Goal: Task Accomplishment & Management: Manage account settings

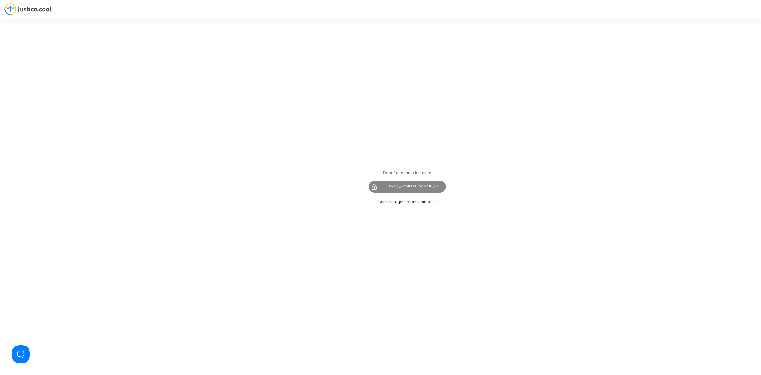
click at [432, 185] on div "hibo@pitcher-avocat.fr" at bounding box center [407, 187] width 77 height 12
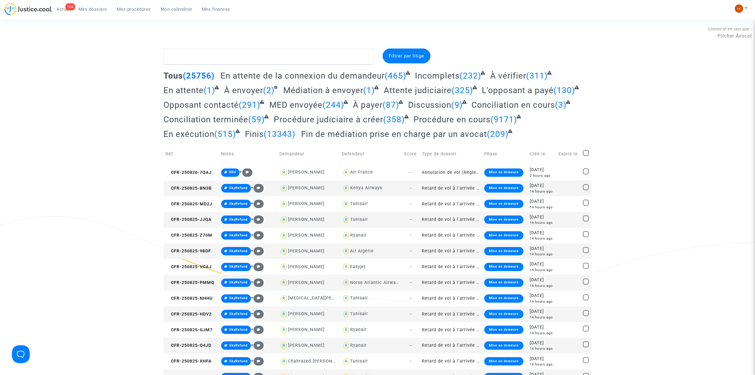
drag, startPoint x: 146, startPoint y: 9, endPoint x: 291, endPoint y: 80, distance: 161.4
click at [146, 9] on span "Mes procédures" at bounding box center [134, 9] width 34 height 5
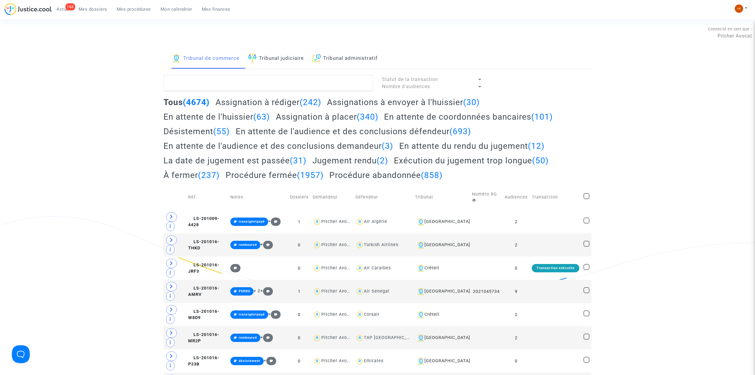
click at [261, 59] on link "Tribunal judiciaire" at bounding box center [276, 58] width 56 height 20
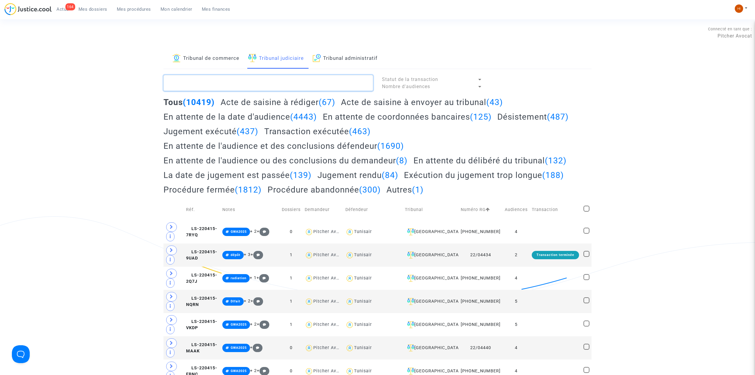
click at [249, 76] on textarea at bounding box center [269, 83] width 210 height 16
paste textarea "LS-220809-8QQN"
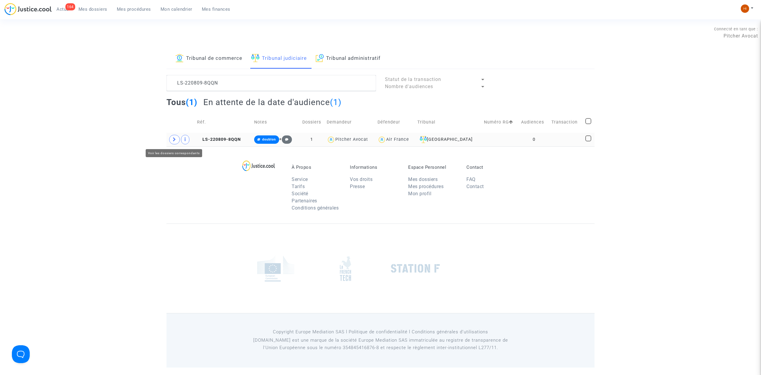
click at [174, 139] on icon at bounding box center [175, 139] width 4 height 4
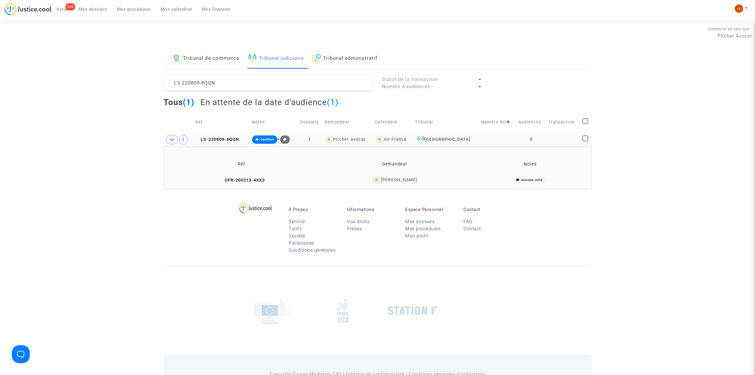
drag, startPoint x: 431, startPoint y: 180, endPoint x: 381, endPoint y: 182, distance: 50.3
click at [381, 182] on div "Beatrice BERNARD" at bounding box center [395, 180] width 148 height 9
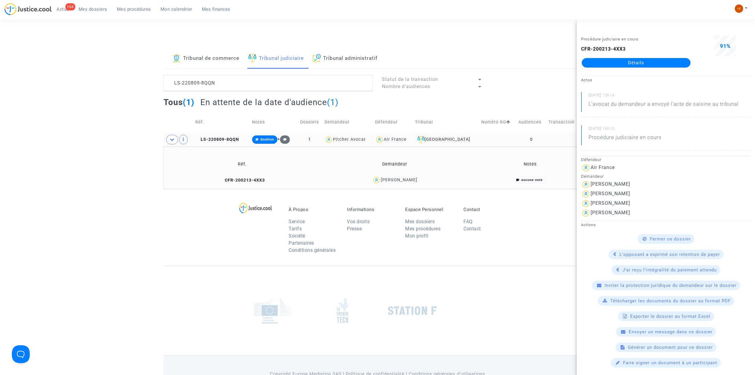
copy div "eatrice BERNARD"
drag, startPoint x: 264, startPoint y: 85, endPoint x: 114, endPoint y: 92, distance: 150.0
click at [124, 95] on div "Tribunal de commerce Tribunal judiciaire Tribunal administratif LS-220809-8QQN …" at bounding box center [377, 118] width 755 height 140
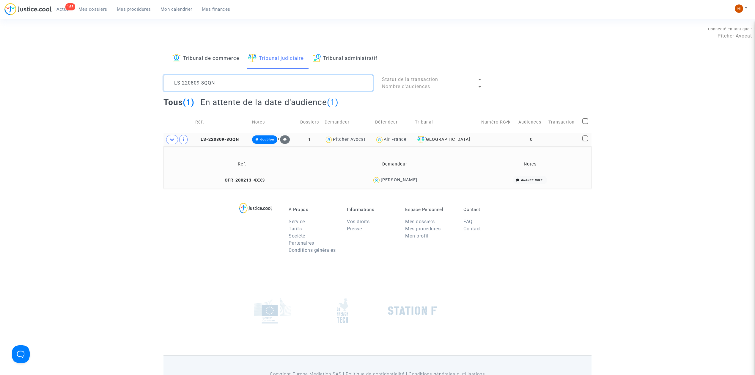
paste textarea "Ahmed Ayed"
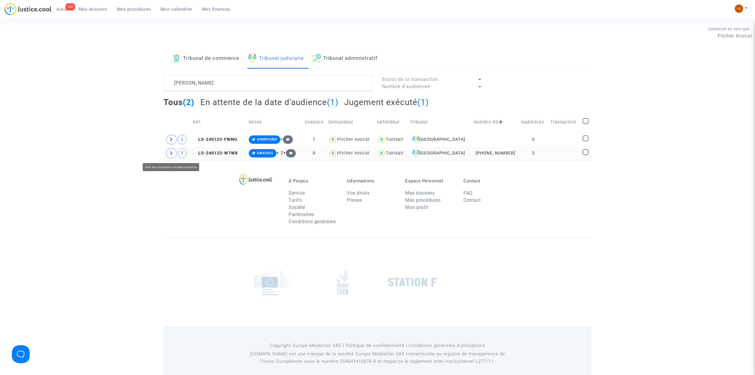
click at [173, 154] on icon at bounding box center [172, 153] width 4 height 4
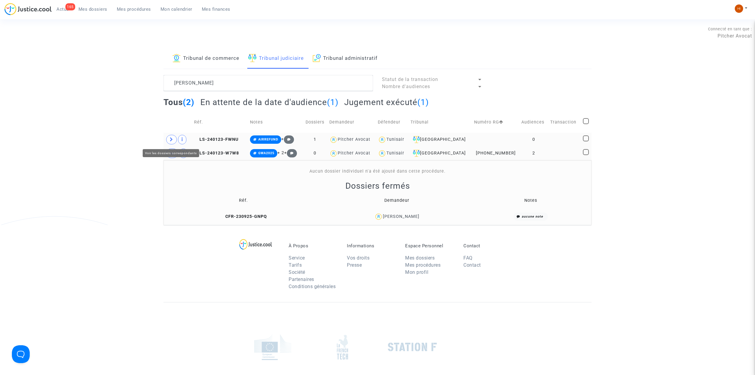
click at [172, 136] on span at bounding box center [171, 140] width 11 height 10
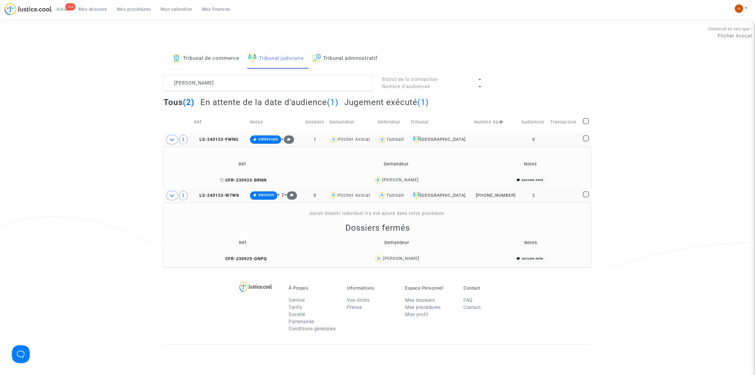
click at [261, 180] on span "CFR-230923-BRNN" at bounding box center [243, 179] width 47 height 5
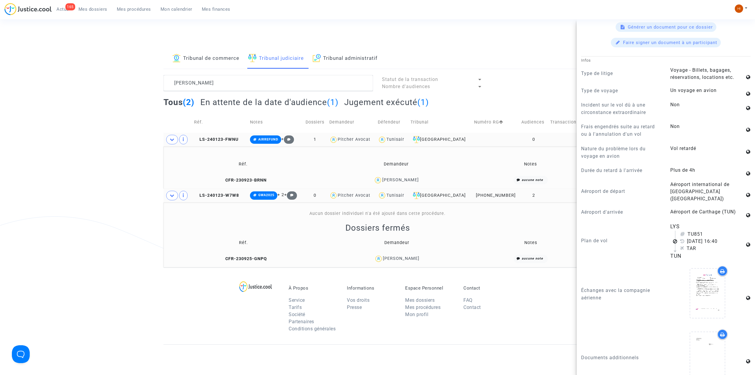
scroll to position [317, 0]
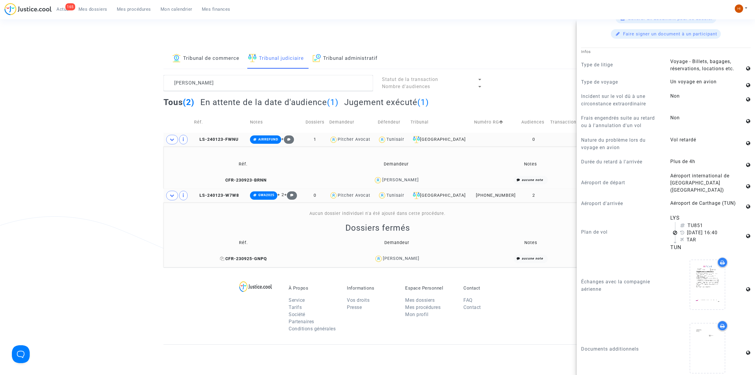
click at [267, 260] on span "CFR-230925-GNPQ" at bounding box center [243, 258] width 47 height 5
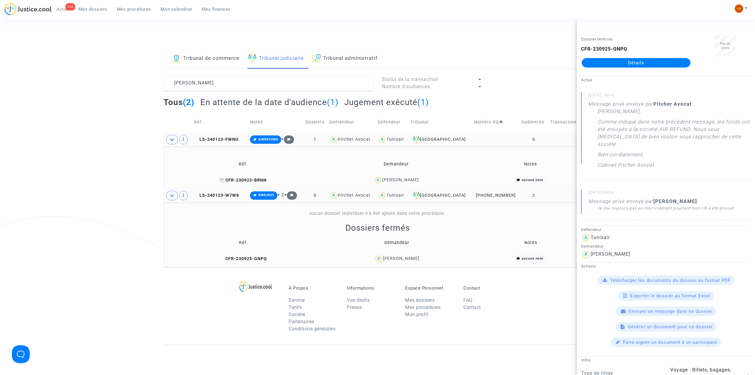
click at [235, 181] on span "CFR-230923-BRNN" at bounding box center [243, 179] width 47 height 5
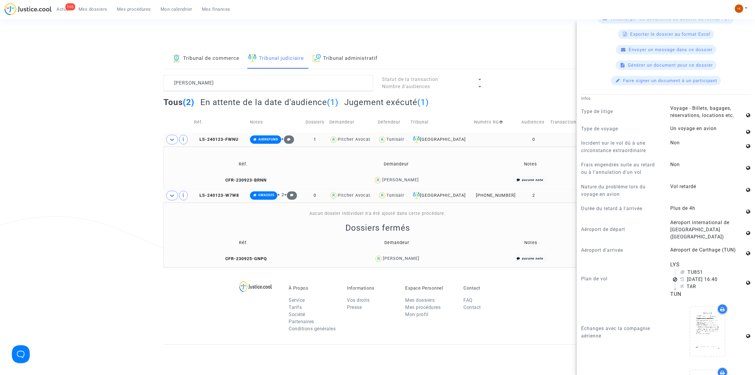
scroll to position [277, 0]
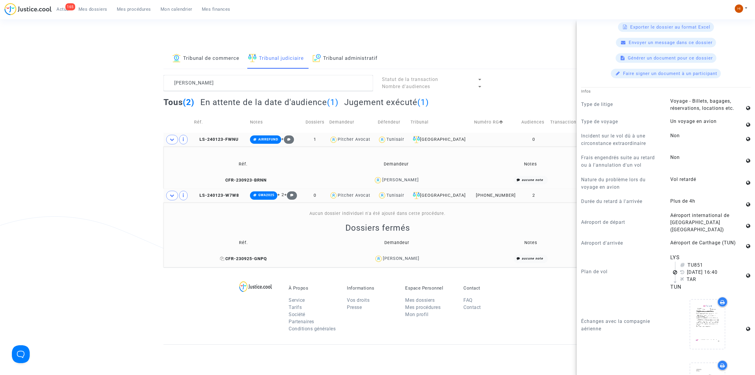
click at [256, 258] on span "CFR-230925-GNPQ" at bounding box center [243, 258] width 47 height 5
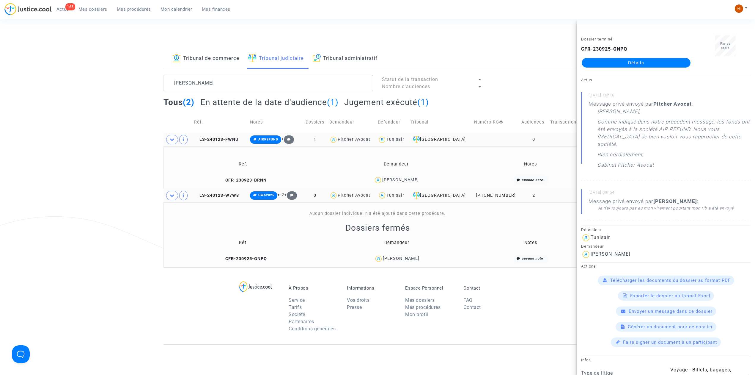
click at [263, 254] on td "CFR-230925-GNPQ" at bounding box center [244, 258] width 156 height 13
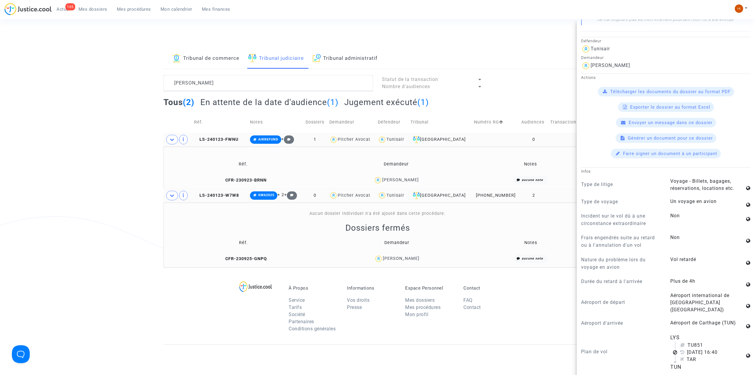
scroll to position [198, 0]
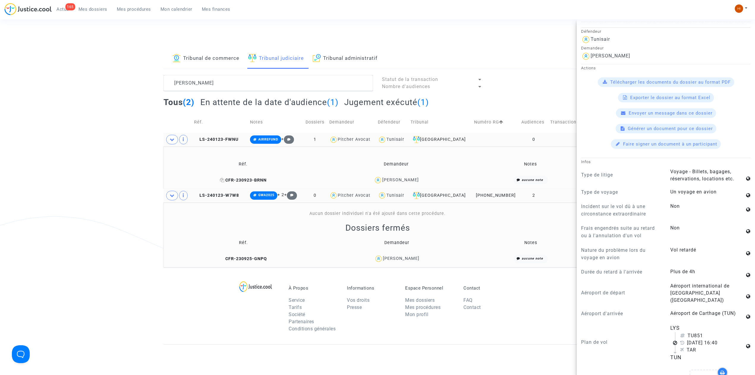
click at [244, 180] on span "CFR-230923-BRNN" at bounding box center [243, 179] width 47 height 5
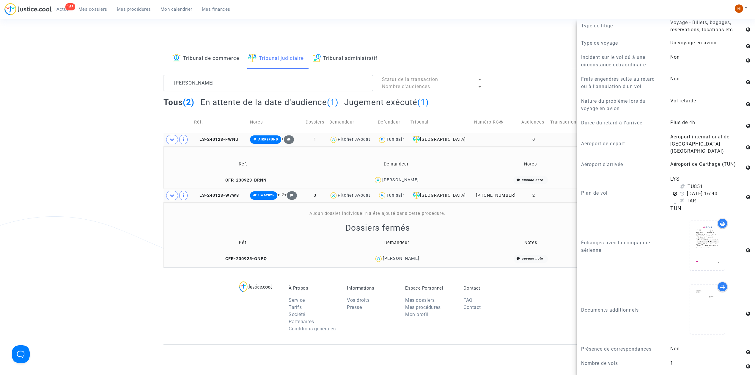
scroll to position [357, 0]
click at [226, 139] on span "LS-240123-FWNU" at bounding box center [216, 139] width 44 height 5
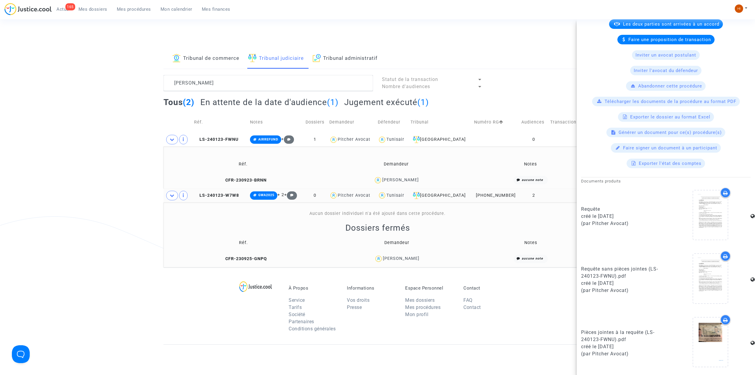
scroll to position [113, 0]
click at [231, 197] on span "LS-240123-W7W8" at bounding box center [216, 195] width 45 height 5
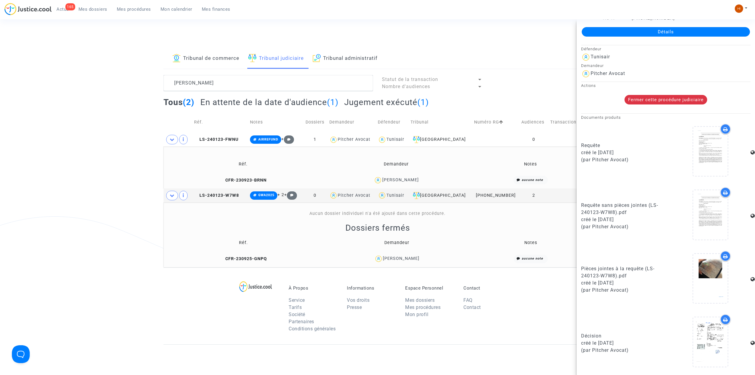
scroll to position [0, 0]
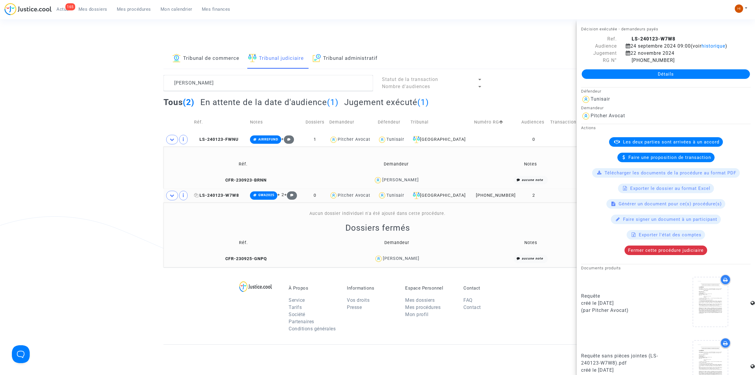
click at [198, 194] on icon at bounding box center [196, 195] width 4 height 4
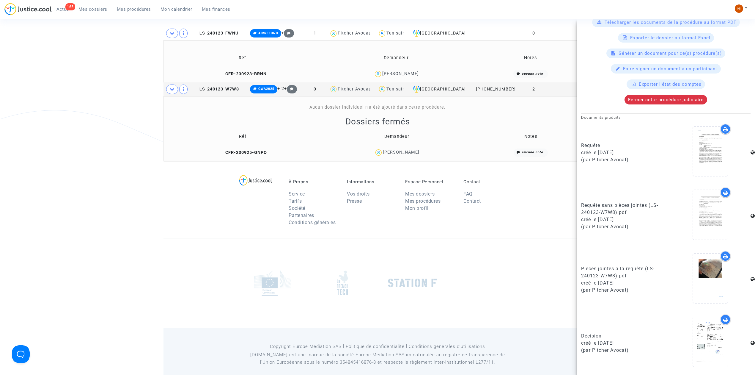
scroll to position [114, 0]
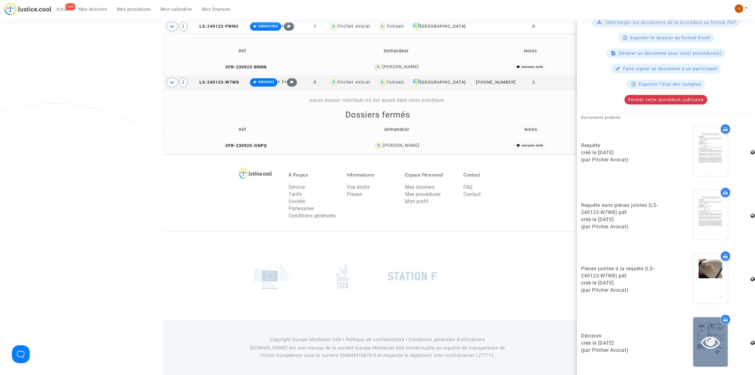
click at [708, 342] on icon at bounding box center [710, 341] width 19 height 19
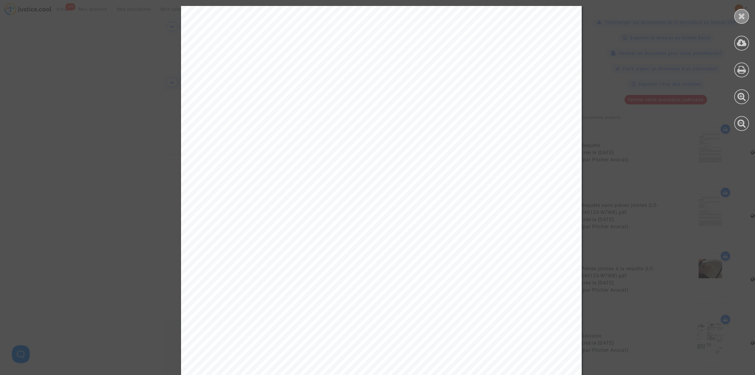
click at [742, 12] on icon at bounding box center [741, 16] width 7 height 9
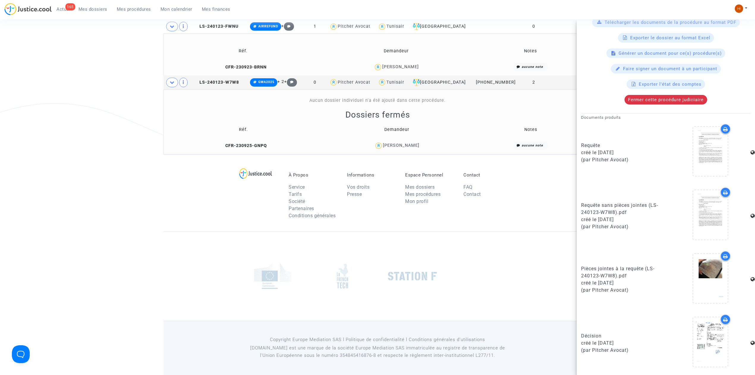
click at [102, 143] on div "Tribunal de commerce Tribunal judiciaire Tribunal administratif Ahmed Ayed Stat…" at bounding box center [377, 44] width 755 height 219
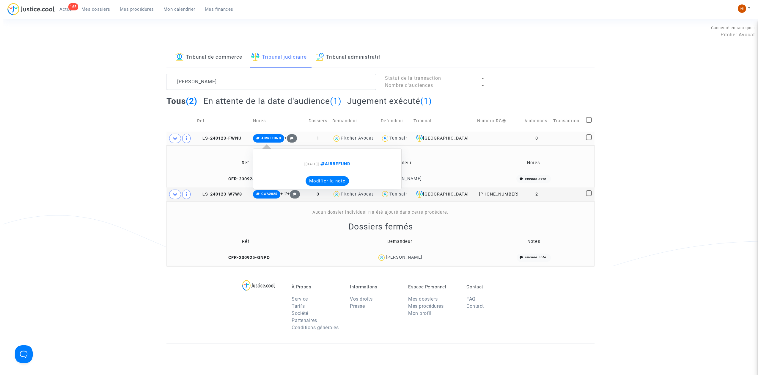
scroll to position [0, 0]
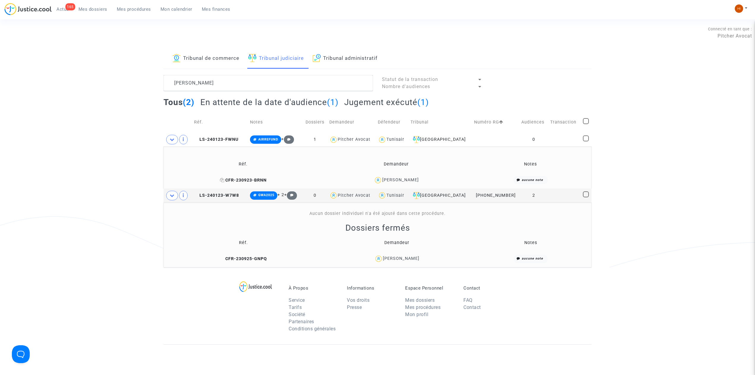
click at [260, 176] on td "CFR-230923-BRNN" at bounding box center [243, 180] width 155 height 13
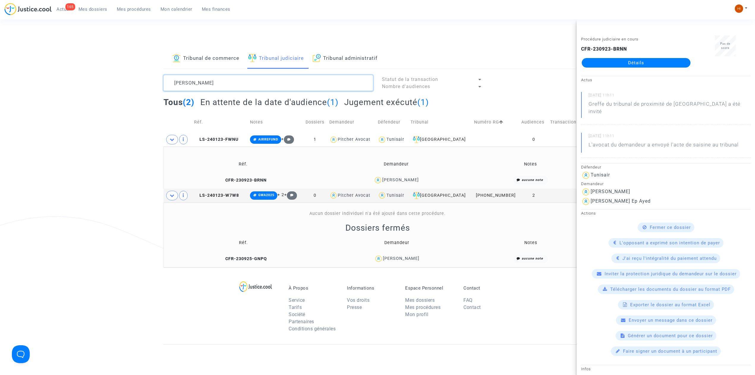
click at [260, 85] on textarea at bounding box center [269, 83] width 210 height 16
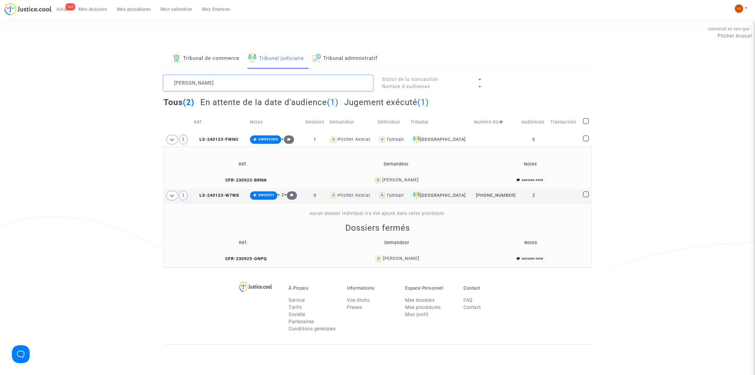
click at [260, 85] on textarea at bounding box center [269, 83] width 210 height 16
paste textarea "LS-240723-8RQJ"
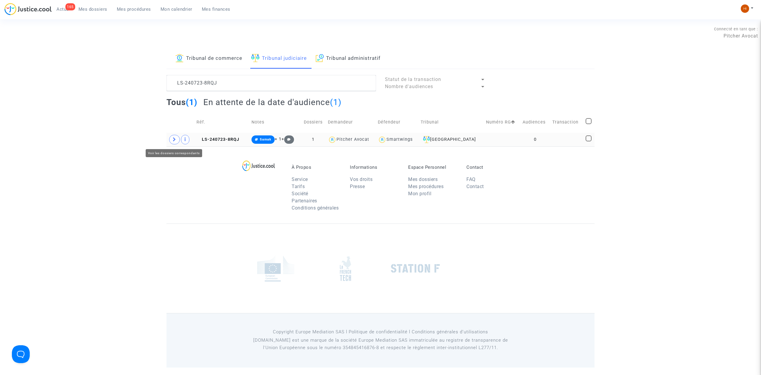
click at [175, 144] on span at bounding box center [174, 140] width 11 height 10
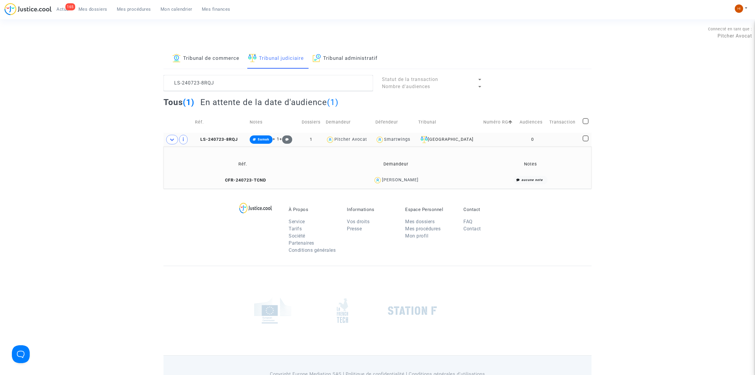
drag, startPoint x: 432, startPoint y: 183, endPoint x: 391, endPoint y: 184, distance: 41.0
click at [391, 186] on td "Eric Fanget" at bounding box center [396, 180] width 151 height 13
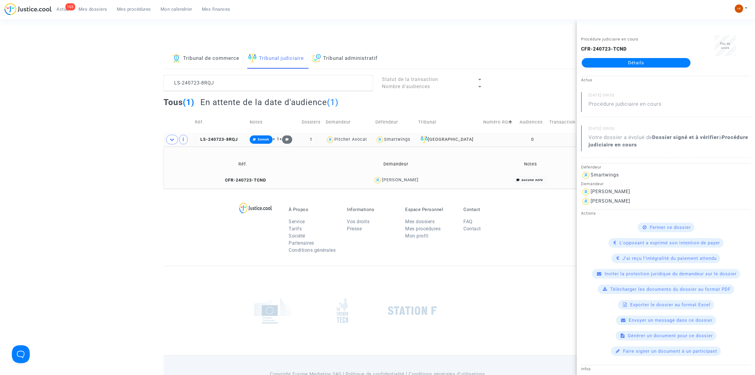
copy div "Eric Fanget"
drag, startPoint x: 185, startPoint y: 93, endPoint x: 92, endPoint y: 81, distance: 93.8
click at [100, 80] on div "Tribunal de commerce Tribunal judiciaire Tribunal administratif LS-240723-8RQJ …" at bounding box center [377, 118] width 755 height 140
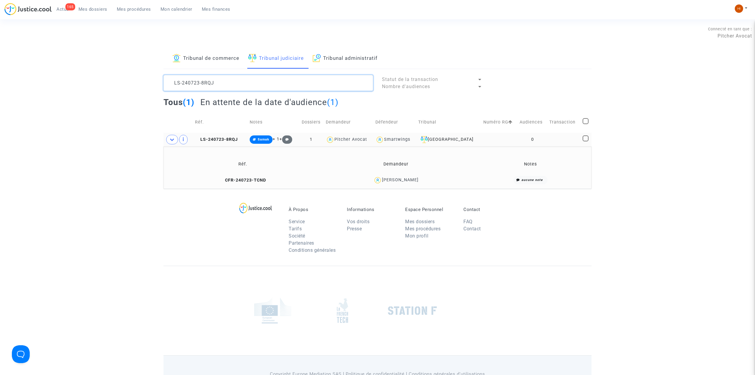
paste textarea "ilyes gahbiche"
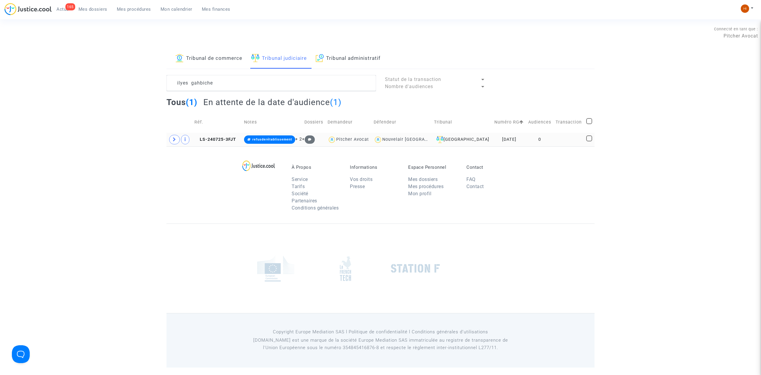
click at [561, 136] on td at bounding box center [569, 140] width 31 height 14
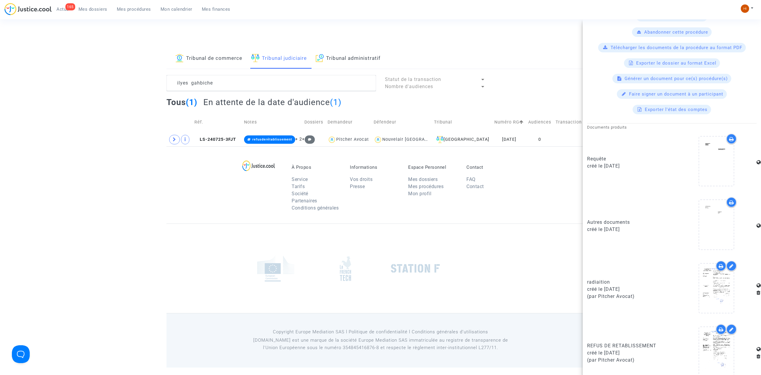
scroll to position [168, 0]
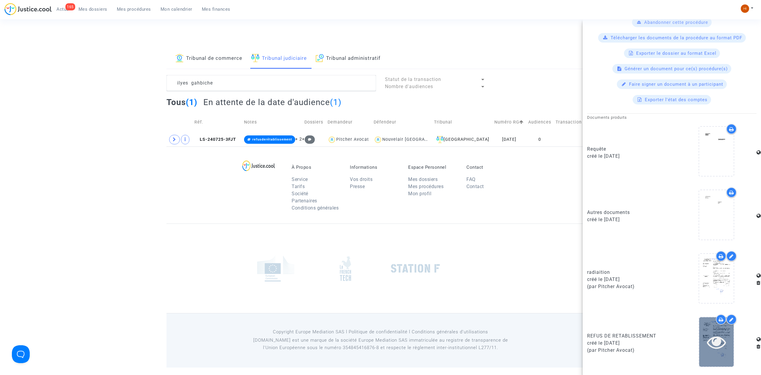
click at [718, 355] on div at bounding box center [716, 341] width 34 height 49
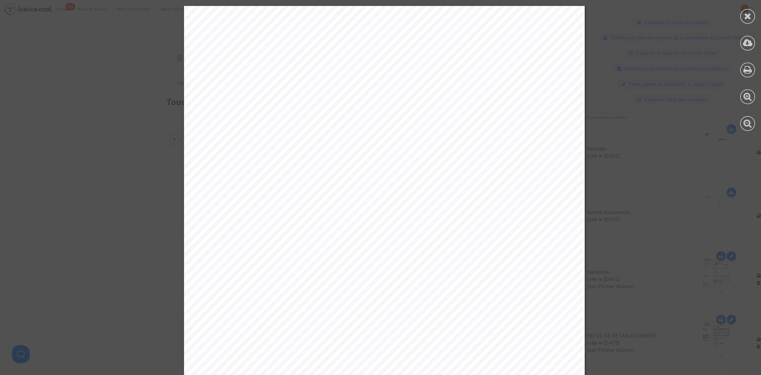
scroll to position [0, 0]
click at [745, 15] on icon at bounding box center [747, 16] width 7 height 9
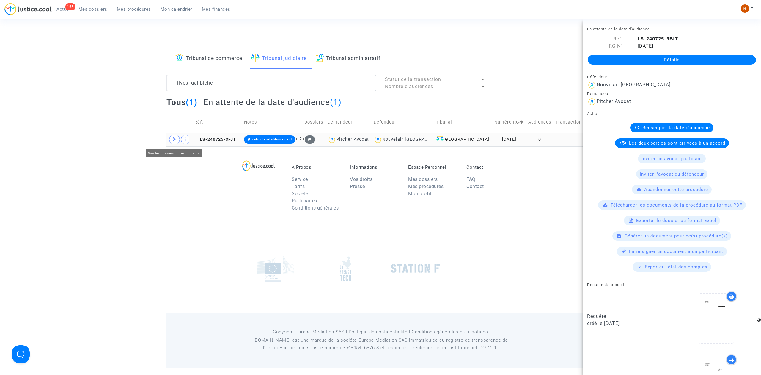
drag, startPoint x: 174, startPoint y: 141, endPoint x: 192, endPoint y: 143, distance: 18.6
click at [173, 141] on icon at bounding box center [175, 139] width 4 height 4
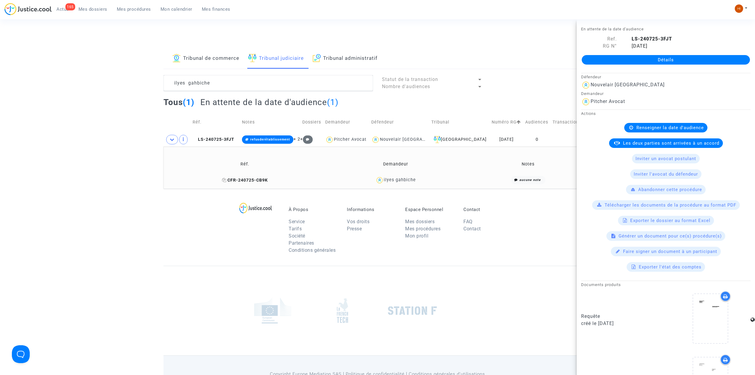
click at [257, 182] on span "CFR-240725-CB9K" at bounding box center [245, 179] width 46 height 5
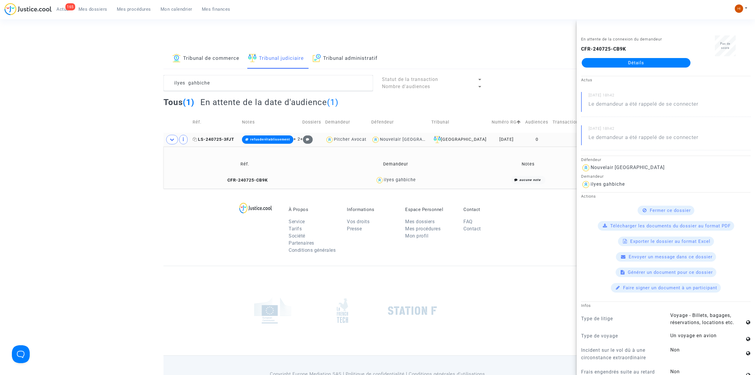
click at [207, 139] on span "LS-240725-3FJT" at bounding box center [214, 139] width 42 height 5
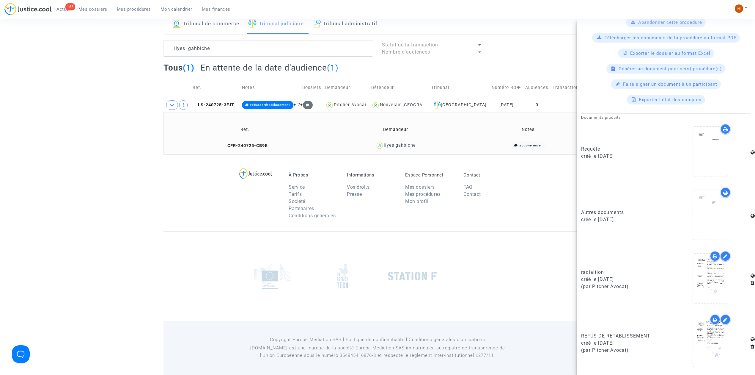
scroll to position [35, 0]
click at [701, 276] on icon at bounding box center [710, 277] width 19 height 19
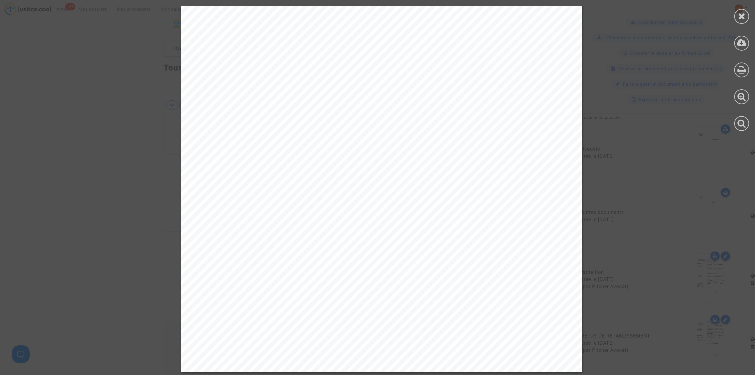
scroll to position [208, 0]
click at [737, 11] on div at bounding box center [741, 16] width 15 height 15
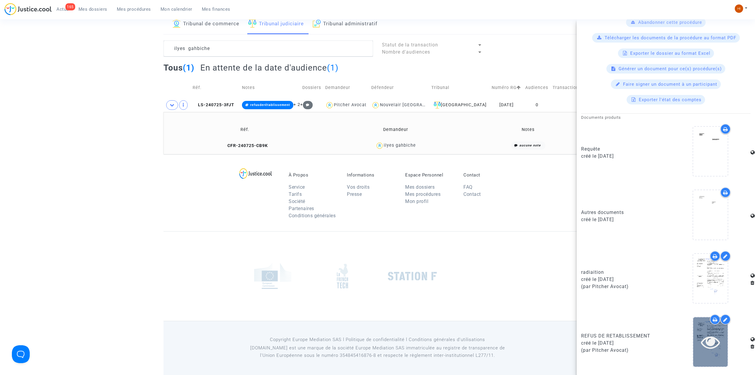
click at [701, 345] on icon at bounding box center [710, 341] width 19 height 19
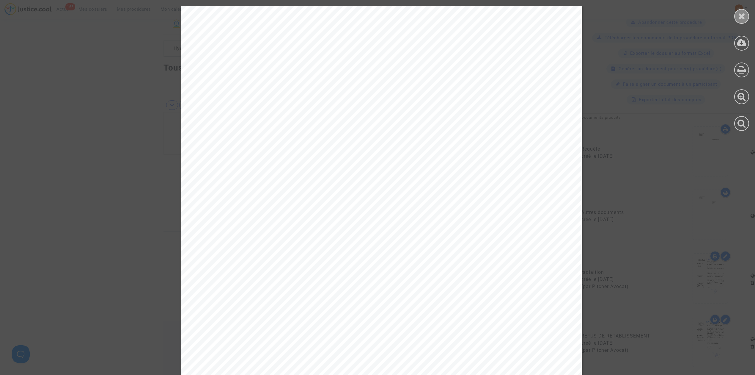
click at [742, 12] on icon at bounding box center [741, 16] width 7 height 9
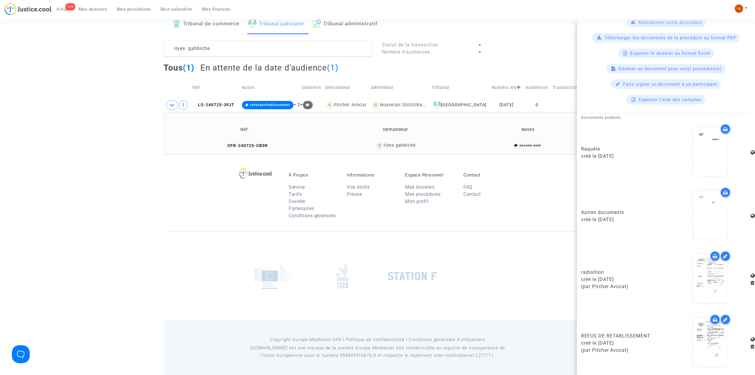
click at [250, 149] on td "CFR-240725-CB9K" at bounding box center [245, 145] width 159 height 13
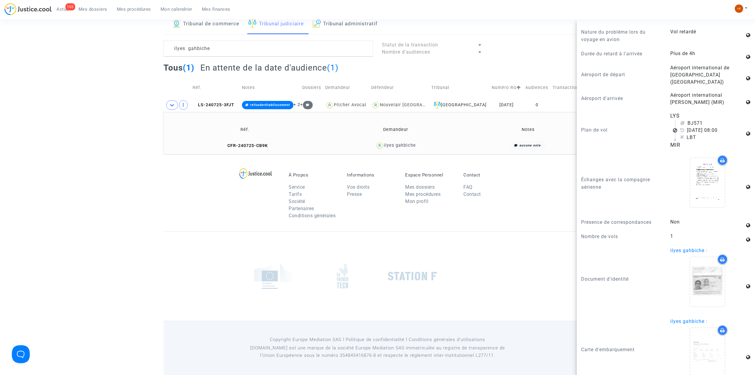
scroll to position [365, 0]
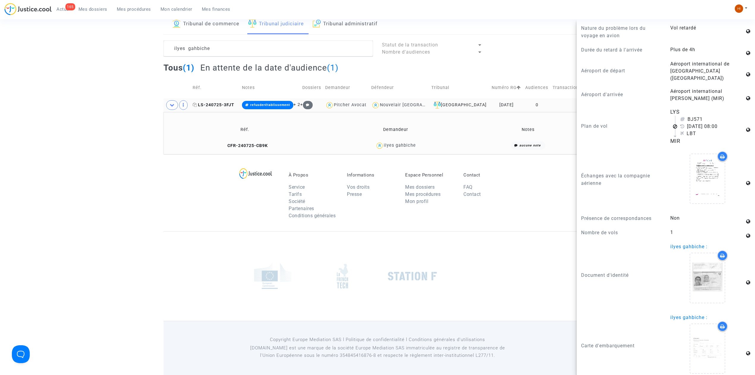
click at [197, 104] on icon at bounding box center [195, 105] width 4 height 4
click at [225, 145] on icon at bounding box center [224, 145] width 4 height 4
click at [290, 47] on textarea at bounding box center [269, 48] width 210 height 16
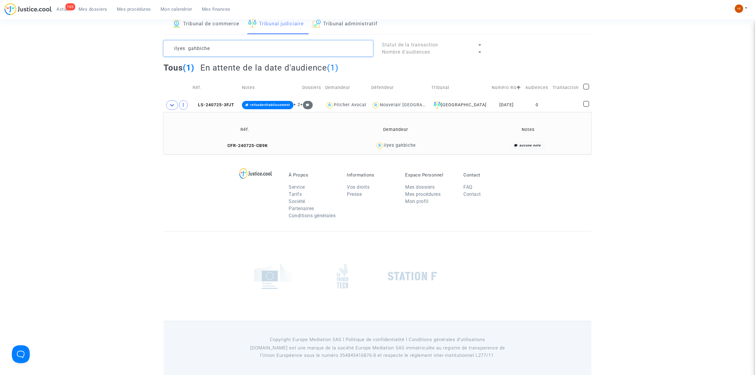
scroll to position [0, 0]
click at [290, 47] on textarea at bounding box center [269, 48] width 210 height 16
paste textarea "LS-240723-AJRG"
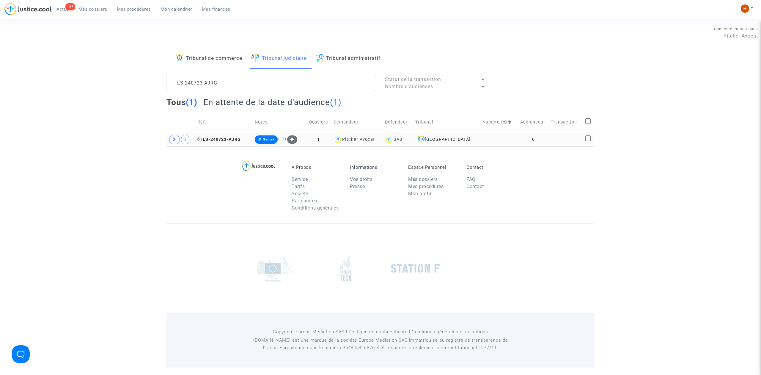
click at [213, 140] on span "LS-240723-AJRG" at bounding box center [218, 139] width 43 height 5
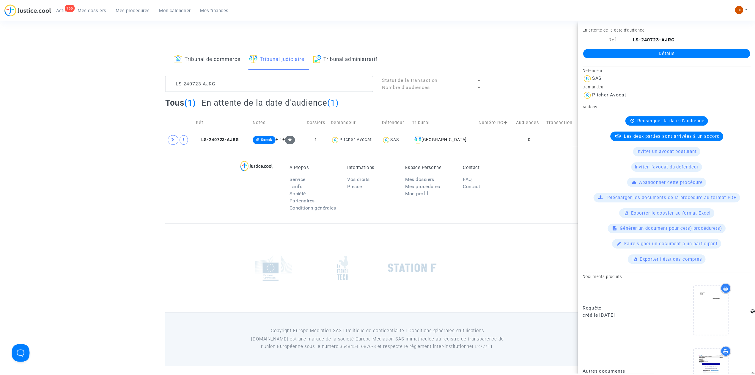
scroll to position [34, 0]
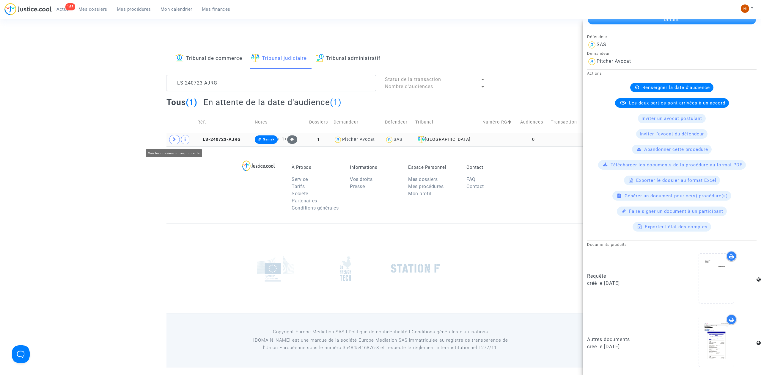
click at [174, 137] on icon at bounding box center [175, 139] width 4 height 4
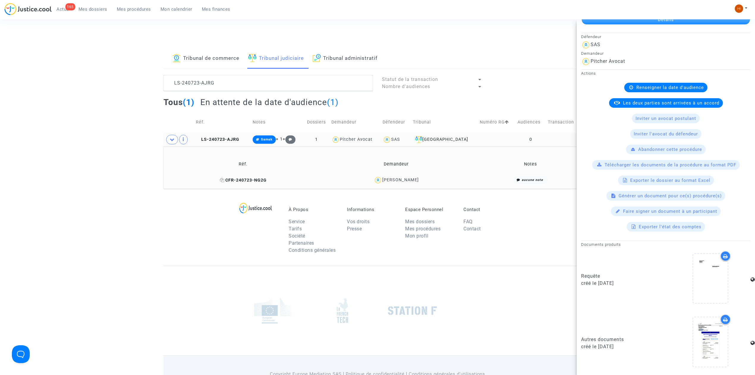
click at [260, 181] on span "CFR-240723-NG2G" at bounding box center [243, 179] width 47 height 5
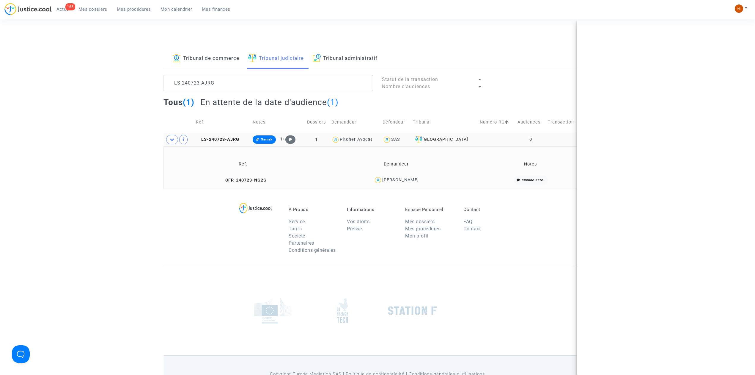
scroll to position [0, 0]
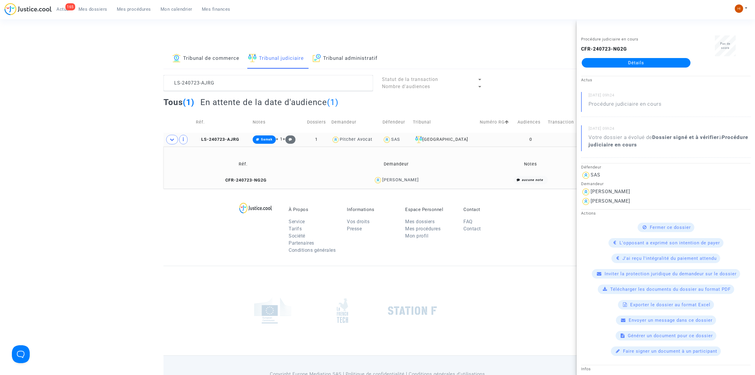
drag, startPoint x: 416, startPoint y: 180, endPoint x: 385, endPoint y: 181, distance: 30.9
click at [385, 181] on div "Colette Laissus" at bounding box center [396, 180] width 147 height 9
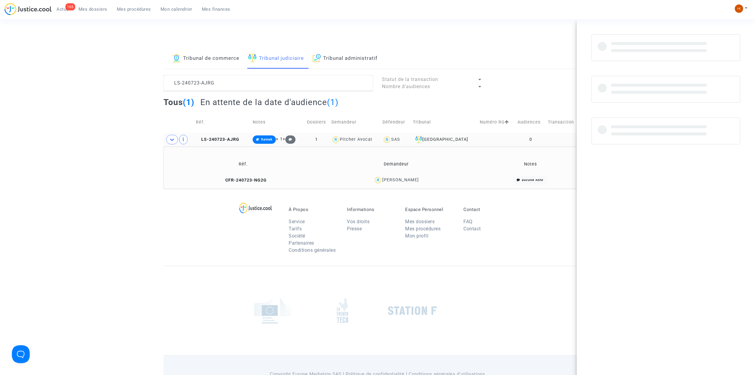
copy div "Colette Laissus"
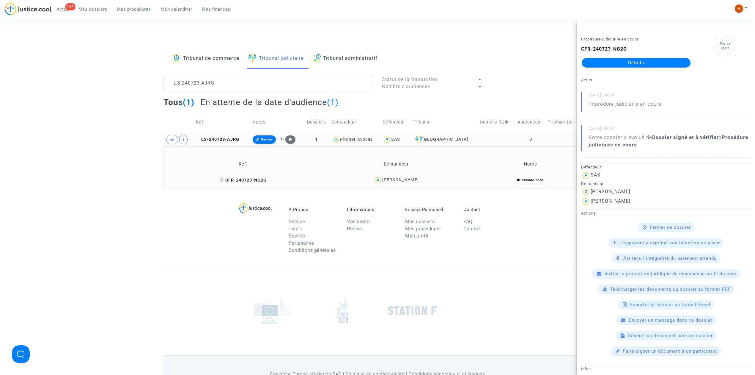
click at [243, 178] on span "CFR-240723-NG2G" at bounding box center [243, 179] width 47 height 5
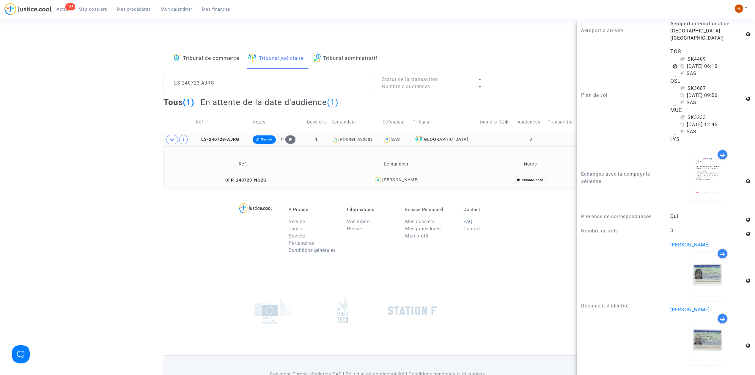
scroll to position [515, 0]
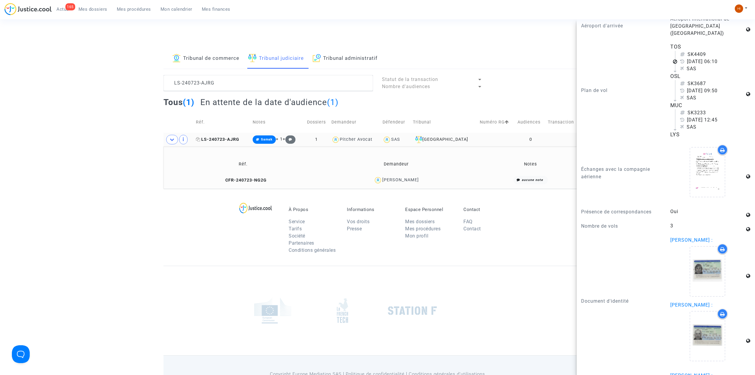
click at [198, 139] on icon at bounding box center [198, 139] width 4 height 4
click at [255, 178] on span "CFR-240723-NG2G" at bounding box center [243, 179] width 47 height 5
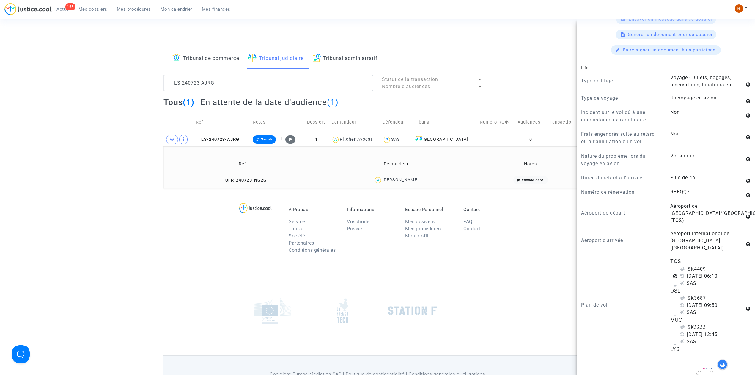
scroll to position [317, 0]
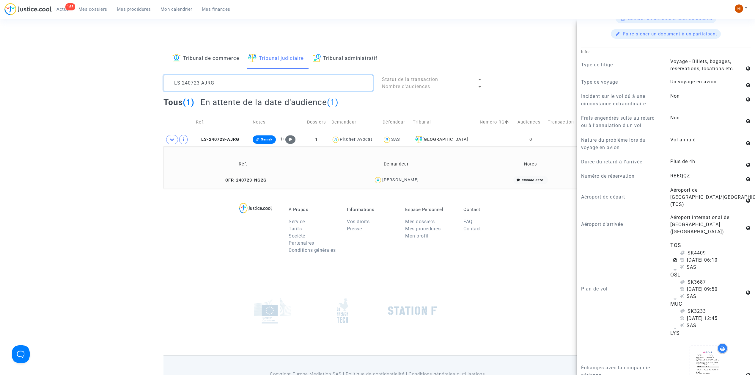
click at [224, 81] on textarea at bounding box center [269, 83] width 210 height 16
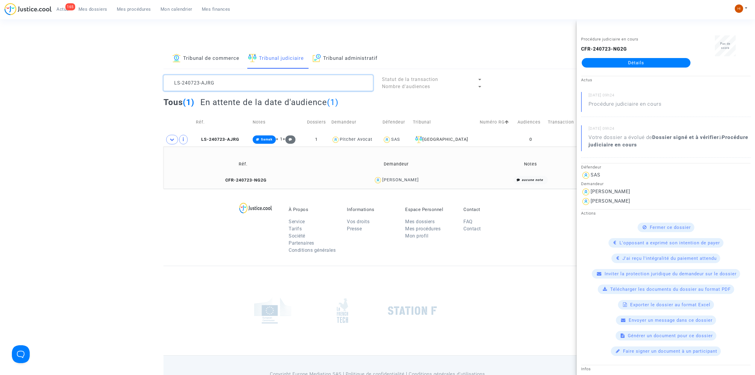
click at [224, 81] on textarea at bounding box center [269, 83] width 210 height 16
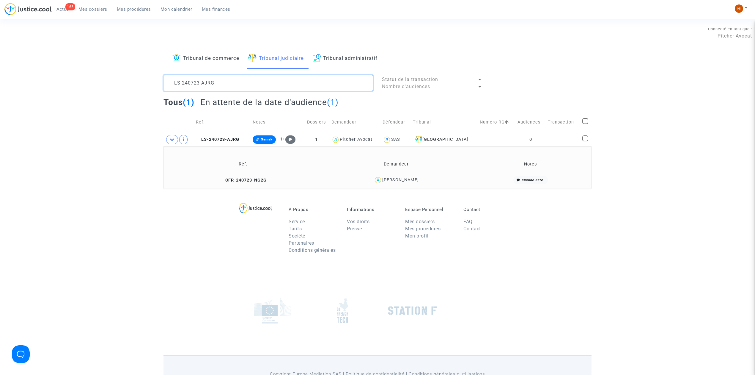
click at [224, 81] on textarea at bounding box center [269, 83] width 210 height 16
paste textarea "4-MBRR"
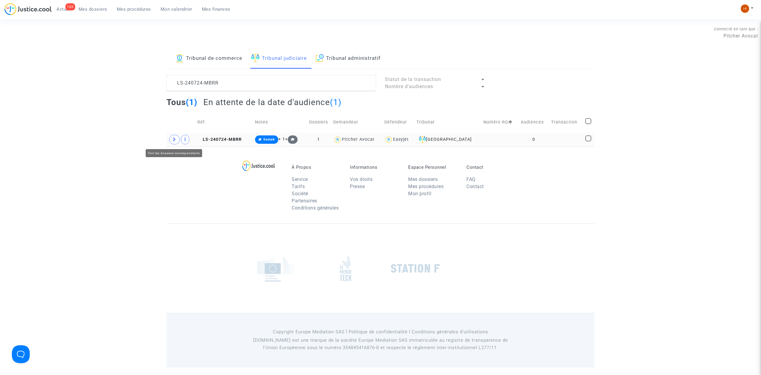
click at [175, 140] on icon at bounding box center [175, 139] width 4 height 4
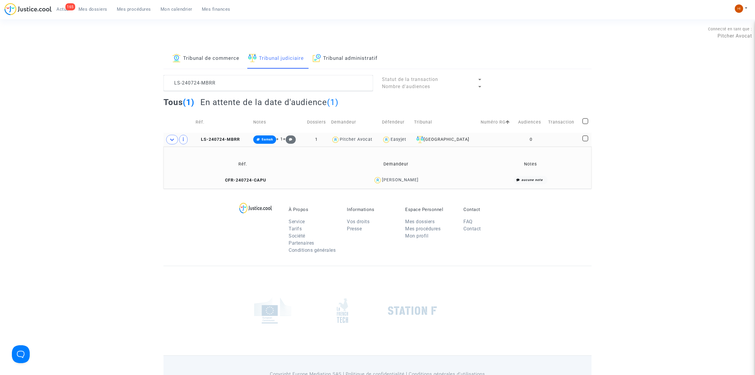
drag, startPoint x: 426, startPoint y: 182, endPoint x: 386, endPoint y: 180, distance: 40.2
click at [386, 180] on div "Vincent Berry" at bounding box center [396, 180] width 147 height 9
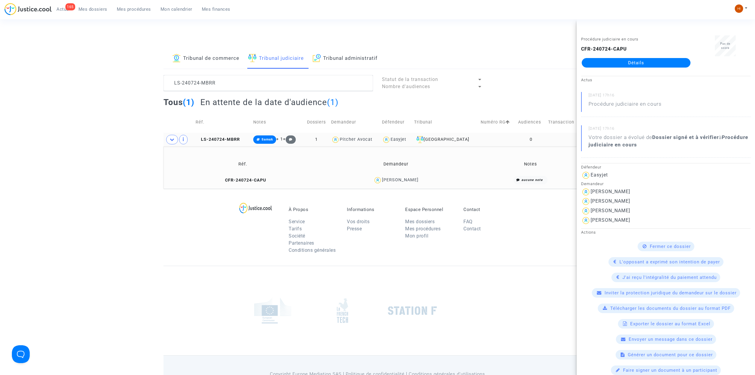
copy div "Vincent Berry"
drag, startPoint x: 225, startPoint y: 140, endPoint x: 249, endPoint y: 155, distance: 27.7
click at [225, 140] on span "LS-240724-MBRR" at bounding box center [218, 139] width 44 height 5
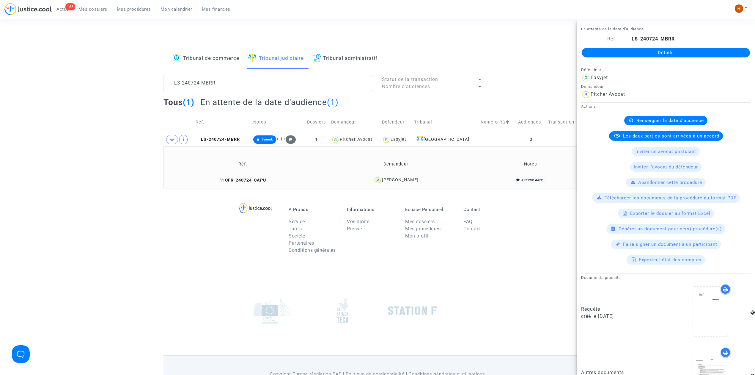
click at [260, 181] on span "CFR-240724-CAPU" at bounding box center [243, 179] width 46 height 5
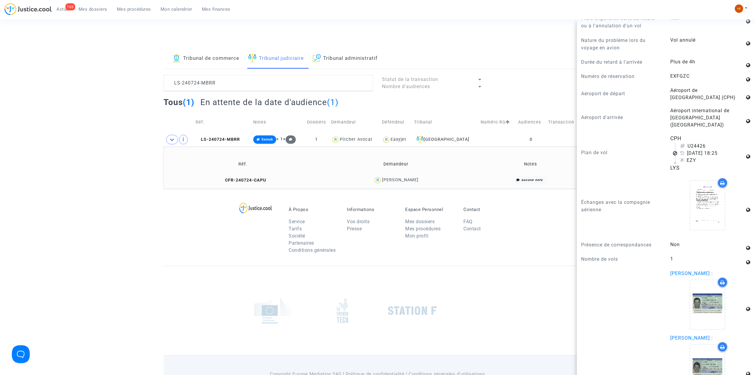
scroll to position [436, 0]
click at [199, 138] on icon at bounding box center [198, 139] width 4 height 4
click at [272, 77] on textarea at bounding box center [269, 83] width 210 height 16
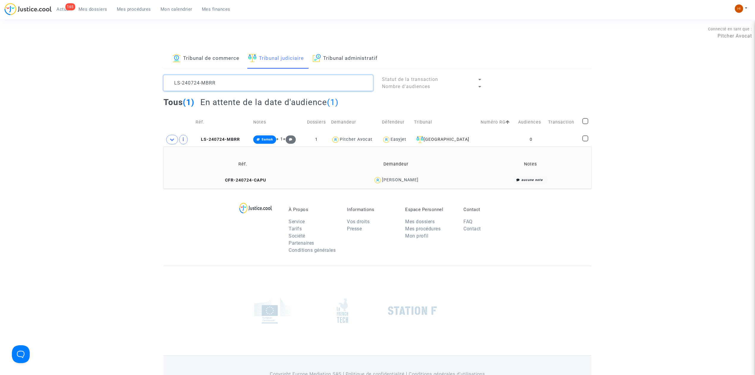
scroll to position [0, 0]
click at [272, 77] on textarea at bounding box center [269, 83] width 210 height 16
paste textarea "HDYP"
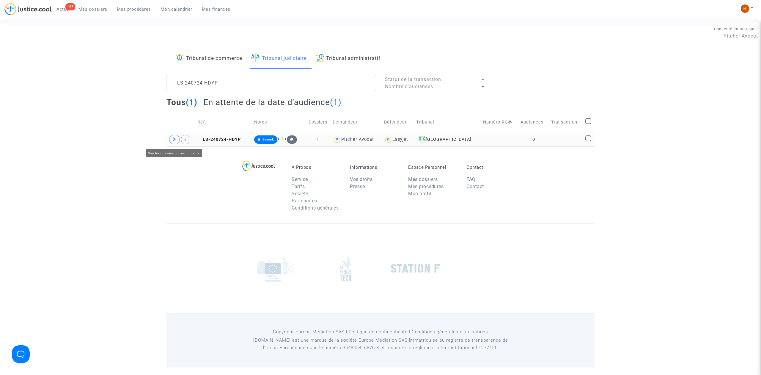
drag, startPoint x: 178, startPoint y: 140, endPoint x: 184, endPoint y: 143, distance: 6.8
click at [177, 140] on span at bounding box center [174, 140] width 11 height 10
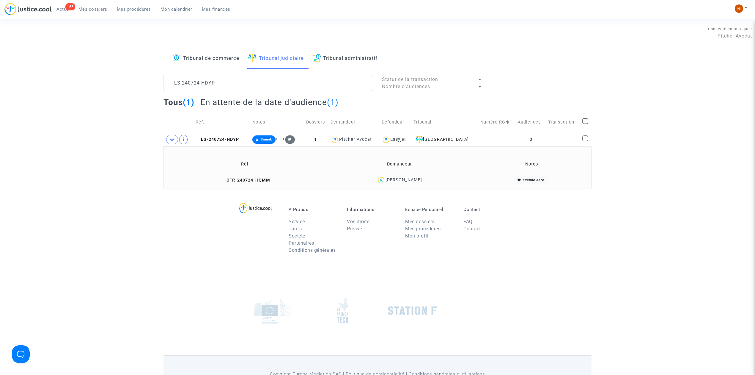
click at [253, 173] on td "Réf." at bounding box center [246, 163] width 160 height 19
click at [253, 180] on span "CFR-240724-HQMM" at bounding box center [245, 179] width 49 height 5
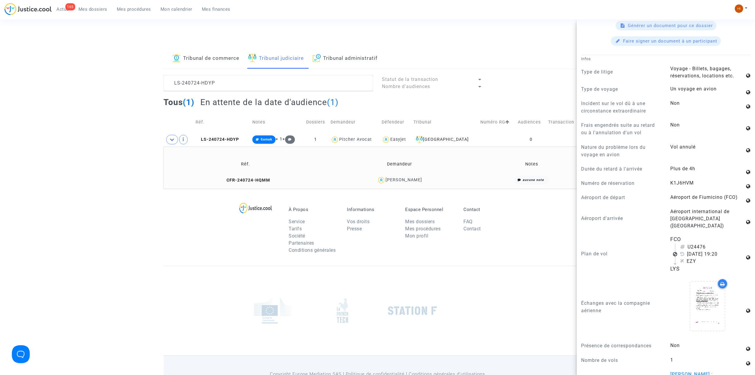
scroll to position [317, 0]
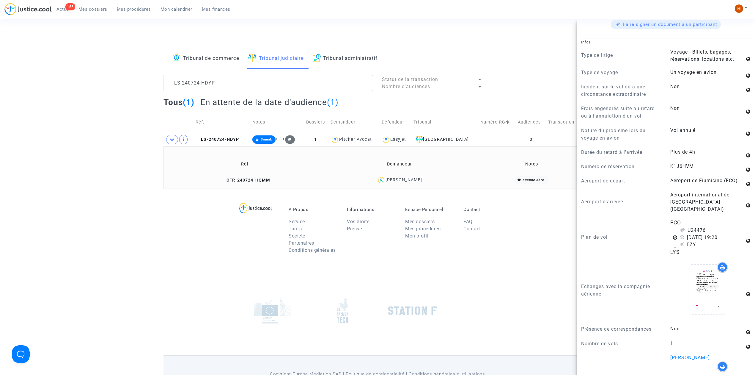
drag, startPoint x: 441, startPoint y: 187, endPoint x: 401, endPoint y: 182, distance: 39.6
click at [402, 181] on td "Réf. Demandeur Notes CFR-240724-HQMM Fabien Ardiri aucune note" at bounding box center [378, 167] width 428 height 42
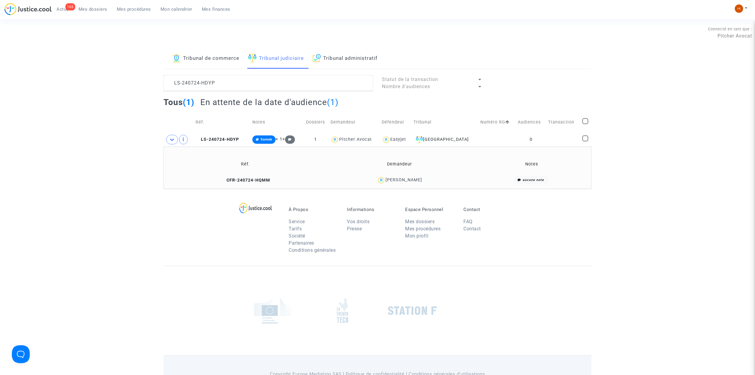
scroll to position [0, 0]
click at [414, 184] on div "Fabien Ardiri" at bounding box center [400, 180] width 144 height 9
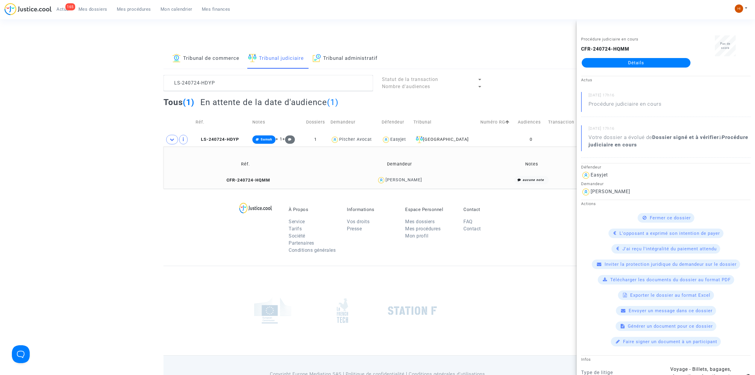
drag, startPoint x: 428, startPoint y: 184, endPoint x: 390, endPoint y: 182, distance: 37.2
click at [390, 182] on div "Fabien Ardiri" at bounding box center [400, 180] width 144 height 9
copy div "Fabien Ardiri"
drag, startPoint x: 243, startPoint y: 83, endPoint x: 49, endPoint y: 70, distance: 194.6
click at [49, 70] on div "Tribunal de commerce Tribunal judiciaire Tribunal administratif LS-240724-HDYP …" at bounding box center [377, 118] width 755 height 140
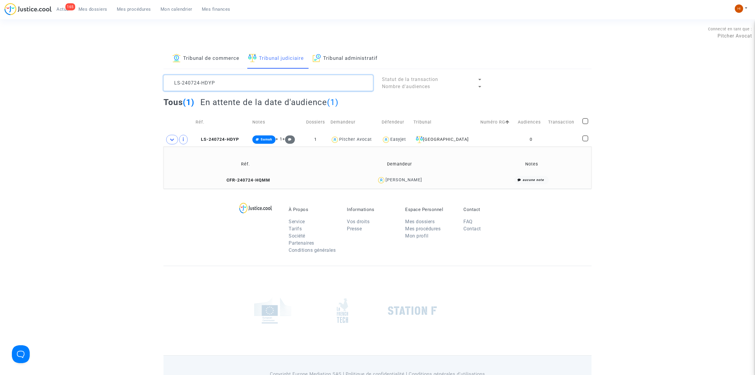
paste textarea "Hanen Boutchicha"
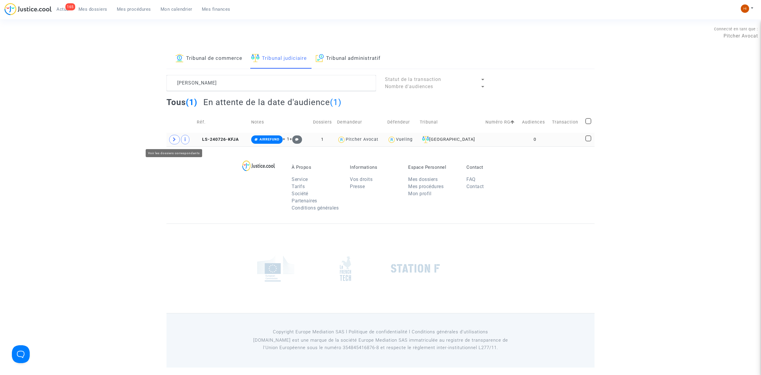
click at [176, 137] on span at bounding box center [174, 140] width 11 height 10
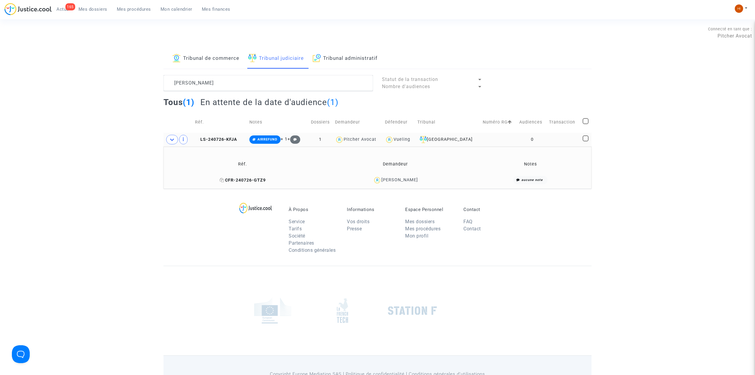
click at [254, 180] on span "CFR-240726-GTZ9" at bounding box center [243, 179] width 46 height 5
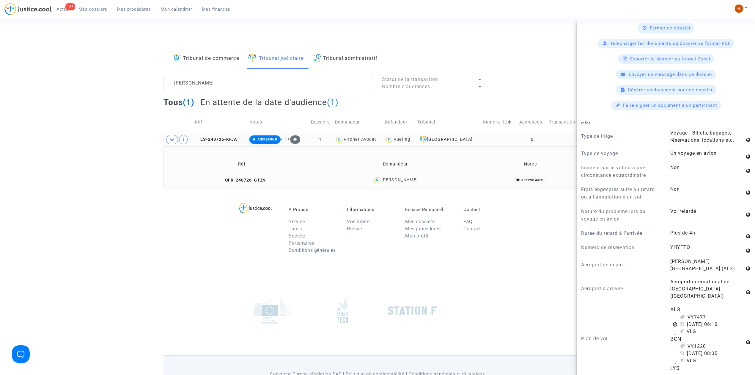
scroll to position [238, 0]
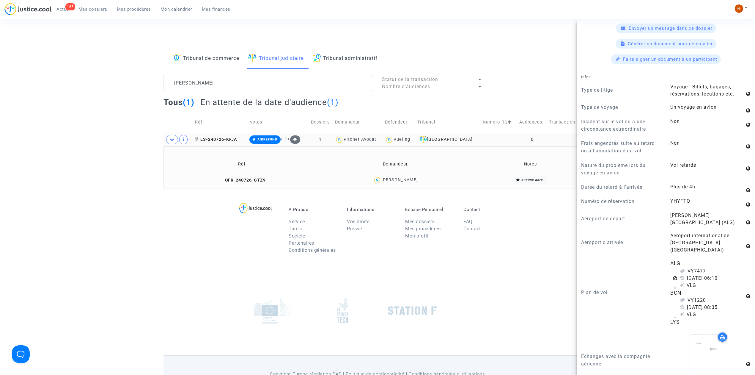
click at [199, 139] on icon at bounding box center [197, 139] width 4 height 4
click at [256, 179] on span "CFR-240726-GTZ9" at bounding box center [243, 179] width 46 height 5
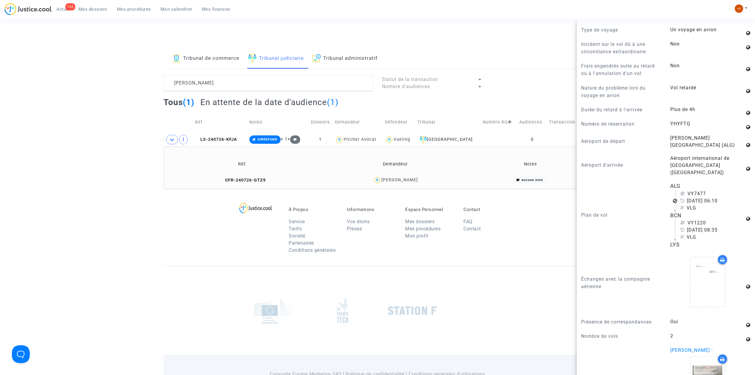
scroll to position [317, 0]
click at [232, 82] on textarea at bounding box center [269, 83] width 210 height 16
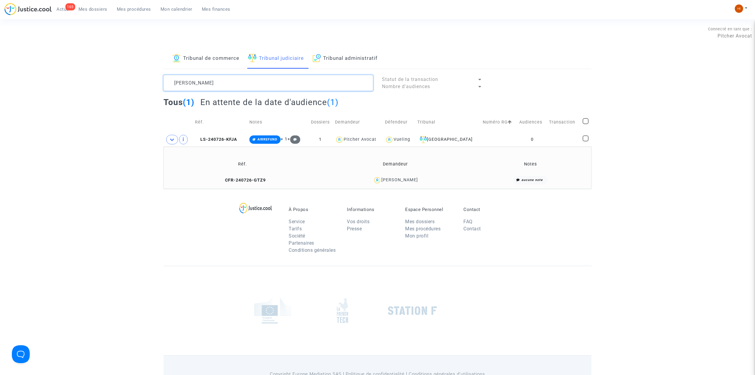
scroll to position [0, 0]
click at [232, 82] on textarea at bounding box center [269, 83] width 210 height 16
click at [237, 79] on textarea at bounding box center [269, 83] width 210 height 16
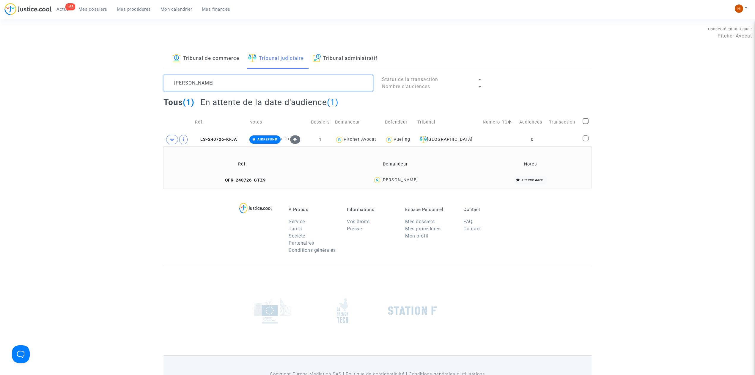
click at [237, 79] on textarea at bounding box center [269, 83] width 210 height 16
drag, startPoint x: 237, startPoint y: 79, endPoint x: 247, endPoint y: 89, distance: 14.3
click at [237, 80] on textarea at bounding box center [269, 83] width 210 height 16
click at [267, 88] on textarea at bounding box center [269, 83] width 210 height 16
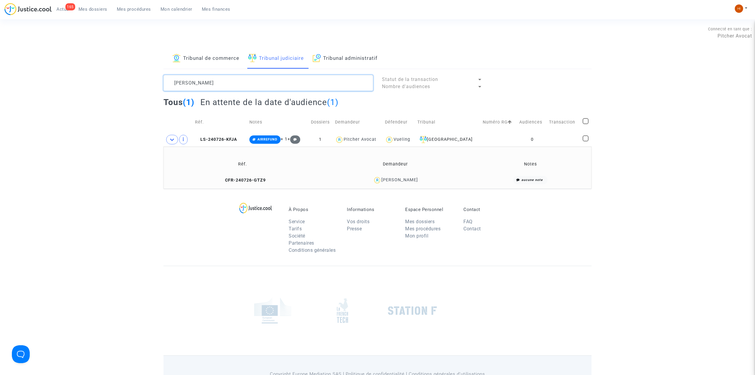
drag, startPoint x: 269, startPoint y: 85, endPoint x: 134, endPoint y: 86, distance: 135.3
click at [135, 86] on div "Tribunal de commerce Tribunal judiciaire Tribunal administratif Hanen Boutchich…" at bounding box center [377, 118] width 755 height 140
paste textarea "hernandez juan"
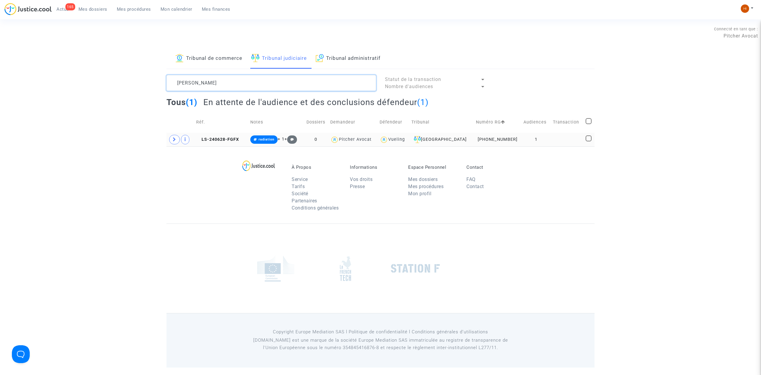
type textarea "hernandez juan"
click at [242, 143] on td "LS-240628-FGFX" at bounding box center [221, 140] width 54 height 14
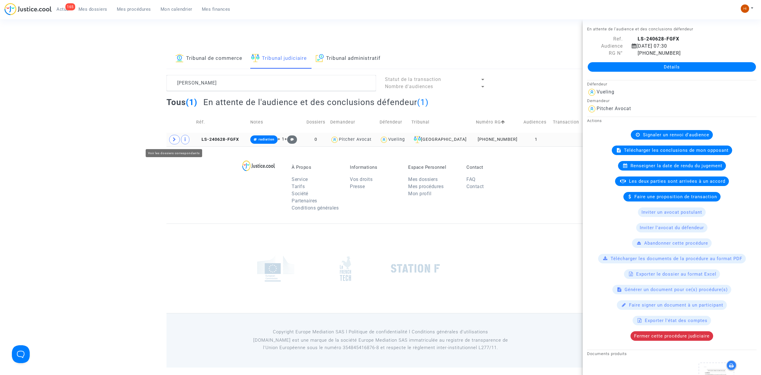
click at [174, 141] on icon at bounding box center [175, 139] width 4 height 4
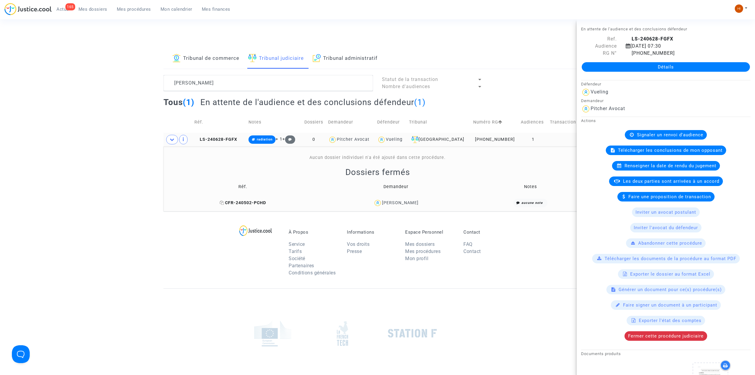
click at [235, 203] on span "CFR-240502-PCHD" at bounding box center [243, 202] width 46 height 5
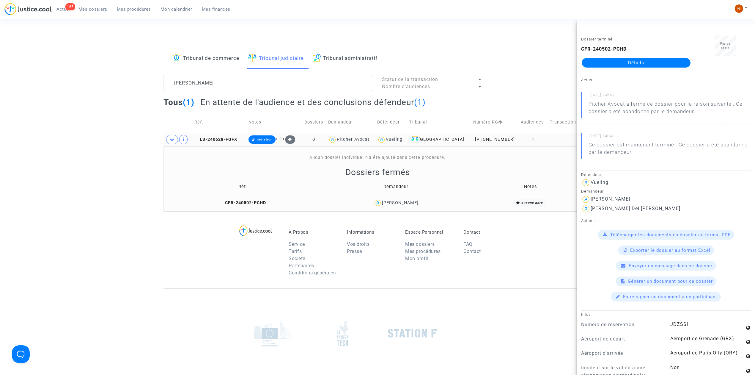
click at [650, 59] on link "Détails" at bounding box center [636, 63] width 109 height 10
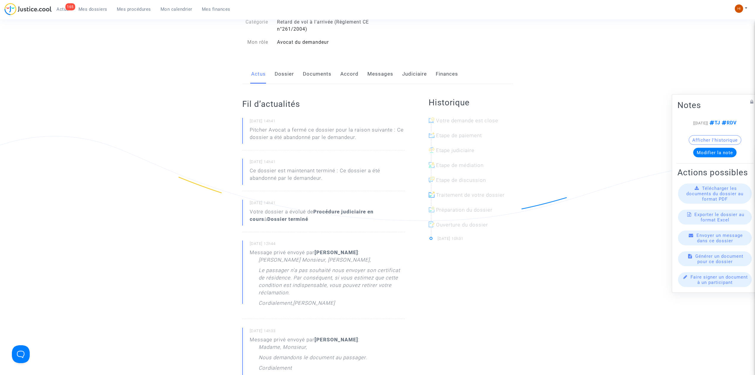
scroll to position [79, 0]
click at [411, 71] on link "Judiciaire" at bounding box center [414, 75] width 25 height 20
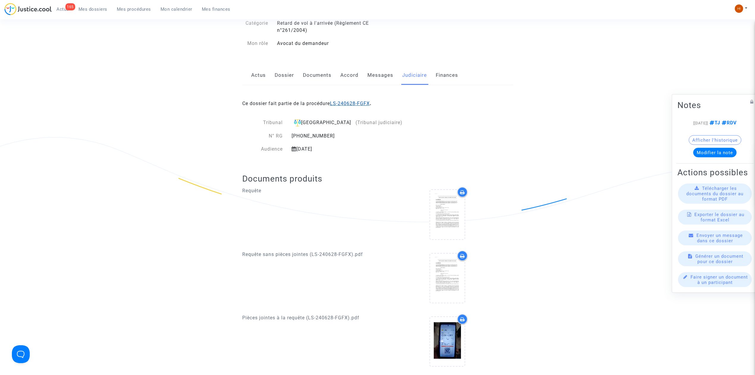
click at [354, 102] on link "LS-240628-FGFX" at bounding box center [350, 103] width 40 height 6
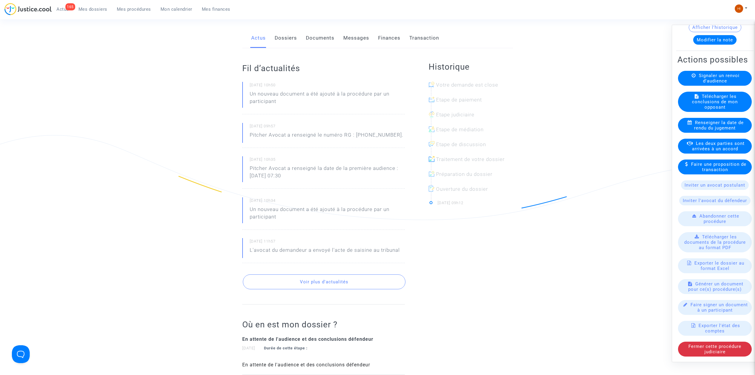
scroll to position [79, 0]
click at [282, 42] on link "Dossiers" at bounding box center [286, 40] width 22 height 20
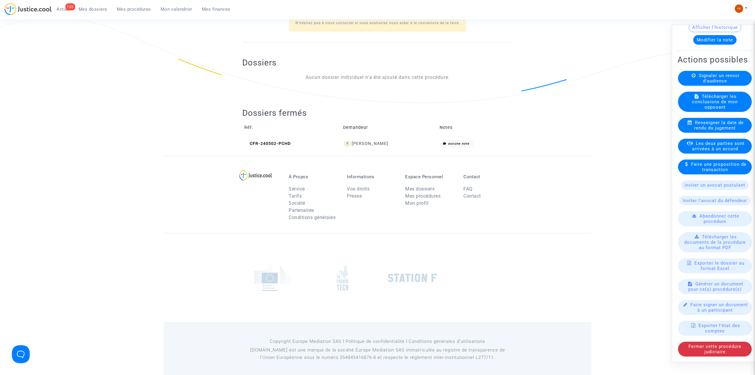
scroll to position [201, 0]
drag, startPoint x: 279, startPoint y: 137, endPoint x: 469, endPoint y: 115, distance: 191.2
click at [277, 137] on td "CFR-240502-PCHD" at bounding box center [291, 141] width 99 height 13
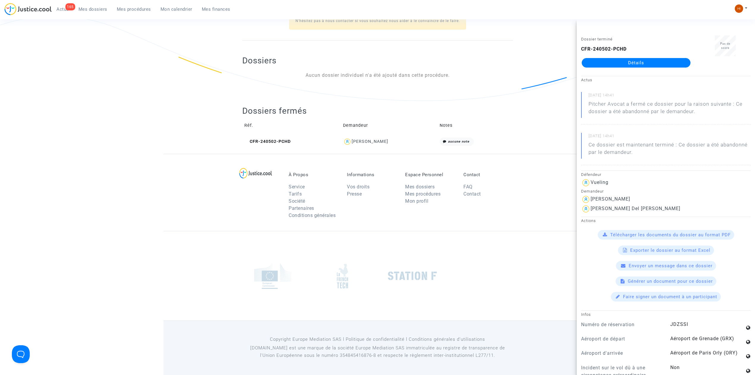
click at [661, 62] on link "Détails" at bounding box center [636, 63] width 109 height 10
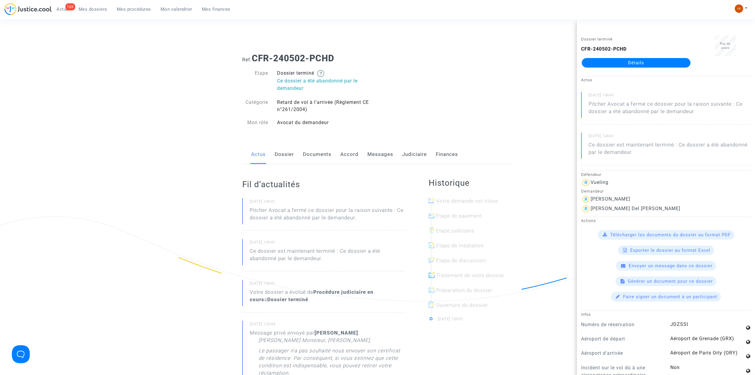
click at [382, 157] on link "Messages" at bounding box center [380, 154] width 26 height 20
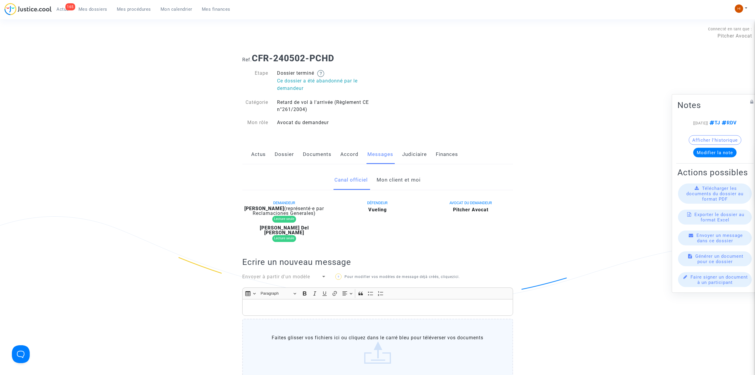
click at [265, 158] on div "Actus Dossier Documents Accord Messages Judiciaire Finances" at bounding box center [377, 154] width 271 height 20
click at [260, 154] on link "Actus" at bounding box center [258, 154] width 15 height 20
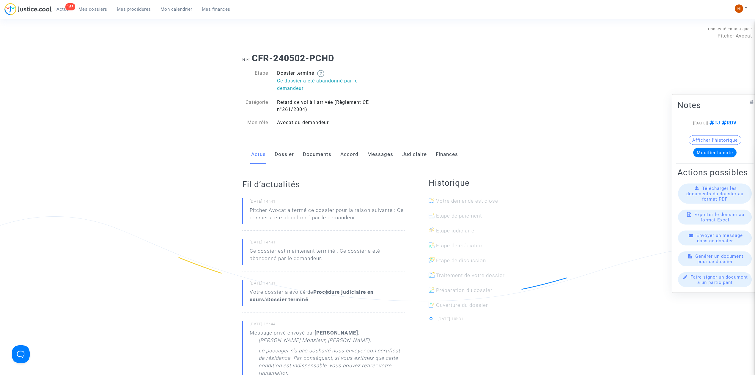
click at [413, 162] on link "Judiciaire" at bounding box center [414, 154] width 25 height 20
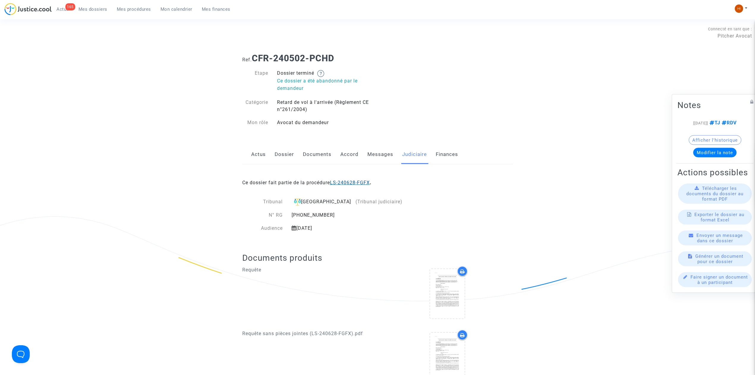
click at [365, 181] on link "LS-240628-FGFX" at bounding box center [350, 183] width 40 height 6
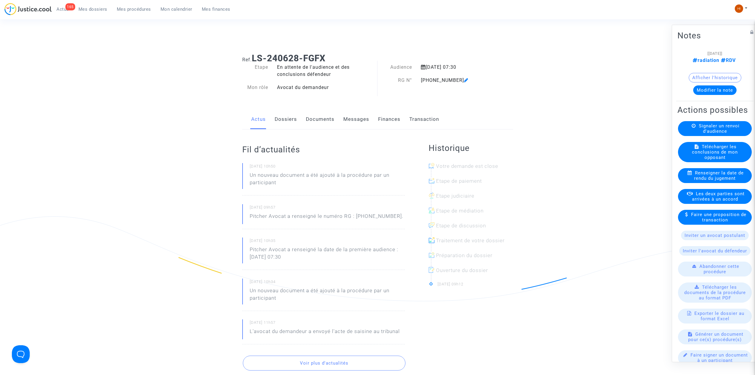
click at [308, 120] on link "Documents" at bounding box center [320, 119] width 29 height 20
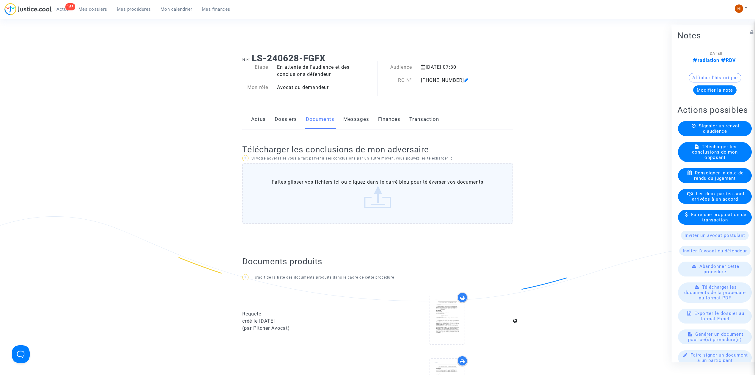
scroll to position [277, 0]
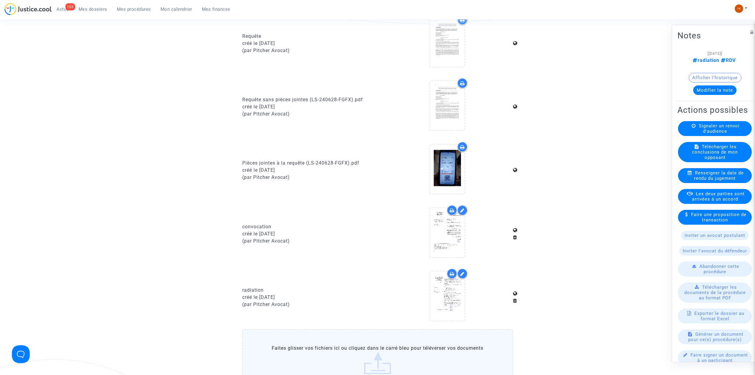
click at [718, 92] on button "Modifier la note" at bounding box center [714, 90] width 43 height 10
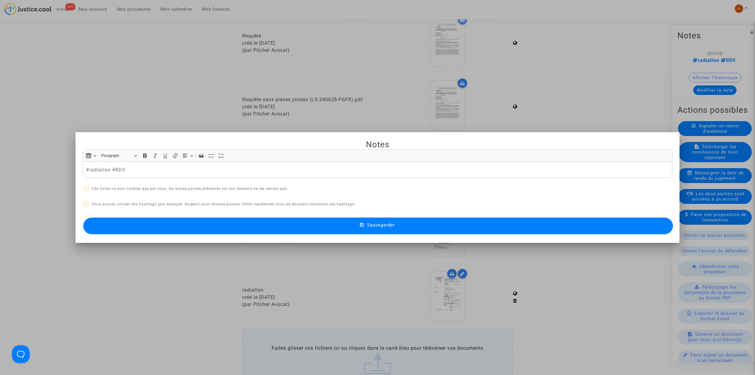
scroll to position [0, 0]
click at [154, 166] on div "#radiation #RDV" at bounding box center [378, 169] width 590 height 17
click at [472, 225] on button "Sauvegarder" at bounding box center [378, 225] width 590 height 17
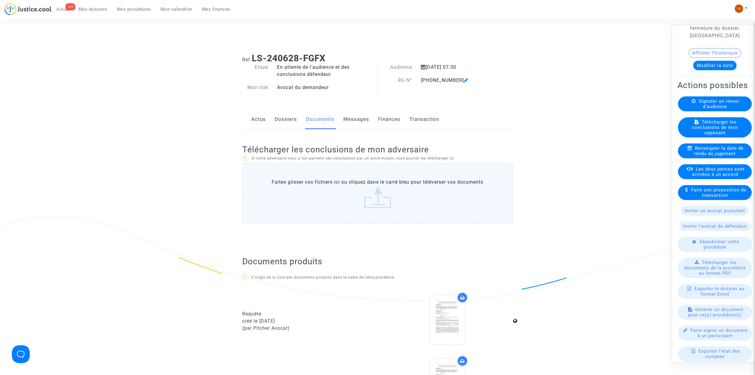
scroll to position [112, 0]
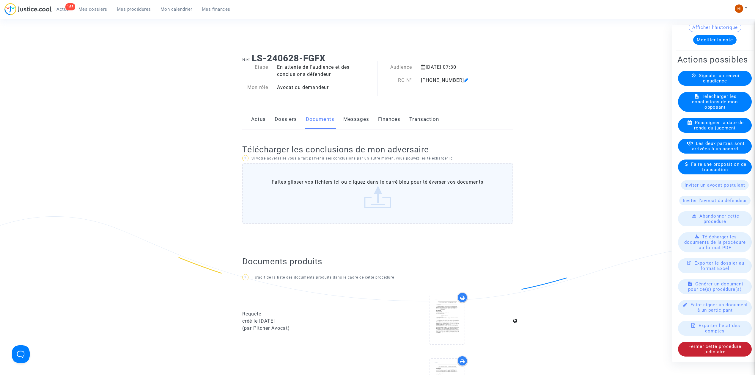
click at [723, 344] on span "Fermer cette procédure judiciaire" at bounding box center [715, 348] width 53 height 11
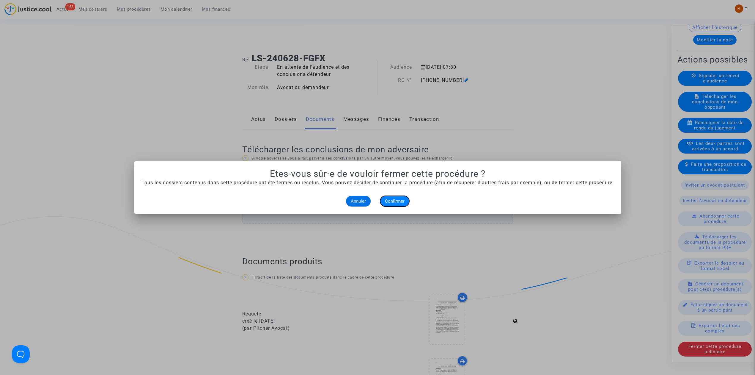
click at [401, 203] on span "Confirmer" at bounding box center [395, 200] width 20 height 5
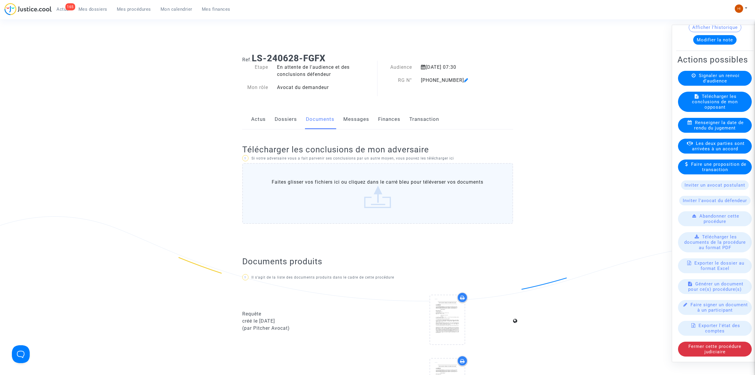
click at [142, 13] on link "Mes procédures" at bounding box center [134, 9] width 44 height 9
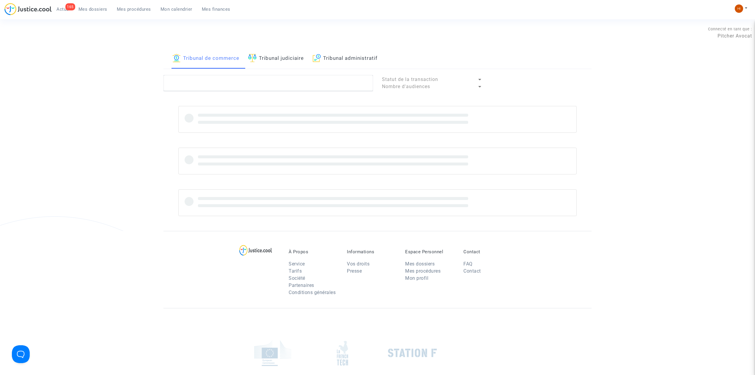
click at [299, 52] on link "Tribunal judiciaire" at bounding box center [276, 58] width 56 height 20
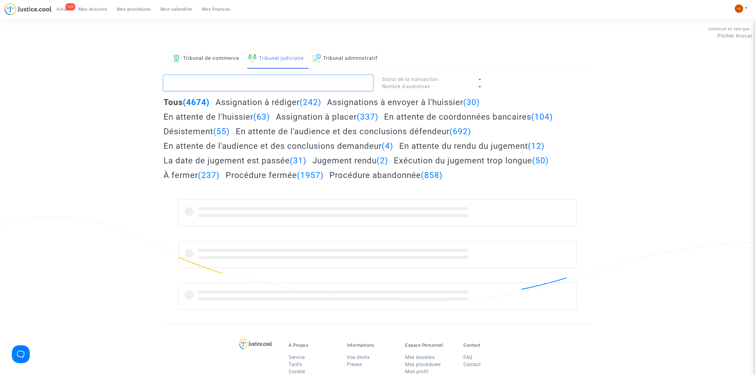
click at [291, 88] on textarea at bounding box center [269, 83] width 210 height 16
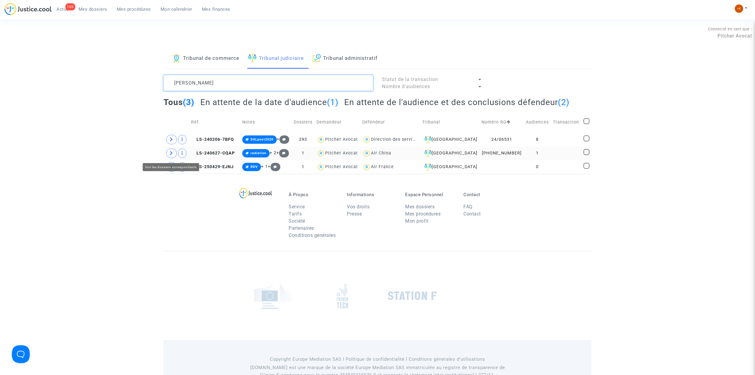
type textarea "ben amar"
click at [170, 154] on icon at bounding box center [172, 153] width 4 height 4
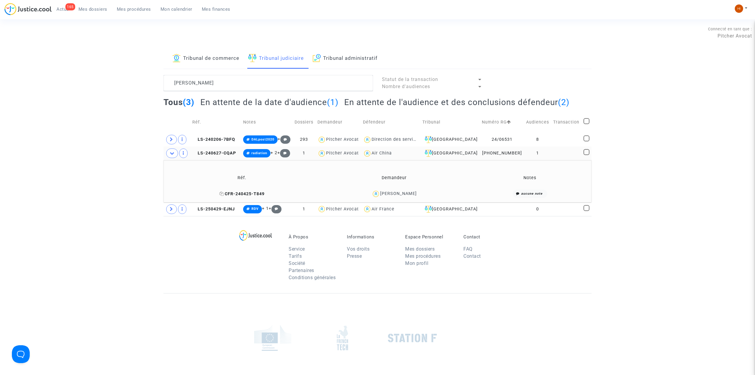
click at [264, 191] on span "CFR-240425-T849" at bounding box center [241, 193] width 45 height 5
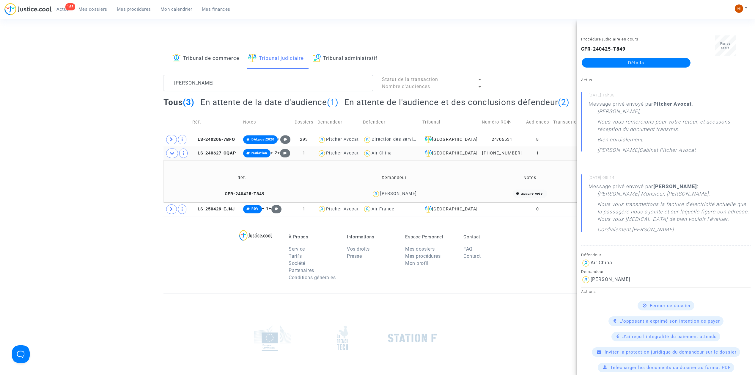
click at [653, 65] on link "Détails" at bounding box center [636, 63] width 109 height 10
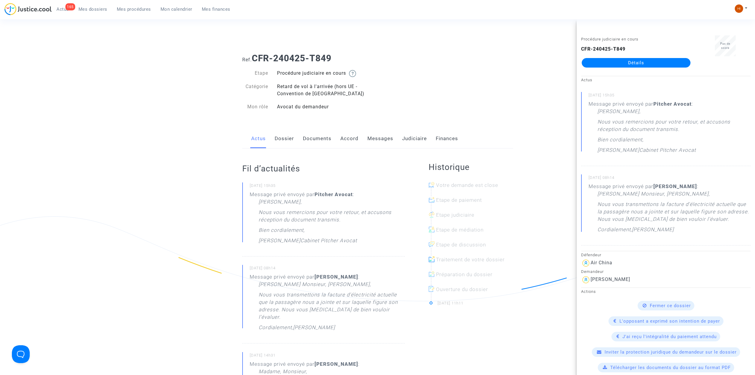
click at [318, 138] on link "Documents" at bounding box center [317, 139] width 29 height 20
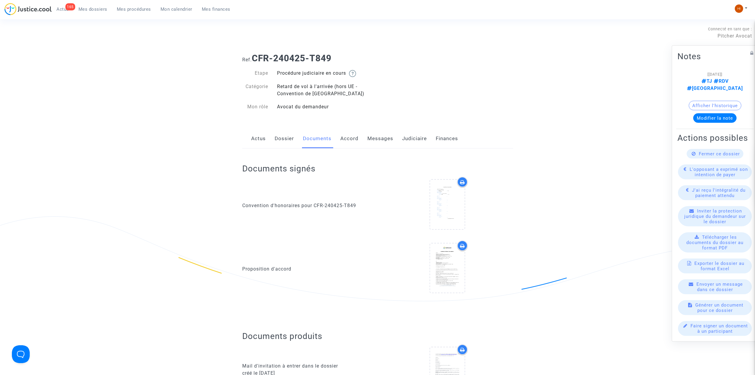
click at [375, 137] on link "Messages" at bounding box center [380, 139] width 26 height 20
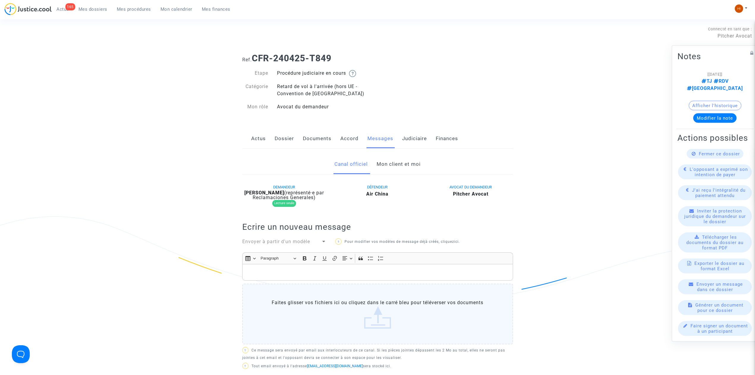
click at [410, 168] on link "Mon client et moi" at bounding box center [399, 164] width 44 height 20
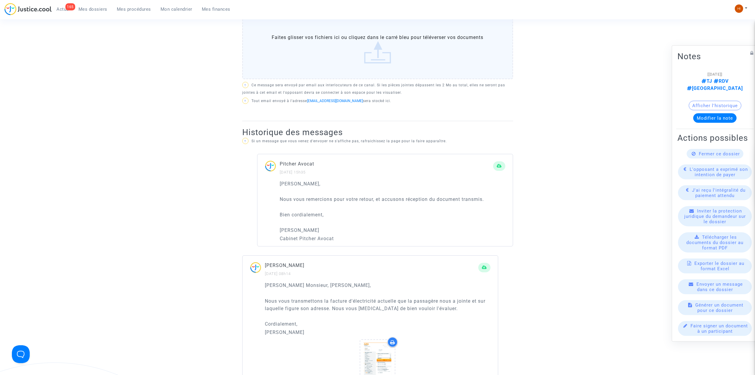
scroll to position [357, 0]
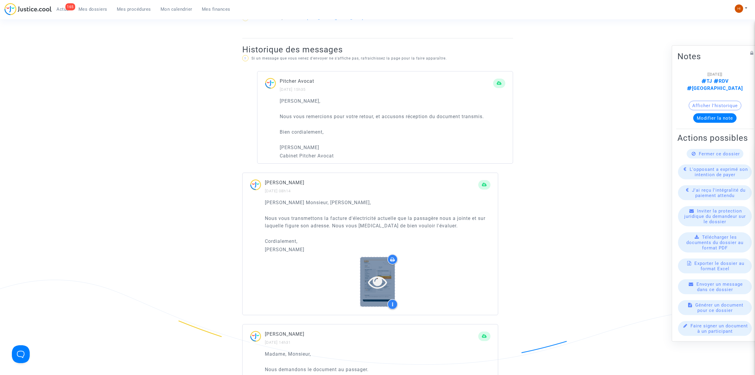
click at [381, 281] on icon at bounding box center [377, 281] width 19 height 19
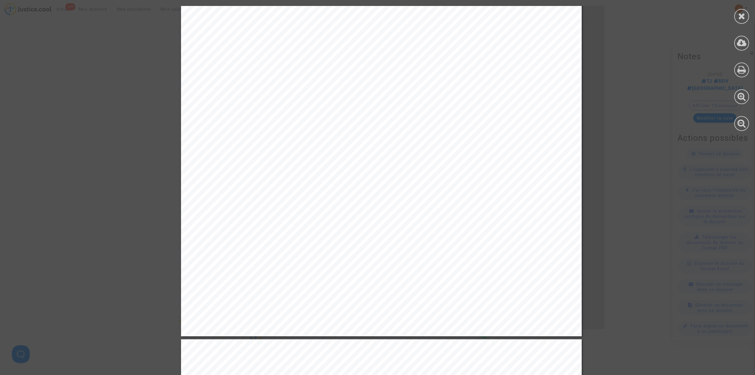
scroll to position [0, 0]
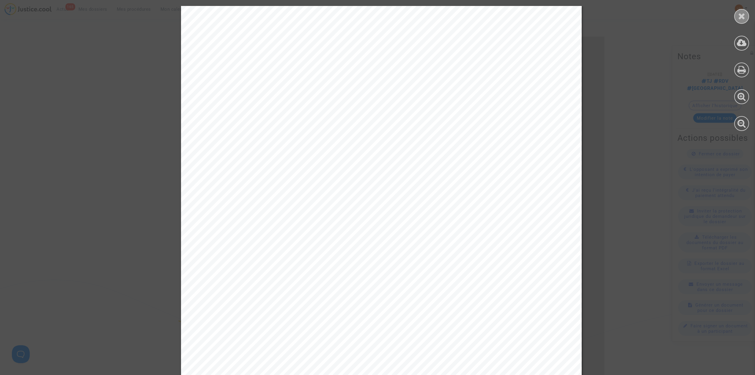
click at [746, 15] on div at bounding box center [741, 16] width 15 height 15
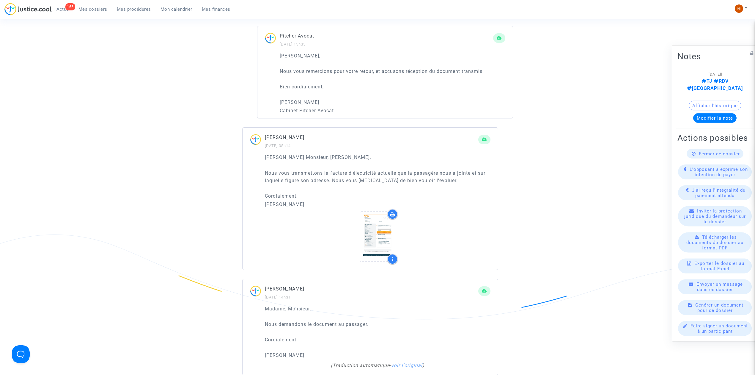
scroll to position [436, 0]
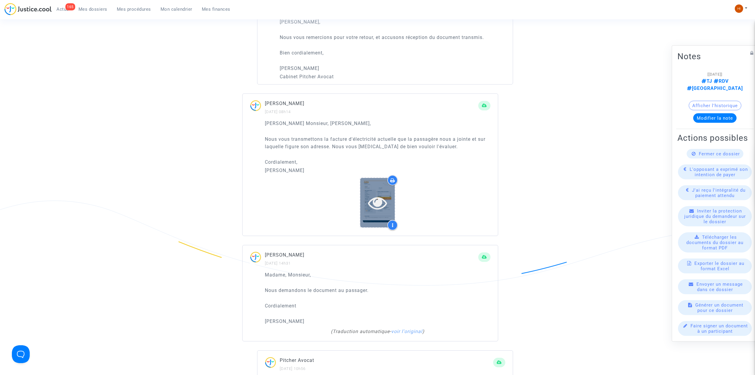
click at [379, 200] on icon at bounding box center [377, 202] width 19 height 19
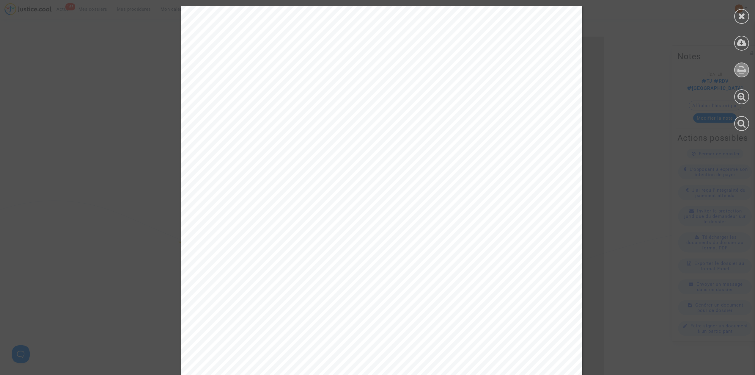
click at [741, 67] on icon at bounding box center [742, 69] width 9 height 9
click at [742, 18] on icon at bounding box center [741, 16] width 7 height 9
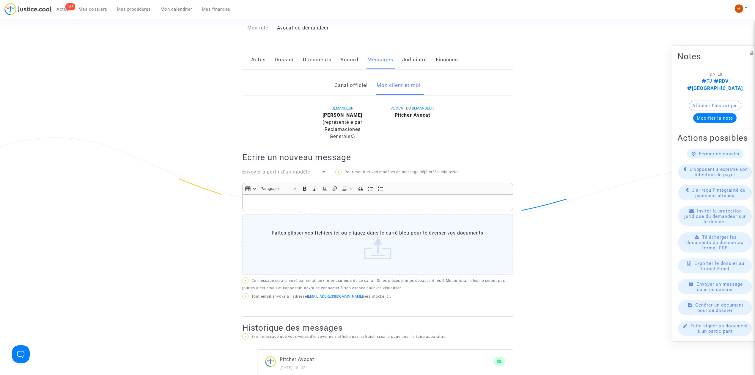
scroll to position [0, 0]
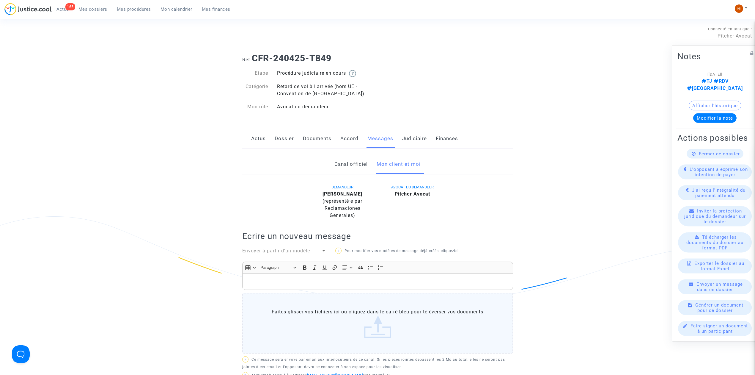
drag, startPoint x: 406, startPoint y: 132, endPoint x: 410, endPoint y: 137, distance: 6.2
click at [407, 132] on link "Judiciaire" at bounding box center [414, 139] width 25 height 20
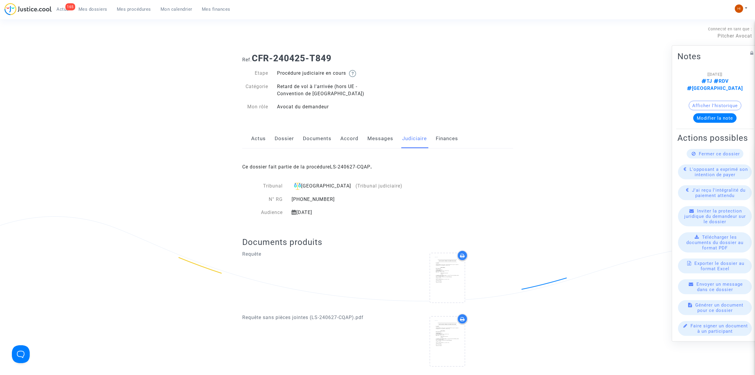
drag, startPoint x: 362, startPoint y: 166, endPoint x: 358, endPoint y: 166, distance: 3.9
click at [361, 166] on link "LS-240627-CQAP" at bounding box center [350, 167] width 40 height 6
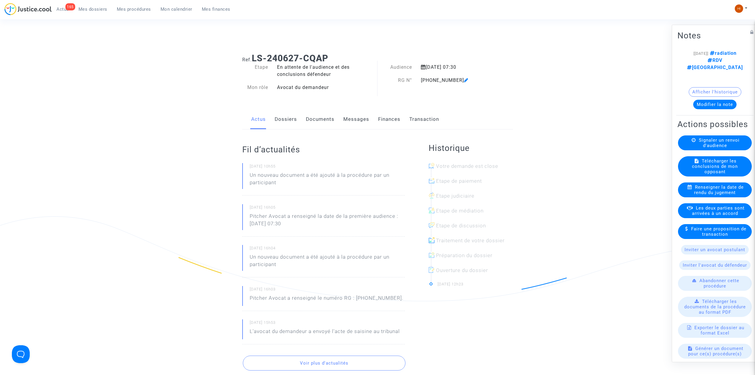
click at [315, 118] on link "Documents" at bounding box center [320, 119] width 29 height 20
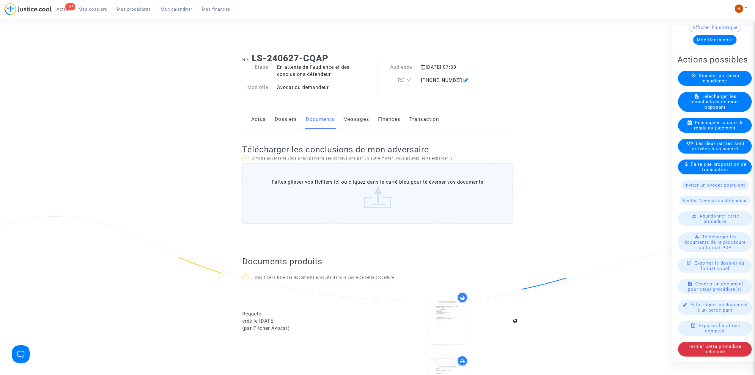
drag, startPoint x: 255, startPoint y: 59, endPoint x: 332, endPoint y: 56, distance: 77.7
click at [332, 56] on h1 "Ref. LS-240627-CQAP" at bounding box center [377, 58] width 271 height 11
copy b "LS-240627-CQAP"
click at [736, 281] on span "Générer un document pour ce(s) procédure(s)" at bounding box center [715, 286] width 55 height 11
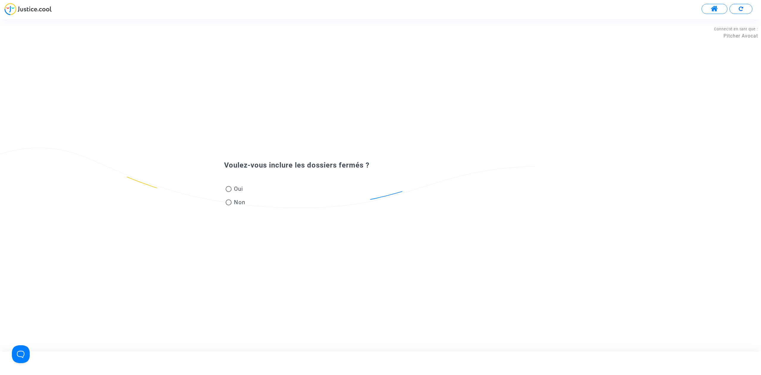
click at [235, 201] on span "Non" at bounding box center [239, 202] width 14 height 8
click at [229, 205] on input "Non" at bounding box center [228, 205] width 0 height 0
radio input "true"
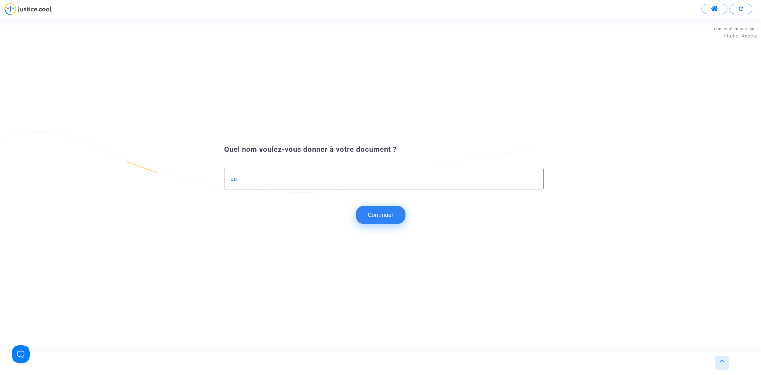
type input "d"
type input "DEMANDE DE RETABLISSEMENT"
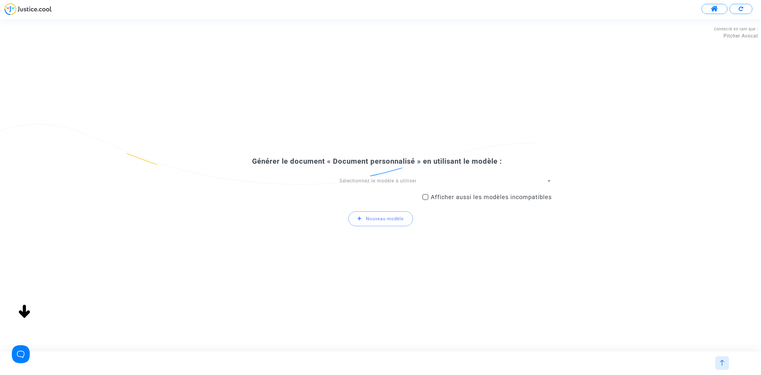
click at [406, 181] on span "Sélectionnez le modèle à utiliser" at bounding box center [378, 181] width 77 height 6
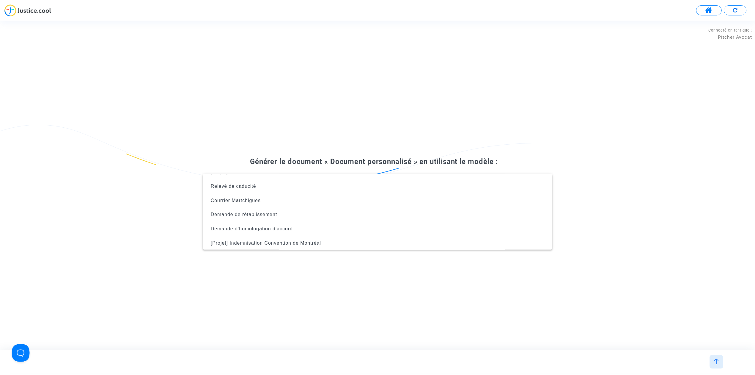
scroll to position [24, 0]
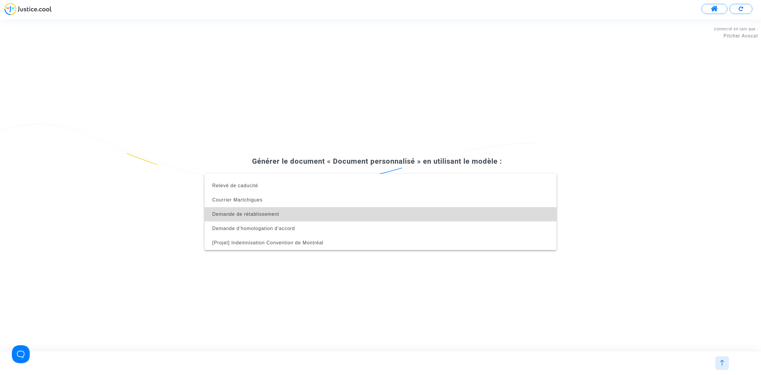
click at [384, 214] on span "Demande de rétablissement" at bounding box center [380, 214] width 343 height 14
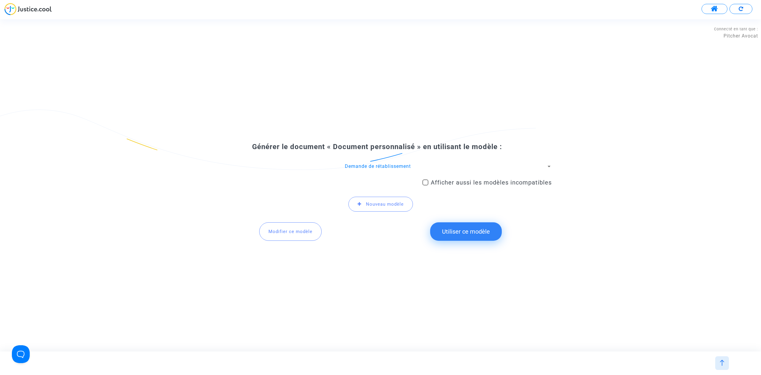
click at [465, 227] on button "Utiliser ce modèle" at bounding box center [466, 231] width 72 height 18
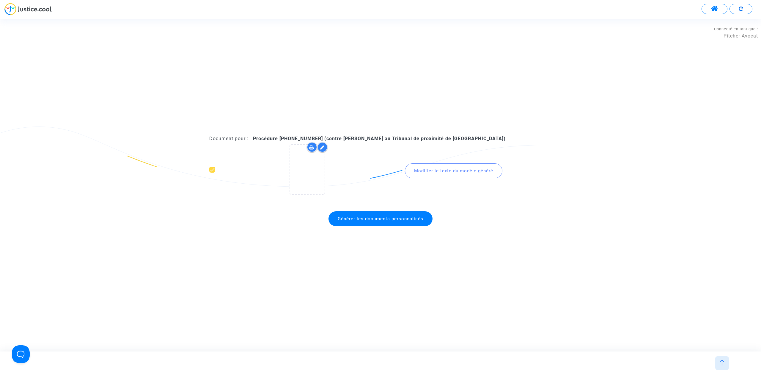
click at [398, 225] on span "Générer les documents personnalisés" at bounding box center [381, 218] width 104 height 15
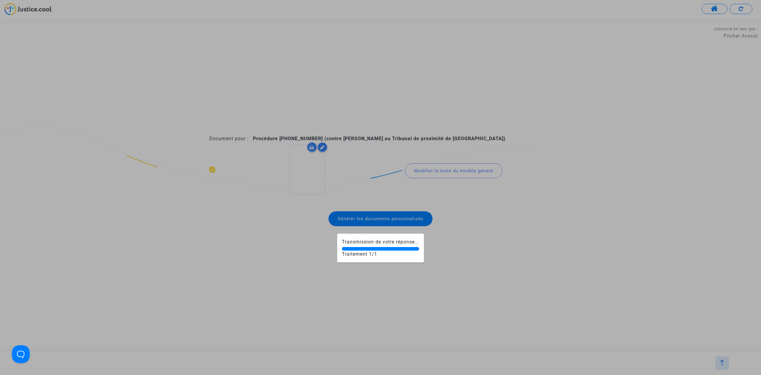
click at [398, 218] on div at bounding box center [380, 187] width 761 height 375
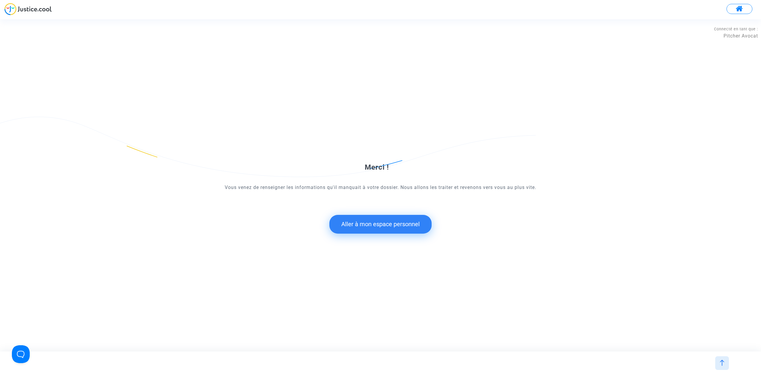
drag, startPoint x: 381, startPoint y: 225, endPoint x: 28, endPoint y: 364, distance: 379.5
click at [381, 225] on button "Aller à mon espace personnel" at bounding box center [380, 224] width 102 height 18
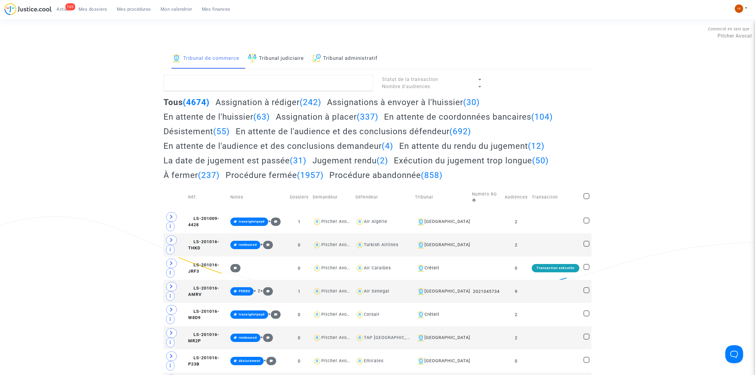
drag, startPoint x: 670, startPoint y: 71, endPoint x: 665, endPoint y: 72, distance: 4.2
click at [284, 58] on link "Tribunal judiciaire" at bounding box center [276, 58] width 56 height 20
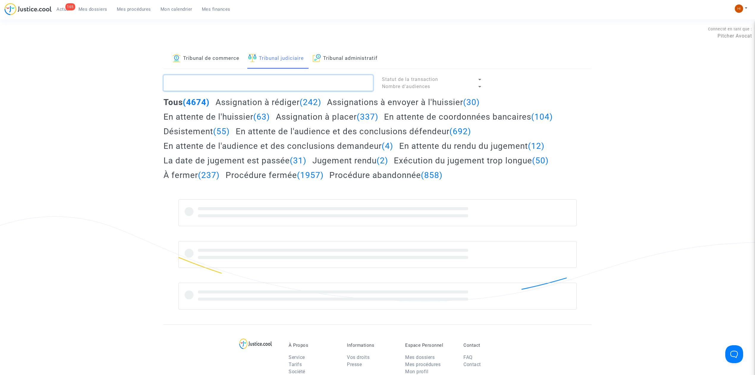
click at [270, 80] on textarea at bounding box center [269, 83] width 210 height 16
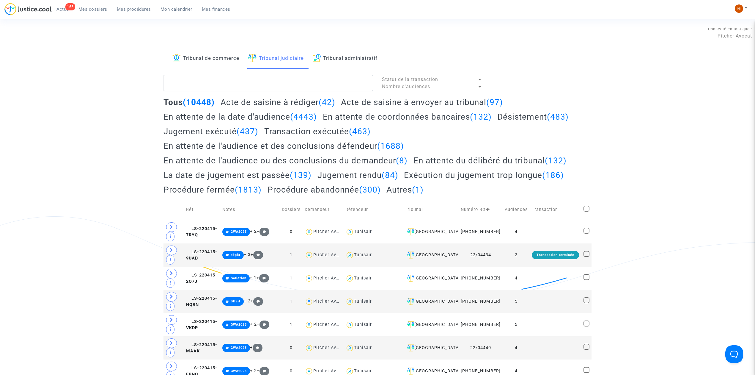
drag, startPoint x: 97, startPoint y: 8, endPoint x: 96, endPoint y: 14, distance: 6.6
click at [96, 8] on span "Mes dossiers" at bounding box center [92, 9] width 29 height 5
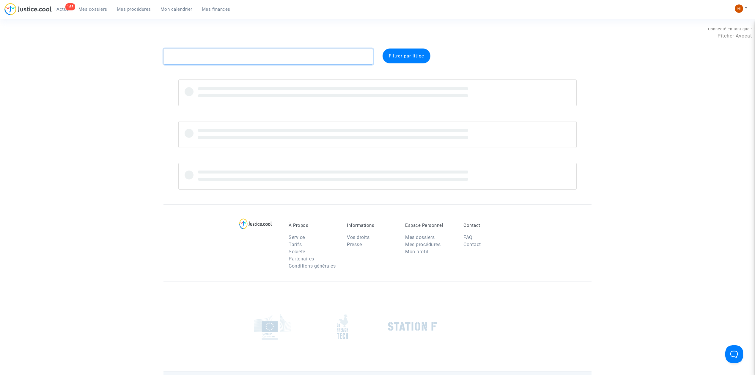
click at [189, 58] on textarea at bounding box center [269, 56] width 210 height 16
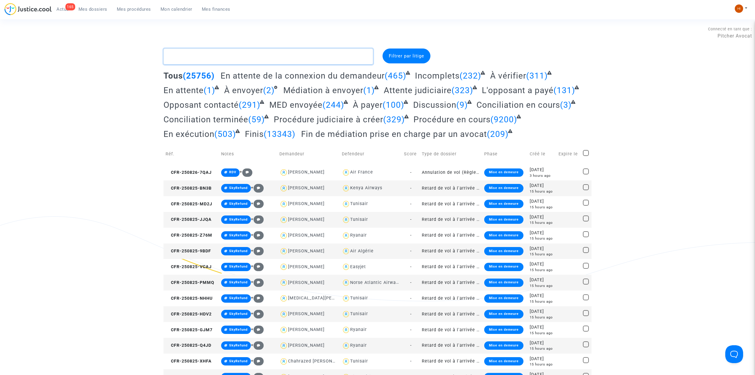
click at [293, 56] on textarea at bounding box center [269, 56] width 210 height 16
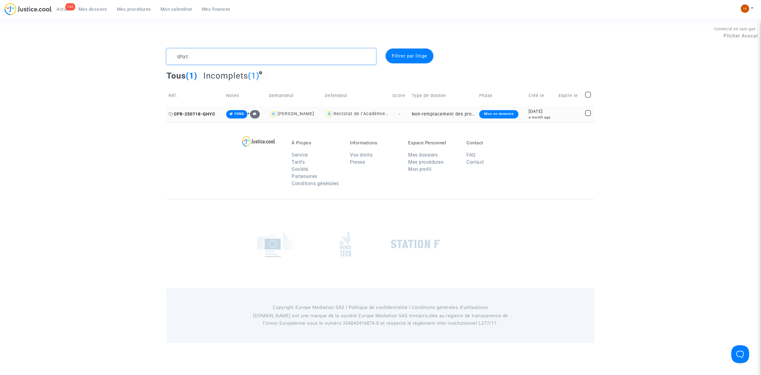
type textarea "qhyc"
click at [205, 115] on span "CFR-250718-QHYC" at bounding box center [192, 113] width 47 height 5
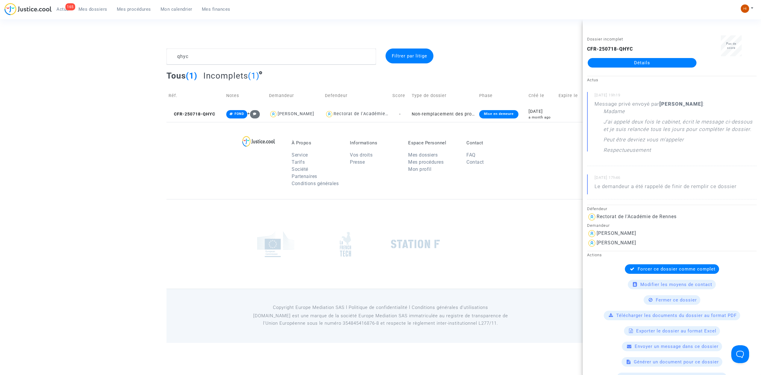
click at [648, 59] on link "Détails" at bounding box center [642, 63] width 109 height 10
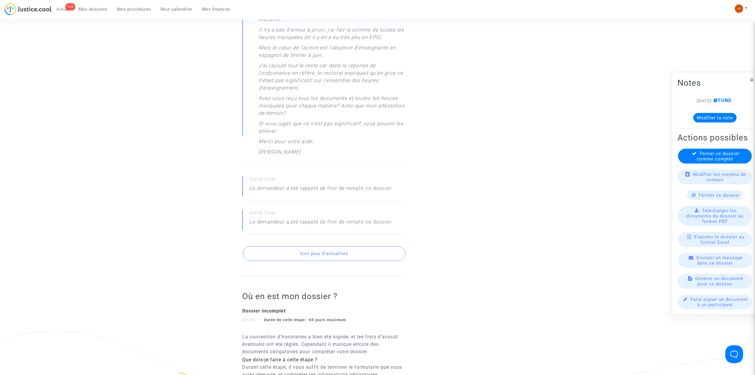
scroll to position [317, 0]
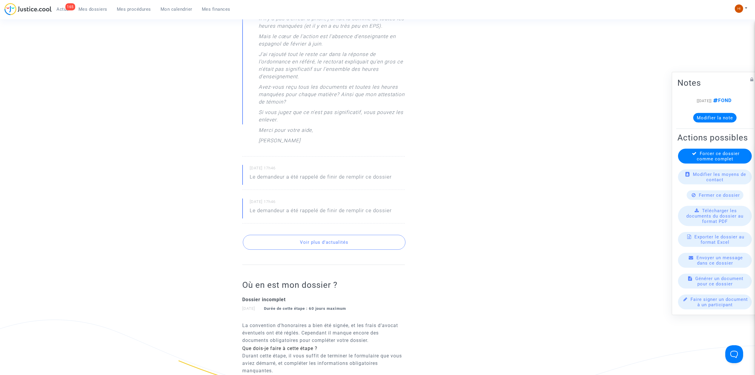
click at [329, 244] on button "Voir plus d'actualités" at bounding box center [324, 242] width 163 height 15
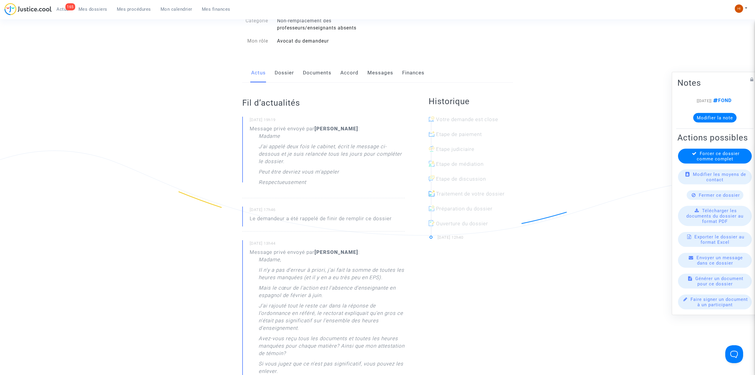
scroll to position [40, 0]
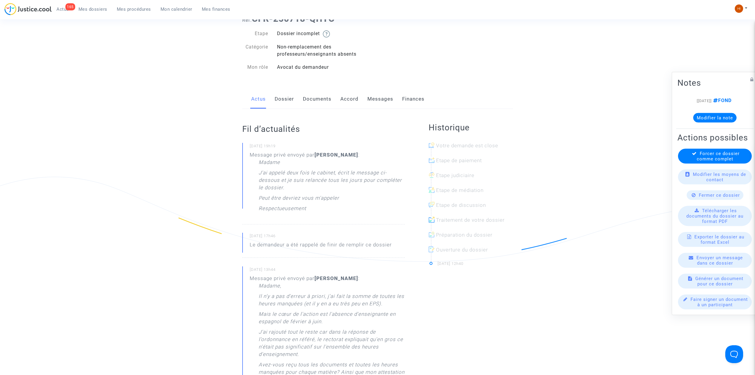
click at [275, 98] on link "Dossier" at bounding box center [284, 99] width 19 height 20
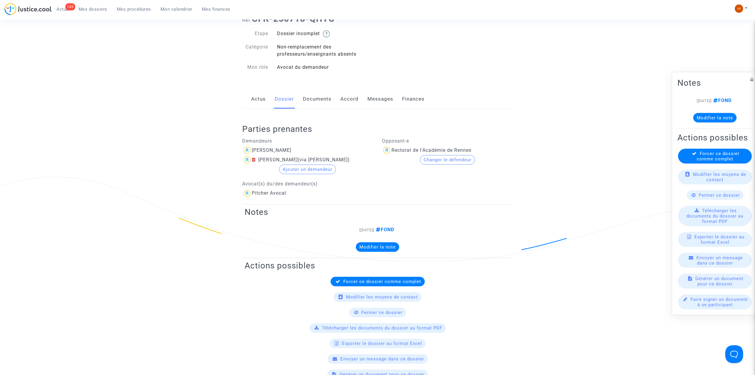
click at [257, 101] on link "Actus" at bounding box center [258, 99] width 15 height 20
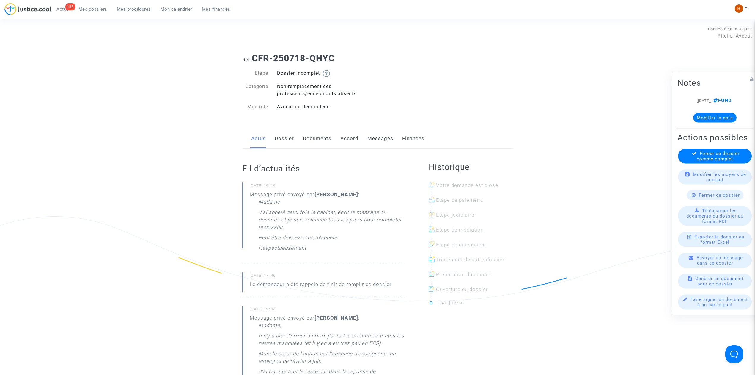
drag, startPoint x: 287, startPoint y: 135, endPoint x: 282, endPoint y: 137, distance: 4.7
click at [286, 135] on link "Dossier" at bounding box center [284, 139] width 19 height 20
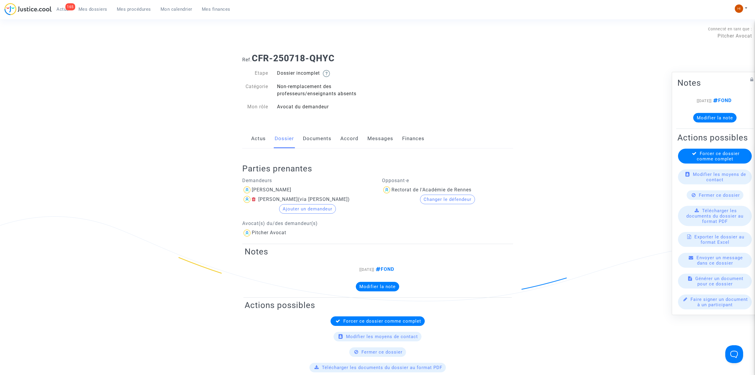
click at [265, 138] on link "Actus" at bounding box center [258, 139] width 15 height 20
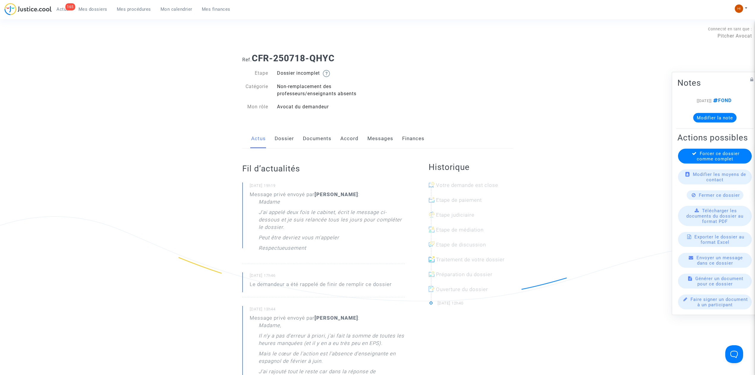
drag, startPoint x: 254, startPoint y: 210, endPoint x: 286, endPoint y: 275, distance: 71.5
click at [285, 276] on div "21/08/2025 - 19h19 Message privé envoyé par Alexandra Zerbini : Madame J'ai app…" at bounding box center [323, 361] width 163 height 358
click at [308, 232] on p "J'ai appelé deux fois le cabinet, écrit le message ci-dessous et je suis relanc…" at bounding box center [332, 220] width 146 height 25
click at [305, 245] on p "Respectueusement" at bounding box center [283, 249] width 48 height 10
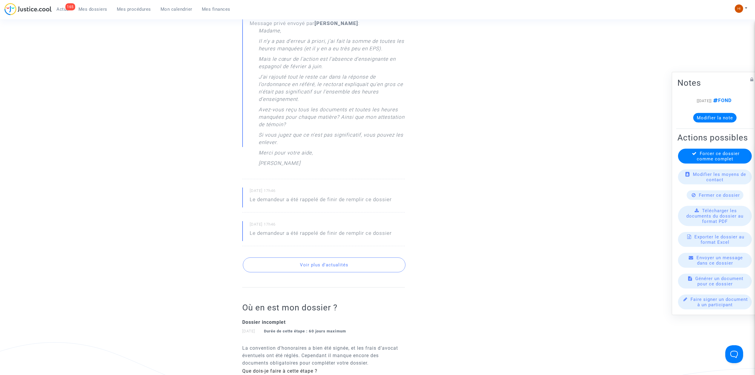
scroll to position [317, 0]
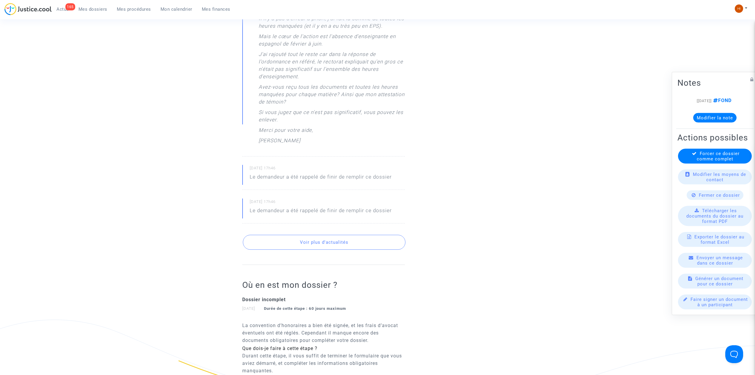
click at [332, 240] on button "Voir plus d'actualités" at bounding box center [324, 242] width 163 height 15
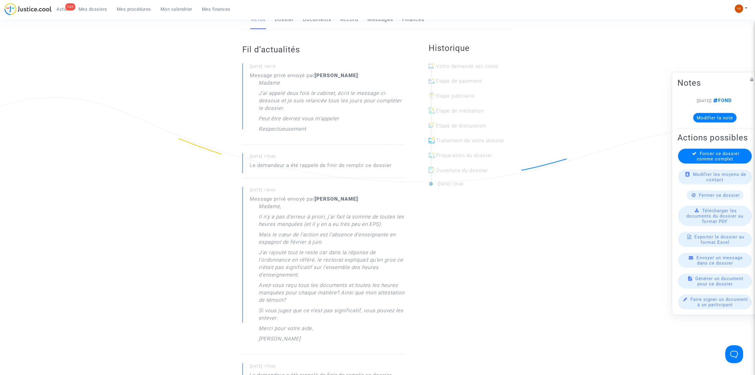
scroll to position [0, 0]
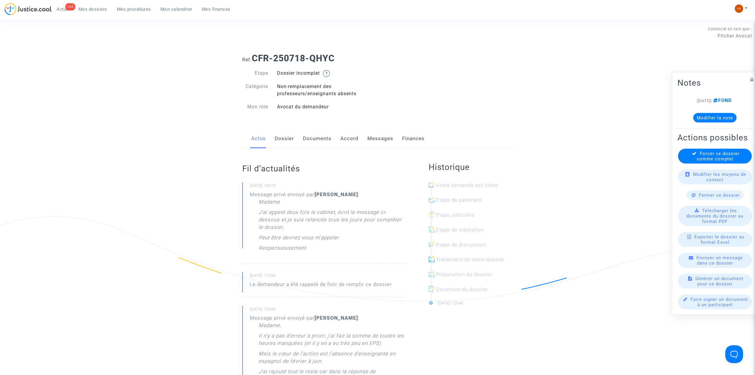
click at [311, 142] on link "Documents" at bounding box center [317, 139] width 29 height 20
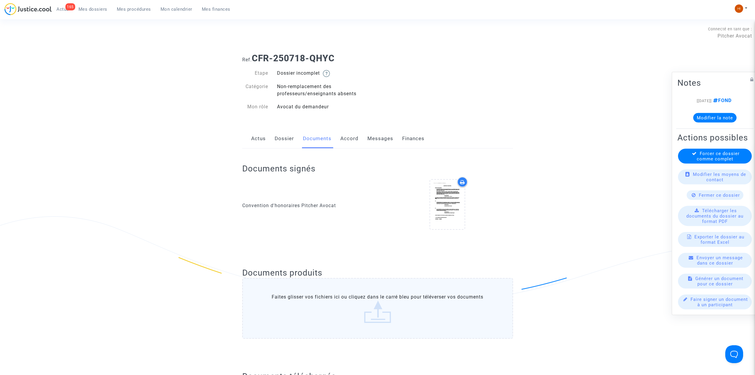
click at [287, 142] on link "Dossier" at bounding box center [284, 139] width 19 height 20
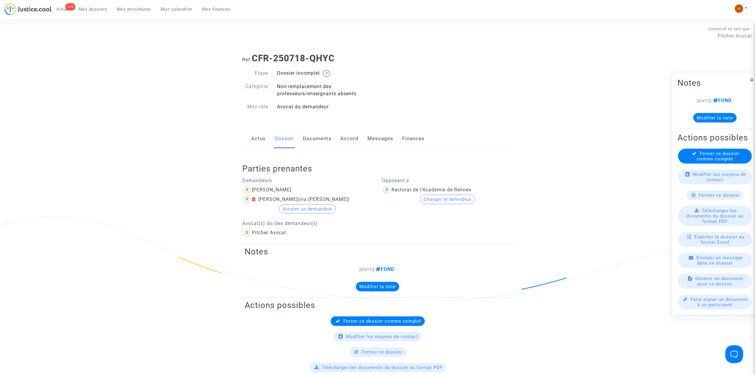
click at [252, 144] on div "Actus Dossier Documents Accord Messages Finances" at bounding box center [377, 139] width 271 height 20
click at [262, 139] on link "Actus" at bounding box center [258, 139] width 15 height 20
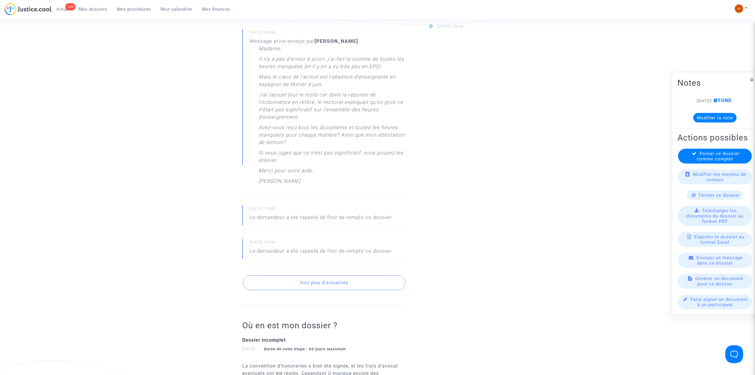
scroll to position [277, 0]
click at [293, 288] on button "Voir plus d'actualités" at bounding box center [324, 281] width 163 height 15
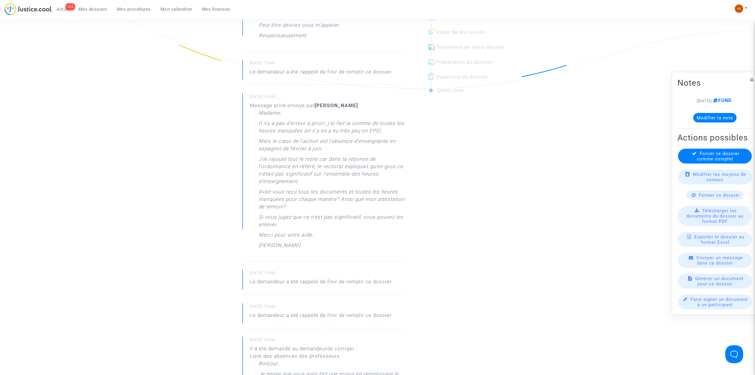
scroll to position [158, 0]
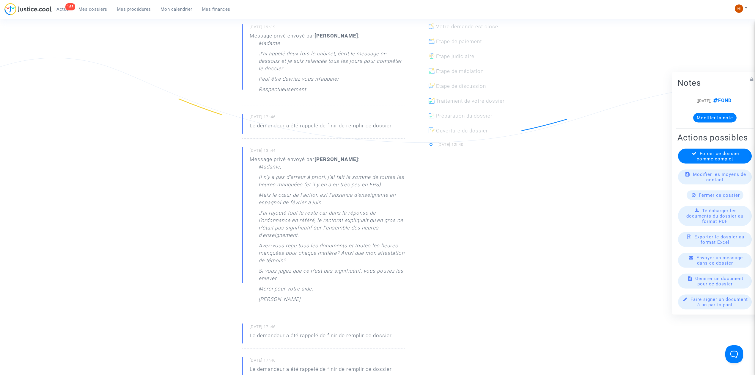
click at [719, 113] on button "Modifier la note" at bounding box center [714, 118] width 43 height 10
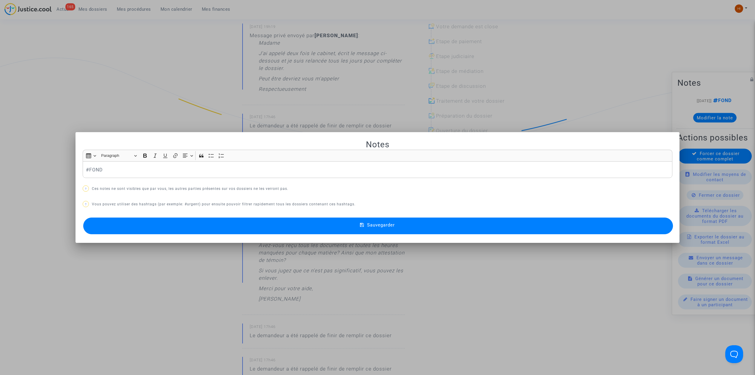
scroll to position [0, 0]
click at [377, 186] on p "? Ces notes ne sont visibles que par vous, les autres parties présentes sur vos…" at bounding box center [378, 188] width 590 height 7
click at [378, 172] on p "#FOND" at bounding box center [378, 169] width 584 height 7
click at [387, 224] on span "Sauvegarder" at bounding box center [381, 224] width 28 height 5
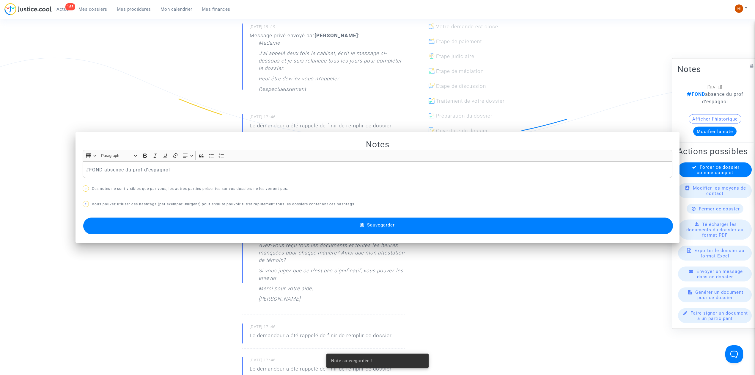
scroll to position [158, 0]
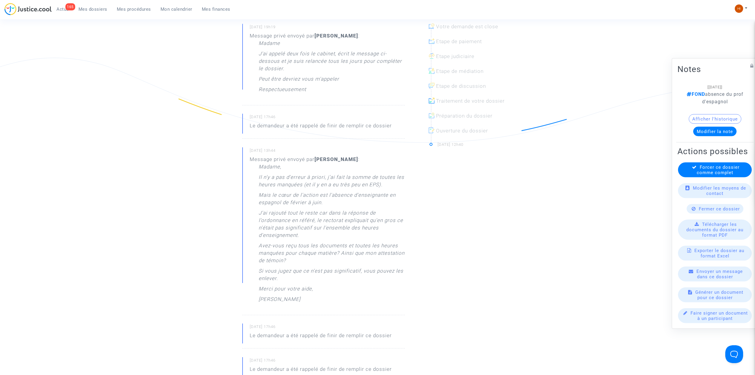
click at [697, 127] on button "Modifier la note" at bounding box center [714, 132] width 43 height 10
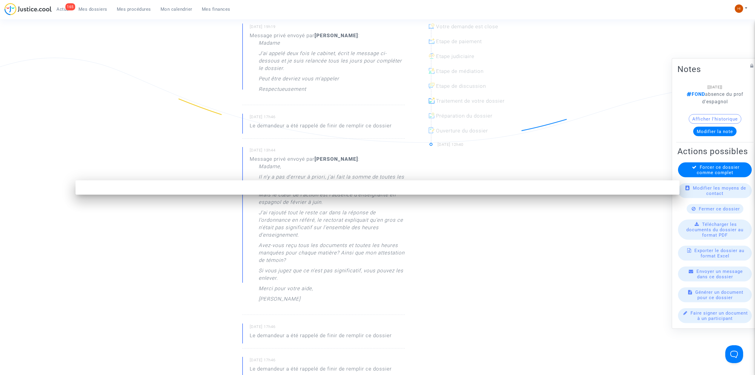
scroll to position [0, 0]
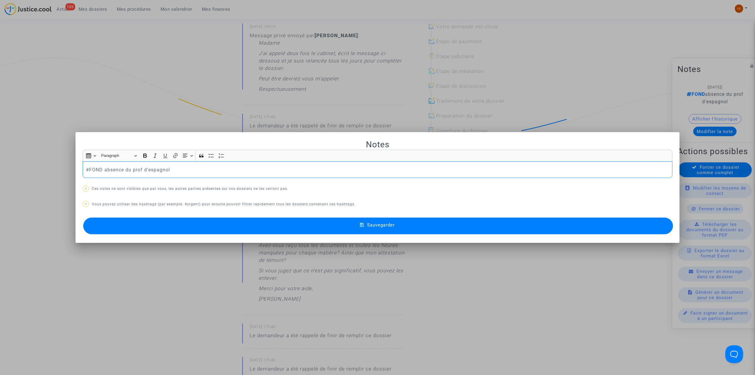
click at [384, 164] on div "#FOND absence du prof d'espagnol" at bounding box center [378, 169] width 590 height 17
click at [132, 82] on div at bounding box center [377, 187] width 755 height 375
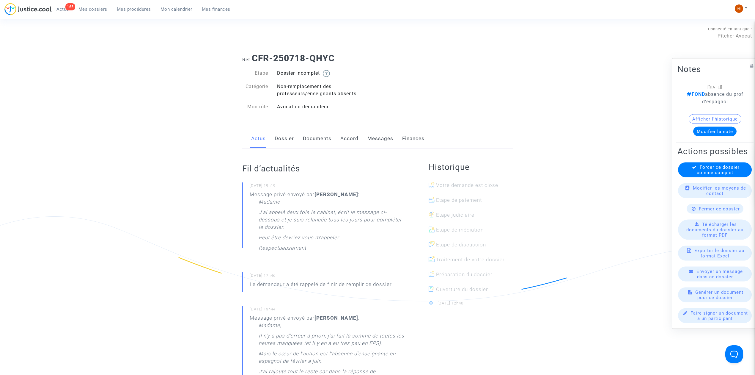
drag, startPoint x: 343, startPoint y: 56, endPoint x: 253, endPoint y: 56, distance: 90.1
click at [253, 56] on h1 "Ref. CFR-250718-QHYC" at bounding box center [377, 58] width 271 height 11
copy b "CFR-250718-QHYC"
click at [316, 143] on link "Documents" at bounding box center [317, 139] width 29 height 20
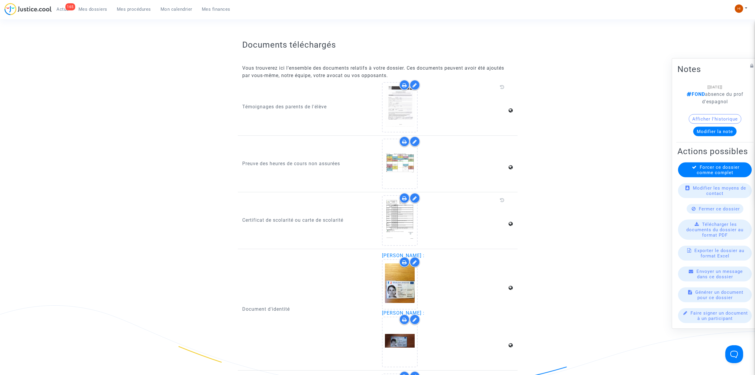
scroll to position [357, 0]
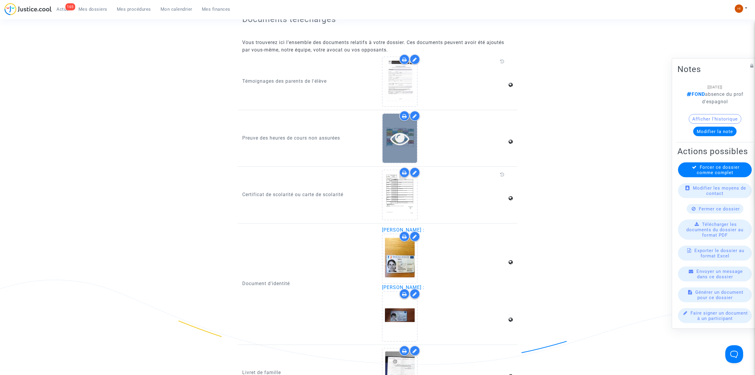
click at [399, 142] on icon at bounding box center [399, 138] width 19 height 19
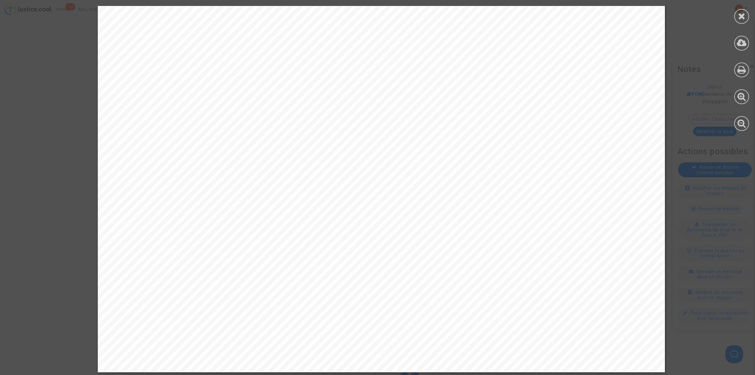
scroll to position [1823, 0]
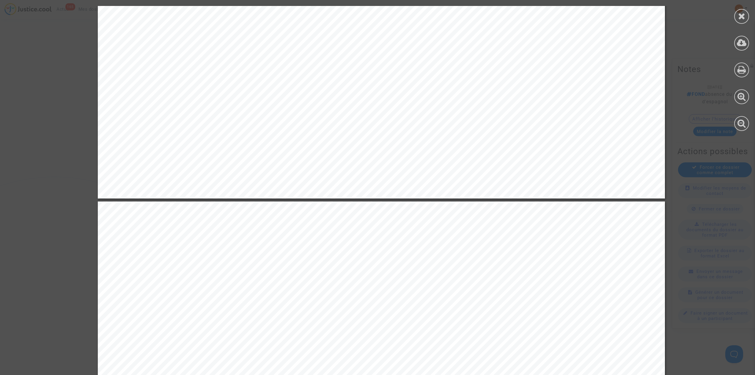
click at [744, 16] on icon at bounding box center [741, 16] width 7 height 9
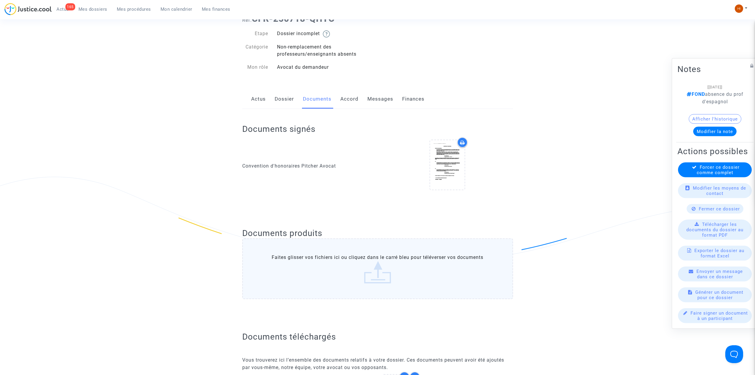
click at [131, 11] on link "Mes procédures" at bounding box center [134, 9] width 44 height 9
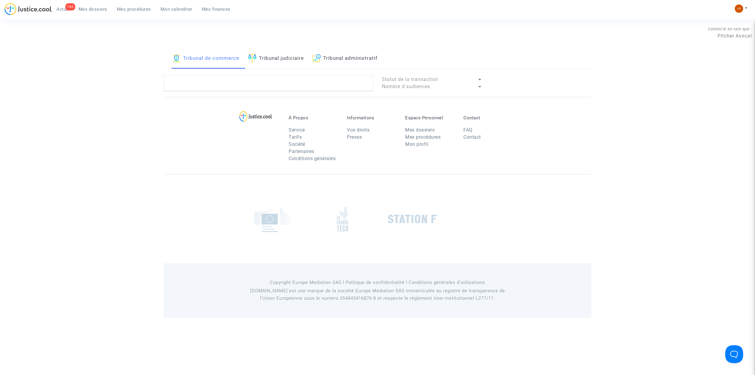
click at [293, 58] on link "Tribunal judiciaire" at bounding box center [276, 58] width 56 height 20
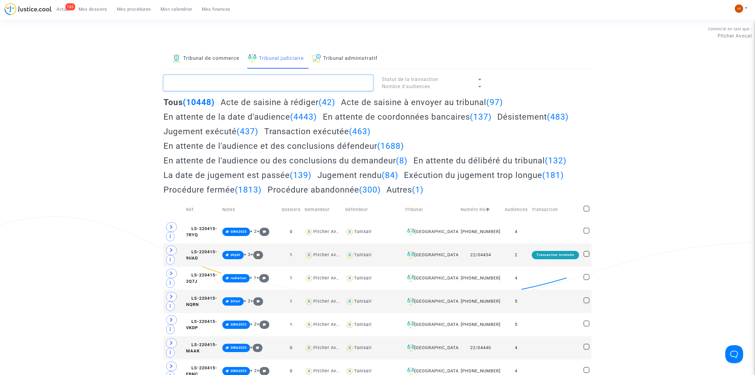
click at [276, 88] on textarea at bounding box center [269, 83] width 210 height 16
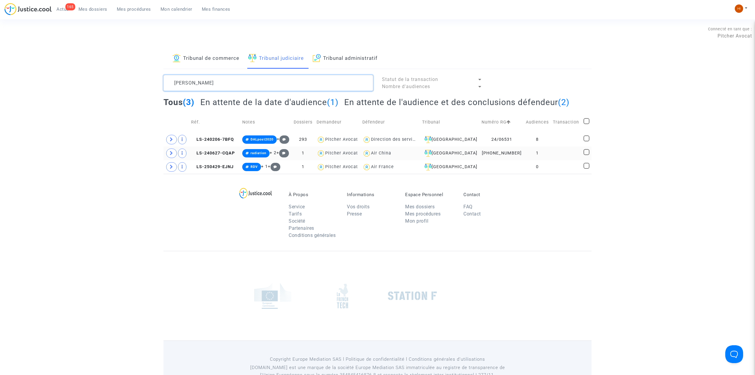
type textarea "ben amar"
drag, startPoint x: 231, startPoint y: 149, endPoint x: 245, endPoint y: 146, distance: 14.0
click at [230, 149] on td "LS-240627-CQAP" at bounding box center [214, 153] width 51 height 14
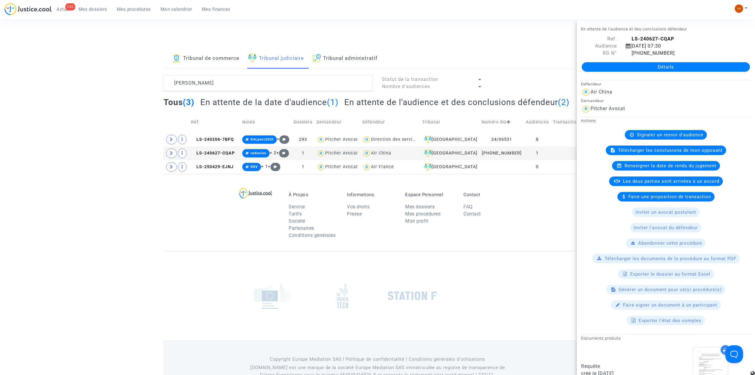
drag, startPoint x: 663, startPoint y: 67, endPoint x: 642, endPoint y: 85, distance: 27.6
click at [663, 67] on link "Détails" at bounding box center [666, 67] width 168 height 10
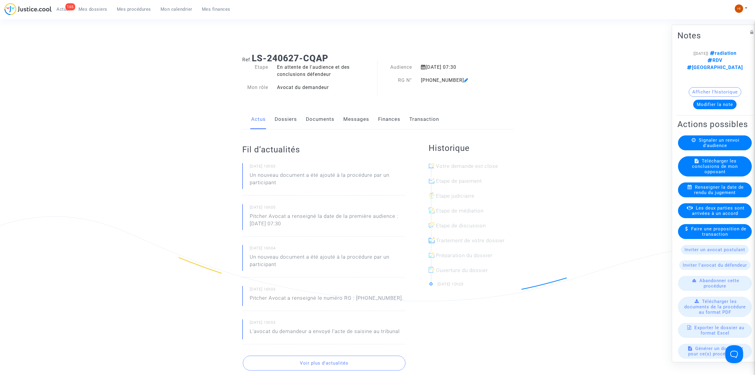
click at [325, 119] on link "Documents" at bounding box center [320, 119] width 29 height 20
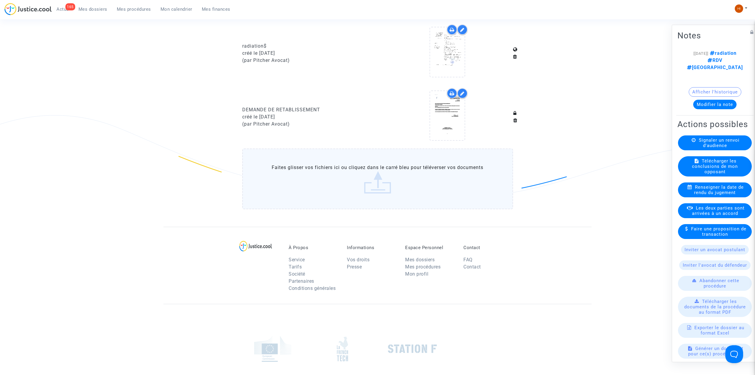
scroll to position [591, 0]
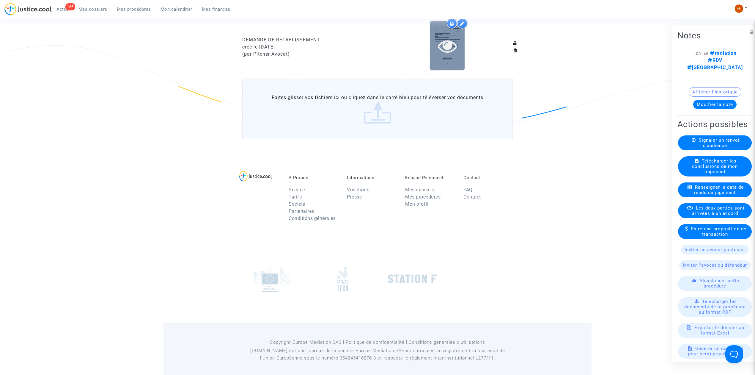
click at [442, 43] on icon at bounding box center [447, 45] width 19 height 19
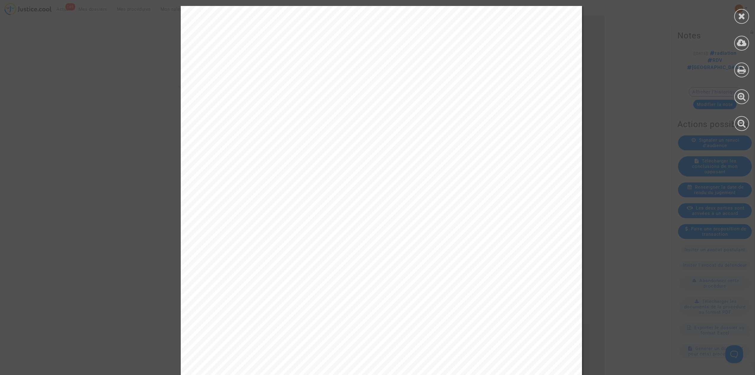
drag, startPoint x: 226, startPoint y: 196, endPoint x: 223, endPoint y: 194, distance: 3.7
click at [226, 196] on span "RG n°11-24-002053 Dossier Ben Amar Hela c/ AIR CHINA" at bounding box center [354, 193] width 282 height 7
drag, startPoint x: 209, startPoint y: 193, endPoint x: 400, endPoint y: 196, distance: 191.2
click at [400, 196] on span "RG n°11-24-002053 Dossier Ben Amar Hela c/ AIR CHINA" at bounding box center [354, 193] width 282 height 7
copy span "RG n°11-24-002053 Dossier Ben Amar Hela c/ AIR CH"
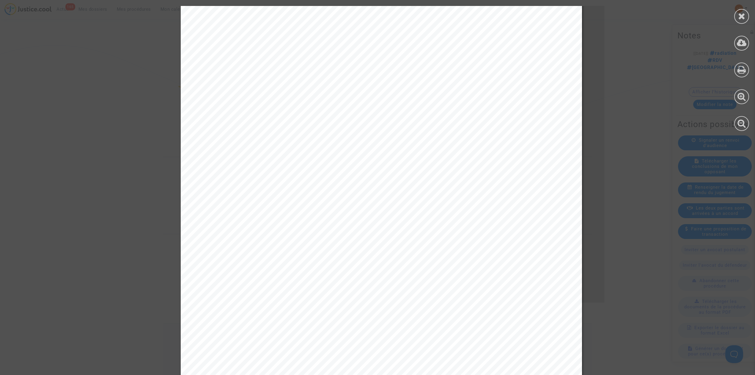
scroll to position [0, 0]
drag, startPoint x: 742, startPoint y: 15, endPoint x: 737, endPoint y: 19, distance: 7.2
click at [742, 15] on icon at bounding box center [741, 16] width 7 height 9
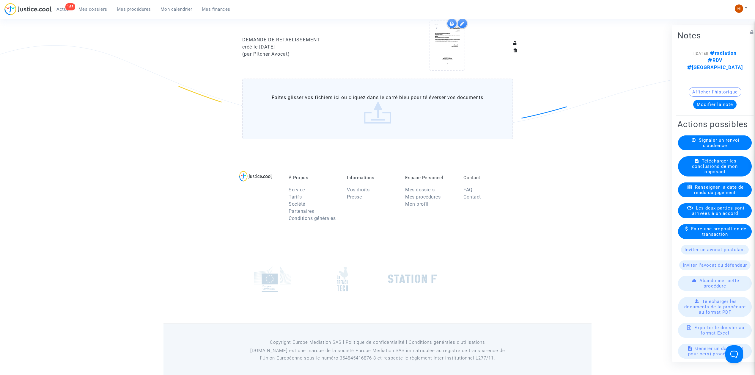
click at [717, 100] on button "Modifier la note" at bounding box center [714, 105] width 43 height 10
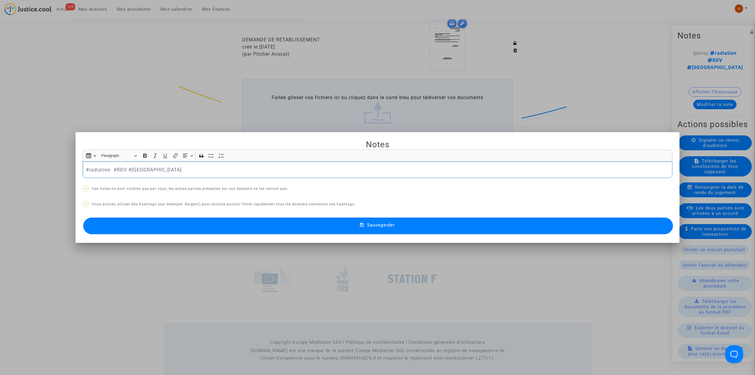
drag, startPoint x: 110, startPoint y: 169, endPoint x: 34, endPoint y: 168, distance: 76.1
click at [34, 168] on div "Notes Rich Text Editor Insert table Insert table Heading Paragraph Paragraph He…" at bounding box center [377, 187] width 755 height 375
click at [367, 220] on button "Sauvegarder" at bounding box center [378, 225] width 590 height 17
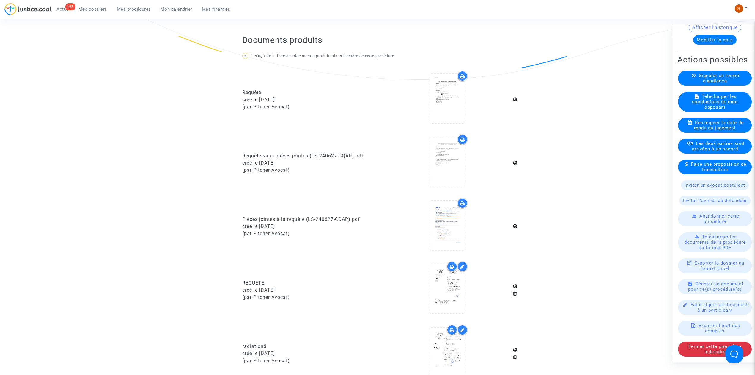
scroll to position [238, 0]
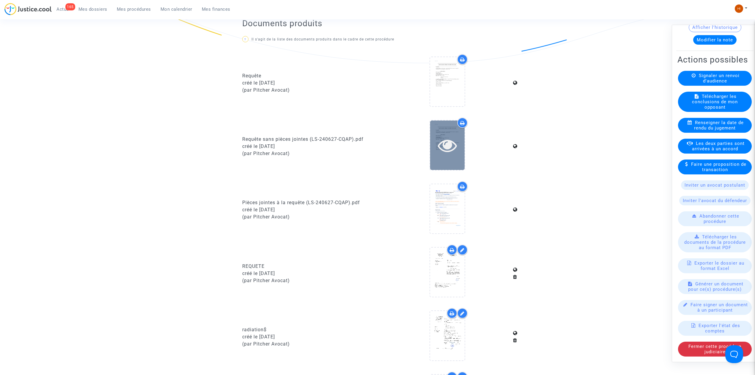
click at [447, 142] on icon at bounding box center [447, 145] width 19 height 19
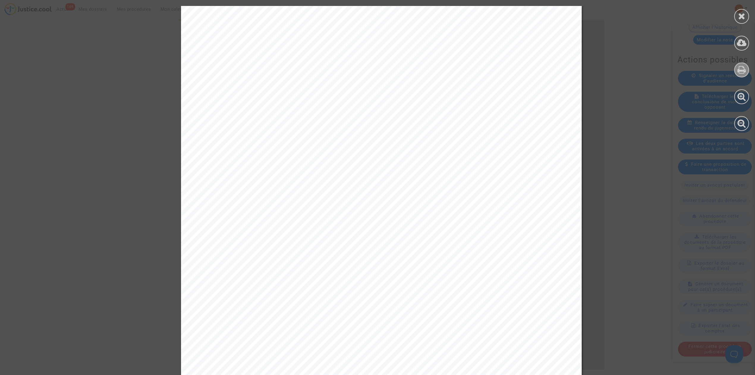
click at [738, 65] on icon at bounding box center [742, 69] width 9 height 9
click at [740, 18] on icon at bounding box center [741, 16] width 7 height 9
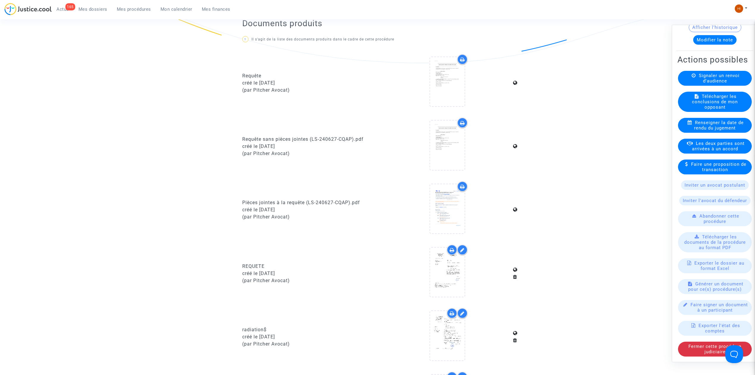
click at [132, 12] on link "Mes procédures" at bounding box center [134, 9] width 44 height 9
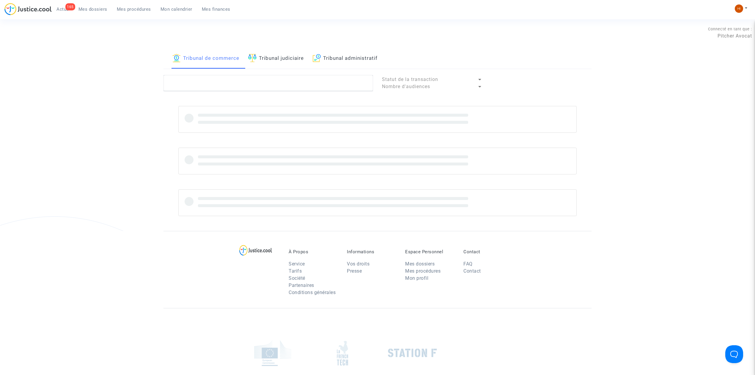
click at [276, 58] on link "Tribunal judiciaire" at bounding box center [276, 58] width 56 height 20
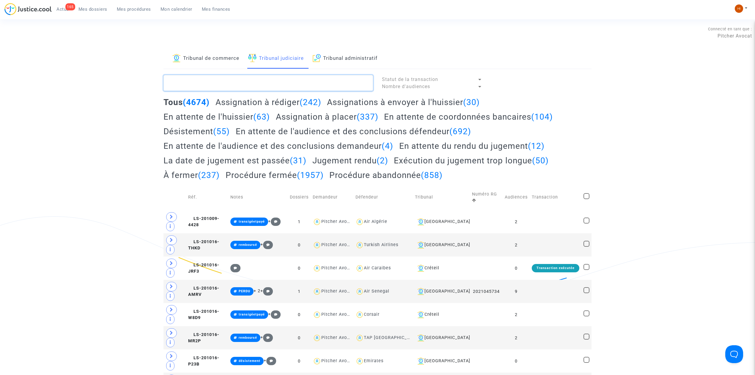
click at [267, 84] on textarea at bounding box center [269, 83] width 210 height 16
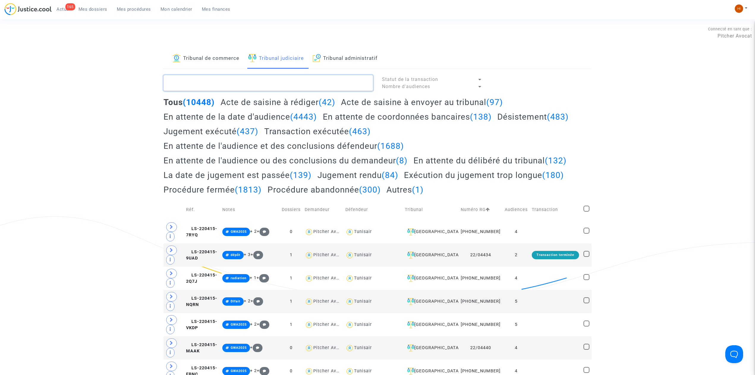
click at [267, 84] on textarea at bounding box center [269, 83] width 210 height 16
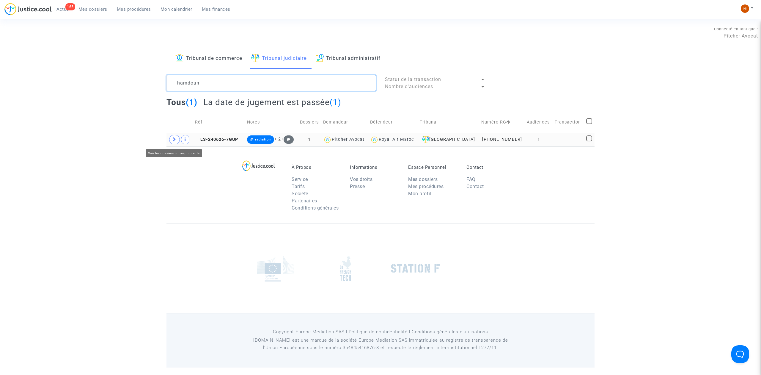
type textarea "hamdoun"
click at [175, 143] on span at bounding box center [174, 140] width 11 height 10
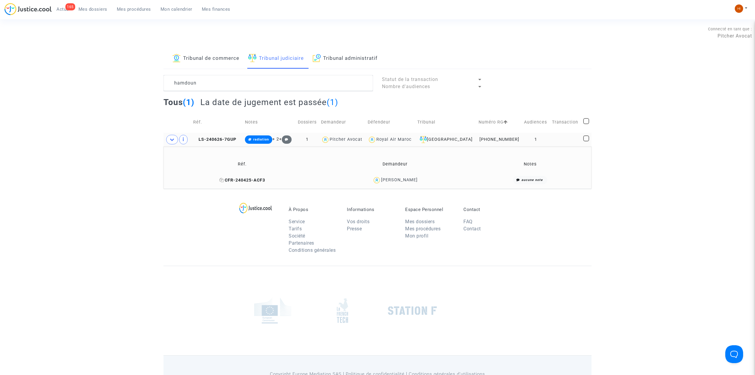
click at [249, 179] on span "CFR-240425-ACF3" at bounding box center [242, 179] width 46 height 5
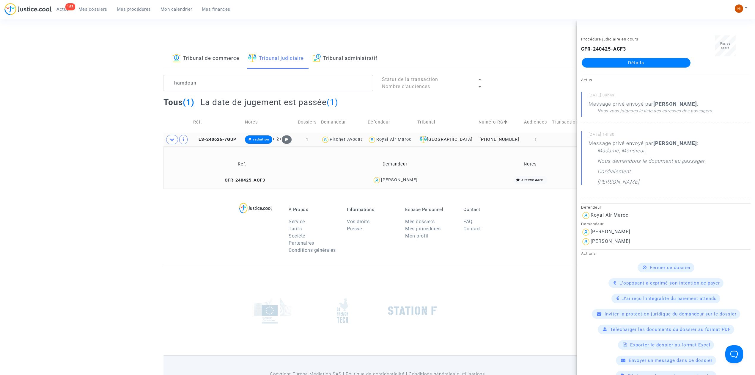
click at [652, 65] on link "Détails" at bounding box center [636, 63] width 109 height 10
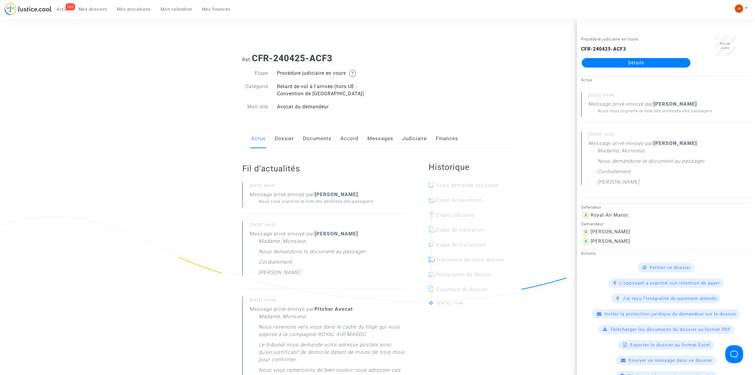
click at [378, 136] on link "Messages" at bounding box center [380, 139] width 26 height 20
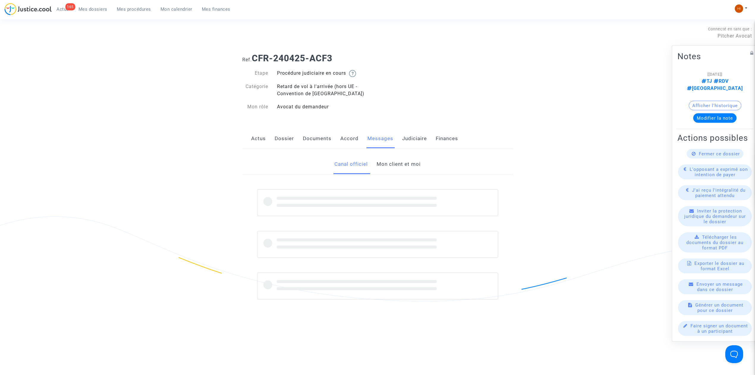
click at [413, 166] on link "Mon client et moi" at bounding box center [399, 164] width 44 height 20
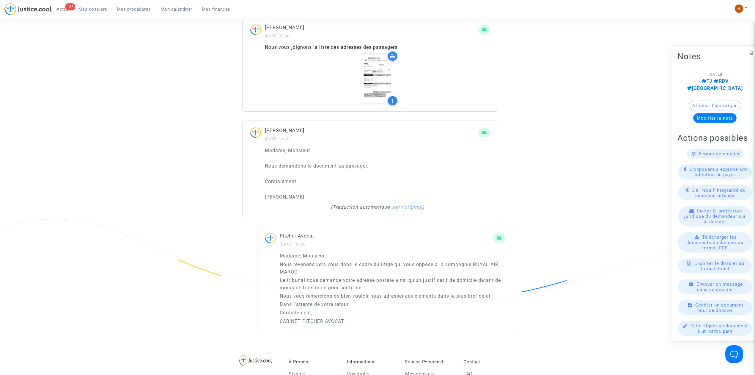
scroll to position [436, 0]
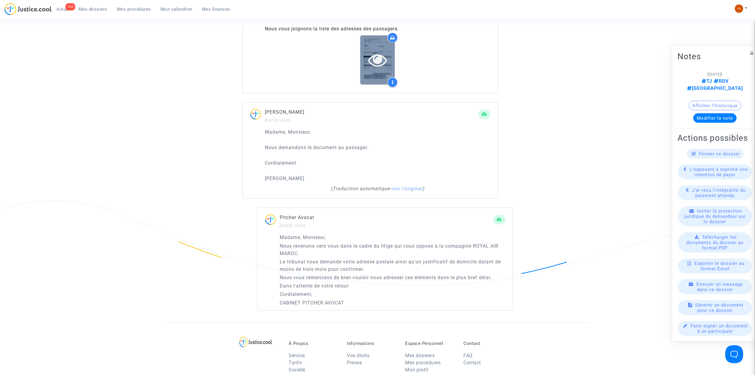
click at [378, 63] on icon at bounding box center [377, 59] width 19 height 19
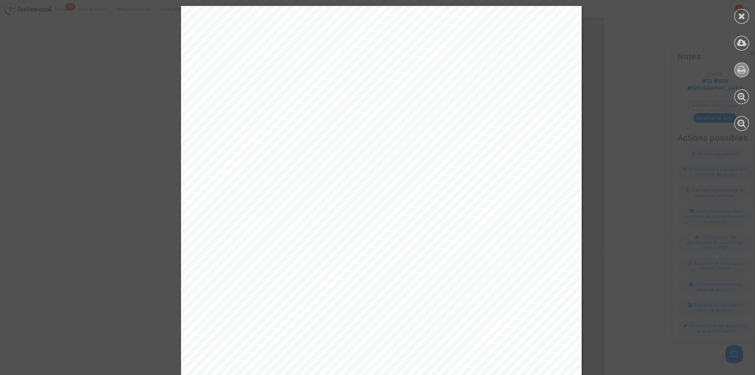
click at [743, 70] on icon at bounding box center [742, 69] width 9 height 9
click at [748, 17] on div at bounding box center [741, 16] width 15 height 15
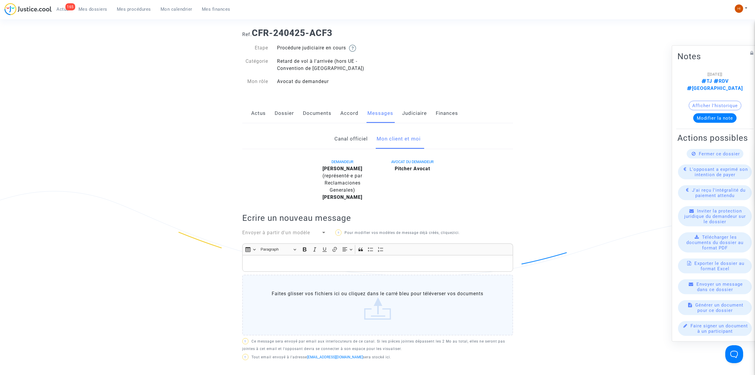
scroll to position [0, 0]
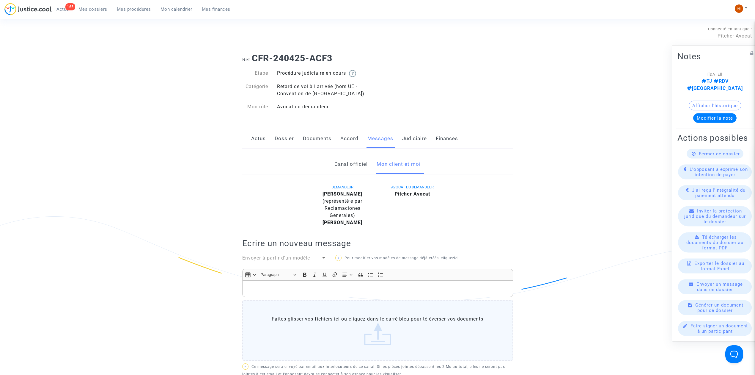
click at [416, 131] on link "Judiciaire" at bounding box center [414, 139] width 25 height 20
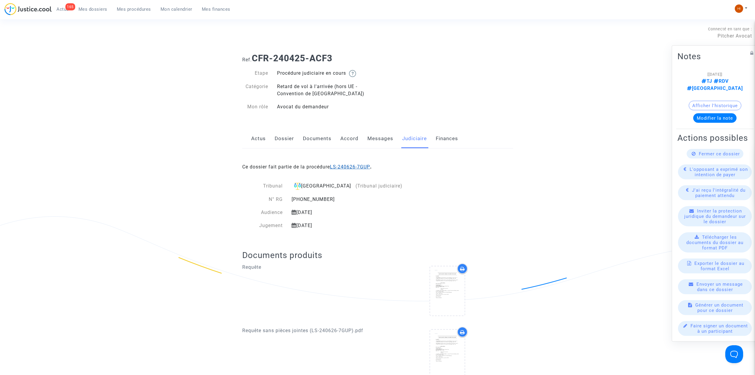
click at [350, 167] on link "LS-240626-7GUP" at bounding box center [350, 167] width 40 height 6
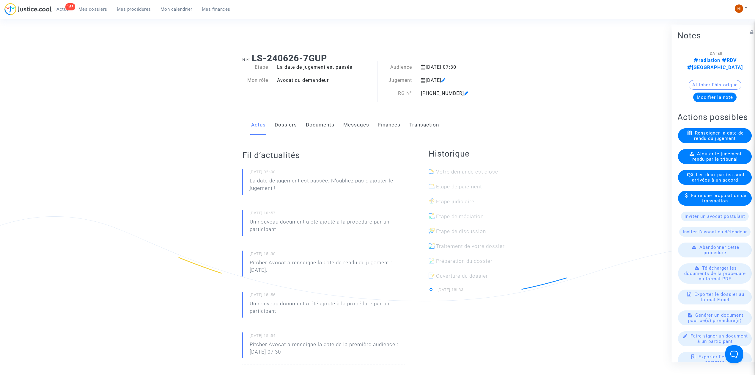
click at [312, 126] on link "Documents" at bounding box center [320, 125] width 29 height 20
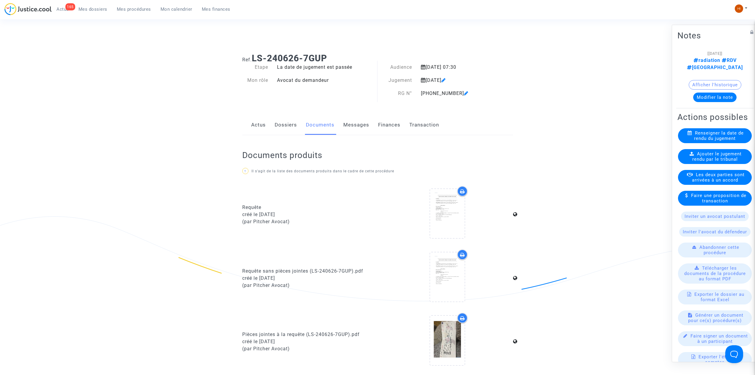
drag, startPoint x: 325, startPoint y: 58, endPoint x: 303, endPoint y: 56, distance: 21.5
click at [298, 56] on b "LS-240626-7GUP" at bounding box center [289, 58] width 75 height 10
click at [331, 52] on div "Ref. LS-240626-7GUP" at bounding box center [378, 55] width 280 height 15
drag, startPoint x: 328, startPoint y: 57, endPoint x: 252, endPoint y: 56, distance: 76.7
click at [252, 56] on h1 "Ref. LS-240626-7GUP" at bounding box center [377, 58] width 271 height 11
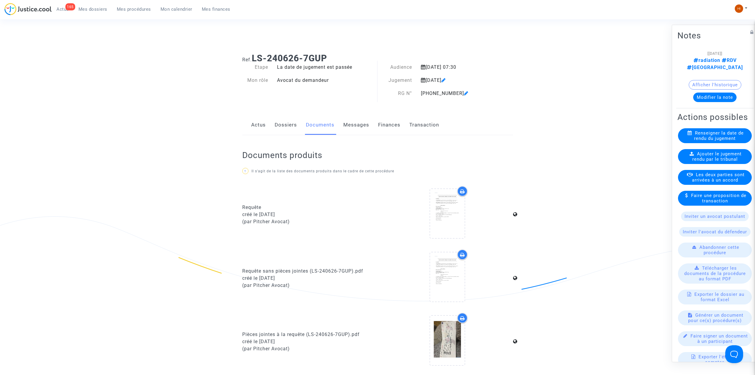
copy h1 "LS-240626-7GUP"
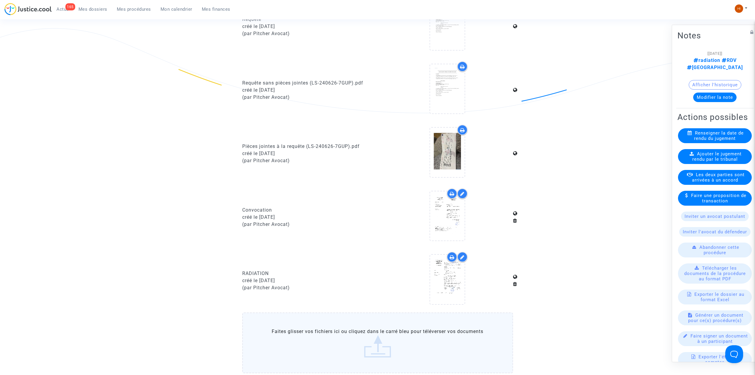
scroll to position [198, 0]
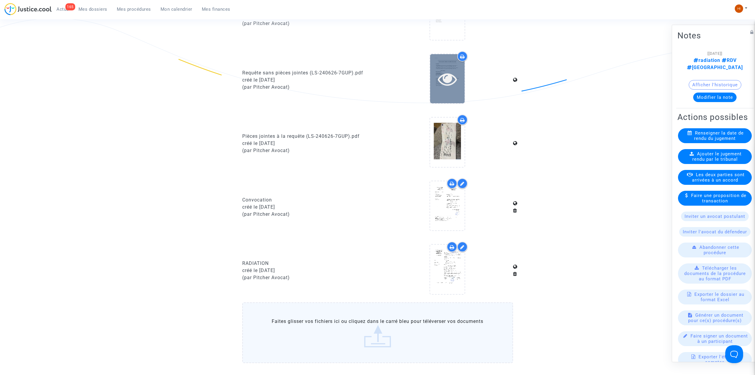
click at [449, 76] on icon at bounding box center [447, 78] width 19 height 19
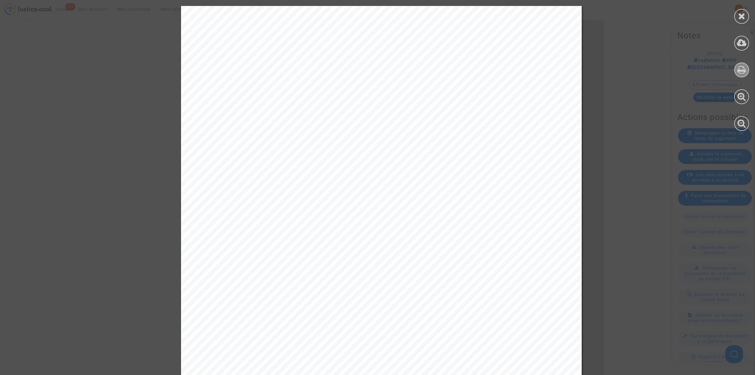
click at [742, 71] on icon at bounding box center [742, 69] width 9 height 9
click at [746, 16] on div at bounding box center [741, 16] width 15 height 15
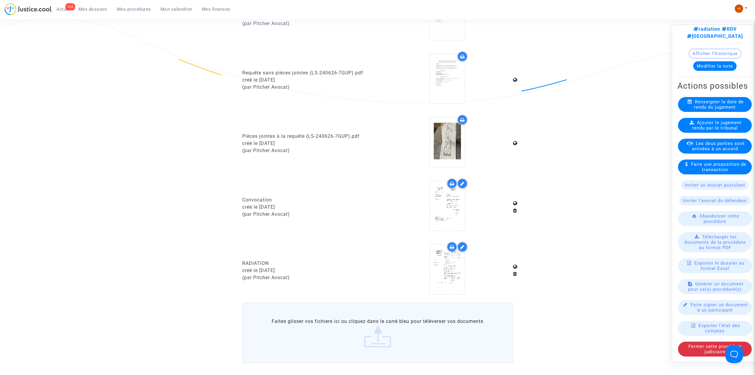
scroll to position [54, 0]
click at [721, 281] on span "Générer un document pour ce(s) procédure(s)" at bounding box center [715, 286] width 55 height 11
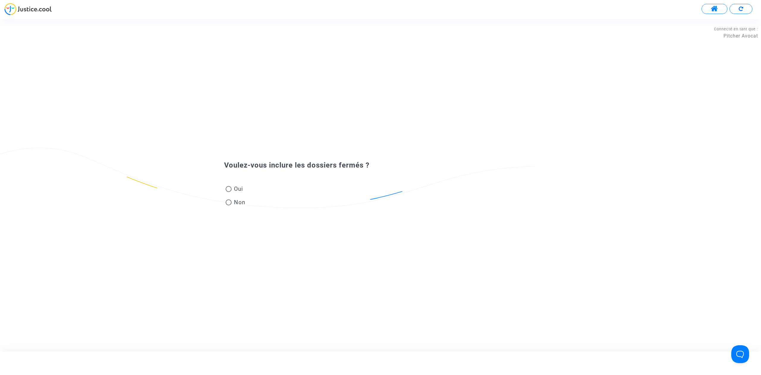
click at [237, 203] on span "Non" at bounding box center [239, 202] width 14 height 8
click at [229, 205] on input "Non" at bounding box center [228, 205] width 0 height 0
radio input "true"
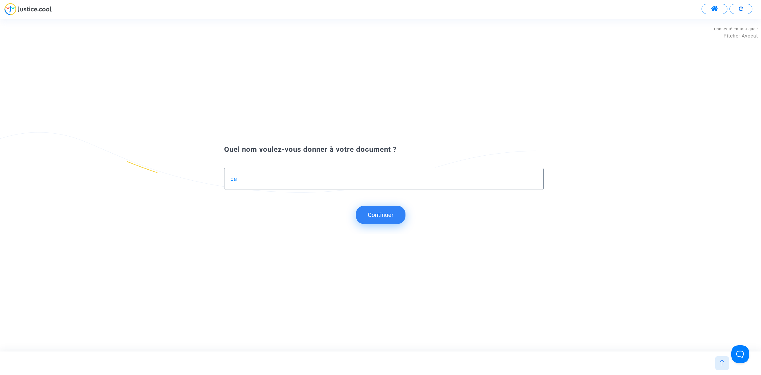
type input "d"
type input "DEMANDE DE RETABLISSEMENT"
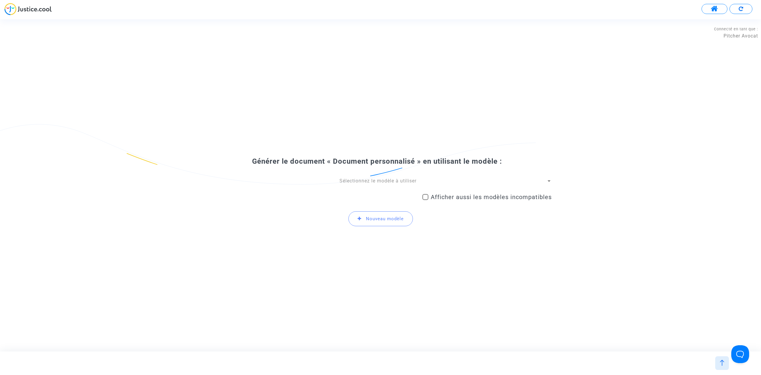
click at [382, 182] on span "Sélectionnez le modèle à utiliser" at bounding box center [378, 181] width 77 height 6
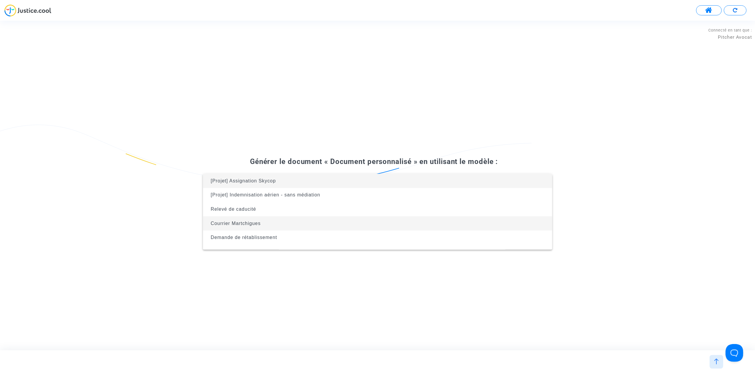
scroll to position [24, 0]
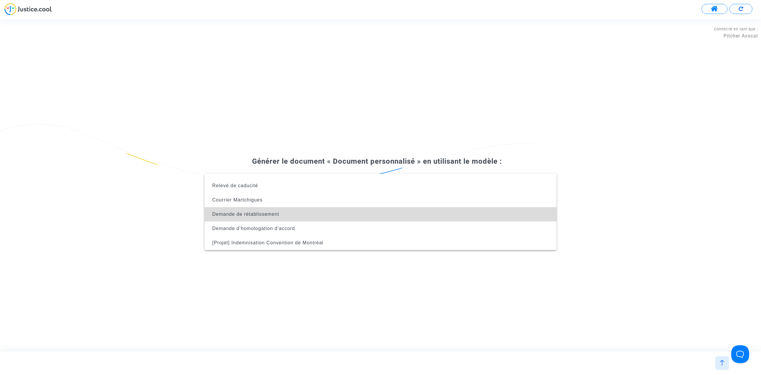
click at [381, 216] on span "Demande de rétablissement" at bounding box center [380, 214] width 343 height 14
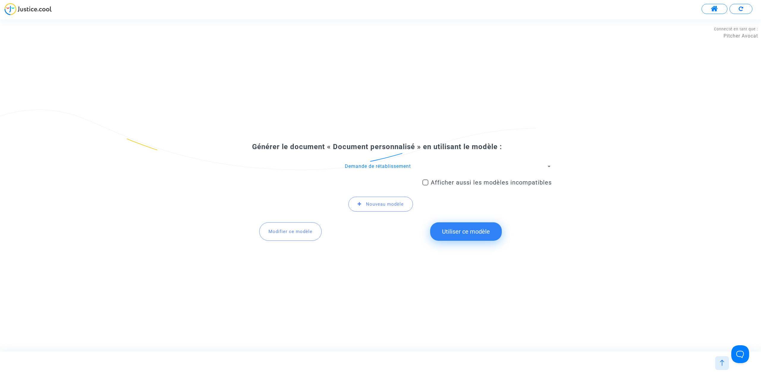
click at [440, 227] on button "Utiliser ce modèle" at bounding box center [466, 231] width 72 height 18
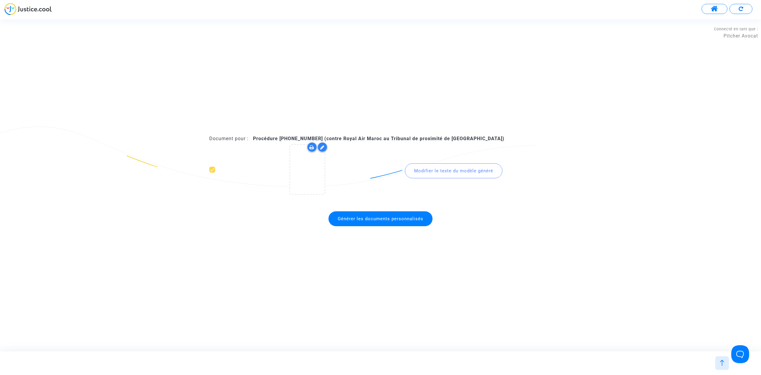
click at [357, 219] on span "Générer les documents personnalisés" at bounding box center [381, 218] width 86 height 5
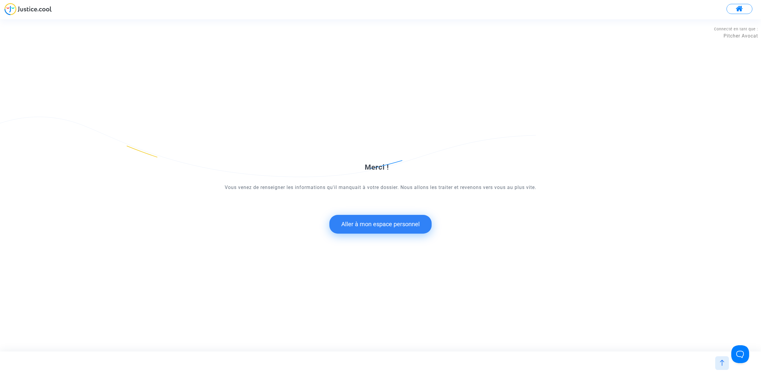
click at [348, 218] on button "Aller à mon espace personnel" at bounding box center [380, 224] width 102 height 18
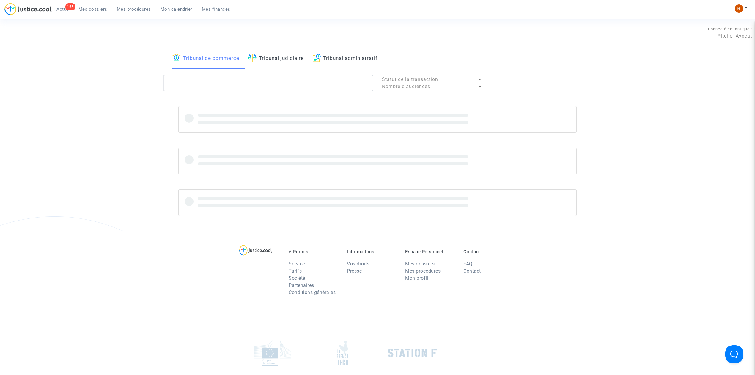
click at [277, 66] on link "Tribunal judiciaire" at bounding box center [276, 58] width 56 height 20
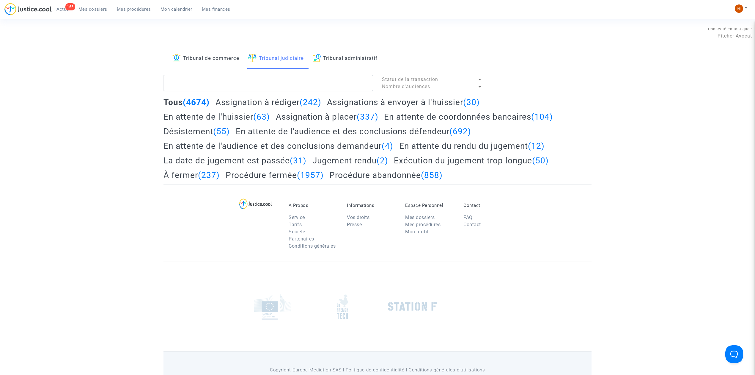
click at [281, 97] on lawsuits-list "Statut de la transaction Nombre d'audiences Tous (4674) Assignation à rédiger (…" at bounding box center [378, 129] width 428 height 109
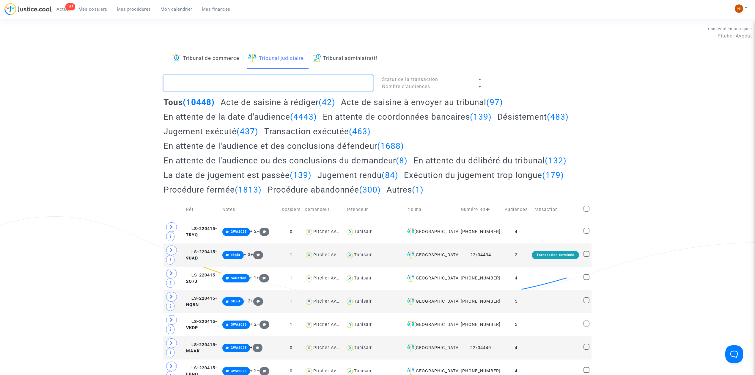
click at [284, 85] on textarea at bounding box center [269, 83] width 210 height 16
paste textarea "LS-240626-7GUP"
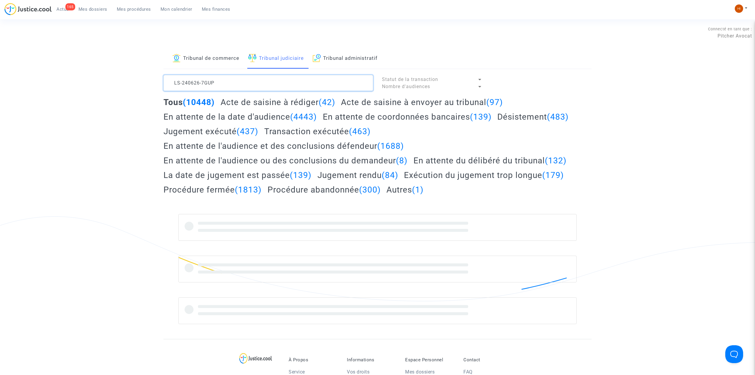
type textarea "LS-240626-7GUP"
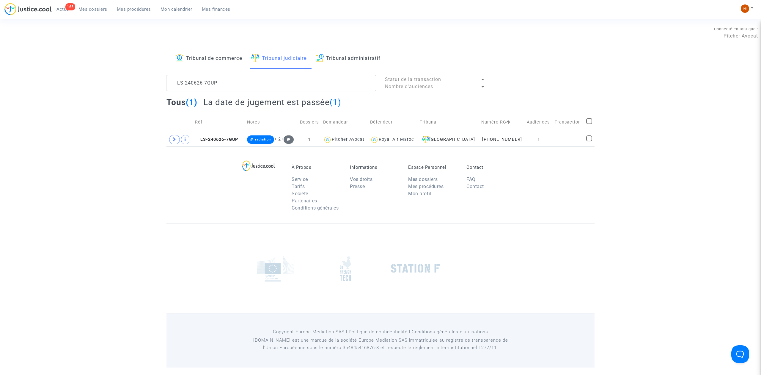
drag, startPoint x: 548, startPoint y: 142, endPoint x: 581, endPoint y: 122, distance: 37.7
click at [548, 142] on td "1" at bounding box center [539, 140] width 28 height 14
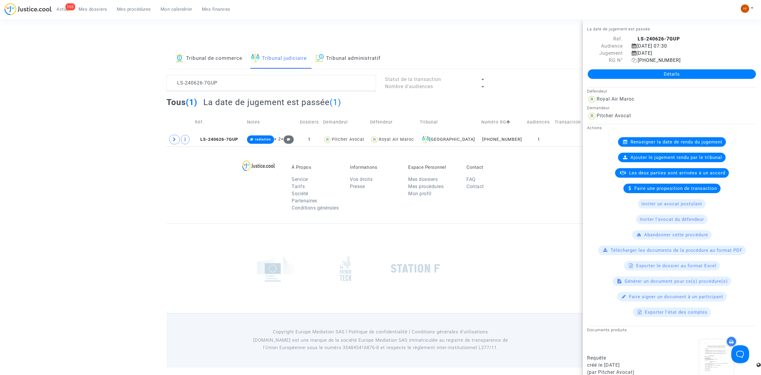
click at [632, 62] on icon at bounding box center [634, 60] width 5 height 5
drag, startPoint x: 176, startPoint y: 140, endPoint x: 178, endPoint y: 146, distance: 6.9
click at [176, 141] on span at bounding box center [174, 140] width 11 height 10
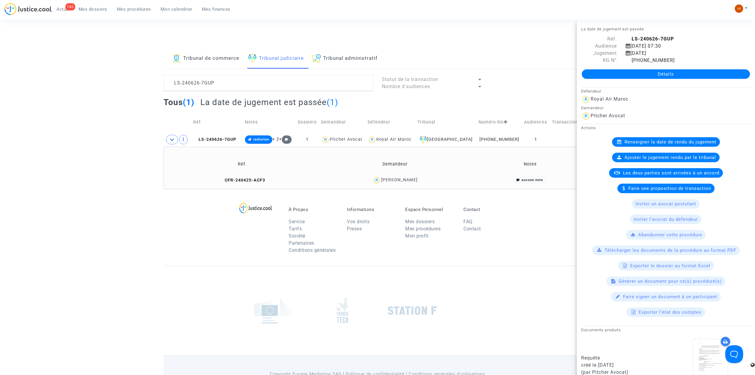
drag, startPoint x: 428, startPoint y: 179, endPoint x: 382, endPoint y: 180, distance: 46.1
click at [382, 180] on div "Yahya Hamdoun" at bounding box center [394, 180] width 147 height 9
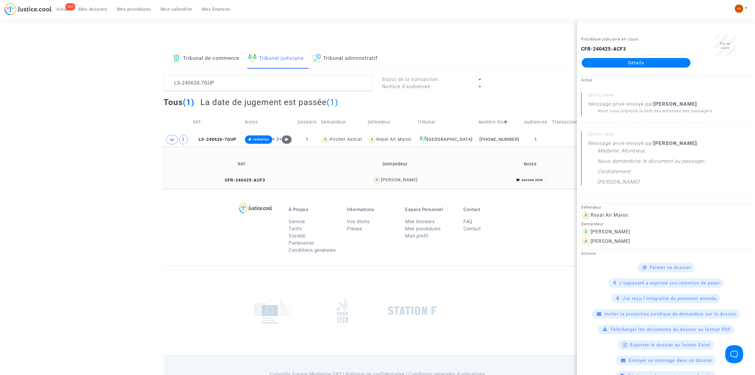
copy div "Yahya Hamdoun"
drag, startPoint x: 256, startPoint y: 177, endPoint x: 272, endPoint y: 175, distance: 16.1
click at [256, 177] on td "CFR-240425-ACF3" at bounding box center [243, 180] width 154 height 13
click at [660, 59] on link "Détails" at bounding box center [636, 63] width 109 height 10
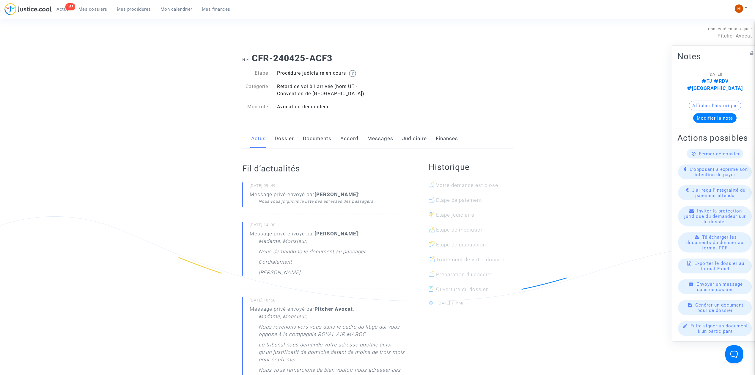
click at [325, 141] on link "Documents" at bounding box center [317, 139] width 29 height 20
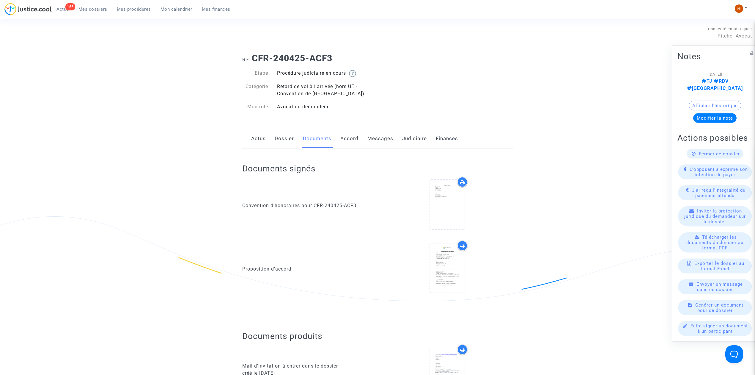
click at [368, 137] on link "Messages" at bounding box center [380, 139] width 26 height 20
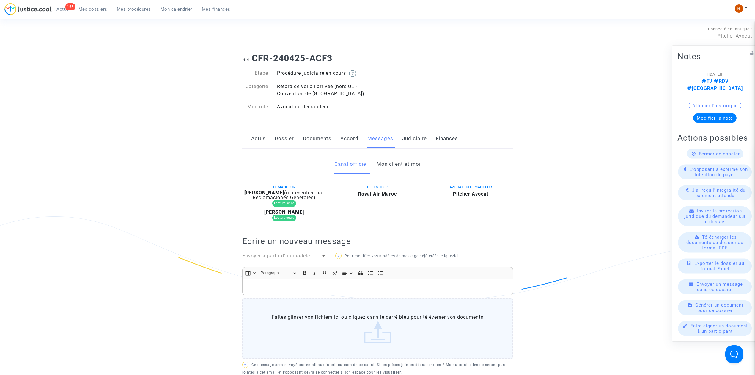
click at [397, 162] on link "Mon client et moi" at bounding box center [399, 164] width 44 height 20
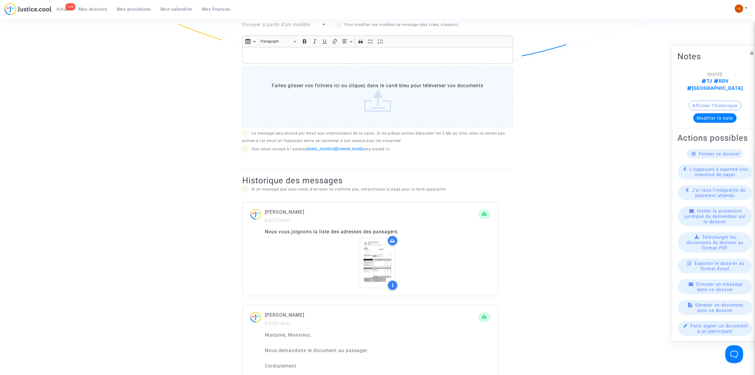
scroll to position [238, 0]
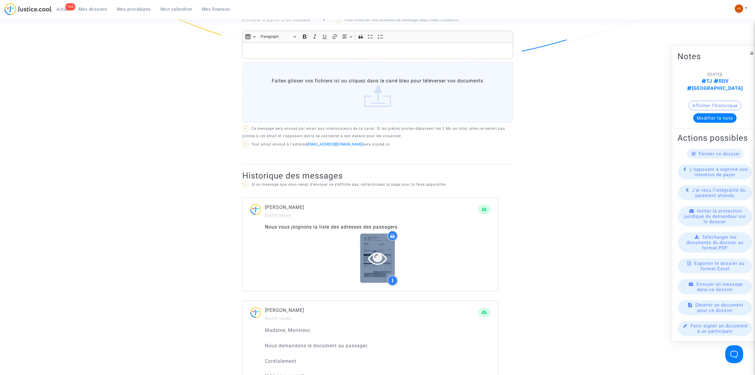
click at [373, 261] on icon at bounding box center [377, 257] width 19 height 19
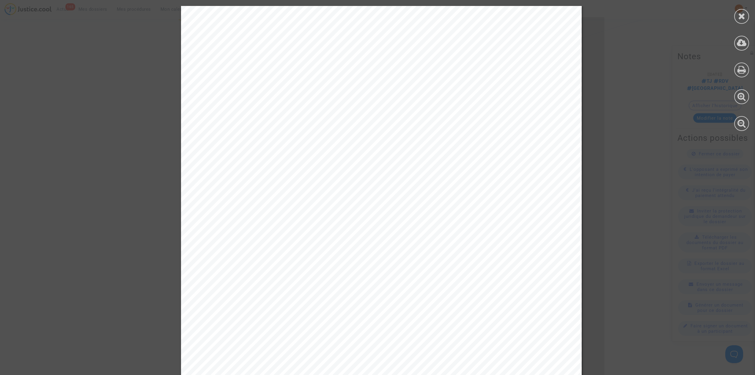
drag, startPoint x: 396, startPoint y: 126, endPoint x: 425, endPoint y: 128, distance: 28.9
click at [425, 128] on div "<Page>1/1</Page> IMMO DE FRANCE PARIS ILE-DE-FRANCE SAS au capital de 29.321.16…" at bounding box center [381, 289] width 401 height 567
click at [425, 128] on span "91600 SAVIGNY ORGE" at bounding box center [439, 131] width 70 height 6
click at [741, 16] on icon at bounding box center [741, 16] width 7 height 9
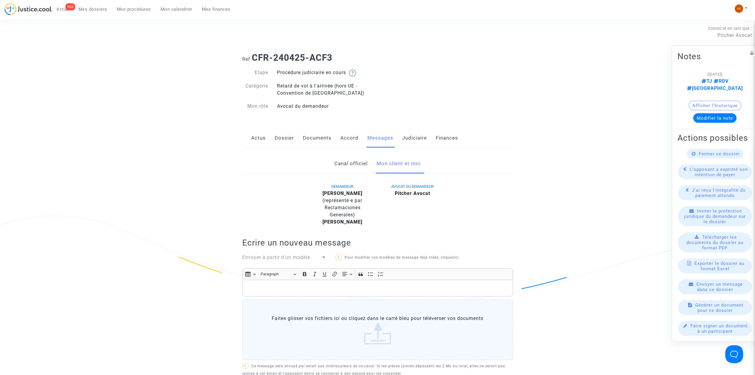
scroll to position [0, 0]
drag, startPoint x: 407, startPoint y: 140, endPoint x: 396, endPoint y: 162, distance: 24.7
click at [407, 140] on link "Judiciaire" at bounding box center [414, 139] width 25 height 20
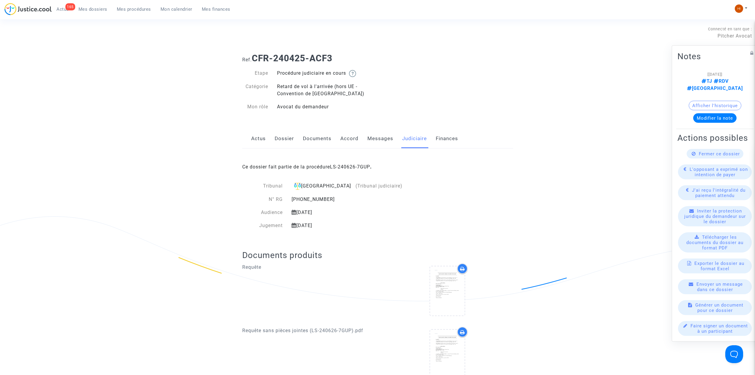
click at [363, 162] on div "Ce dossier fait partie de la procédure LS-240626-7GUP ." at bounding box center [377, 162] width 271 height 28
click at [363, 165] on link "LS-240626-7GUP" at bounding box center [350, 167] width 40 height 6
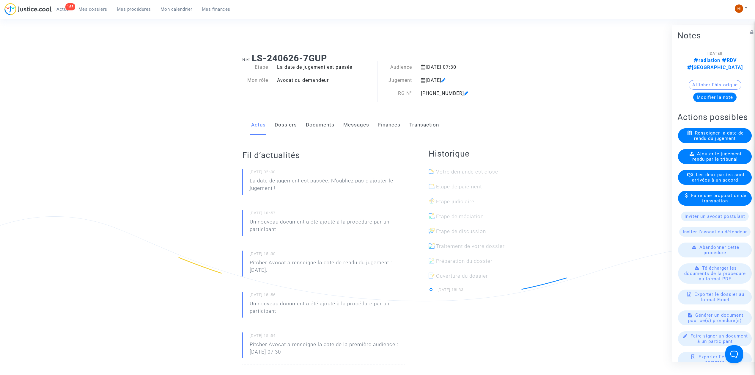
click at [291, 125] on link "Dossiers" at bounding box center [286, 125] width 22 height 20
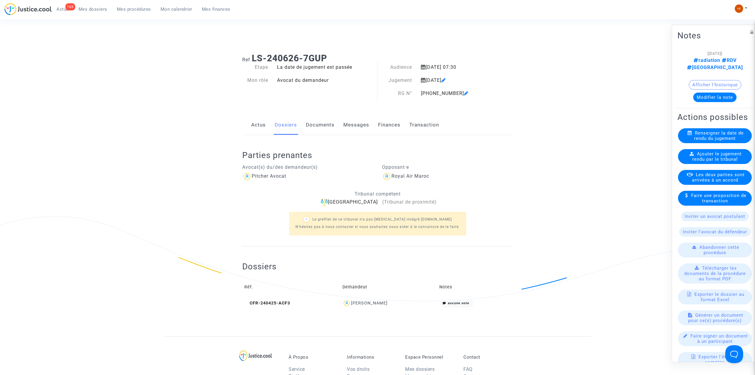
click at [306, 125] on link "Documents" at bounding box center [320, 125] width 29 height 20
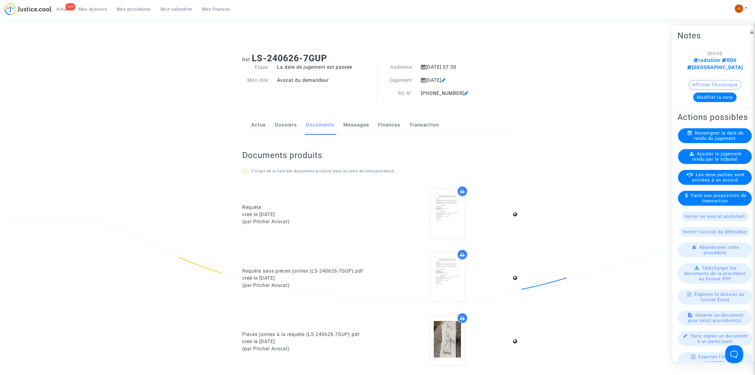
click at [446, 81] on icon at bounding box center [444, 80] width 4 height 5
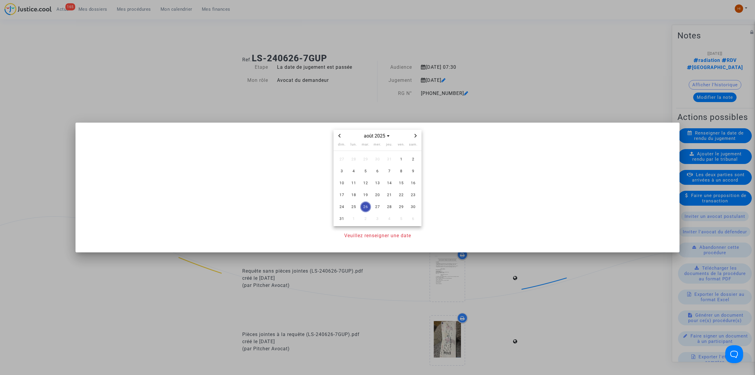
click at [337, 117] on div at bounding box center [377, 187] width 755 height 375
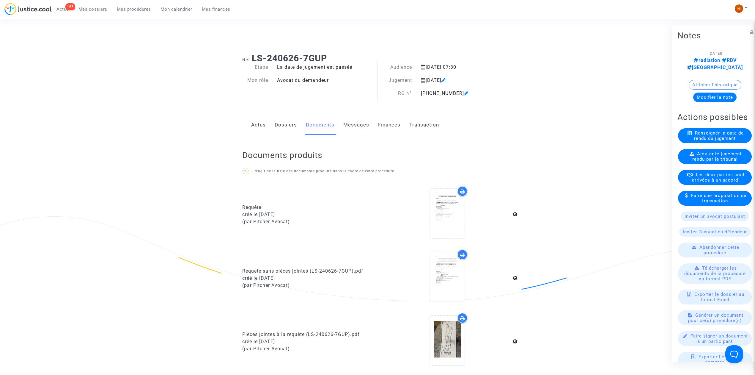
click at [720, 93] on button "Modifier la note" at bounding box center [714, 97] width 43 height 10
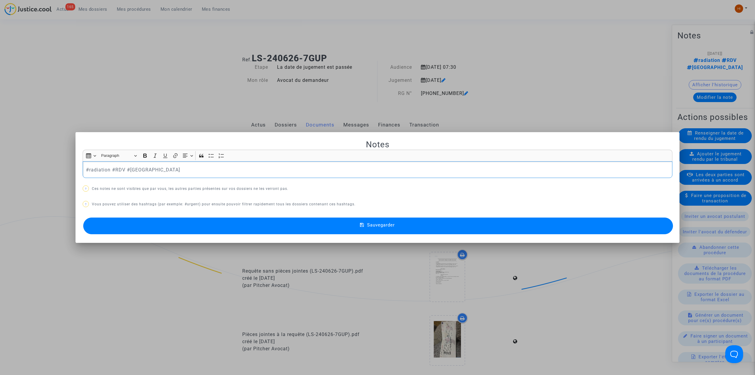
drag, startPoint x: 110, startPoint y: 169, endPoint x: -25, endPoint y: 171, distance: 134.7
click at [388, 226] on span "Sauvegarder" at bounding box center [381, 224] width 28 height 5
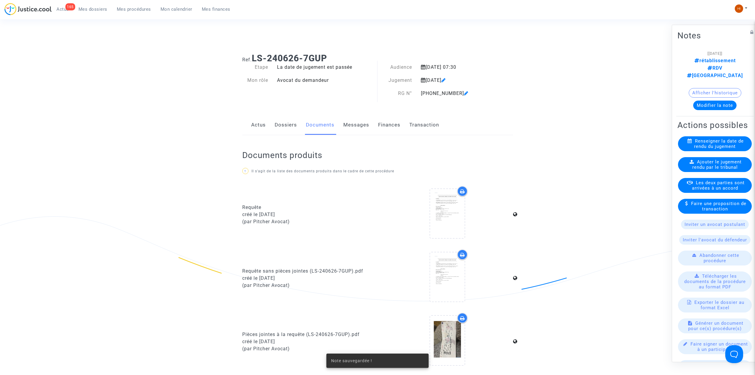
click at [285, 124] on link "Dossiers" at bounding box center [286, 125] width 22 height 20
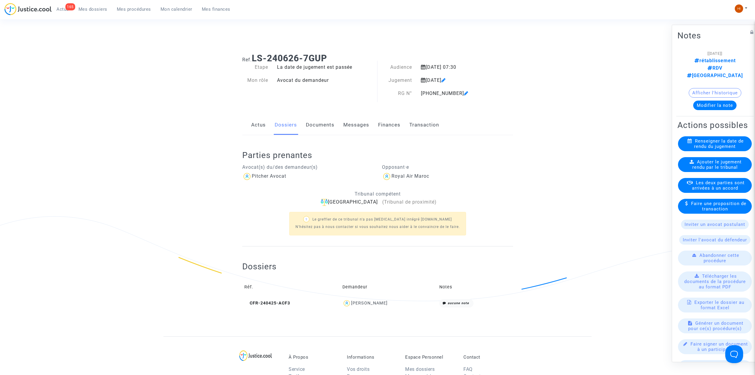
click at [132, 10] on span "Mes procédures" at bounding box center [134, 9] width 34 height 5
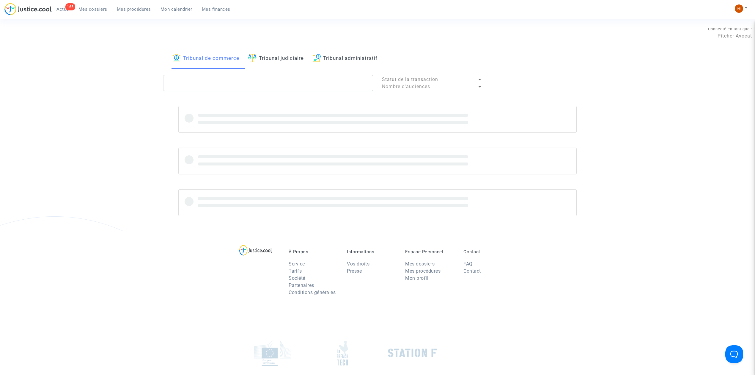
click at [275, 66] on link "Tribunal judiciaire" at bounding box center [276, 58] width 56 height 20
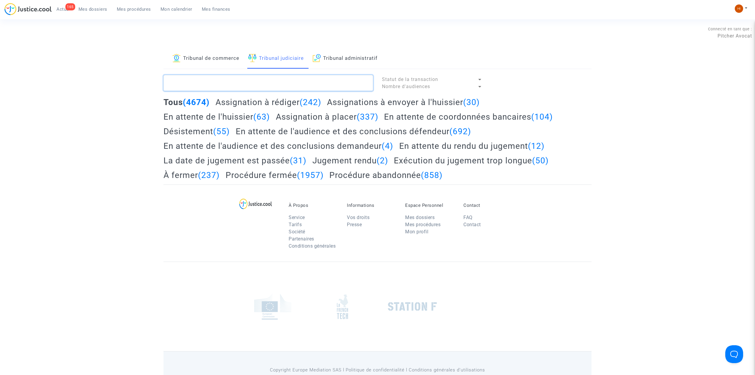
click at [275, 80] on textarea at bounding box center [269, 83] width 210 height 16
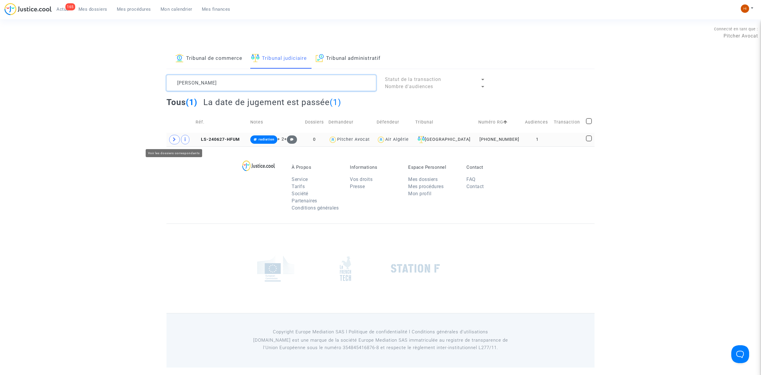
type textarea "BEN MERABET"
click at [173, 139] on icon at bounding box center [175, 139] width 4 height 4
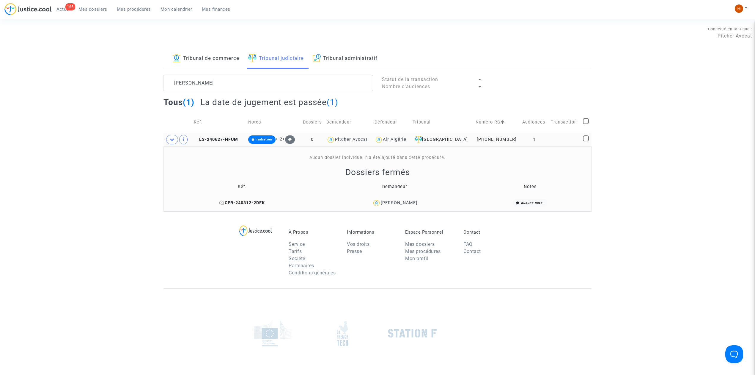
click at [244, 200] on td "CFR-240312-2DFK" at bounding box center [242, 203] width 153 height 13
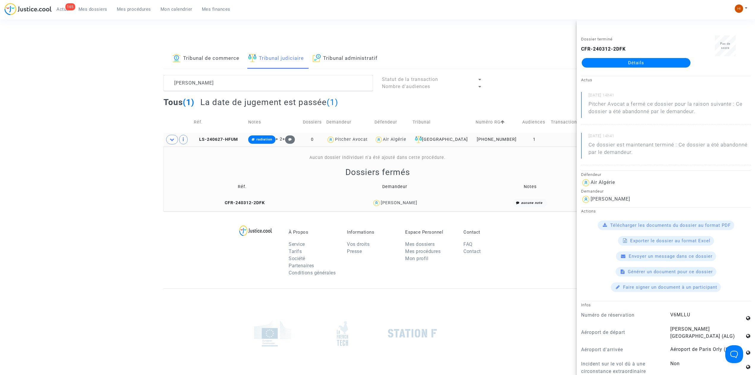
click at [651, 61] on link "Détails" at bounding box center [636, 63] width 109 height 10
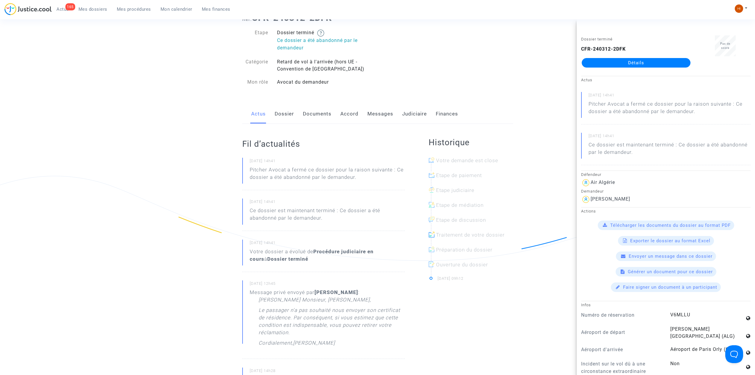
scroll to position [40, 0]
click at [282, 119] on link "Dossier" at bounding box center [284, 115] width 19 height 20
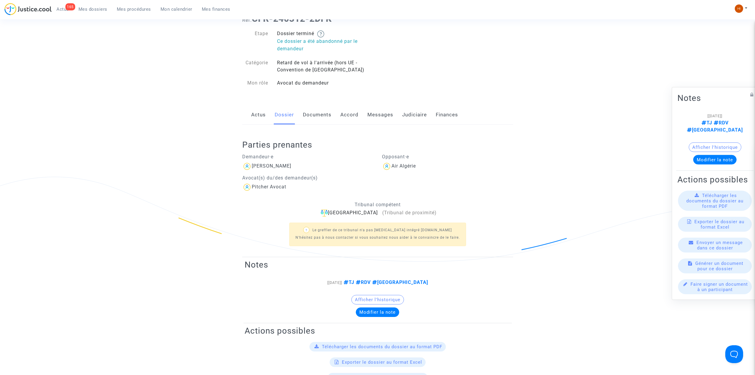
click at [267, 117] on div "Actus Dossier Documents Accord Messages Judiciaire Finances" at bounding box center [377, 115] width 271 height 20
click at [256, 119] on link "Actus" at bounding box center [258, 115] width 15 height 20
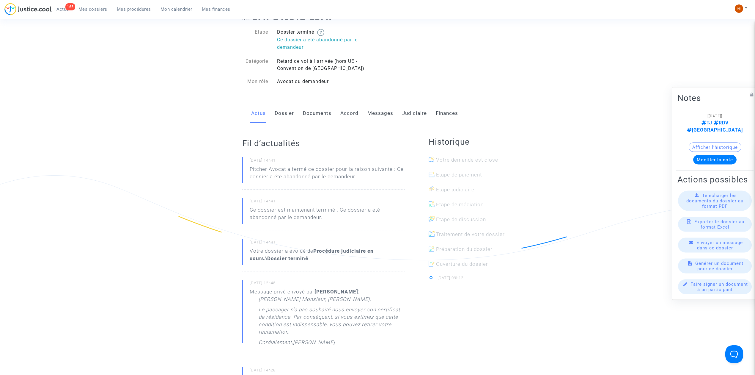
scroll to position [40, 0]
click at [417, 114] on link "Judiciaire" at bounding box center [414, 115] width 25 height 20
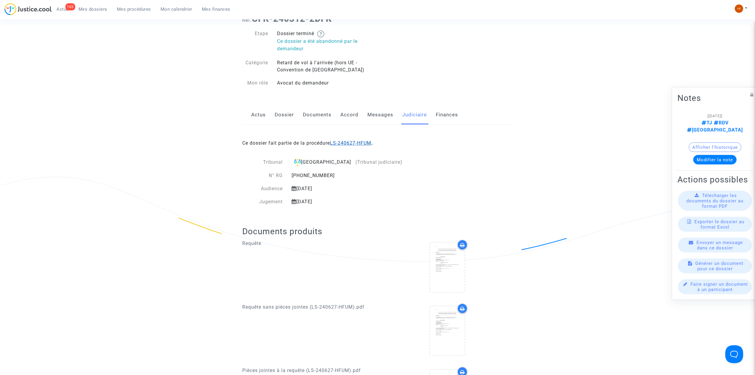
click at [356, 143] on link "LS-240627-HFUM" at bounding box center [350, 143] width 41 height 6
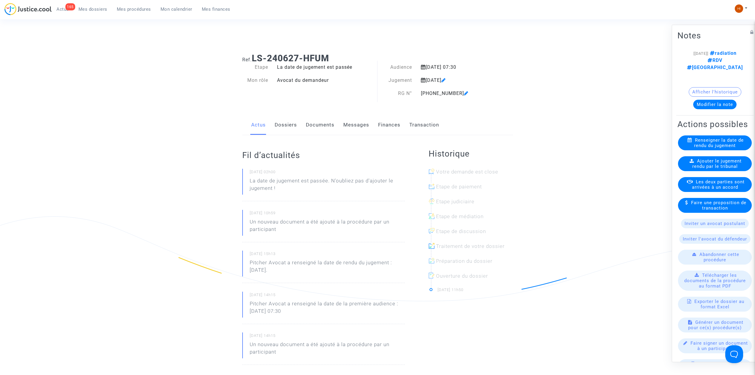
click at [315, 125] on link "Documents" at bounding box center [320, 125] width 29 height 20
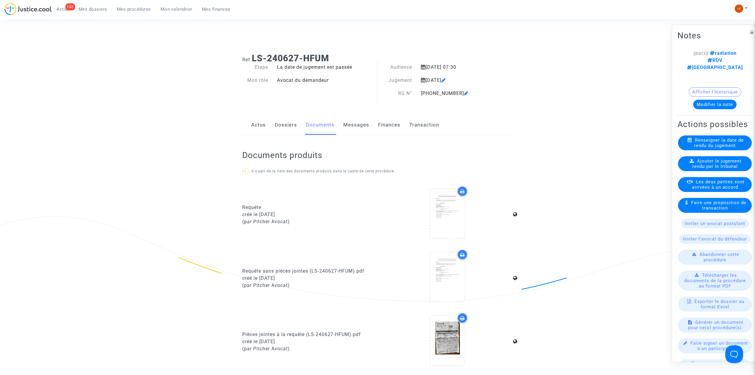
click at [292, 125] on link "Dossiers" at bounding box center [286, 125] width 22 height 20
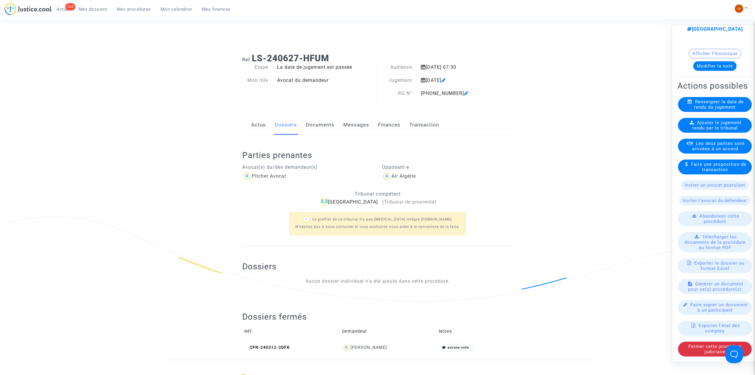
scroll to position [55, 0]
click at [694, 348] on span "Fermer cette procédure judiciaire" at bounding box center [715, 348] width 53 height 11
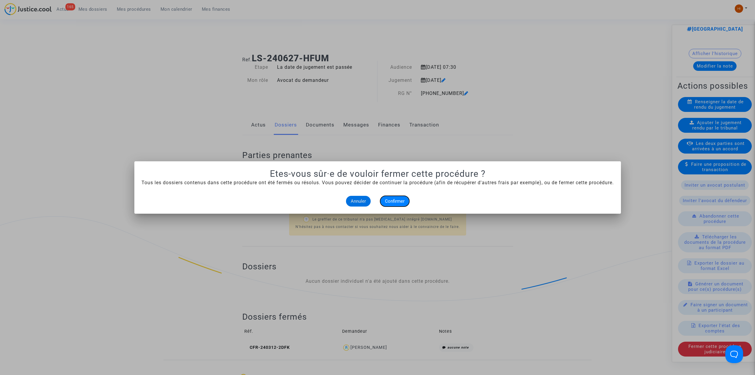
click at [391, 197] on button "Confirmer" at bounding box center [394, 201] width 29 height 11
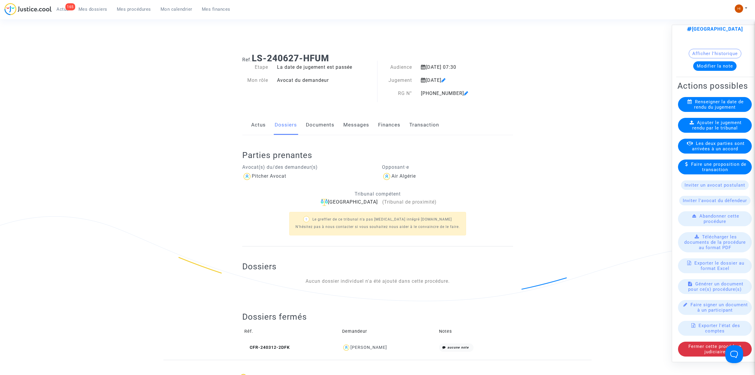
click at [714, 61] on button "Modifier la note" at bounding box center [714, 66] width 43 height 10
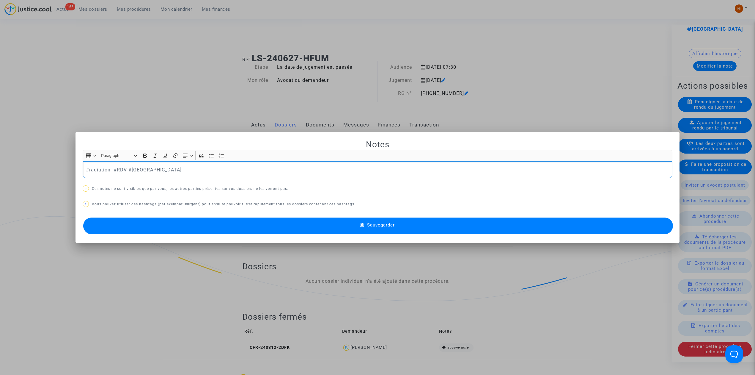
drag, startPoint x: 110, startPoint y: 171, endPoint x: 62, endPoint y: 164, distance: 48.1
click at [63, 164] on div "Notes Rich Text Editor Insert table Insert table Heading Paragraph Paragraph He…" at bounding box center [377, 187] width 755 height 375
click at [218, 169] on p "Pax n'a pas voulu donner son adresse donc on ne retablit pas, fermeture confirm…" at bounding box center [378, 169] width 584 height 7
click at [195, 234] on button "Sauvegarder" at bounding box center [378, 225] width 590 height 17
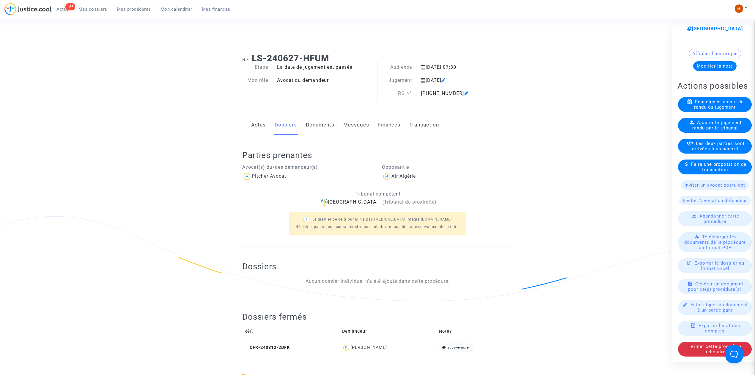
scroll to position [93, 0]
click at [700, 349] on div "Fermer cette procédure judiciaire" at bounding box center [715, 348] width 74 height 15
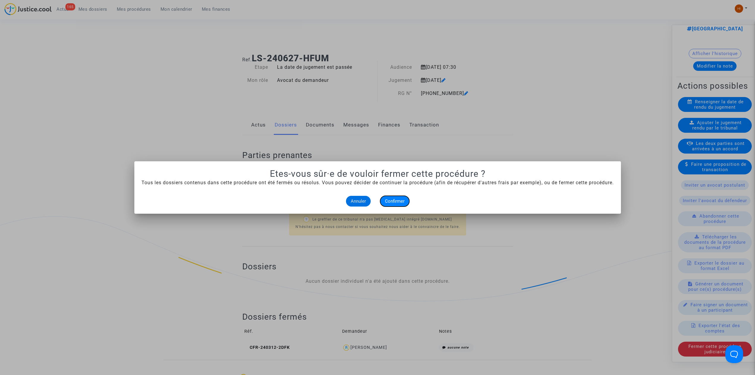
click at [402, 197] on button "Confirmer" at bounding box center [394, 201] width 29 height 11
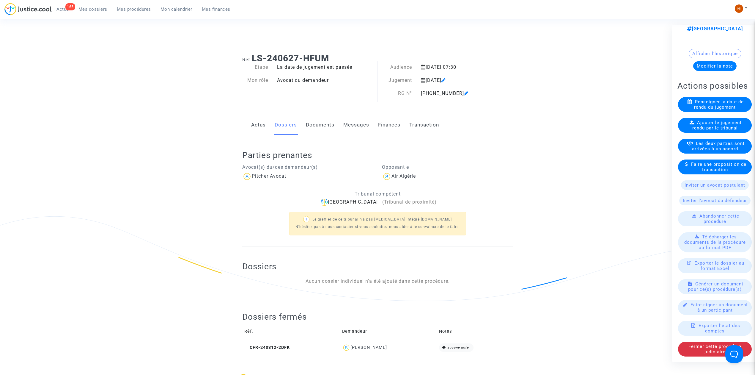
drag, startPoint x: 130, startPoint y: 11, endPoint x: 137, endPoint y: 15, distance: 8.2
click at [130, 11] on span "Mes procédures" at bounding box center [134, 9] width 34 height 5
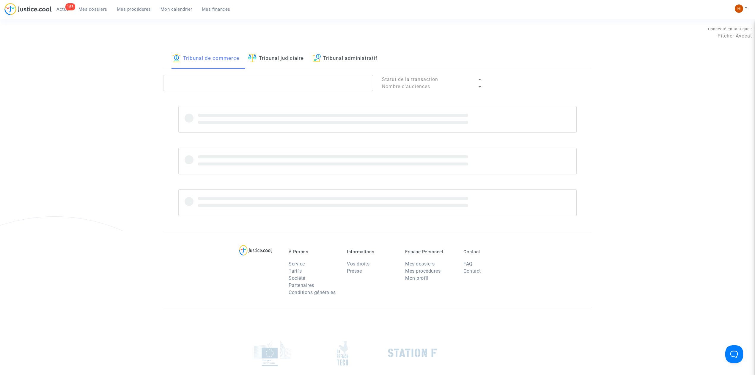
click at [263, 55] on link "Tribunal judiciaire" at bounding box center [276, 58] width 56 height 20
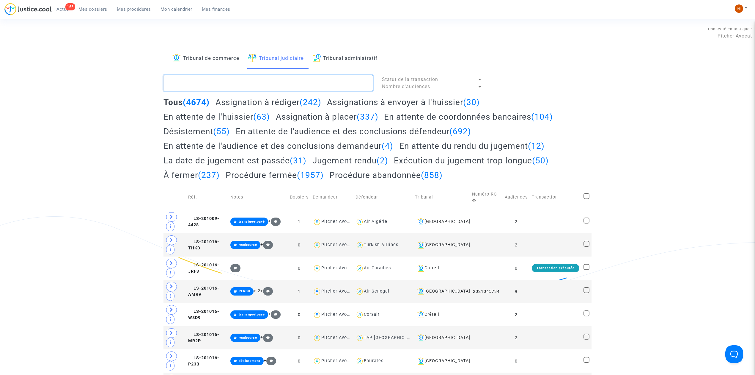
click at [281, 83] on textarea at bounding box center [269, 83] width 210 height 16
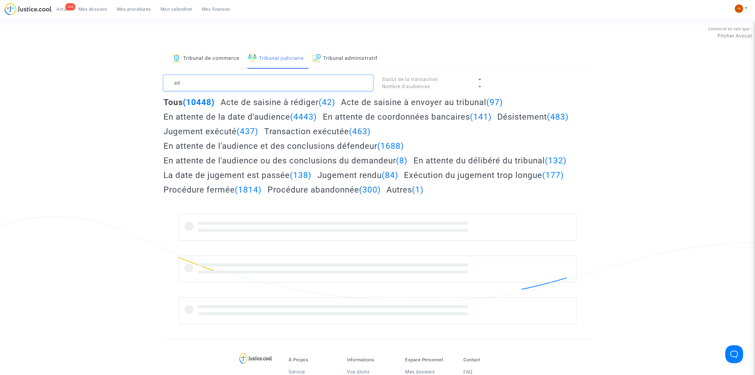
type textarea "a"
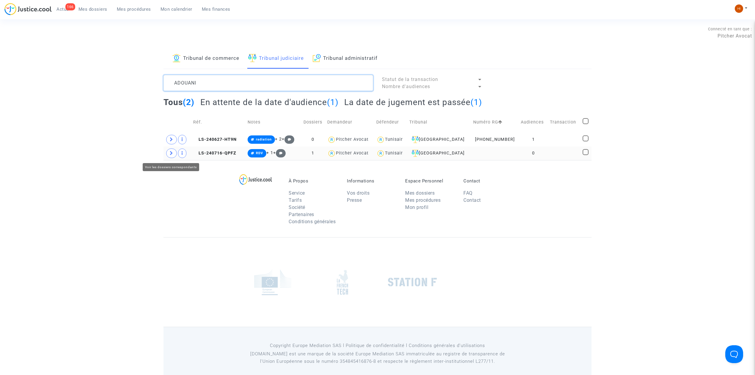
type textarea "ADOUANI"
click at [169, 152] on span at bounding box center [171, 153] width 11 height 10
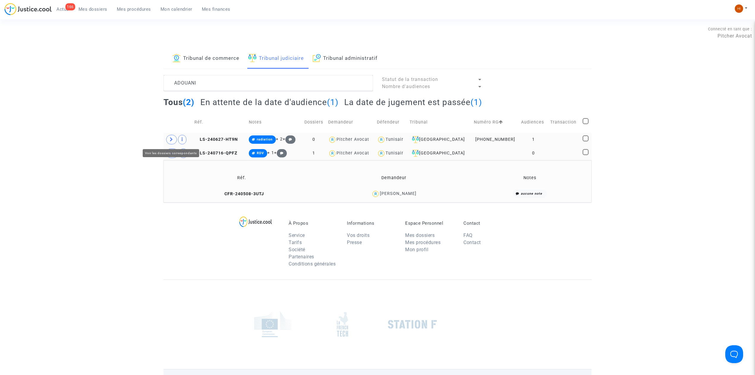
click at [173, 138] on icon at bounding box center [172, 139] width 4 height 4
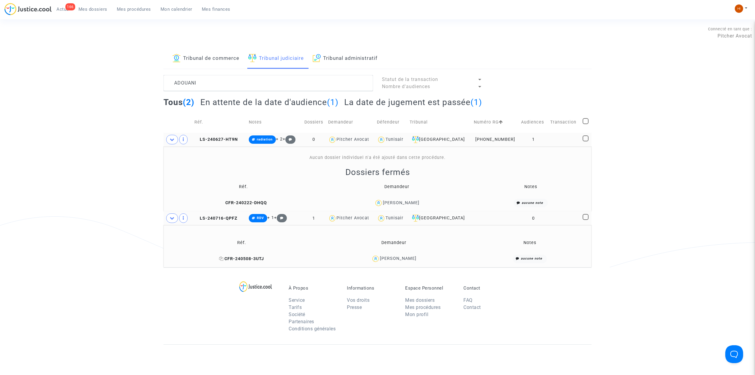
click at [252, 260] on span "CFR-240508-3UTJ" at bounding box center [241, 258] width 45 height 5
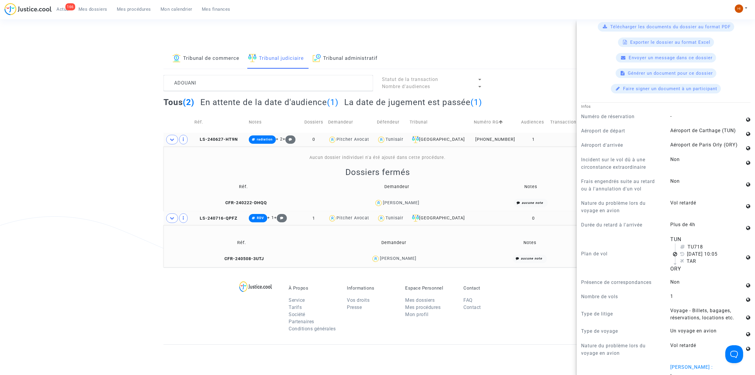
scroll to position [277, 0]
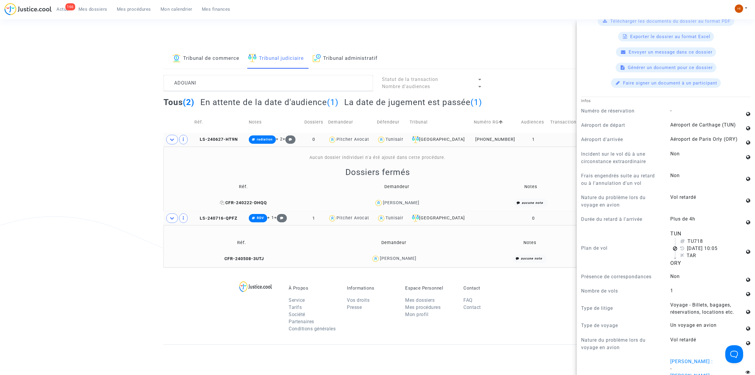
click at [246, 203] on span "CFR-240222-DHQQ" at bounding box center [243, 202] width 47 height 5
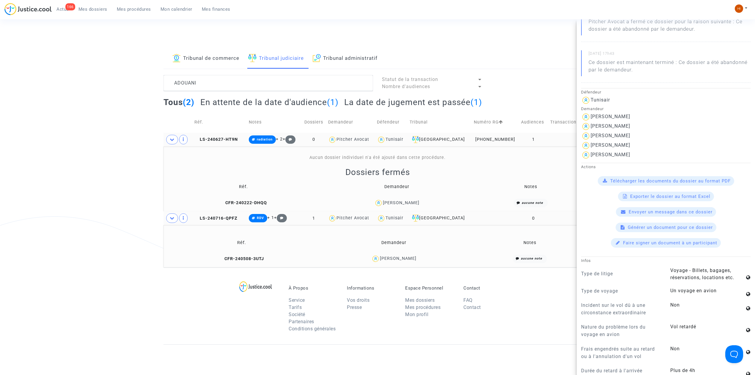
scroll to position [40, 0]
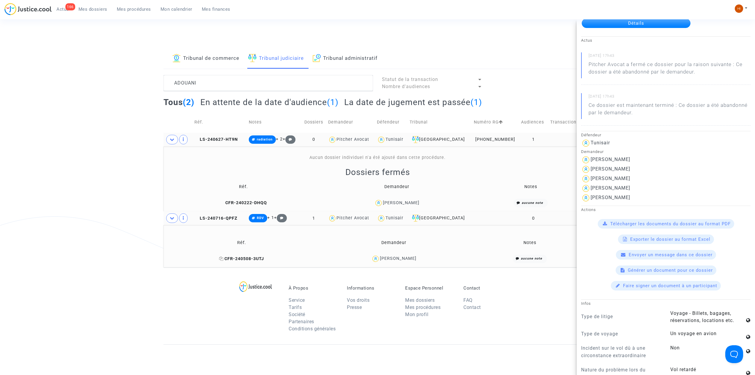
click at [256, 260] on span "CFR-240508-3UTJ" at bounding box center [241, 258] width 45 height 5
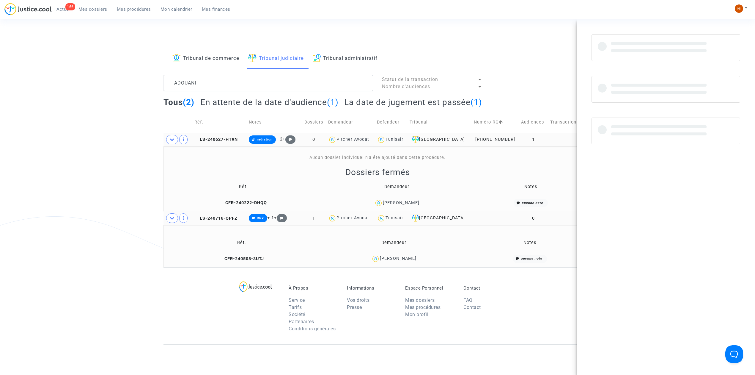
scroll to position [0, 0]
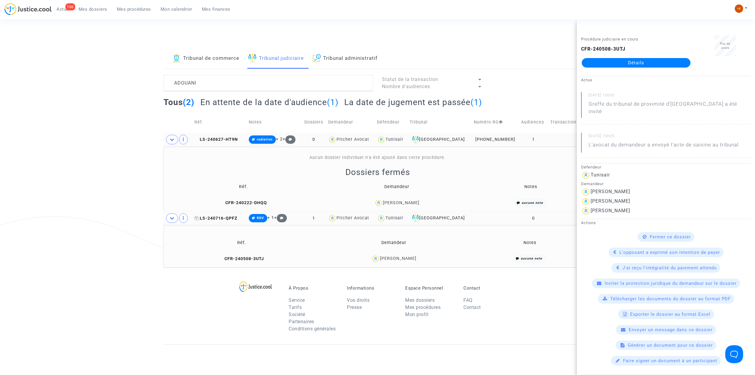
click at [217, 218] on span "LS-240716-QPFZ" at bounding box center [215, 218] width 43 height 5
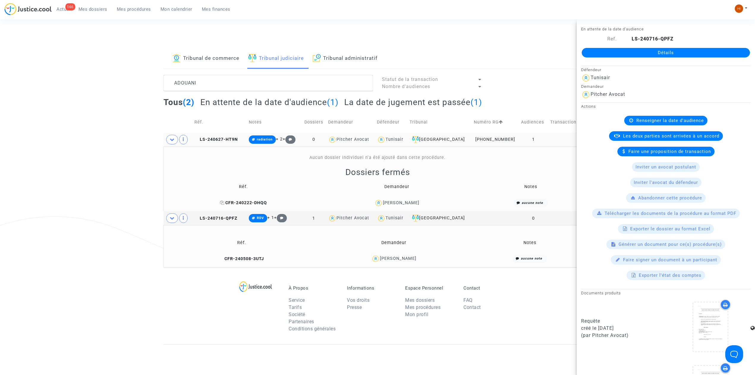
click at [245, 203] on span "CFR-240222-DHQQ" at bounding box center [243, 202] width 47 height 5
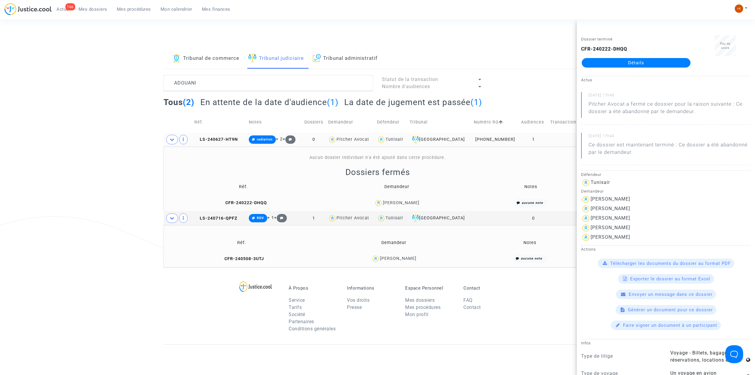
click at [227, 136] on td "LS-240627-HT9N" at bounding box center [219, 140] width 54 height 14
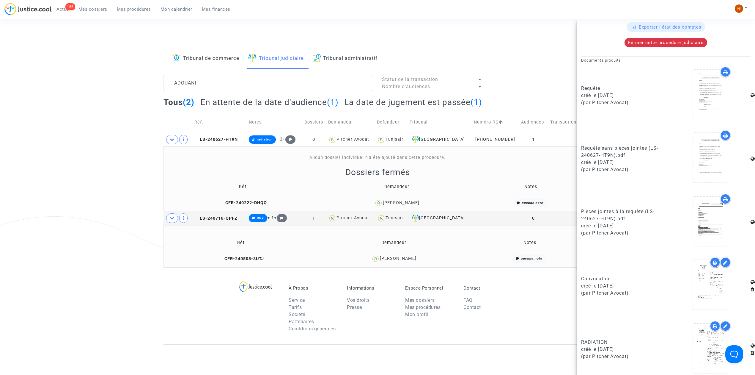
scroll to position [292, 0]
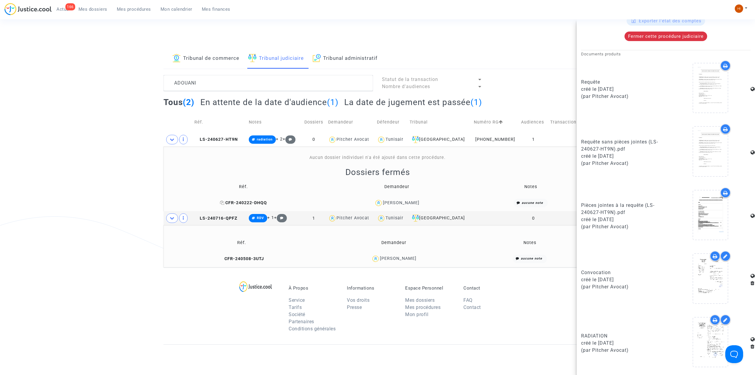
click at [253, 205] on span "CFR-240222-DHQQ" at bounding box center [243, 202] width 47 height 5
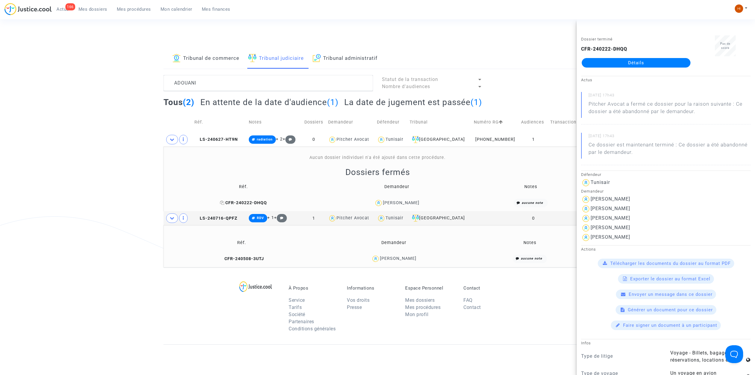
click at [246, 204] on span "CFR-240222-DHQQ" at bounding box center [243, 202] width 47 height 5
click at [633, 56] on div "CFR-240222-DHQQ Détails" at bounding box center [636, 56] width 110 height 22
click at [634, 67] on link "Détails" at bounding box center [636, 63] width 109 height 10
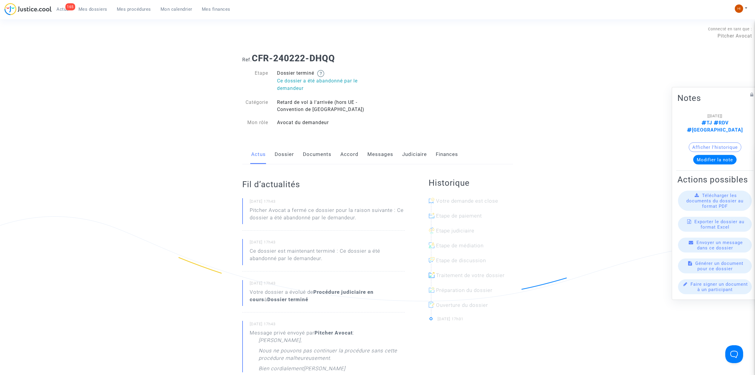
click at [409, 151] on link "Judiciaire" at bounding box center [414, 154] width 25 height 20
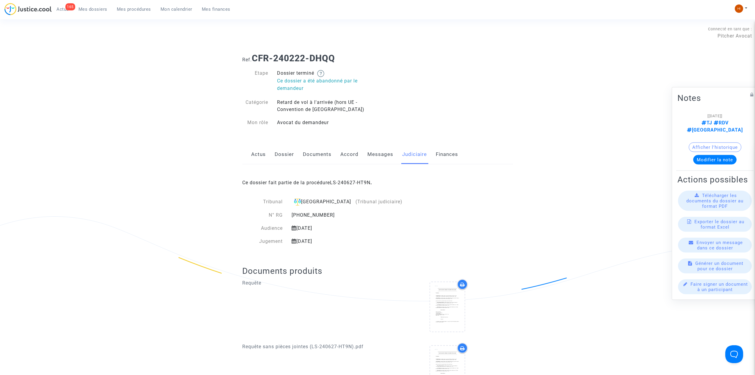
click at [340, 186] on div "Ce dossier fait partie de la procédure LS-240627-HT9N ." at bounding box center [377, 178] width 271 height 28
click at [342, 183] on link "LS-240627-HT9N" at bounding box center [350, 183] width 40 height 6
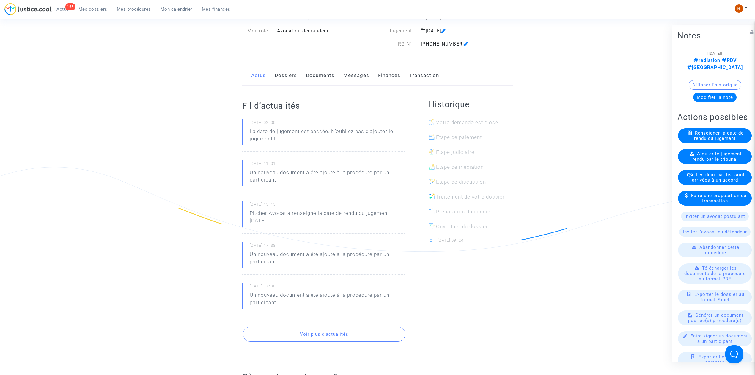
scroll to position [40, 0]
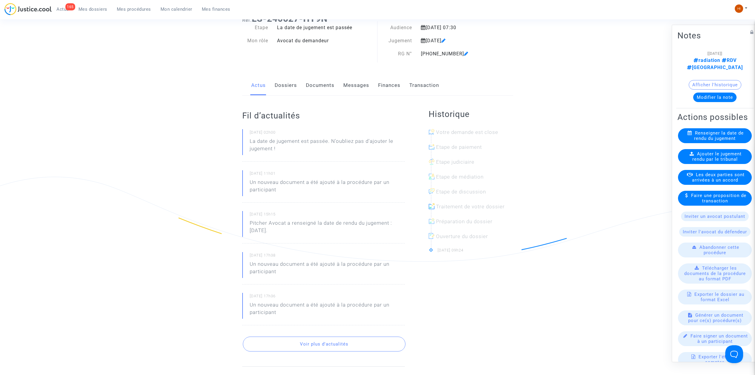
click at [312, 86] on link "Documents" at bounding box center [320, 86] width 29 height 20
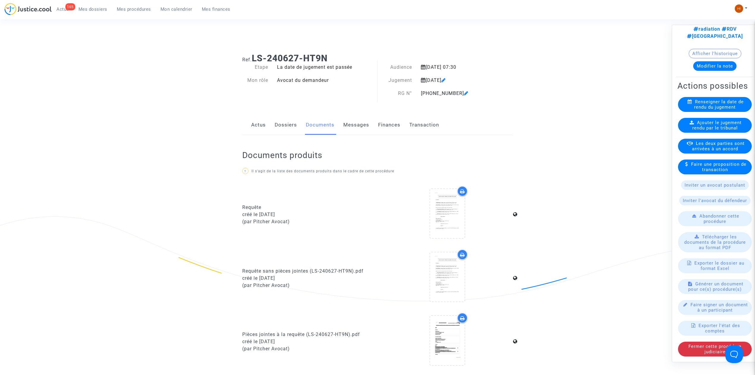
scroll to position [54, 0]
click at [710, 334] on available-action-list "Renseigner la date de rendu du jugement Ajouter le jugement rendu par le tribun…" at bounding box center [715, 226] width 75 height 259
click at [710, 341] on div "Fermer cette procédure judiciaire" at bounding box center [715, 348] width 74 height 15
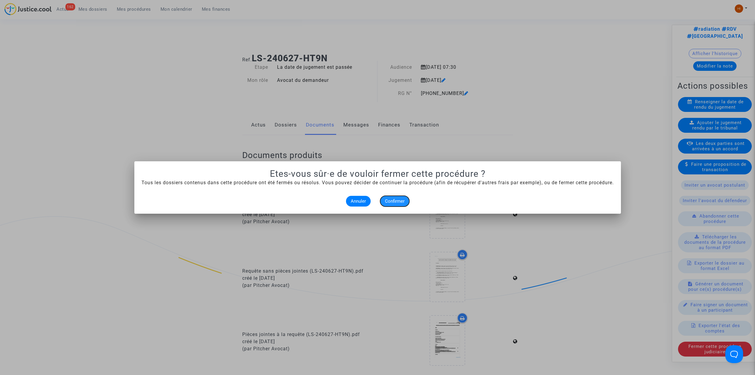
click at [397, 200] on span "Confirmer" at bounding box center [395, 200] width 20 height 5
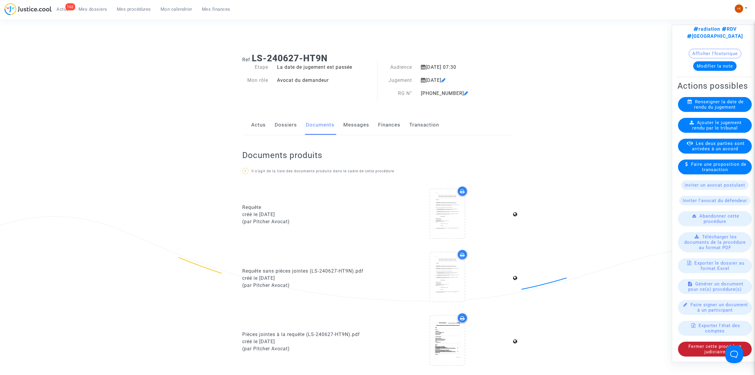
click at [707, 346] on span "Fermer cette procédure judiciaire" at bounding box center [715, 348] width 53 height 11
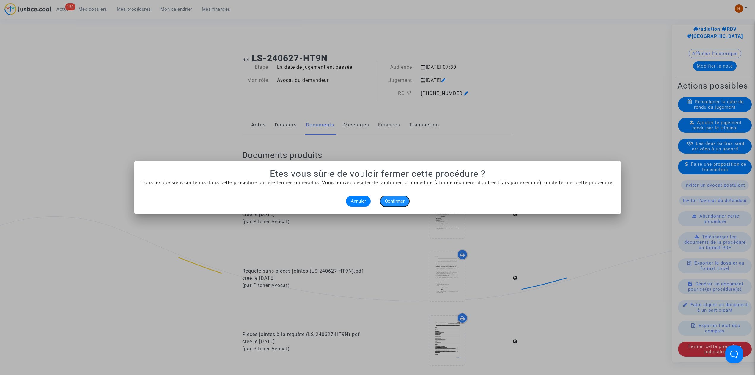
click at [388, 205] on button "Confirmer" at bounding box center [394, 201] width 29 height 11
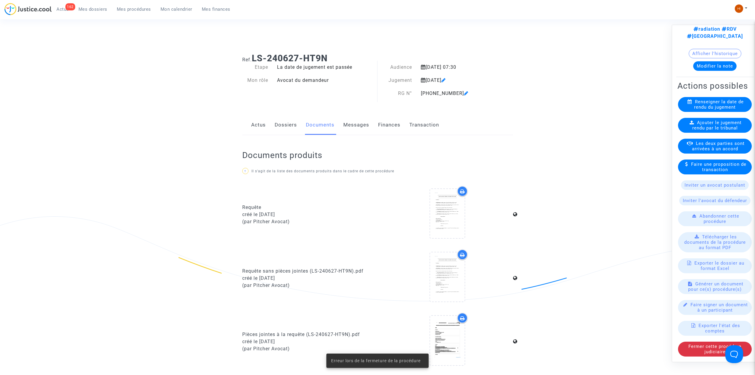
click at [124, 2] on nav "162 Actus Mes dossiers Mes procédures Mon calendrier Mes finances Mon profil Ch…" at bounding box center [377, 9] width 755 height 19
click at [125, 8] on span "Mes procédures" at bounding box center [134, 9] width 34 height 5
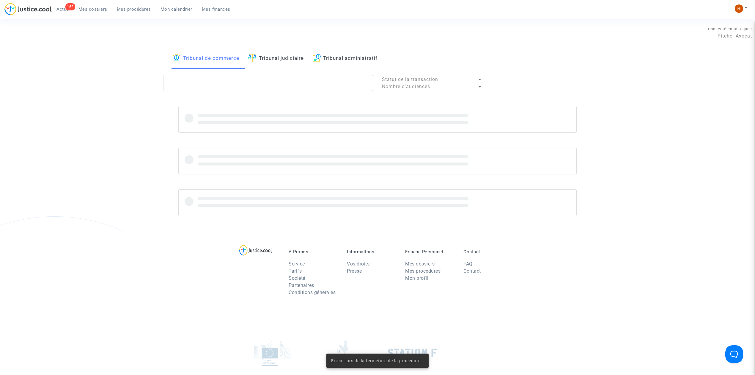
click at [257, 56] on img at bounding box center [252, 58] width 8 height 8
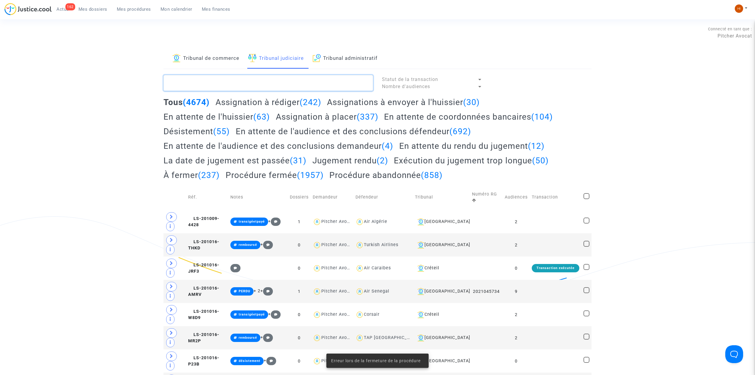
click at [263, 87] on textarea at bounding box center [269, 83] width 210 height 16
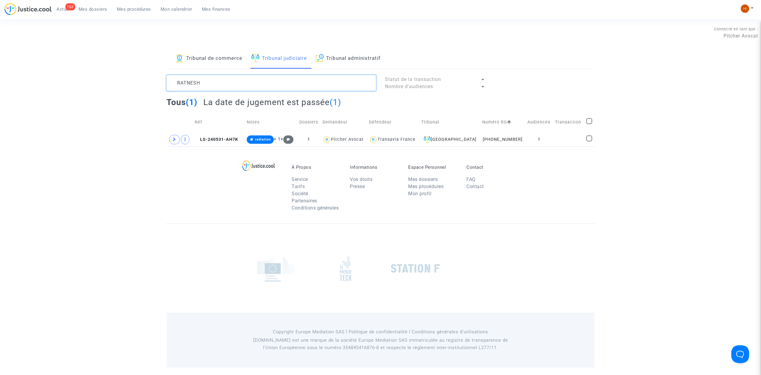
type textarea "RATNESH"
click at [225, 137] on span "LS-240531-AH7K" at bounding box center [216, 139] width 43 height 5
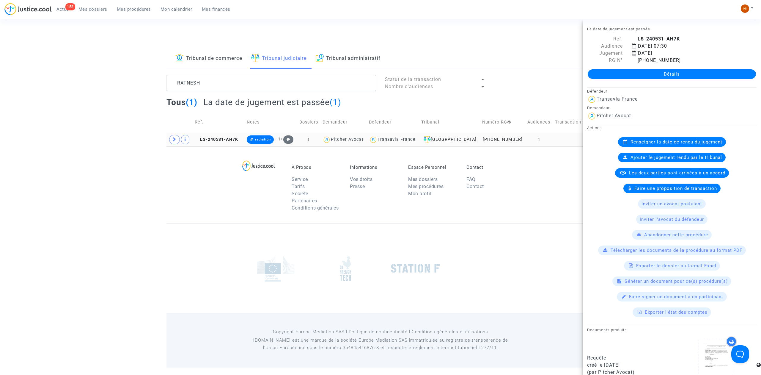
click at [169, 136] on td at bounding box center [179, 140] width 26 height 14
click at [180, 140] on td at bounding box center [179, 140] width 26 height 14
click at [174, 140] on icon at bounding box center [175, 139] width 4 height 4
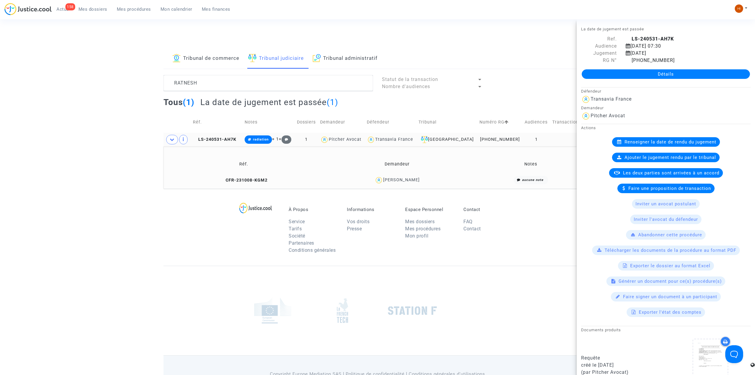
drag, startPoint x: 237, startPoint y: 183, endPoint x: 251, endPoint y: 175, distance: 16.1
click at [236, 183] on copy "CFR-231008-KGM2" at bounding box center [243, 179] width 47 height 5
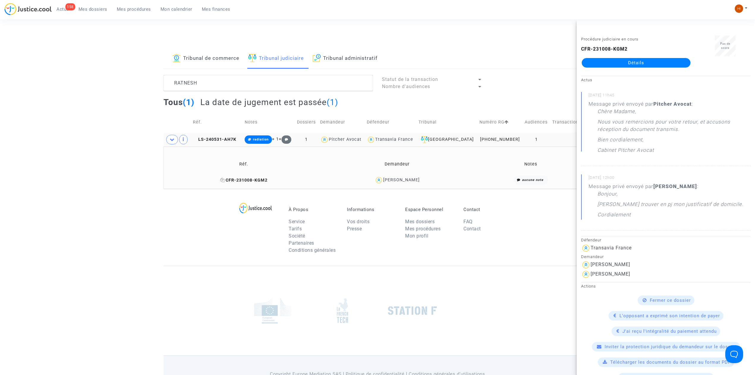
click at [246, 181] on span "CFR-231008-KGM2" at bounding box center [243, 179] width 47 height 5
click at [647, 56] on div "CFR-231008-KGM2 Détails" at bounding box center [636, 56] width 110 height 22
drag, startPoint x: 646, startPoint y: 61, endPoint x: 560, endPoint y: 86, distance: 90.1
click at [646, 62] on link "Détails" at bounding box center [636, 63] width 109 height 10
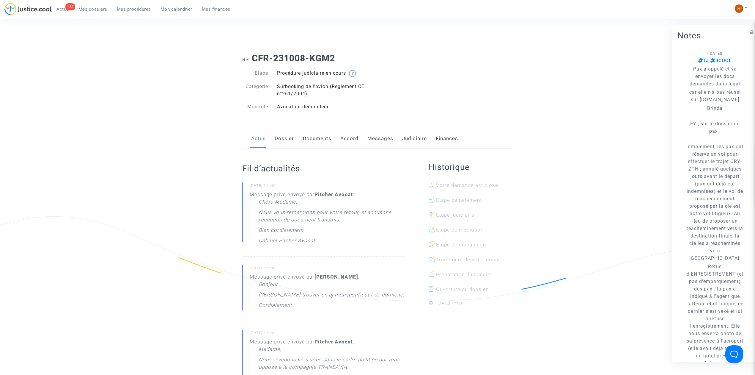
click at [372, 138] on link "Messages" at bounding box center [380, 139] width 26 height 20
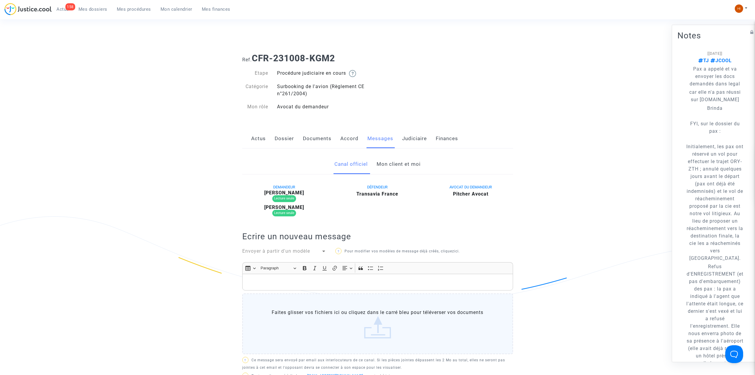
click at [406, 167] on link "Mon client et moi" at bounding box center [399, 164] width 44 height 20
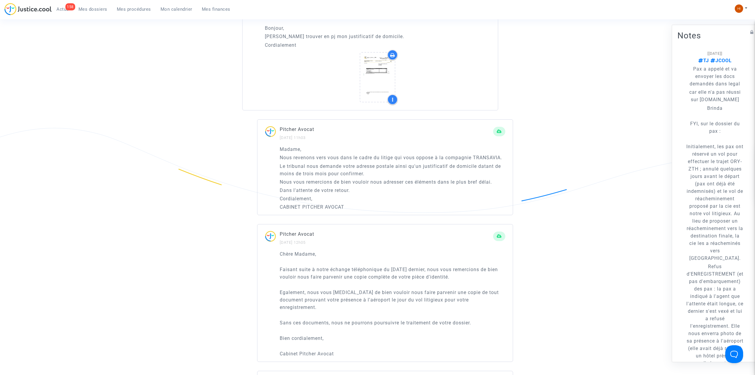
scroll to position [515, 0]
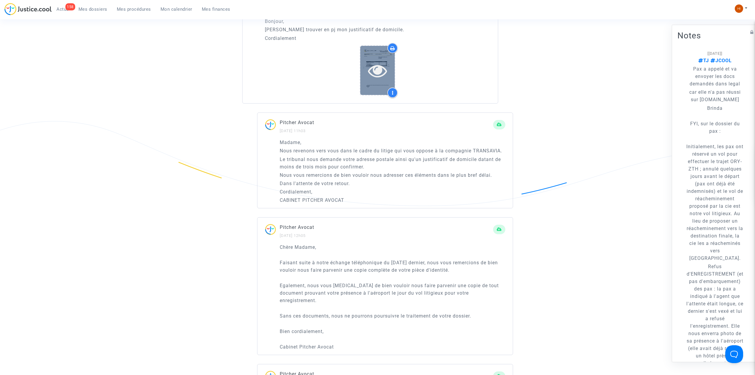
click at [372, 68] on icon at bounding box center [377, 70] width 19 height 19
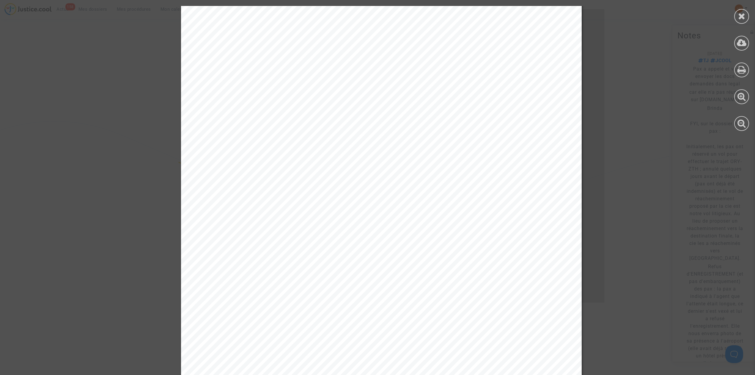
scroll to position [0, 0]
click at [740, 68] on icon at bounding box center [742, 69] width 9 height 9
click at [737, 11] on div at bounding box center [741, 16] width 15 height 15
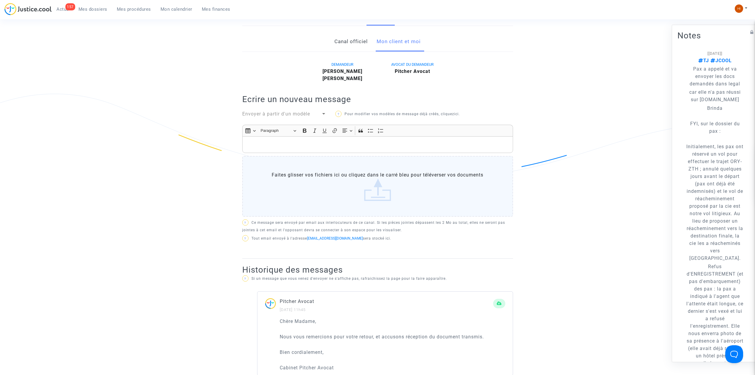
scroll to position [79, 0]
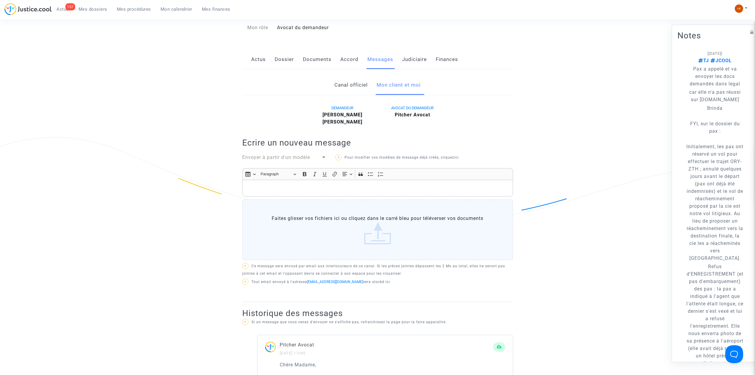
click at [425, 55] on link "Judiciaire" at bounding box center [414, 60] width 25 height 20
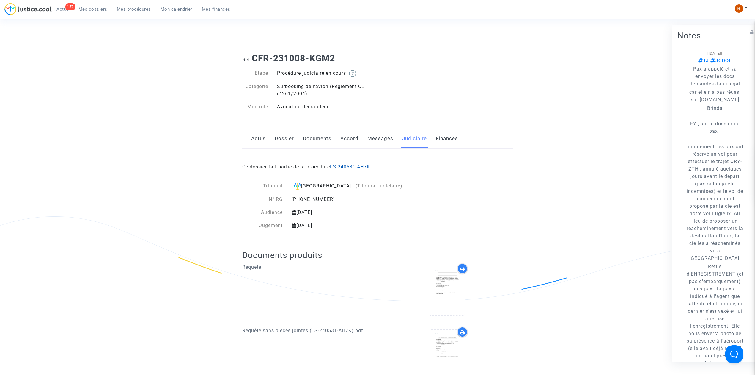
click at [363, 165] on link "LS-240531-AH7K" at bounding box center [350, 167] width 40 height 6
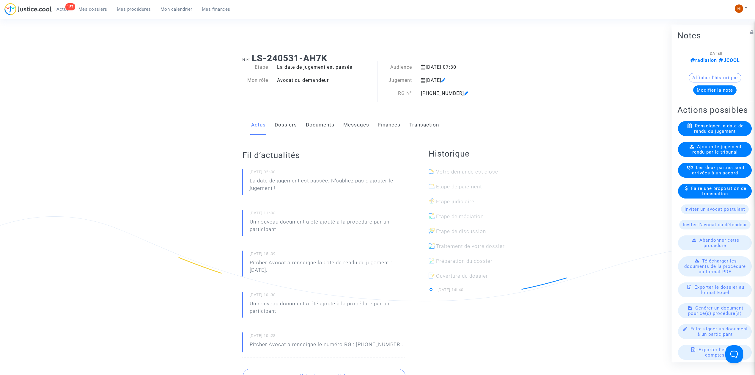
click at [307, 129] on link "Documents" at bounding box center [320, 125] width 29 height 20
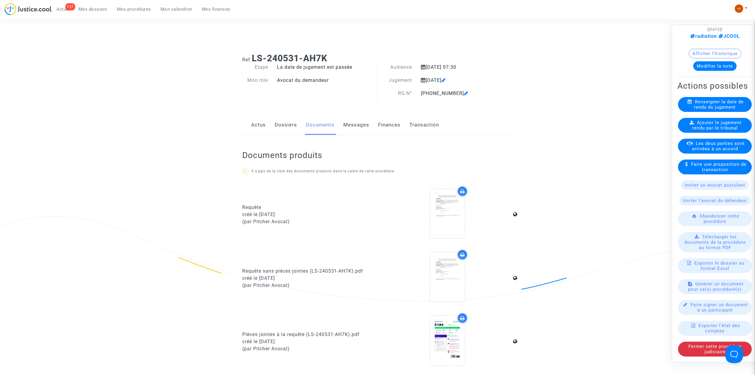
drag, startPoint x: 334, startPoint y: 59, endPoint x: 252, endPoint y: 59, distance: 81.8
click at [252, 59] on h1 "Ref. LS-240531-AH7K" at bounding box center [377, 58] width 271 height 11
click at [728, 285] on span "Générer un document pour ce(s) procédure(s)" at bounding box center [715, 286] width 55 height 11
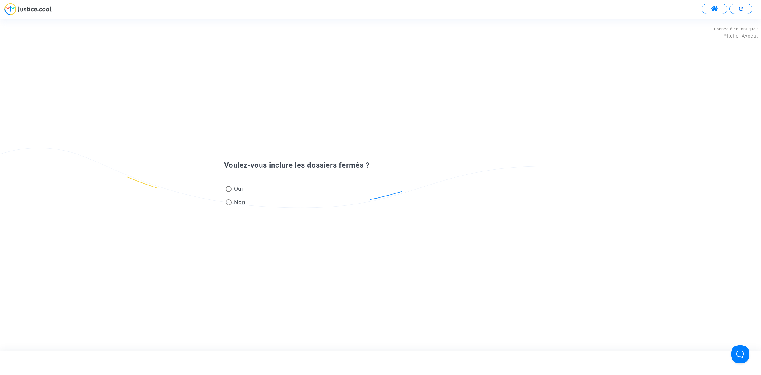
click at [234, 201] on span "Non" at bounding box center [239, 202] width 14 height 8
click at [229, 205] on input "Non" at bounding box center [228, 205] width 0 height 0
radio input "true"
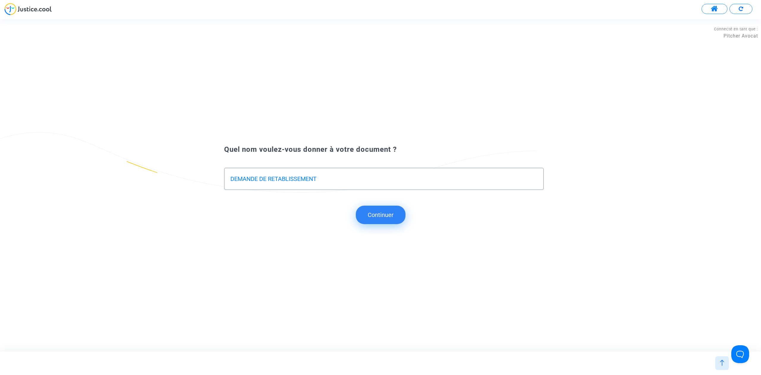
type input "DEMANDE DE RETABLISSEMENT"
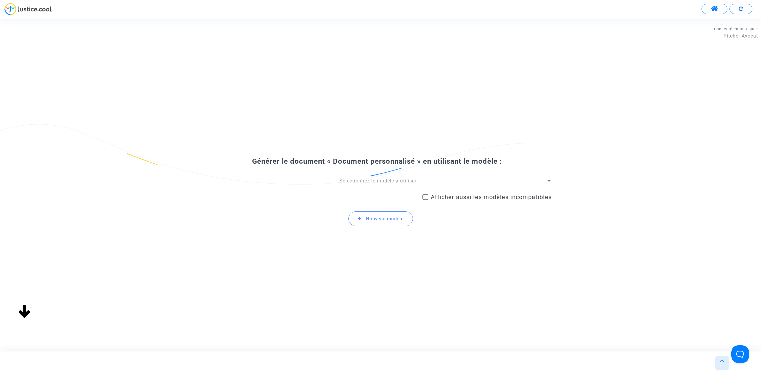
click at [389, 183] on span "Sélectionnez le modèle à utiliser" at bounding box center [378, 181] width 77 height 6
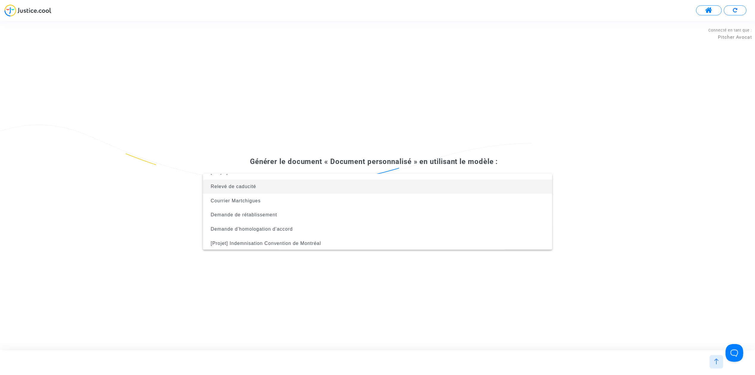
scroll to position [24, 0]
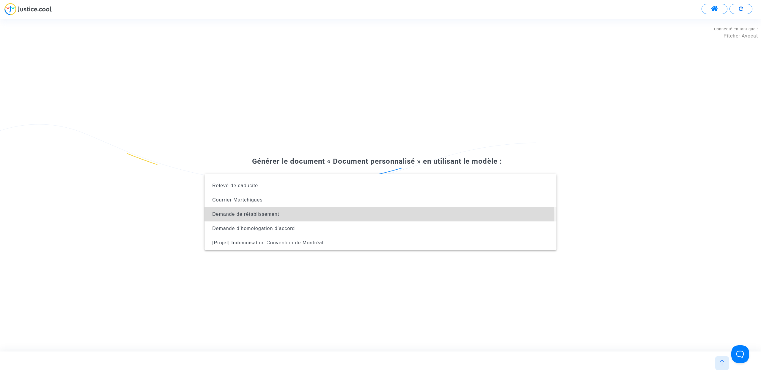
click at [379, 216] on span "Demande de rétablissement" at bounding box center [380, 214] width 343 height 14
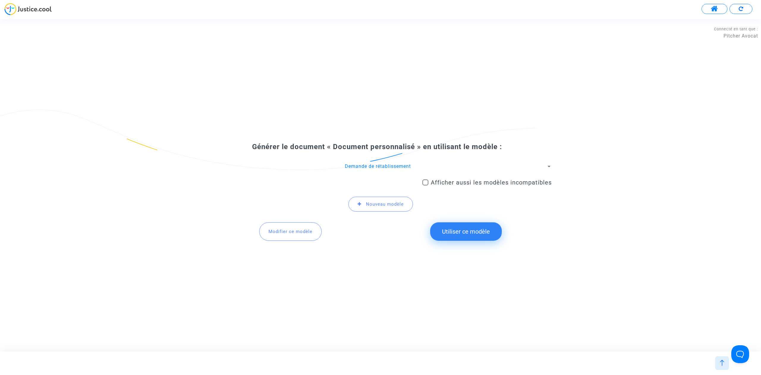
click at [465, 226] on button "Utiliser ce modèle" at bounding box center [466, 231] width 72 height 18
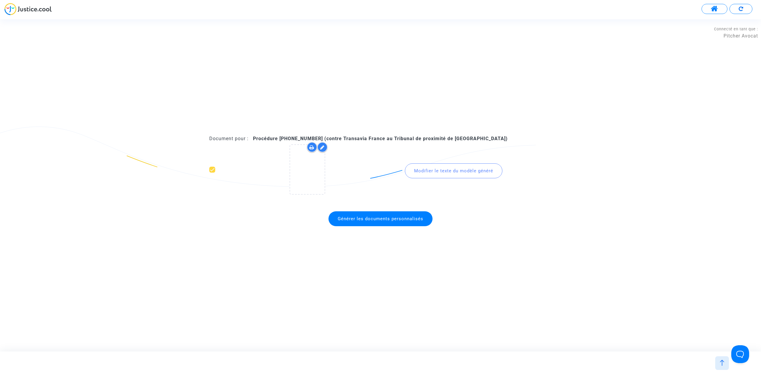
click at [410, 213] on span "Générer les documents personnalisés" at bounding box center [381, 218] width 104 height 15
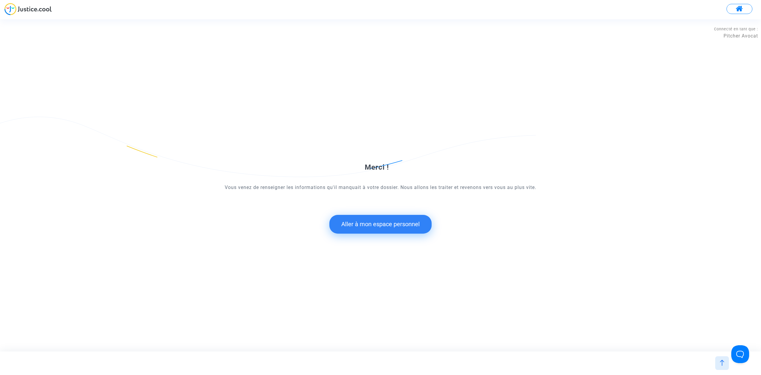
click at [424, 221] on button "Aller à mon espace personnel" at bounding box center [380, 224] width 102 height 18
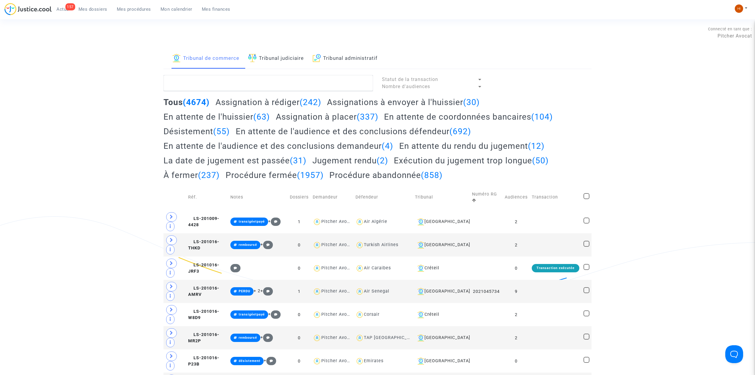
click at [279, 59] on link "Tribunal judiciaire" at bounding box center [276, 58] width 56 height 20
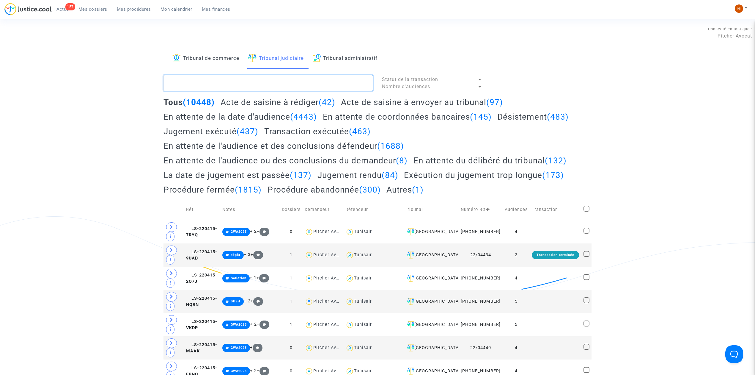
click at [269, 80] on textarea at bounding box center [269, 83] width 210 height 16
paste textarea "LS-240531-AH7K"
click at [269, 80] on textarea at bounding box center [269, 83] width 210 height 16
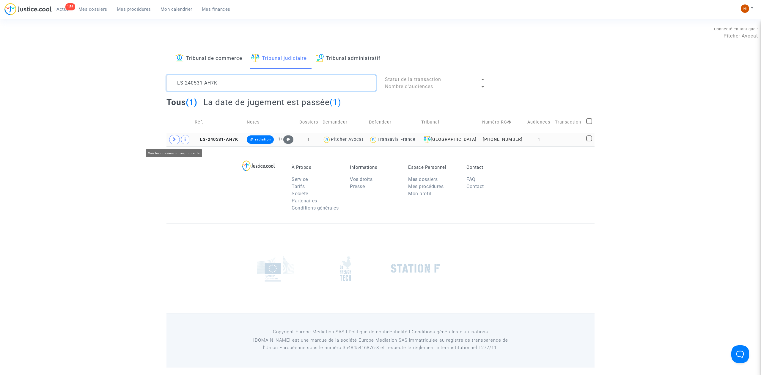
type textarea "LS-240531-AH7K"
click at [172, 138] on span at bounding box center [174, 140] width 11 height 10
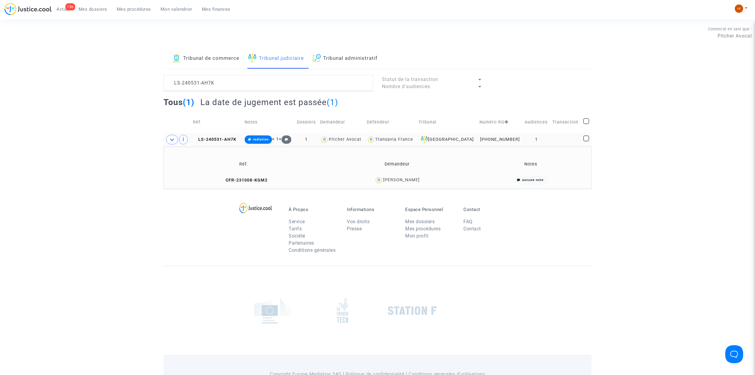
click at [242, 174] on td "CFR-231008-KGM2" at bounding box center [244, 180] width 157 height 13
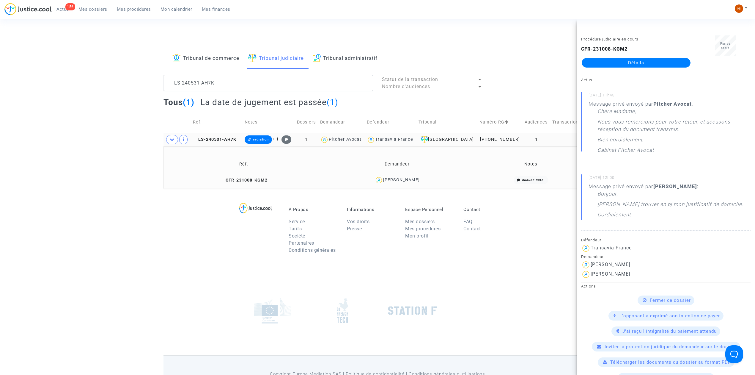
drag, startPoint x: 267, startPoint y: 135, endPoint x: 284, endPoint y: 141, distance: 17.7
click at [268, 134] on td "radiation + 1 +" at bounding box center [269, 140] width 52 height 14
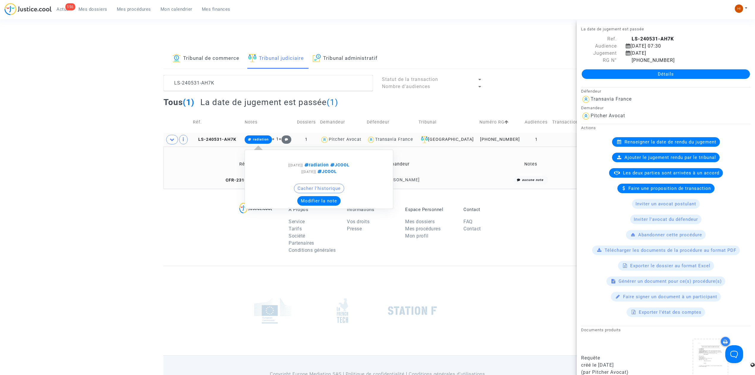
click at [315, 202] on button "Modifier la note" at bounding box center [318, 201] width 43 height 10
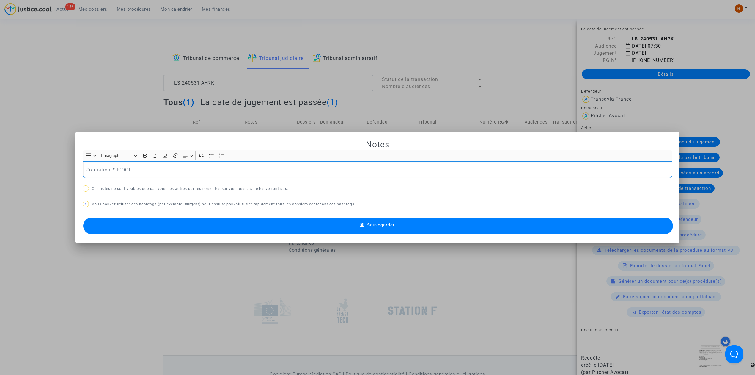
drag, startPoint x: 107, startPoint y: 170, endPoint x: 73, endPoint y: 169, distance: 34.2
click at [76, 169] on mat-dialog-container "Notes Rich Text Editor Insert table Insert table Heading Paragraph Paragraph He…" at bounding box center [378, 187] width 604 height 111
click at [259, 221] on button "Sauvegarder" at bounding box center [378, 225] width 590 height 17
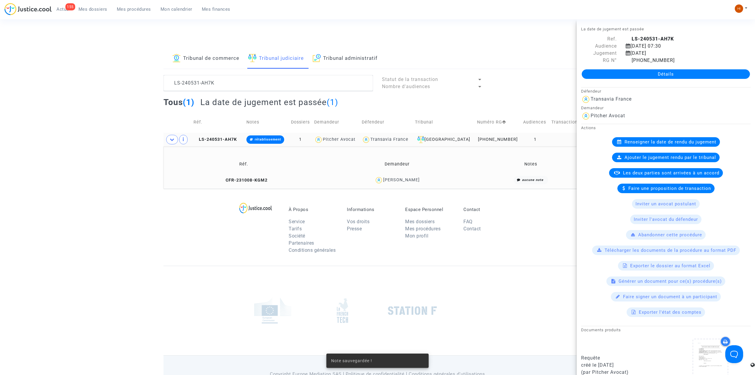
click at [231, 135] on td "LS-240531-AH7K" at bounding box center [217, 140] width 53 height 14
click at [133, 126] on div "Tribunal de commerce Tribunal judiciaire Tribunal administratif LS-240531-AH7K …" at bounding box center [377, 118] width 755 height 140
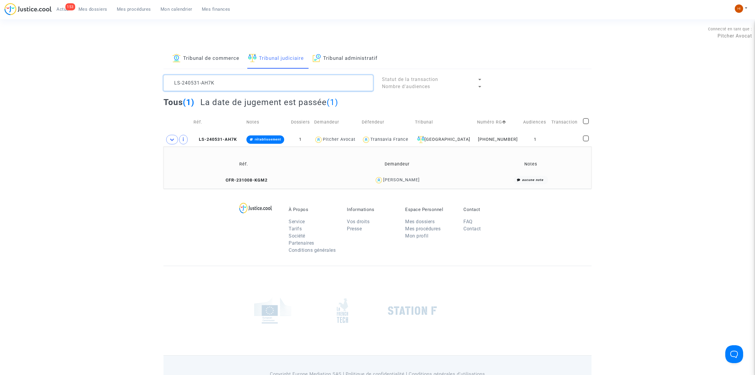
click at [293, 84] on textarea at bounding box center [269, 83] width 210 height 16
click at [237, 85] on textarea at bounding box center [269, 83] width 210 height 16
click at [237, 84] on textarea at bounding box center [269, 83] width 210 height 16
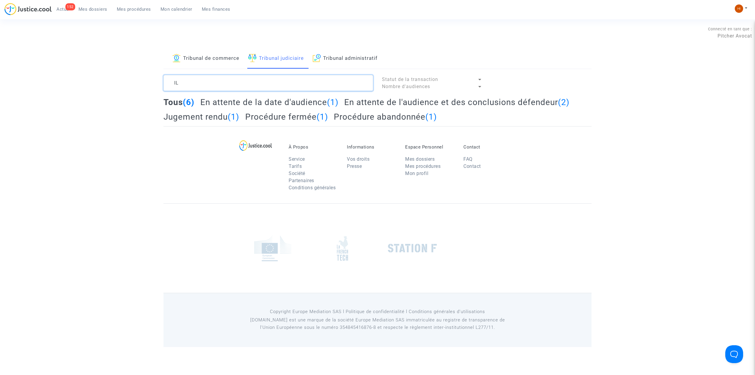
type textarea "I"
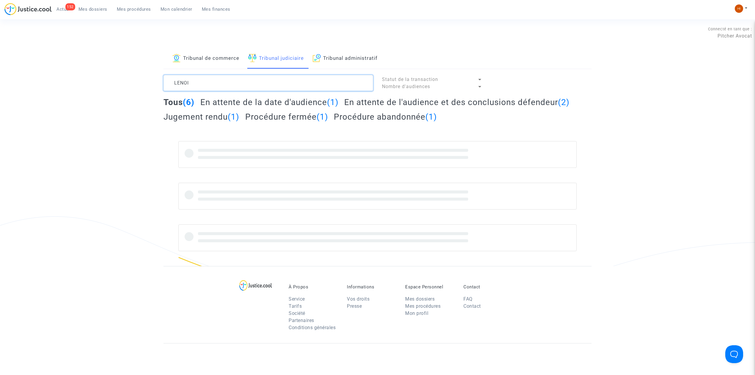
type textarea "LENOIR"
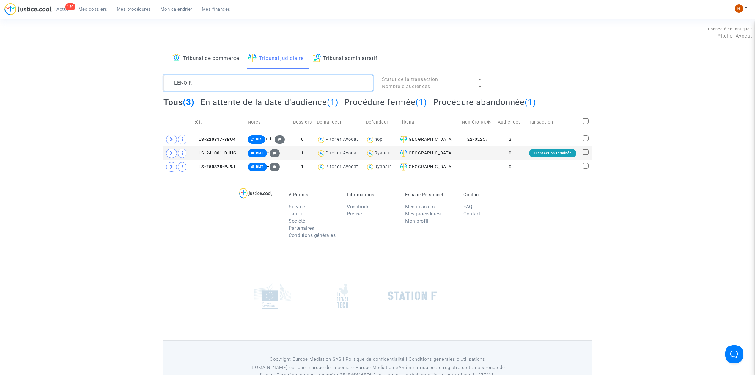
click at [262, 79] on textarea at bounding box center [269, 83] width 210 height 16
click at [262, 80] on textarea at bounding box center [269, 83] width 210 height 16
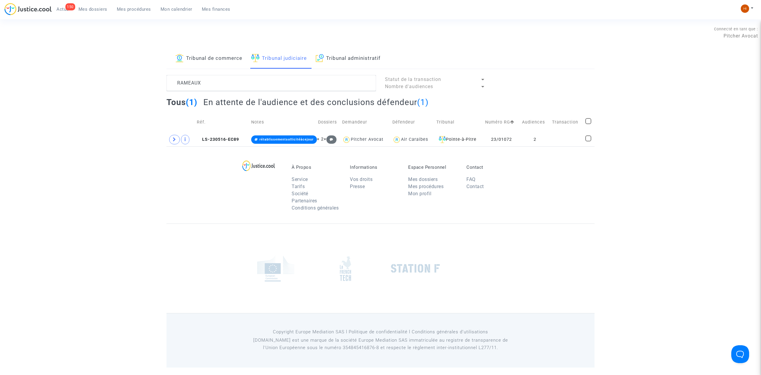
click at [193, 190] on div "À Propos Service Tarifs Société Partenaires Conditions générales Informations V…" at bounding box center [380, 184] width 428 height 77
click at [228, 142] on span "LS-230516-EC89" at bounding box center [218, 139] width 42 height 5
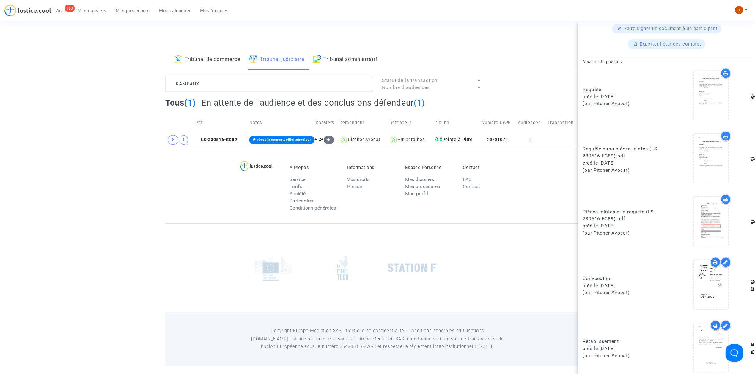
scroll to position [285, 0]
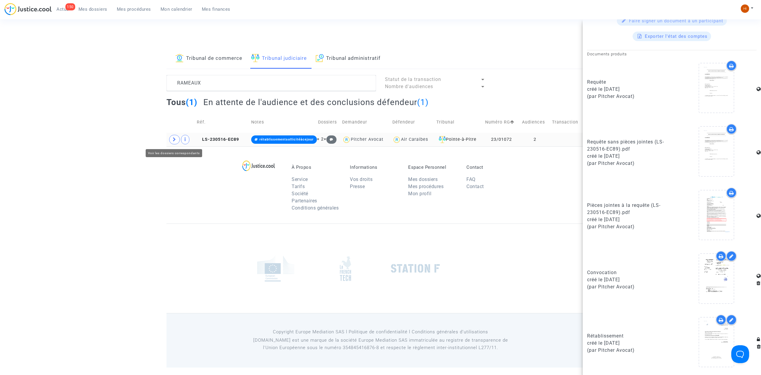
click at [171, 143] on span at bounding box center [174, 140] width 11 height 10
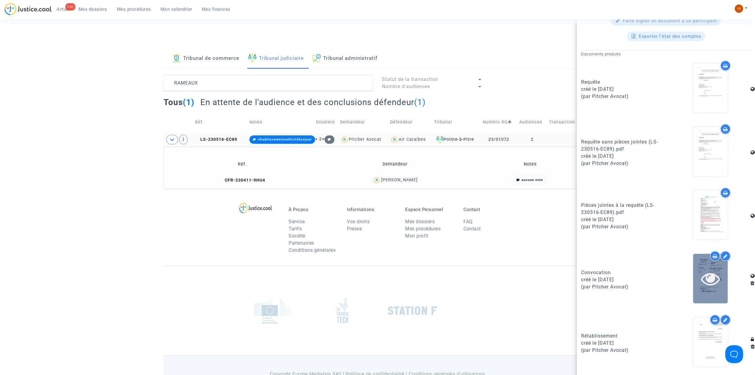
click at [714, 273] on icon at bounding box center [710, 278] width 19 height 19
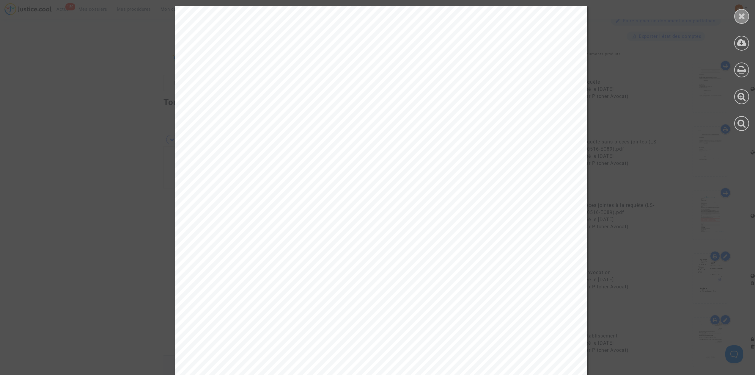
click at [746, 16] on div at bounding box center [741, 16] width 15 height 15
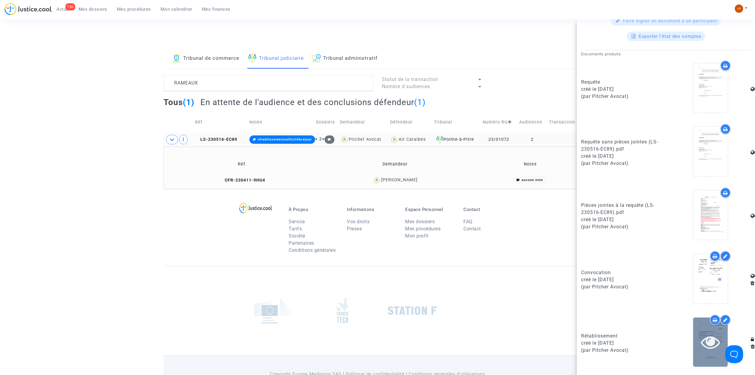
click at [706, 351] on icon at bounding box center [710, 341] width 19 height 19
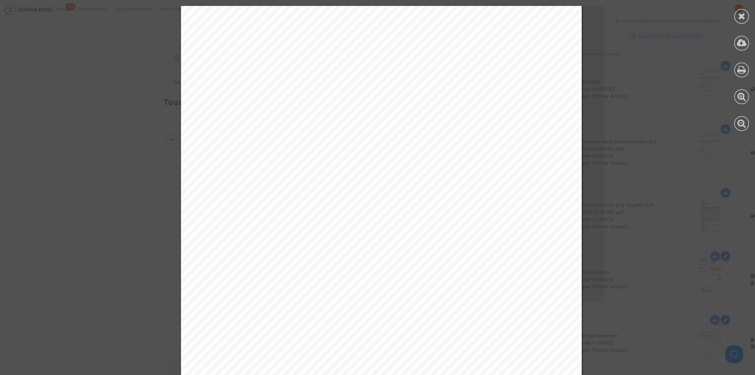
scroll to position [0, 0]
click at [746, 14] on div at bounding box center [741, 16] width 15 height 15
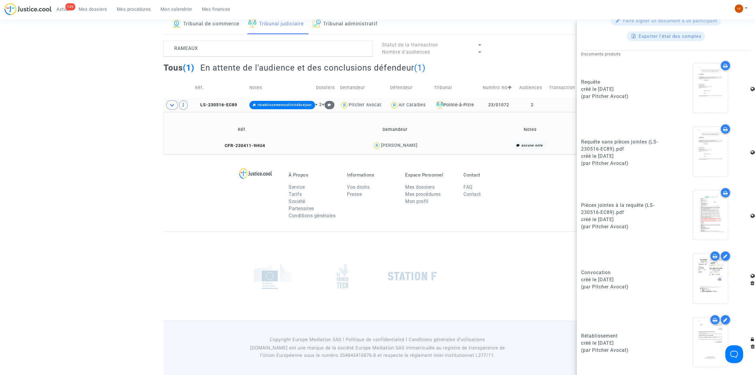
scroll to position [35, 0]
click at [222, 144] on icon at bounding box center [221, 145] width 4 height 4
click at [260, 146] on span "CFR-230411-9HU4" at bounding box center [242, 145] width 46 height 5
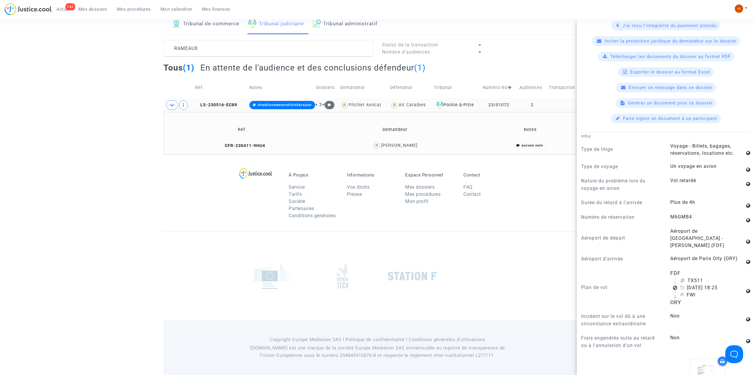
scroll to position [238, 0]
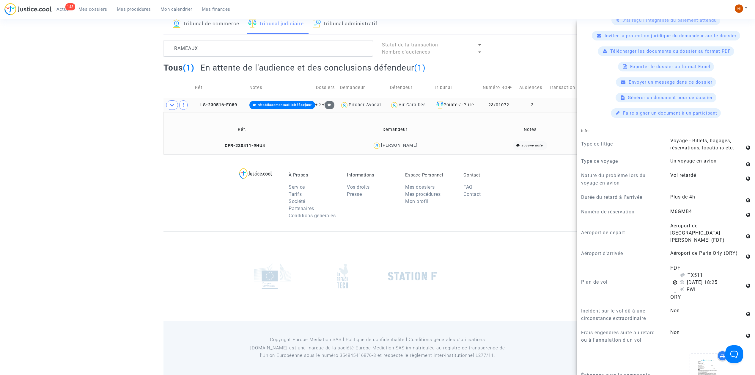
click at [154, 217] on footerbar "À Propos Service Tarifs Société Partenaires Conditions générales Informations V…" at bounding box center [377, 264] width 755 height 221
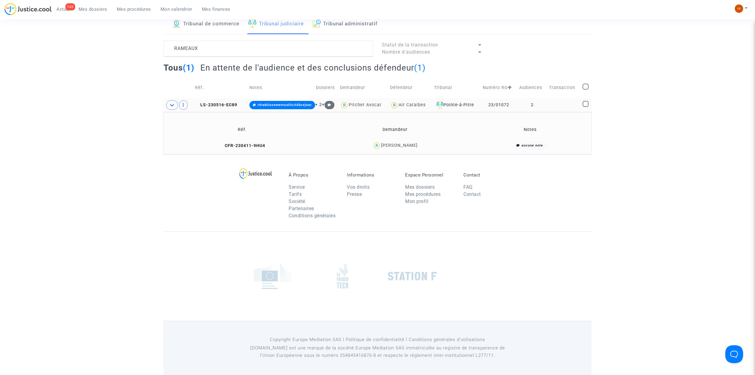
scroll to position [0, 0]
click at [229, 49] on textarea at bounding box center [269, 48] width 210 height 16
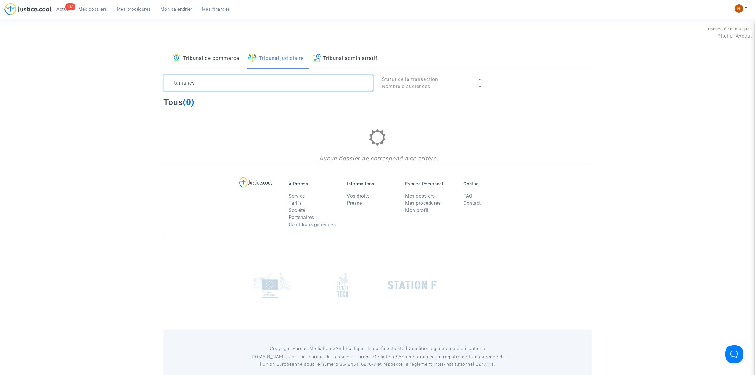
click at [222, 86] on textarea at bounding box center [269, 83] width 210 height 16
drag, startPoint x: 263, startPoint y: 91, endPoint x: 117, endPoint y: 86, distance: 145.8
click at [117, 86] on div "Tribunal de commerce Tribunal judiciaire Tribunal administratif tamanes Statut …" at bounding box center [377, 105] width 755 height 114
paste textarea "LS-240926-CJVF"
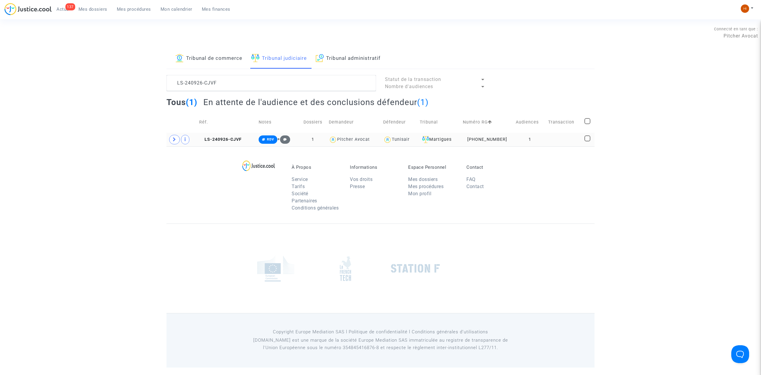
click at [227, 136] on td "LS-240926-CJVF" at bounding box center [226, 140] width 59 height 14
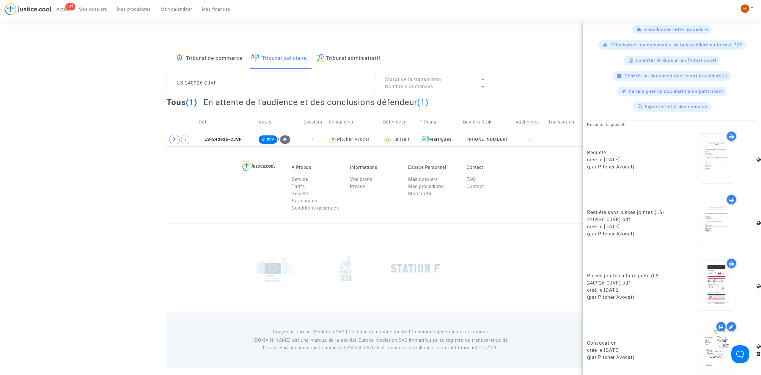
scroll to position [222, 0]
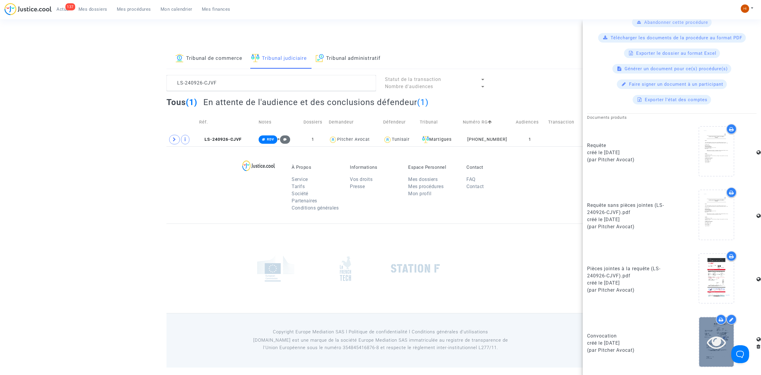
click at [699, 347] on div at bounding box center [716, 341] width 34 height 19
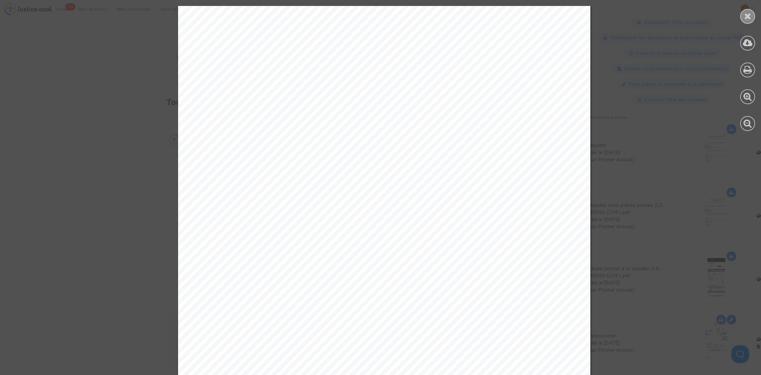
click at [749, 12] on icon at bounding box center [747, 16] width 7 height 9
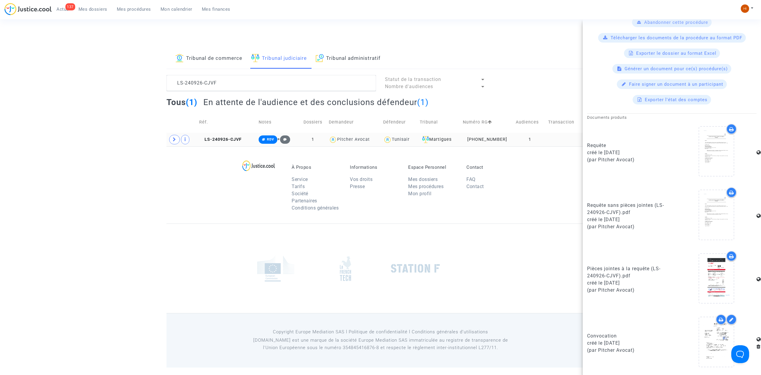
click at [169, 135] on td at bounding box center [181, 140] width 31 height 14
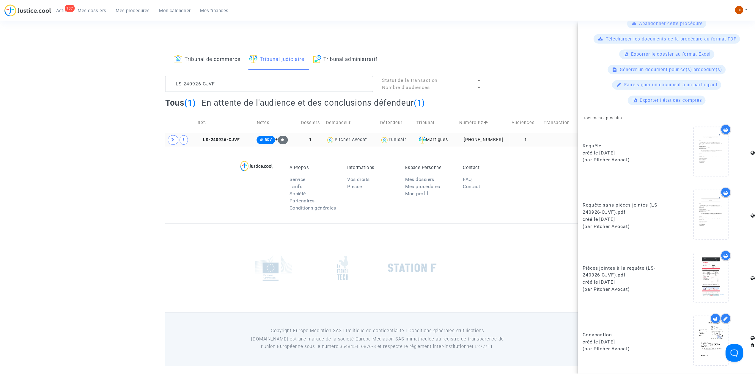
scroll to position [0, 0]
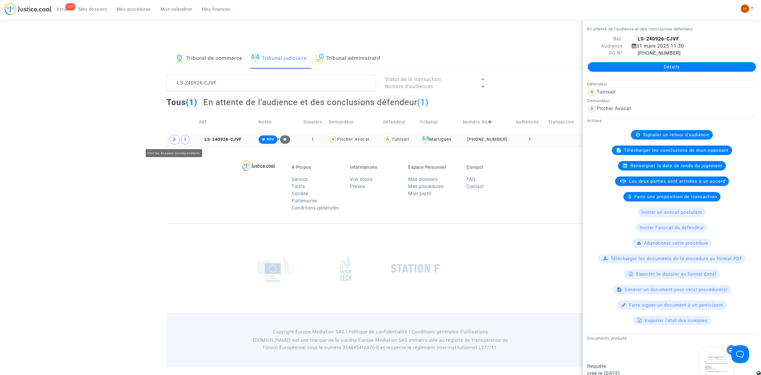
click at [172, 142] on span at bounding box center [174, 140] width 11 height 10
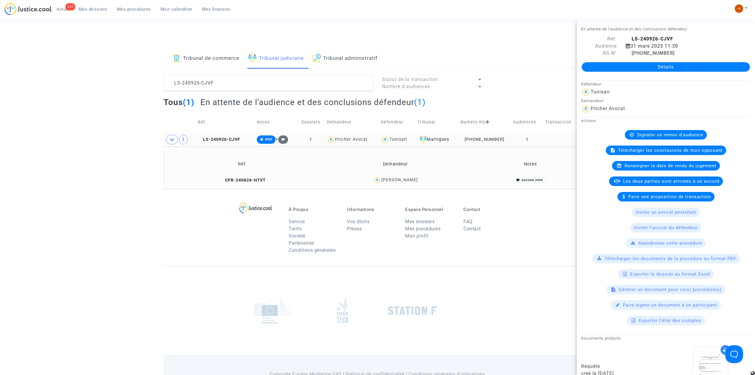
drag, startPoint x: 434, startPoint y: 185, endPoint x: 376, endPoint y: 185, distance: 58.6
click at [376, 185] on td "Mouhamed Bouhezila" at bounding box center [395, 180] width 151 height 13
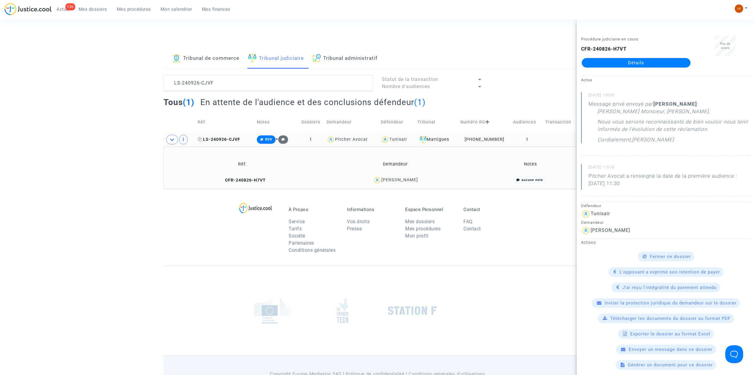
click at [225, 137] on span "LS-240926-CJVF" at bounding box center [219, 139] width 43 height 5
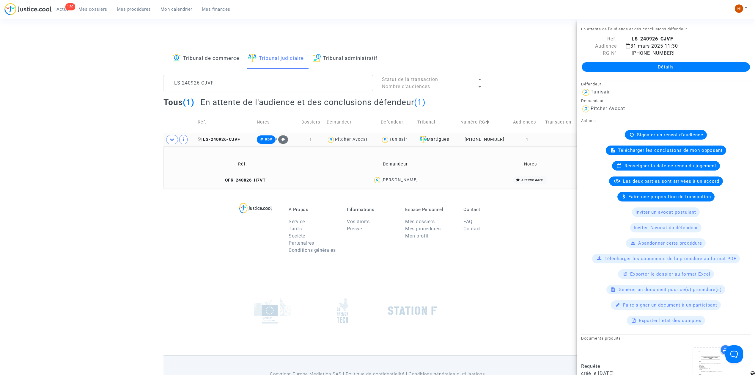
click at [235, 141] on span "LS-240926-CJVF" at bounding box center [219, 139] width 43 height 5
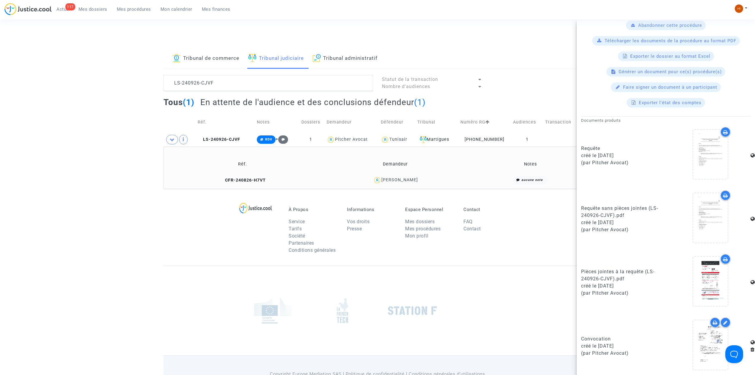
scroll to position [222, 0]
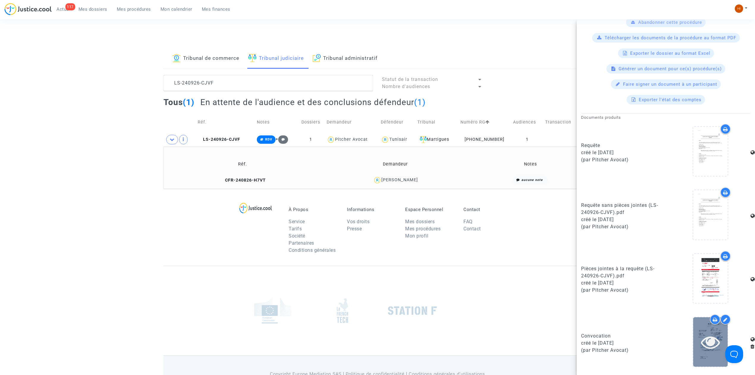
click at [704, 351] on icon at bounding box center [710, 341] width 19 height 19
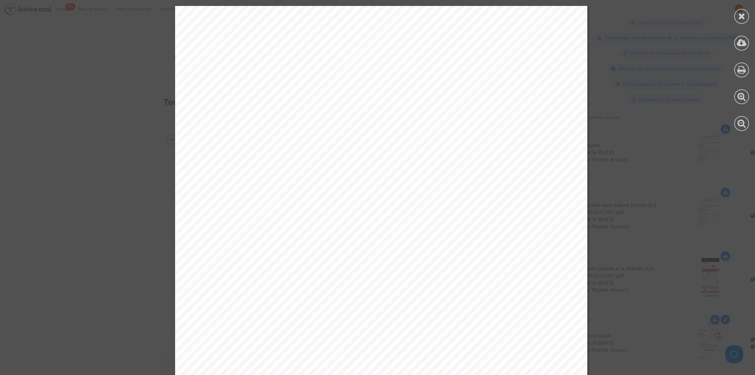
click at [744, 15] on icon at bounding box center [741, 16] width 7 height 9
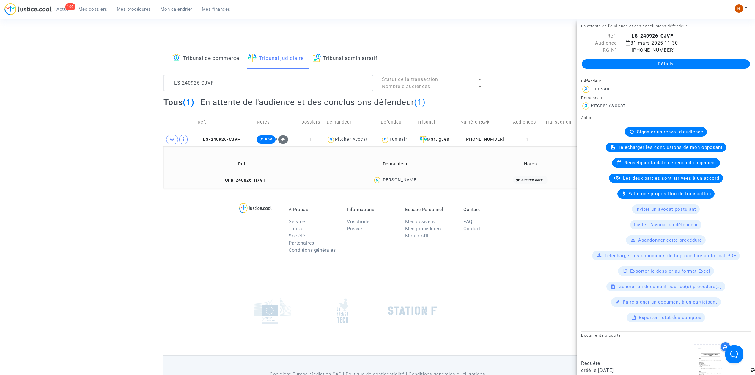
scroll to position [0, 0]
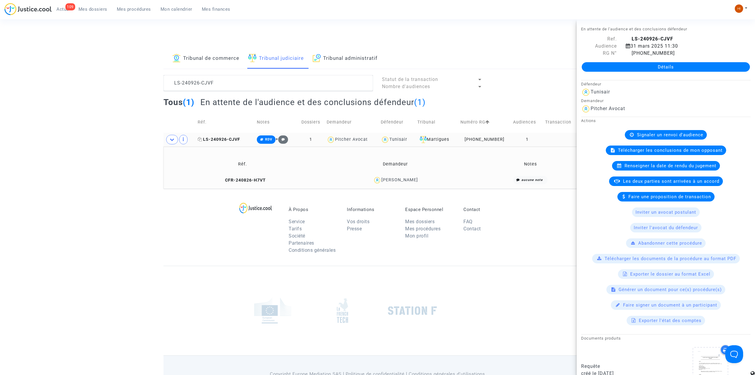
click at [228, 138] on span "LS-240926-CJVF" at bounding box center [219, 139] width 43 height 5
drag, startPoint x: 434, startPoint y: 183, endPoint x: 402, endPoint y: 179, distance: 32.5
click at [402, 179] on div "Mouhamed Bouhezila" at bounding box center [395, 180] width 147 height 9
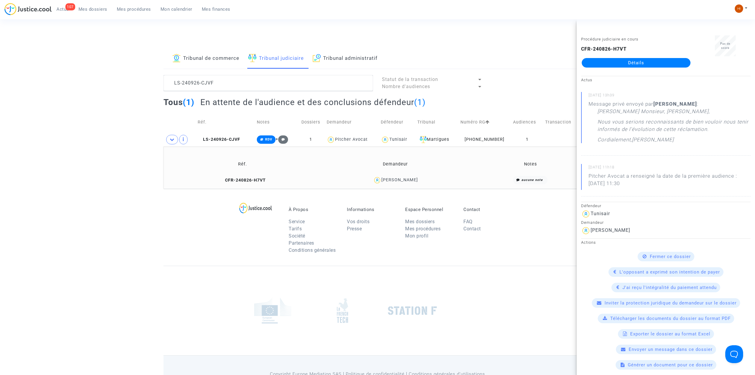
drag, startPoint x: 449, startPoint y: 169, endPoint x: 445, endPoint y: 171, distance: 3.7
click at [448, 170] on td "Demandeur" at bounding box center [395, 163] width 151 height 19
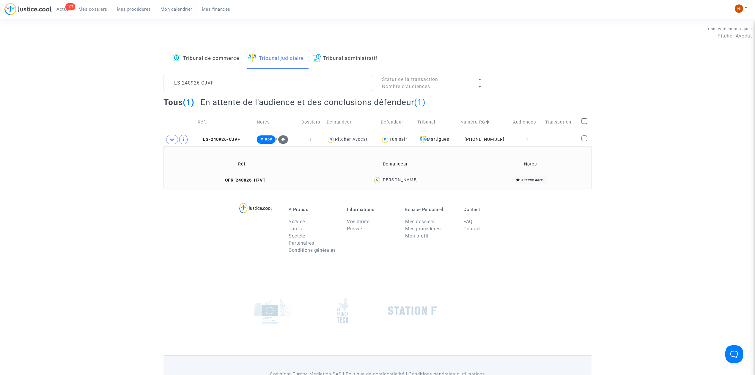
drag, startPoint x: 431, startPoint y: 183, endPoint x: 401, endPoint y: 181, distance: 29.5
click at [401, 181] on div "Mouhamed Bouhezila" at bounding box center [395, 180] width 147 height 9
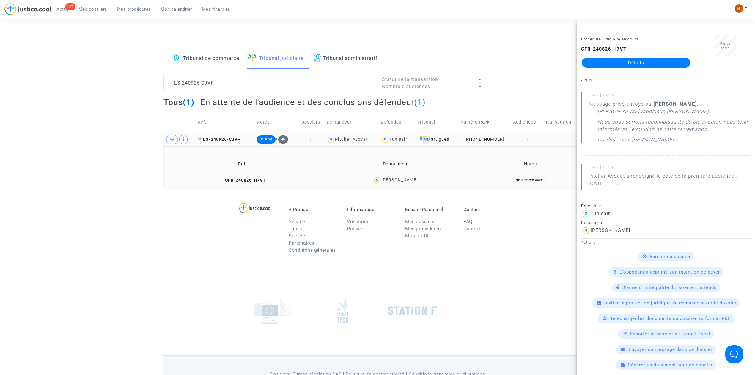
click at [224, 140] on span "LS-240926-CJVF" at bounding box center [219, 139] width 43 height 5
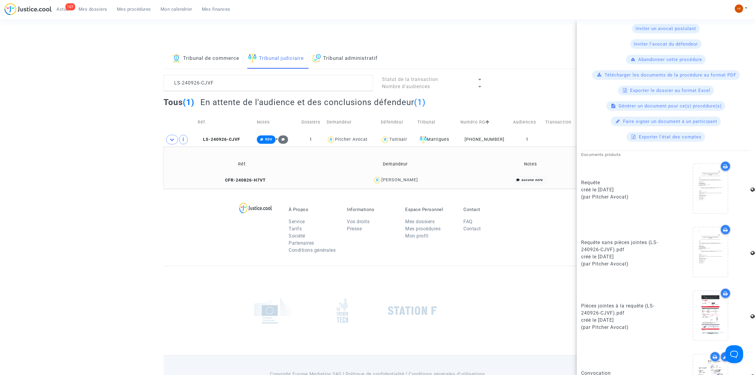
scroll to position [182, 0]
click at [230, 137] on copy "LS-240926-CJVF" at bounding box center [219, 139] width 43 height 5
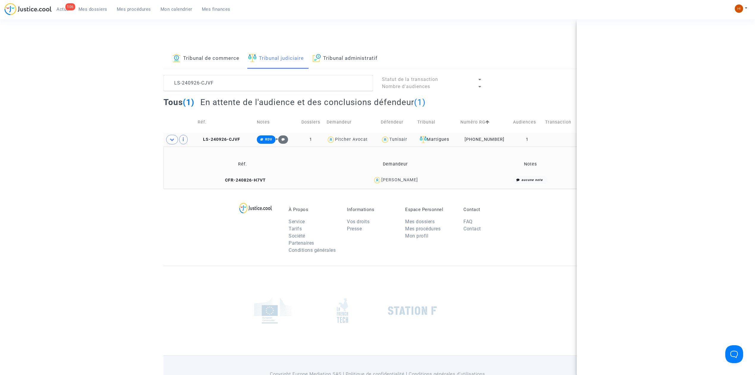
scroll to position [0, 0]
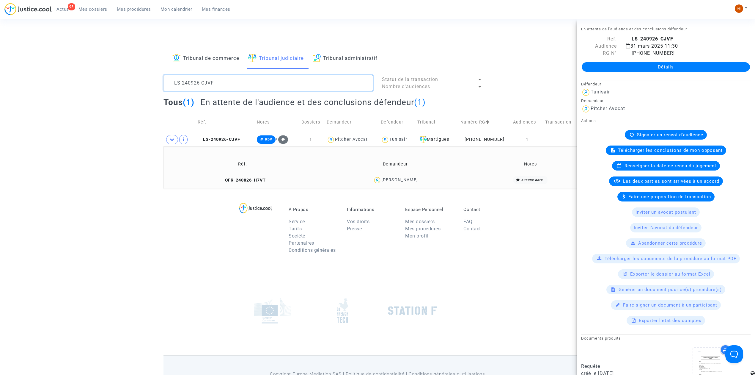
click at [229, 85] on textarea at bounding box center [269, 83] width 210 height 16
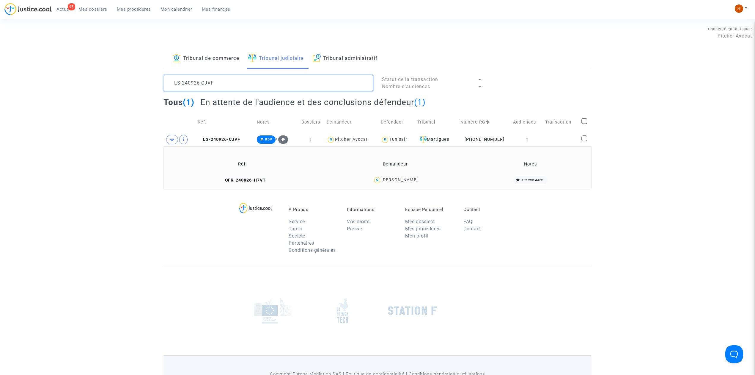
click at [229, 85] on textarea at bounding box center [269, 83] width 210 height 16
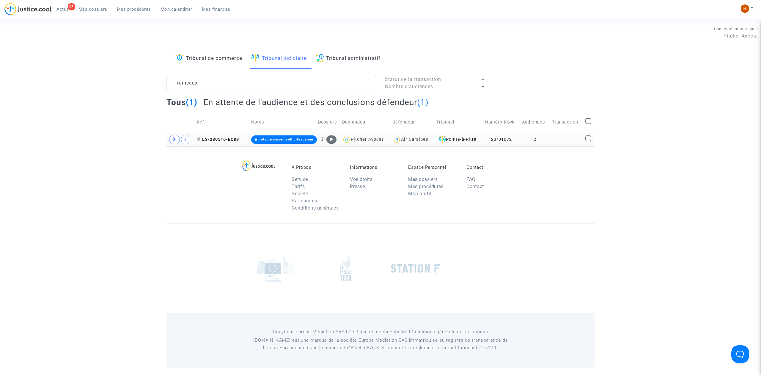
click at [200, 141] on icon at bounding box center [199, 139] width 4 height 4
click at [172, 141] on span at bounding box center [174, 140] width 11 height 10
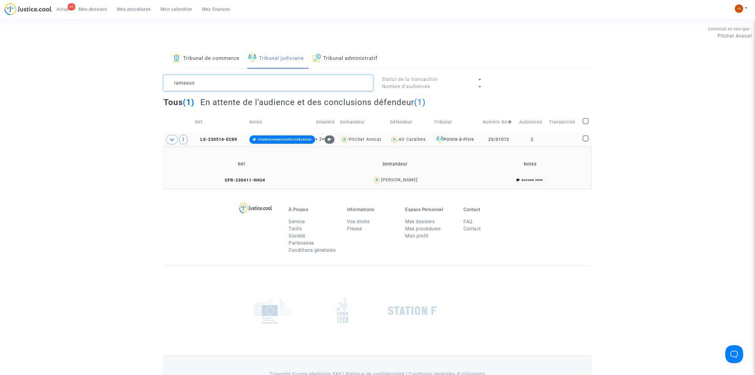
click at [262, 79] on textarea at bounding box center [269, 83] width 210 height 16
paste textarea "pupka"
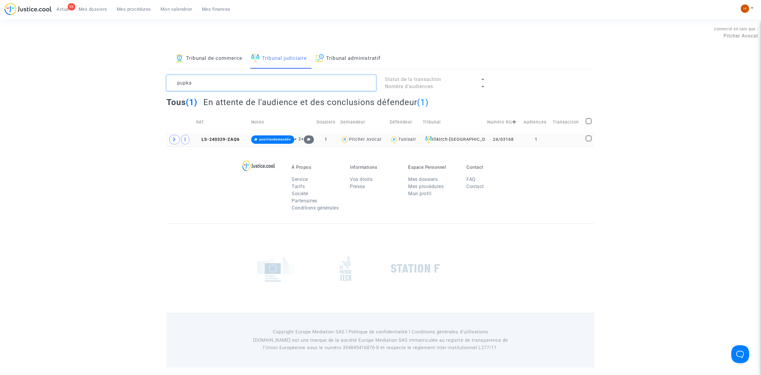
type textarea "pupka"
click at [215, 145] on td "LS-240329-ZAQ6" at bounding box center [221, 140] width 55 height 14
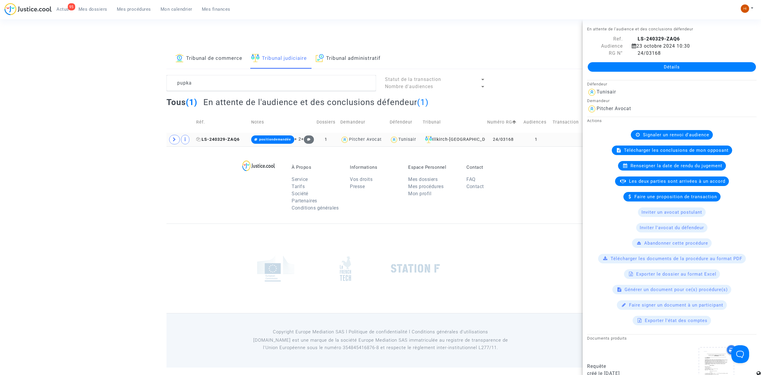
click at [219, 138] on span "LS-240329-ZAQ6" at bounding box center [217, 139] width 43 height 5
click at [177, 137] on span at bounding box center [174, 140] width 11 height 10
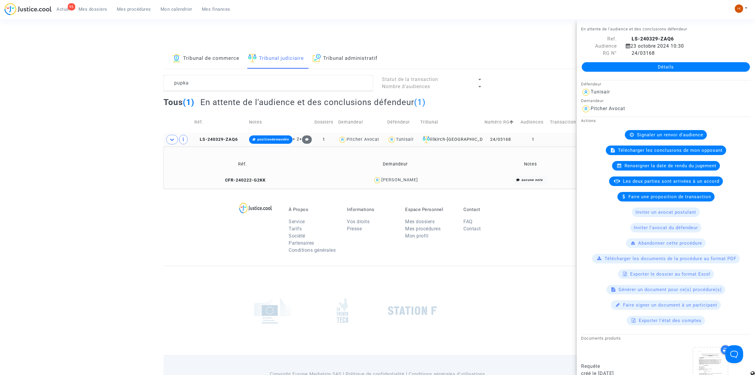
click at [241, 183] on td "CFR-240222-G2KK" at bounding box center [243, 180] width 154 height 13
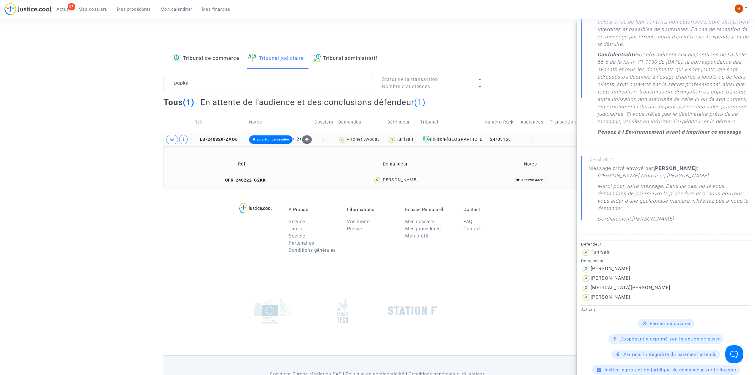
scroll to position [277, 0]
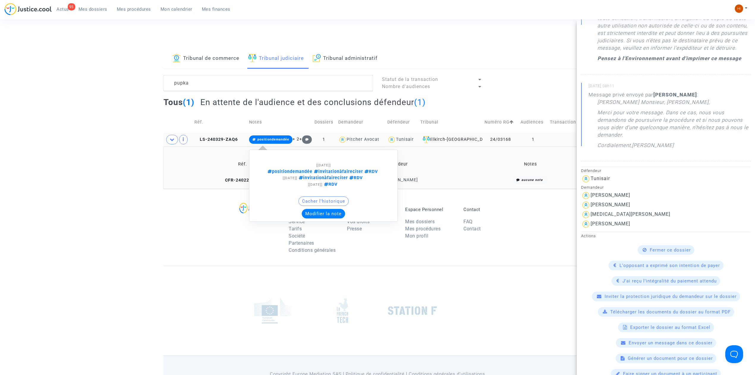
click at [249, 180] on div "[28/08/2024] positiondemandée invitationàfaireciter RDV [16/07/2024] invitation…" at bounding box center [323, 186] width 149 height 72
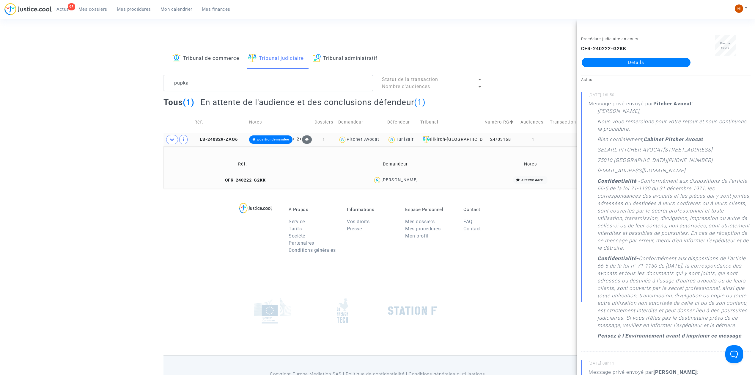
scroll to position [0, 0]
click at [656, 62] on link "Détails" at bounding box center [636, 63] width 109 height 10
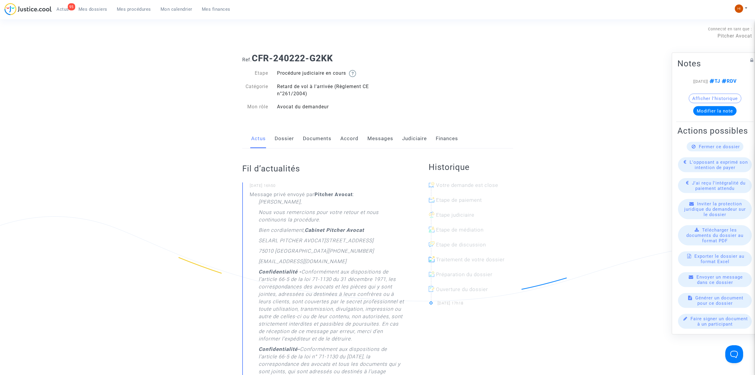
click at [283, 139] on link "Dossier" at bounding box center [284, 139] width 19 height 20
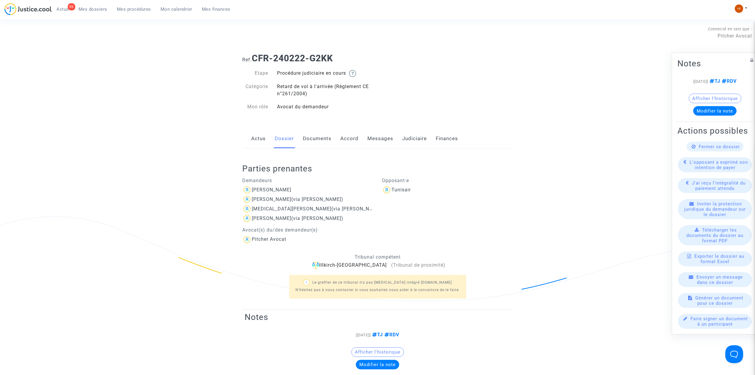
click at [329, 143] on link "Documents" at bounding box center [317, 139] width 29 height 20
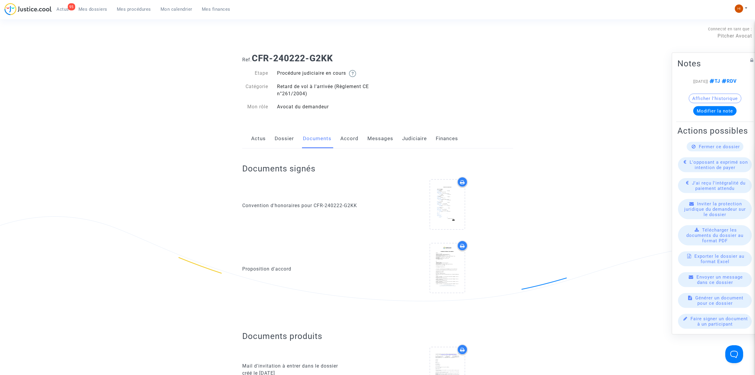
click at [363, 132] on div "Actus Dossier Documents Accord Messages Judiciaire Finances" at bounding box center [377, 139] width 271 height 20
click at [353, 137] on link "Accord" at bounding box center [349, 139] width 18 height 20
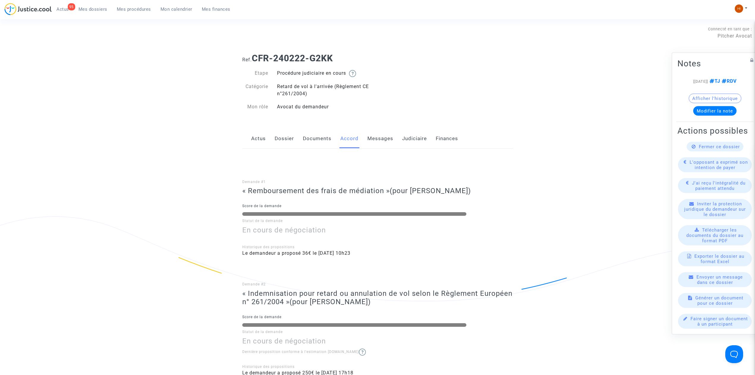
click at [313, 144] on link "Documents" at bounding box center [317, 139] width 29 height 20
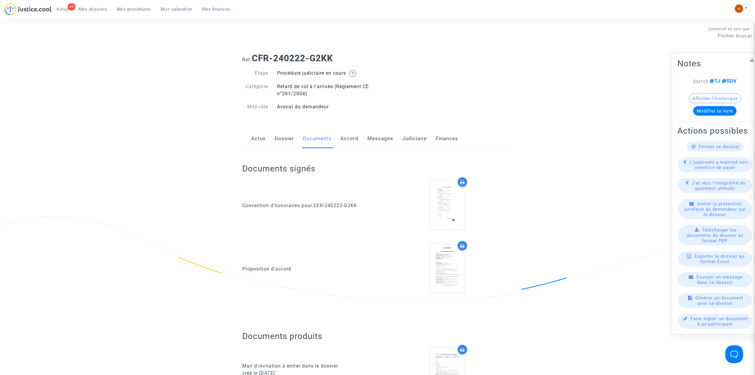
click at [368, 142] on link "Messages" at bounding box center [380, 139] width 26 height 20
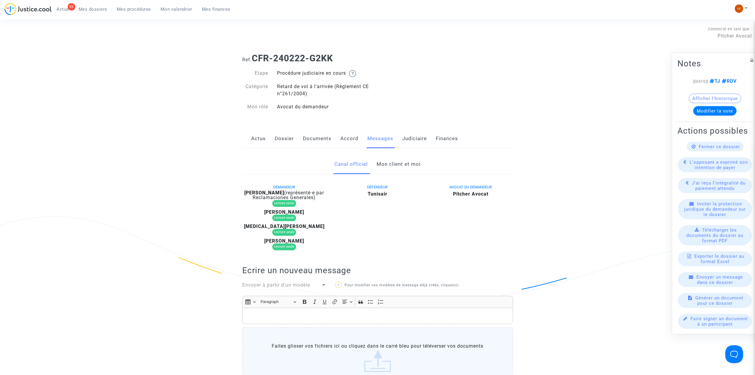
click at [408, 163] on link "Mon client et moi" at bounding box center [399, 164] width 44 height 20
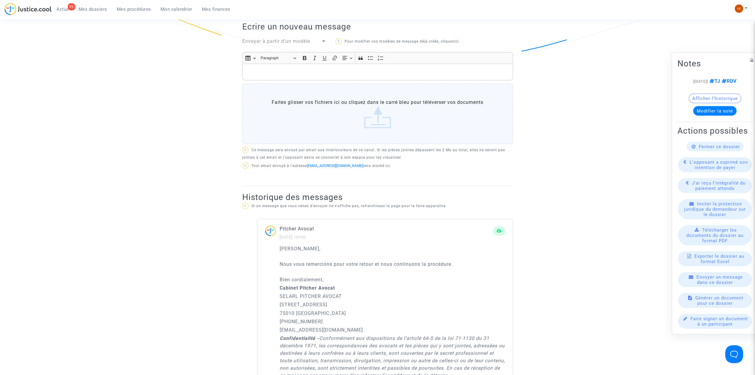
scroll to position [40, 0]
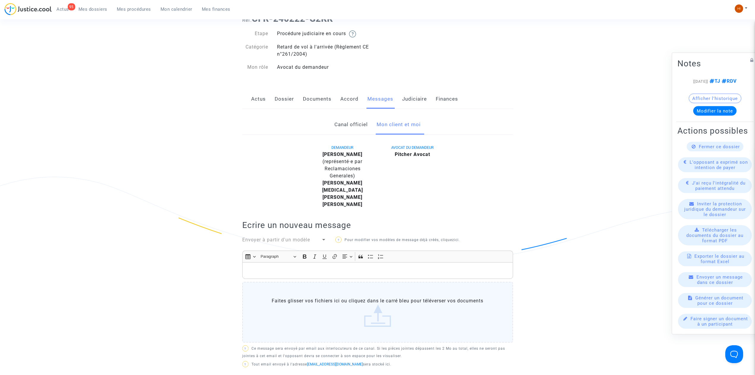
click at [407, 108] on link "Judiciaire" at bounding box center [414, 99] width 25 height 20
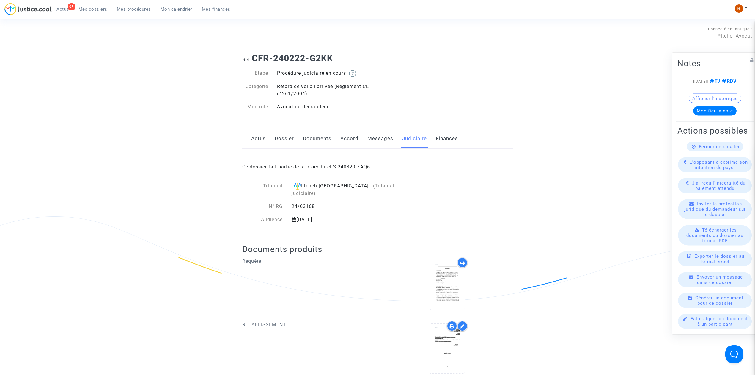
click at [342, 165] on link "LS-240329-ZAQ6" at bounding box center [350, 167] width 40 height 6
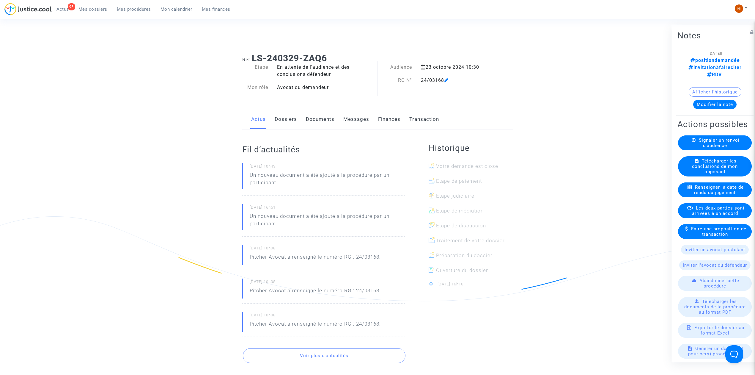
click at [311, 119] on link "Documents" at bounding box center [320, 119] width 29 height 20
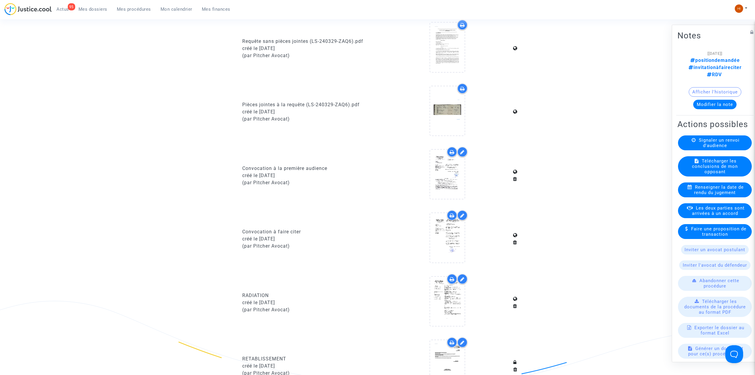
scroll to position [357, 0]
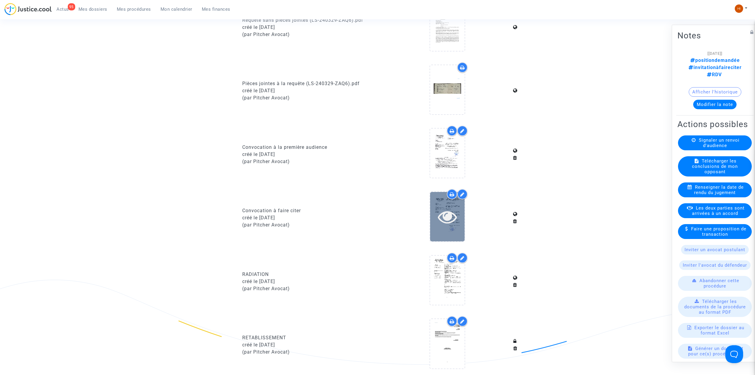
click at [436, 219] on div at bounding box center [447, 216] width 34 height 19
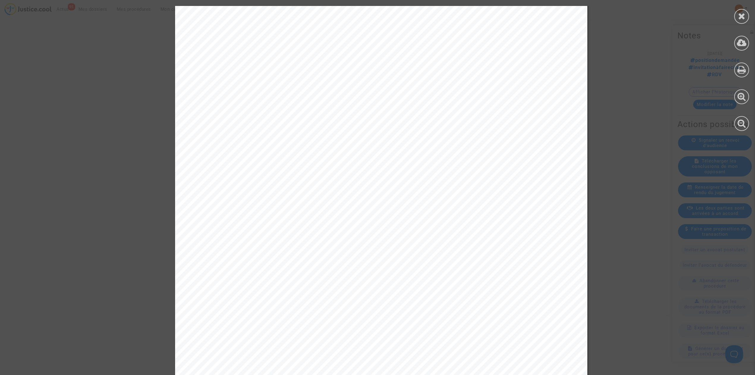
scroll to position [0, 0]
click at [734, 14] on div at bounding box center [741, 68] width 27 height 137
drag, startPoint x: 741, startPoint y: 14, endPoint x: 671, endPoint y: 42, distance: 75.1
click at [741, 15] on icon at bounding box center [741, 16] width 7 height 9
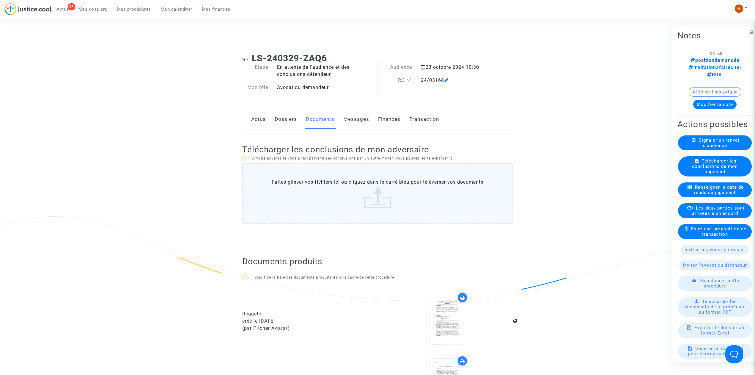
click at [283, 118] on link "Dossiers" at bounding box center [286, 119] width 22 height 20
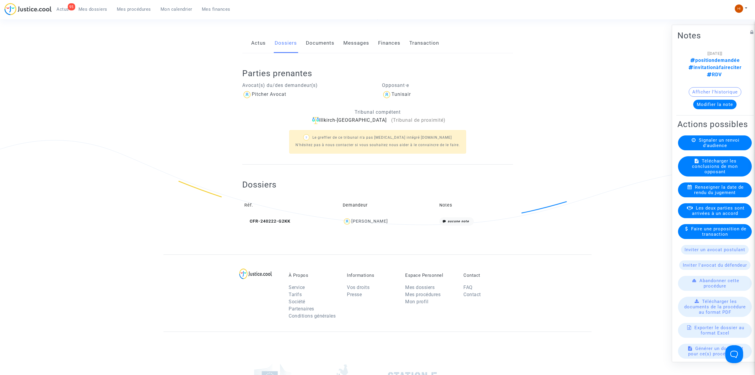
scroll to position [79, 0]
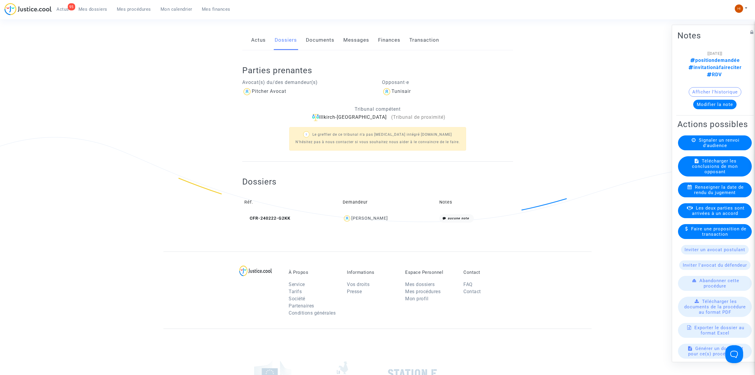
click at [260, 42] on link "Actus" at bounding box center [258, 40] width 15 height 20
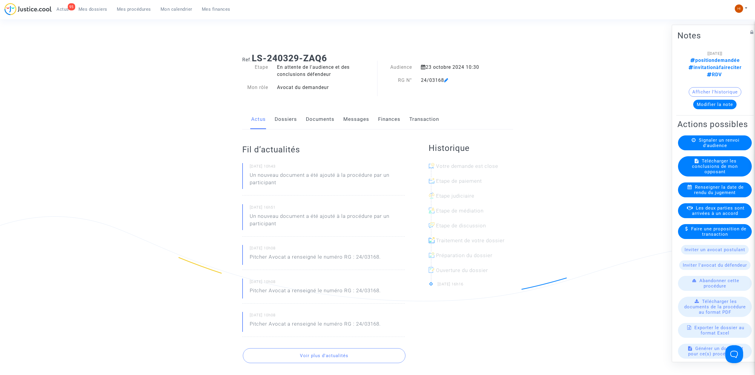
click at [288, 123] on link "Dossiers" at bounding box center [286, 119] width 22 height 20
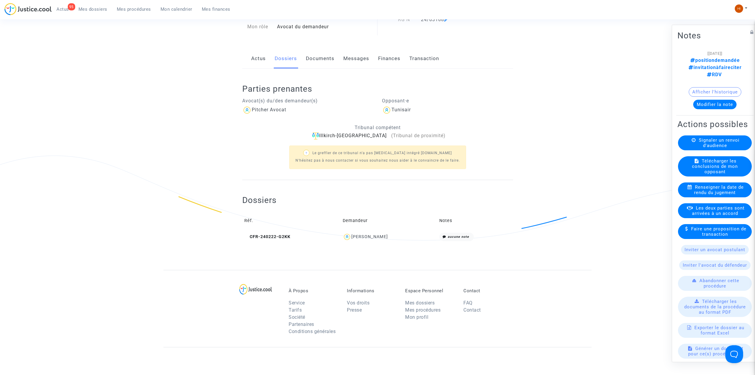
scroll to position [177, 0]
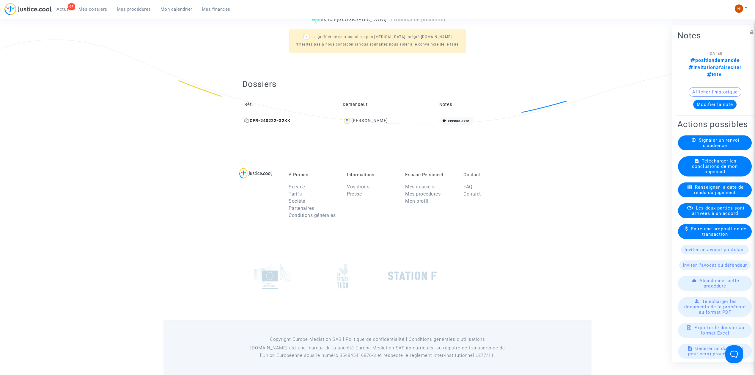
click at [246, 120] on icon at bounding box center [246, 120] width 4 height 4
click at [277, 120] on span "CFR-240222-G2KK" at bounding box center [267, 120] width 46 height 5
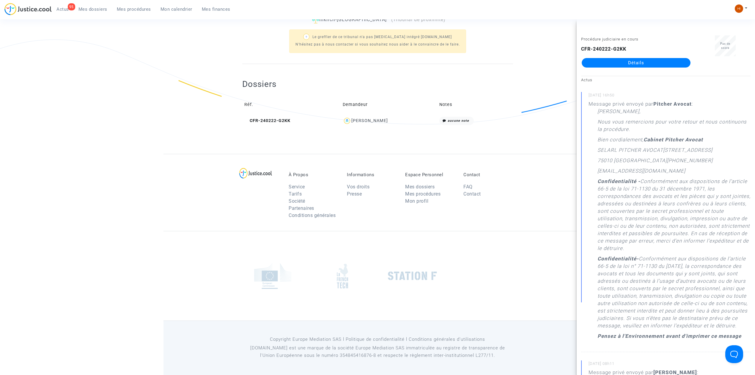
click at [649, 54] on div "CFR-240222-G2KK Détails" at bounding box center [636, 56] width 110 height 22
click at [650, 55] on div "CFR-240222-G2KK Détails" at bounding box center [636, 56] width 110 height 22
click at [648, 60] on link "Détails" at bounding box center [636, 63] width 109 height 10
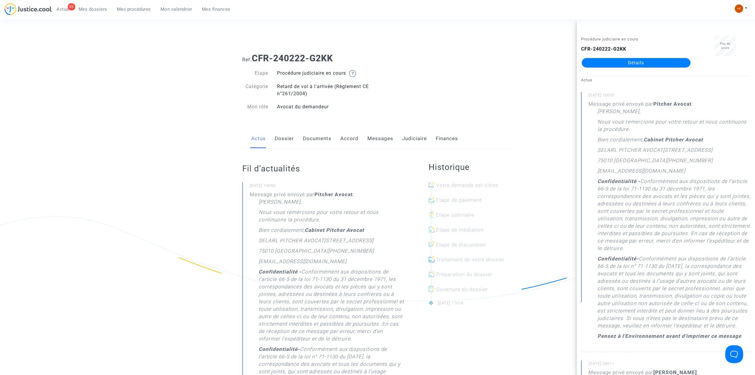
click at [382, 130] on link "Messages" at bounding box center [380, 139] width 26 height 20
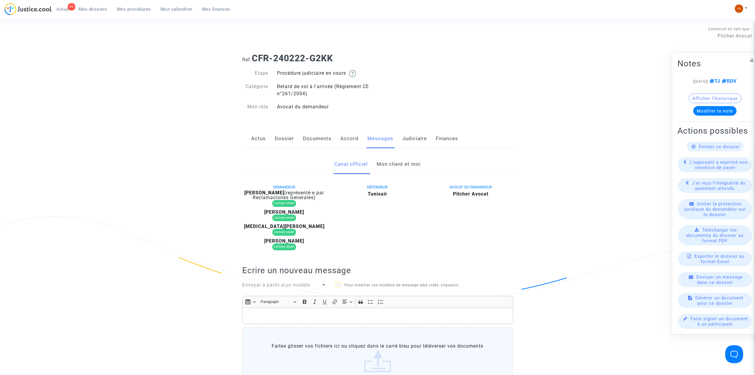
click at [401, 163] on link "Mon client et moi" at bounding box center [399, 164] width 44 height 20
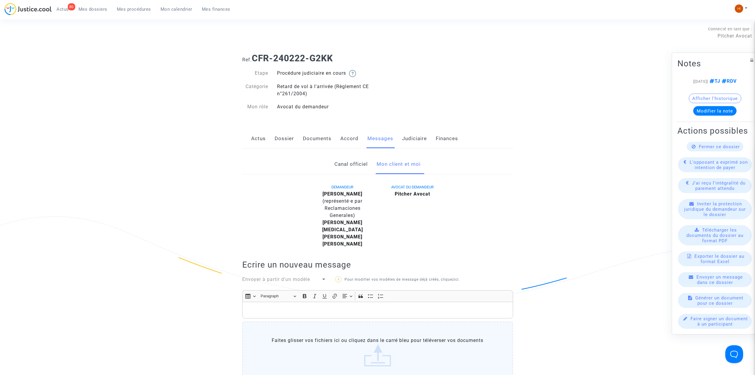
drag, startPoint x: 340, startPoint y: 56, endPoint x: 254, endPoint y: 56, distance: 85.9
click at [254, 56] on h1 "Ref. CFR-240222-G2KK" at bounding box center [377, 58] width 271 height 11
click at [253, 138] on link "Actus" at bounding box center [258, 139] width 15 height 20
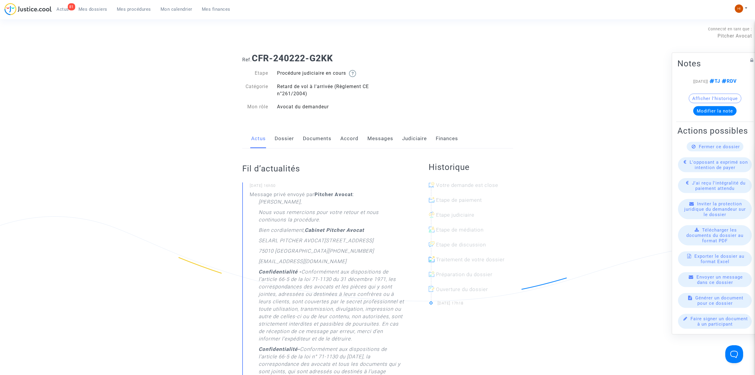
click at [128, 10] on span "Mes procédures" at bounding box center [134, 9] width 34 height 5
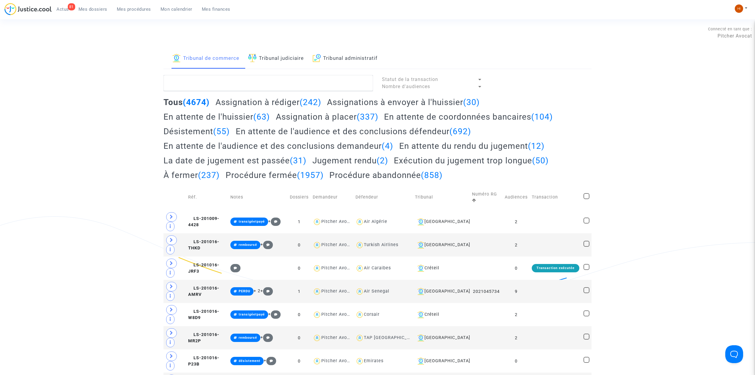
click at [278, 56] on link "Tribunal judiciaire" at bounding box center [276, 58] width 56 height 20
click at [272, 87] on textarea at bounding box center [269, 83] width 210 height 16
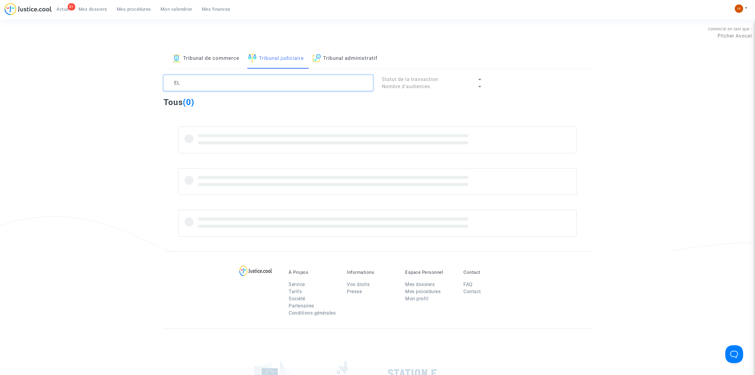
type textarea "E"
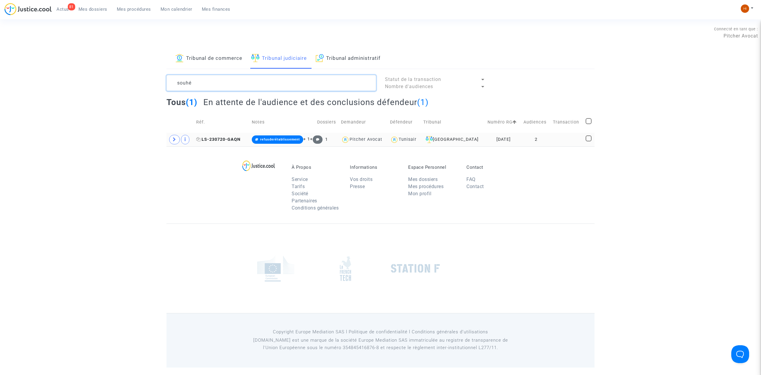
type textarea "souhé"
click at [219, 140] on span "LS-230720-GAQN" at bounding box center [218, 139] width 44 height 5
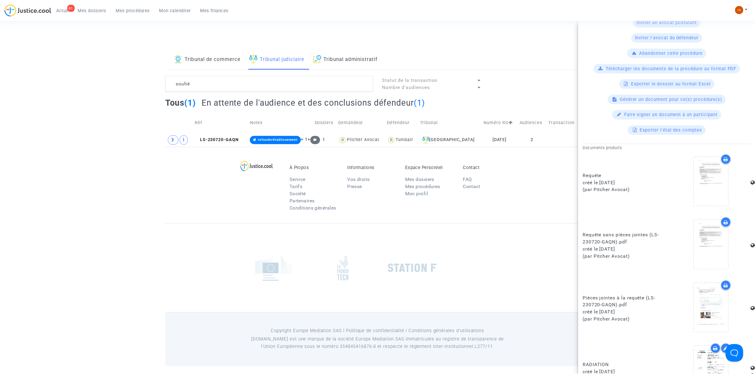
scroll to position [150, 0]
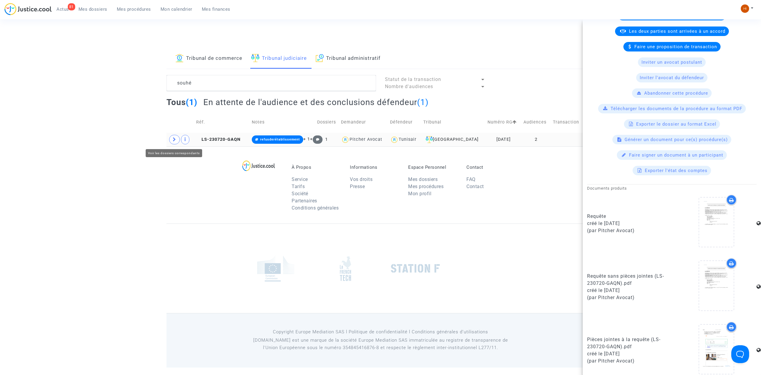
click at [173, 138] on icon at bounding box center [175, 139] width 4 height 4
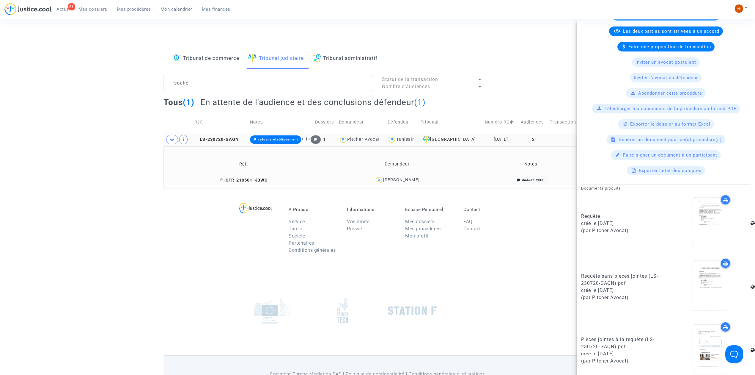
click at [246, 182] on span "CFR-210501-KBWC" at bounding box center [243, 179] width 47 height 5
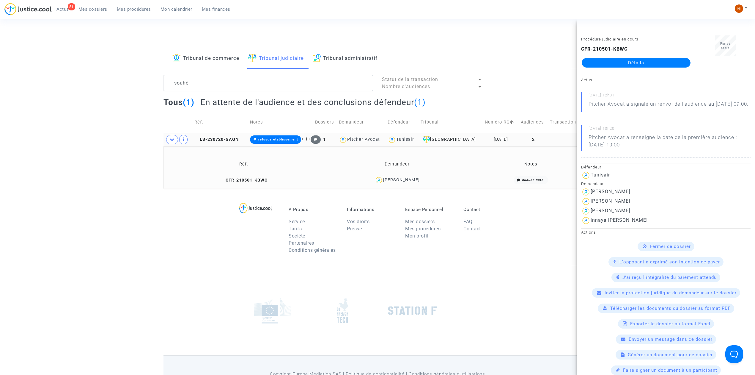
click at [610, 68] on div "Procédure judiciaire en cours CFR-210501-KBWC Détails" at bounding box center [636, 53] width 119 height 37
click at [629, 61] on link "Détails" at bounding box center [636, 63] width 109 height 10
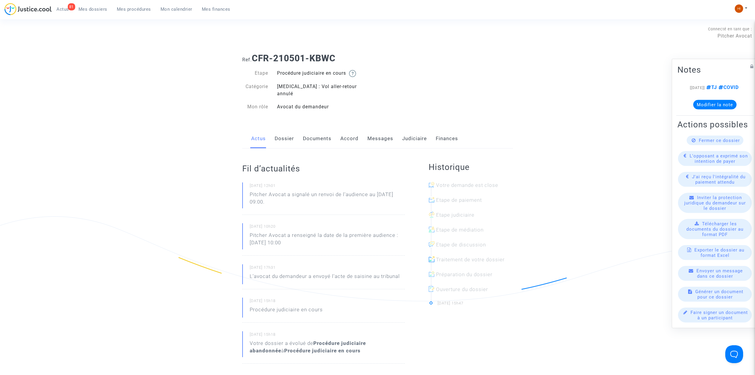
click at [288, 137] on link "Dossier" at bounding box center [284, 139] width 19 height 20
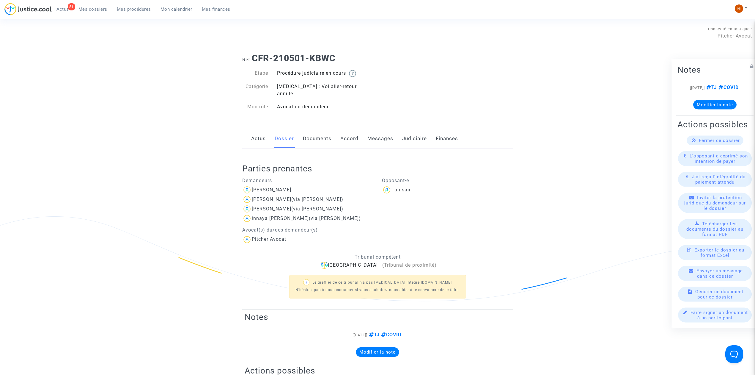
drag, startPoint x: 425, startPoint y: 133, endPoint x: 422, endPoint y: 140, distance: 6.8
click at [424, 133] on link "Judiciaire" at bounding box center [414, 139] width 25 height 20
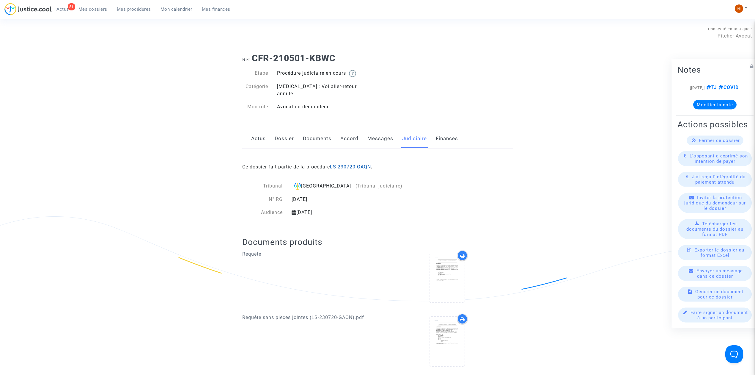
drag, startPoint x: 413, startPoint y: 156, endPoint x: 333, endPoint y: 157, distance: 80.0
click at [333, 157] on div "Ce dossier fait partie de la procédure LS-230720-GAQN ." at bounding box center [377, 162] width 271 height 28
click at [287, 136] on link "Dossier" at bounding box center [284, 139] width 19 height 20
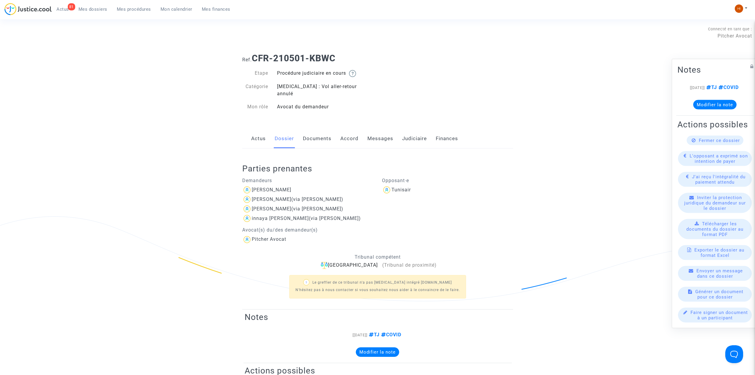
click at [257, 129] on link "Actus" at bounding box center [258, 139] width 15 height 20
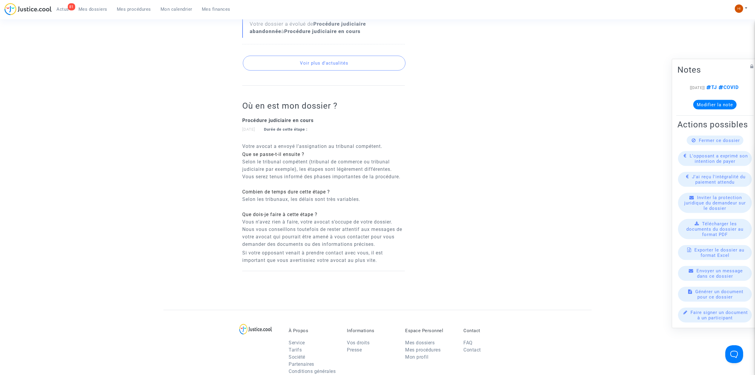
scroll to position [317, 0]
click at [362, 58] on button "Voir plus d'actualités" at bounding box center [324, 65] width 163 height 15
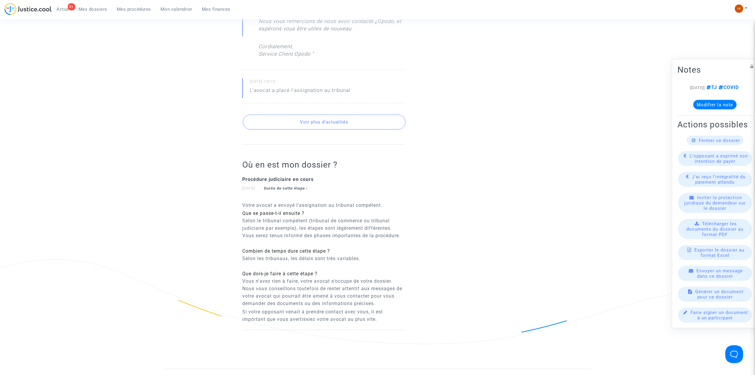
scroll to position [832, 0]
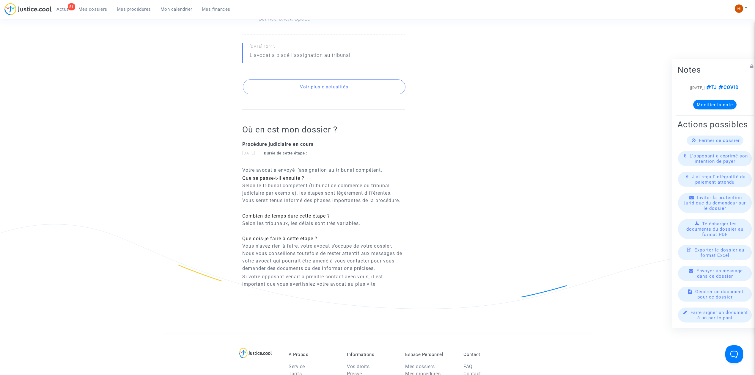
click at [359, 94] on button "Voir plus d'actualités" at bounding box center [324, 86] width 163 height 15
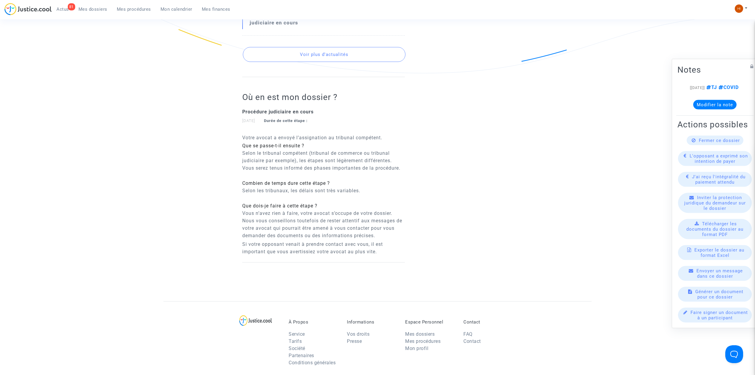
scroll to position [1070, 0]
click at [352, 59] on button "Voir plus d'actualités" at bounding box center [324, 52] width 163 height 15
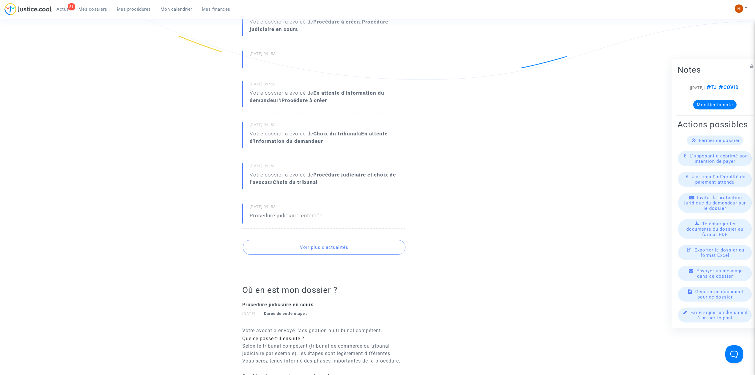
scroll to position [1213, 0]
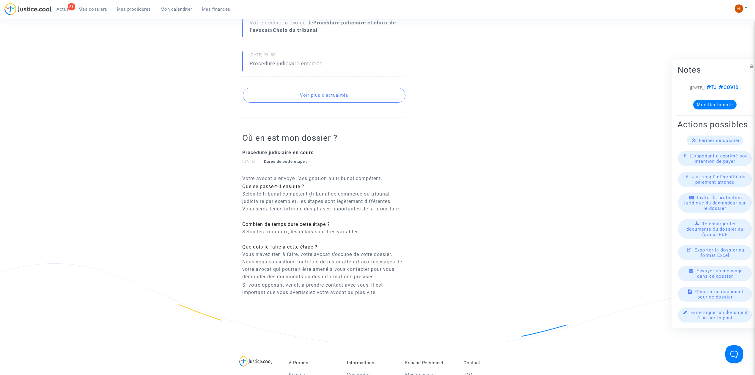
click at [349, 103] on button "Voir plus d'actualités" at bounding box center [324, 95] width 163 height 15
click at [344, 103] on button "Voir plus d'actualités" at bounding box center [324, 95] width 163 height 15
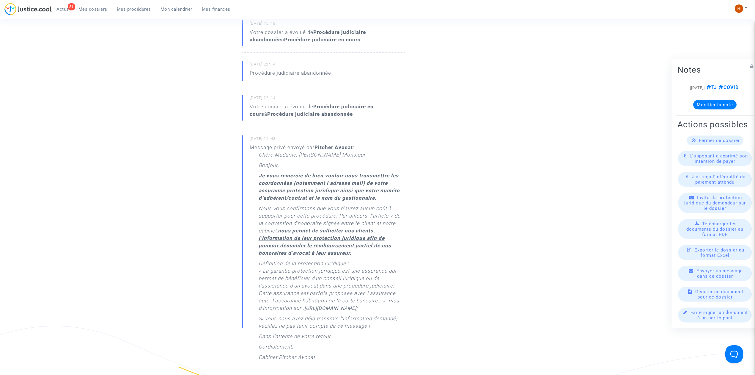
scroll to position [143, 0]
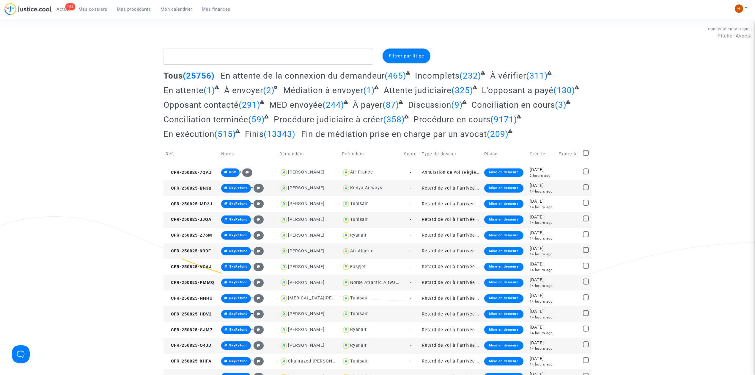
drag, startPoint x: 139, startPoint y: 8, endPoint x: 261, endPoint y: 69, distance: 137.1
click at [139, 8] on span "Mes procédures" at bounding box center [134, 9] width 34 height 5
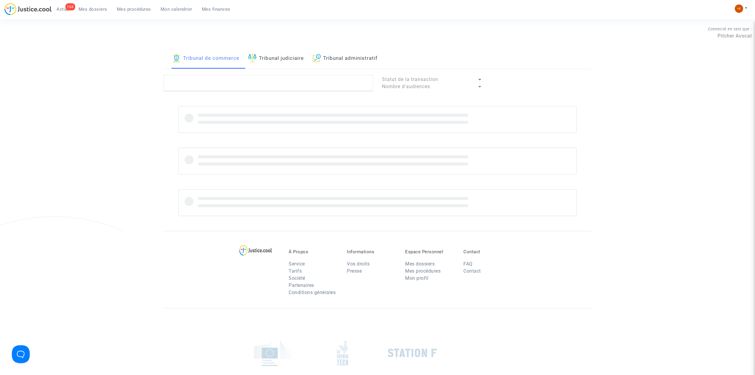
click at [287, 71] on div "Tribunal de commerce Tribunal judiciaire Tribunal administratif Statut de la tr…" at bounding box center [378, 139] width 428 height 182
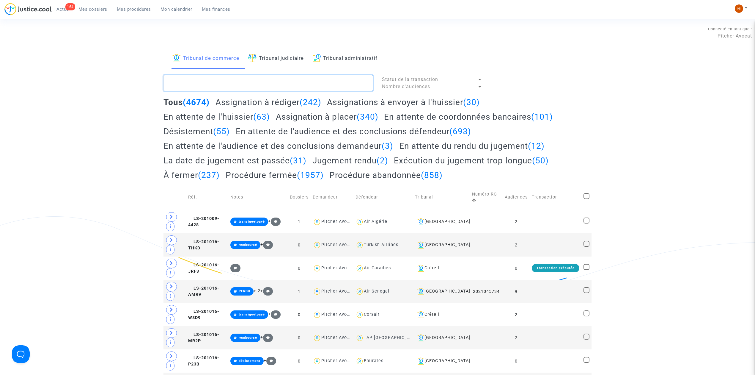
click at [281, 82] on textarea at bounding box center [269, 83] width 210 height 16
click at [282, 59] on link "Tribunal judiciaire" at bounding box center [276, 58] width 56 height 20
click at [279, 79] on textarea at bounding box center [269, 83] width 210 height 16
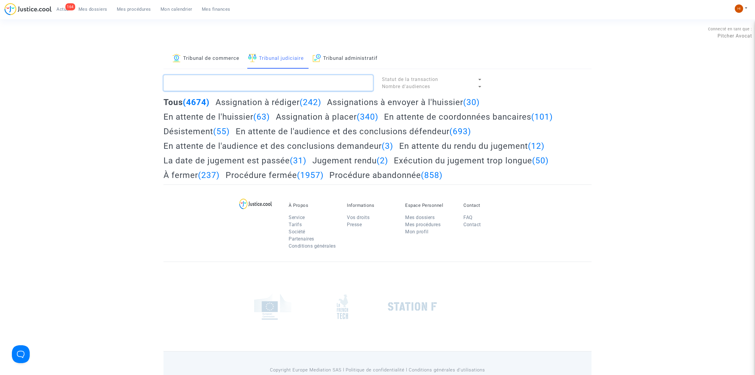
paste textarea "eatrice BERNARD"
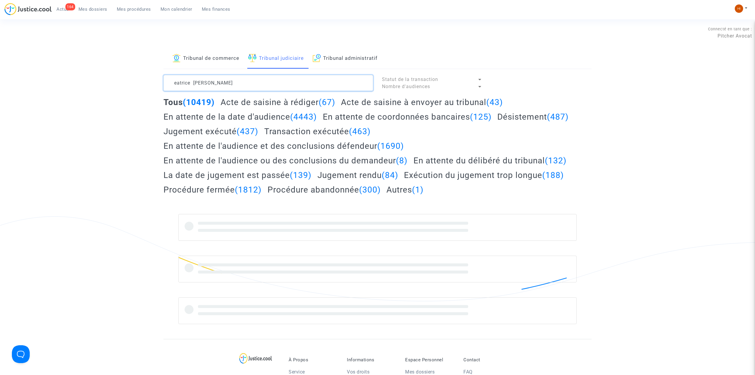
drag, startPoint x: 174, startPoint y: 82, endPoint x: 176, endPoint y: 80, distance: 3.2
click at [175, 82] on textarea at bounding box center [269, 83] width 210 height 16
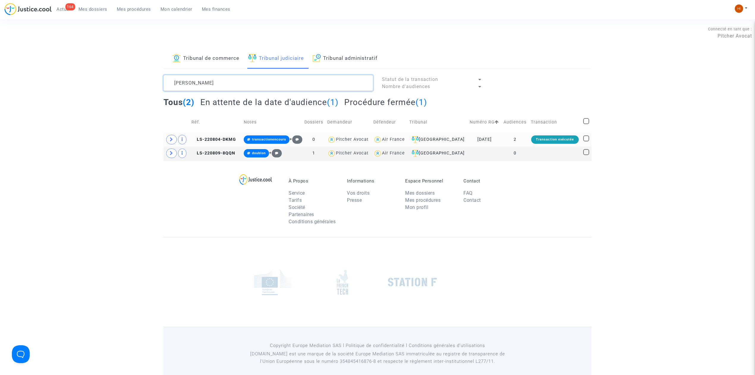
type textarea "Beatrice BERNARD"
click at [214, 136] on td "LS-220804-DKMG" at bounding box center [215, 140] width 52 height 14
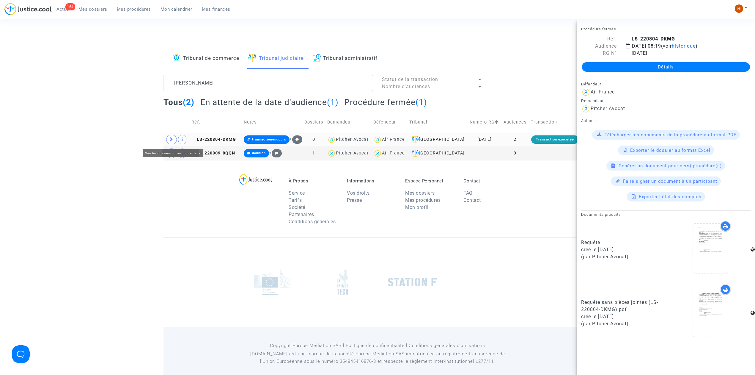
click at [168, 136] on span at bounding box center [171, 140] width 11 height 10
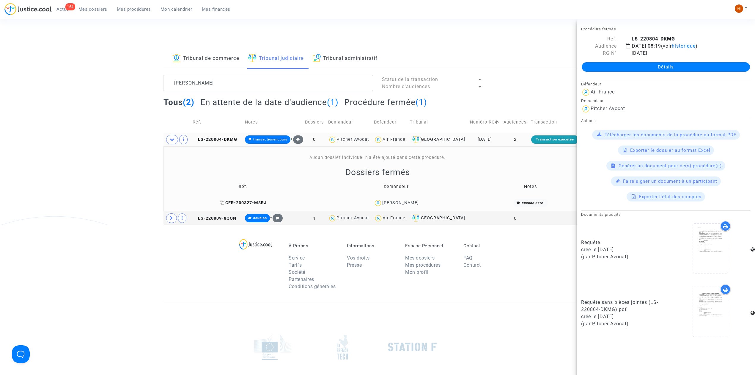
click at [258, 203] on span "CFR-200327-M8RJ" at bounding box center [243, 202] width 47 height 5
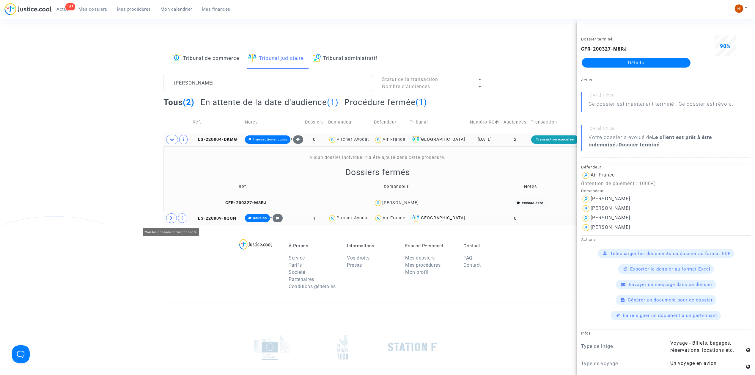
click at [173, 220] on icon at bounding box center [172, 218] width 4 height 4
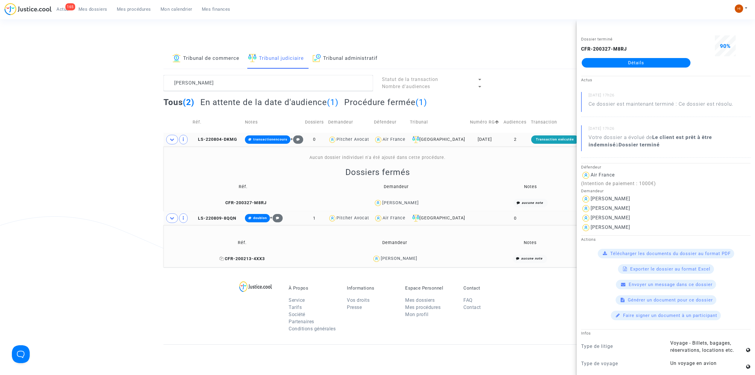
click at [253, 258] on span "CFR-200213-4XX3" at bounding box center [241, 258] width 45 height 5
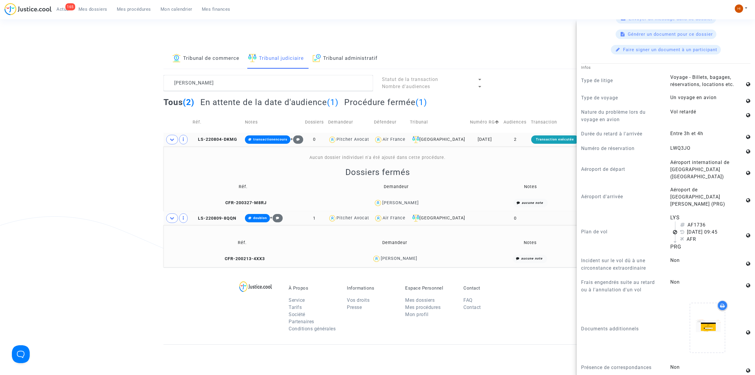
scroll to position [307, 0]
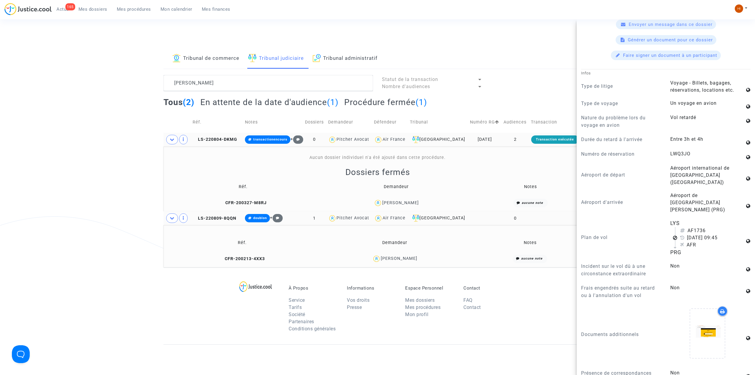
click at [244, 206] on td "CFR-200327-M8RJ" at bounding box center [243, 203] width 155 height 13
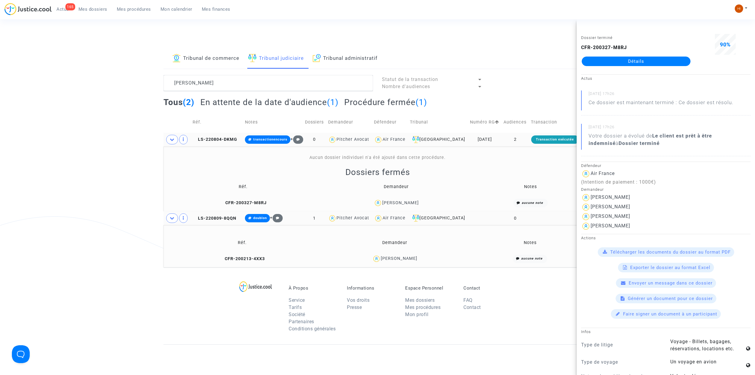
scroll to position [0, 0]
click at [230, 143] on td "LS-220804-DKMG" at bounding box center [217, 140] width 52 height 14
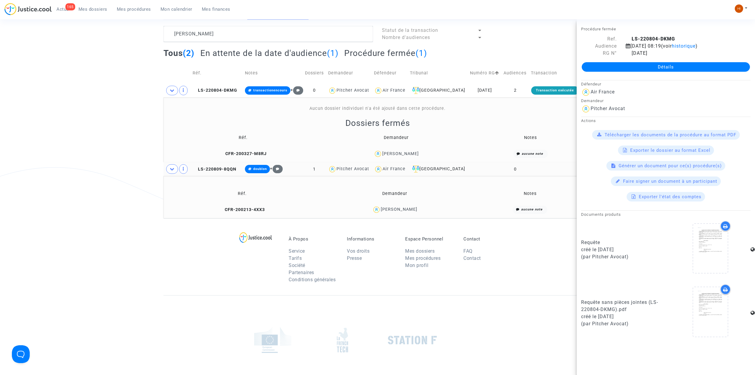
scroll to position [114, 0]
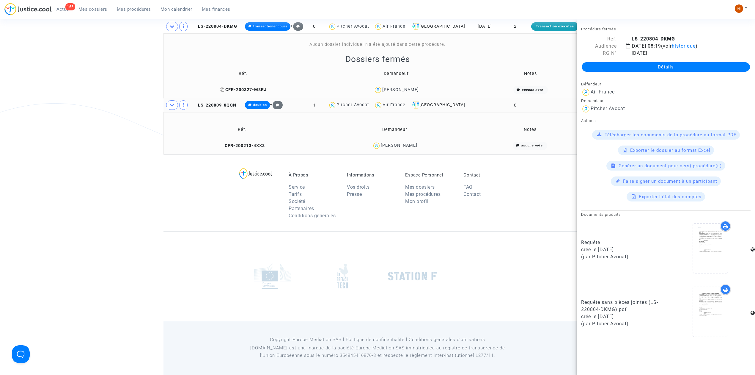
click at [220, 87] on icon at bounding box center [222, 89] width 4 height 4
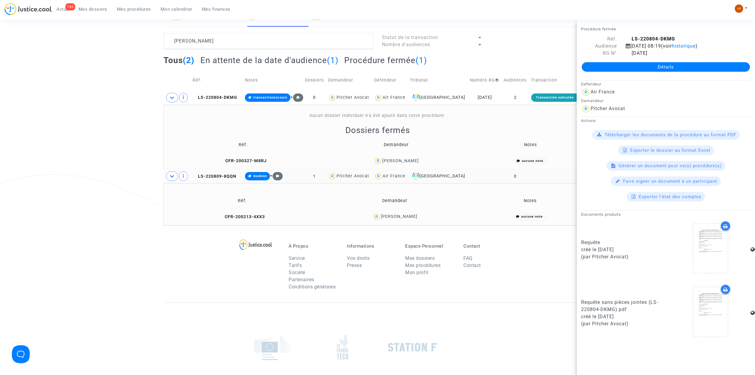
scroll to position [35, 0]
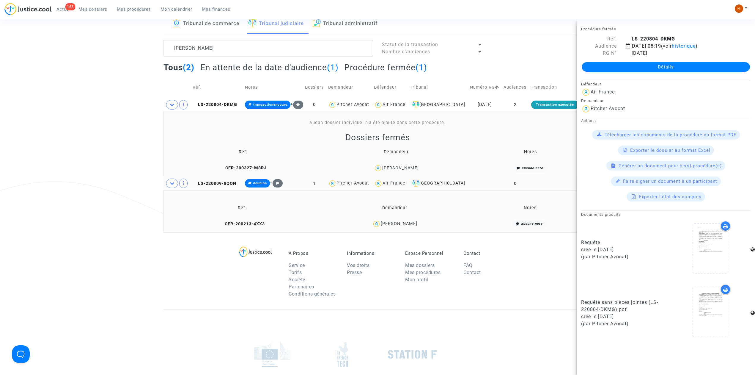
click at [228, 165] on td "CFR-200327-M8RJ" at bounding box center [243, 168] width 155 height 13
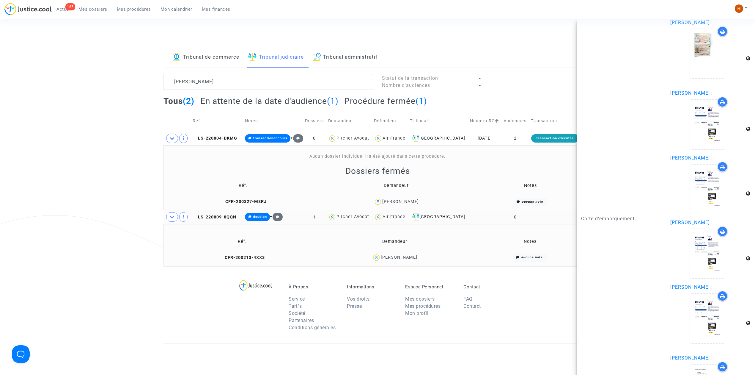
scroll to position [0, 0]
click at [223, 136] on td "LS-220804-DKMG" at bounding box center [217, 140] width 52 height 14
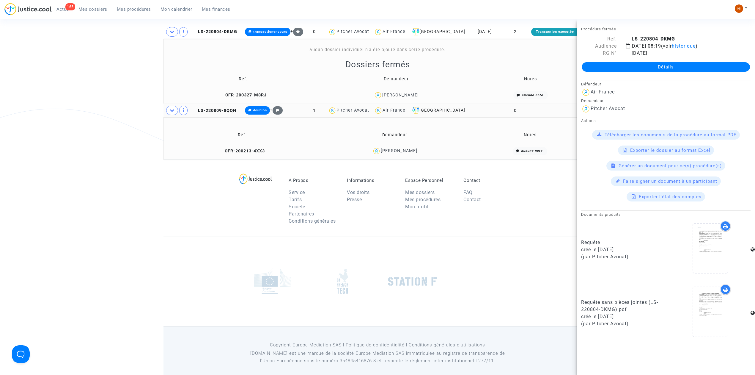
scroll to position [114, 0]
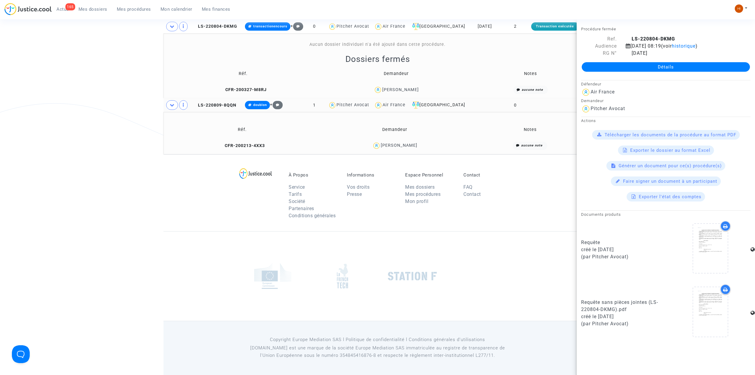
click at [645, 66] on link "Détails" at bounding box center [666, 67] width 168 height 10
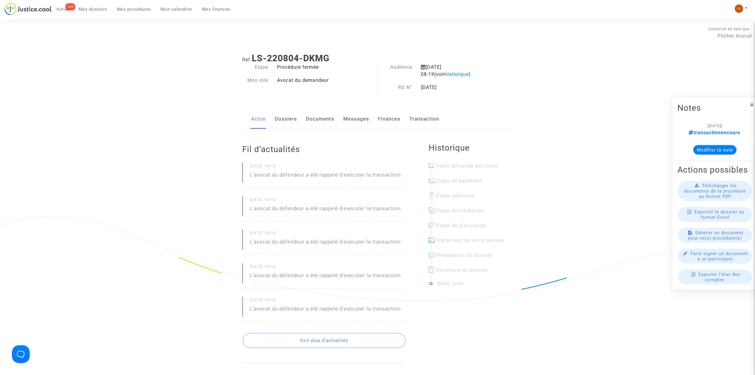
click at [285, 122] on link "Dossiers" at bounding box center [286, 119] width 22 height 20
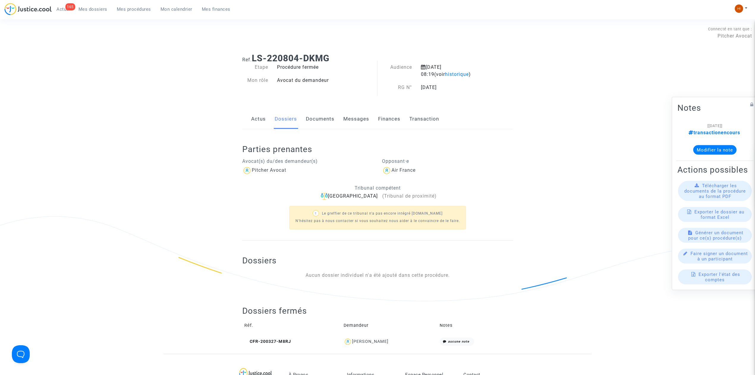
click at [322, 120] on link "Documents" at bounding box center [320, 119] width 29 height 20
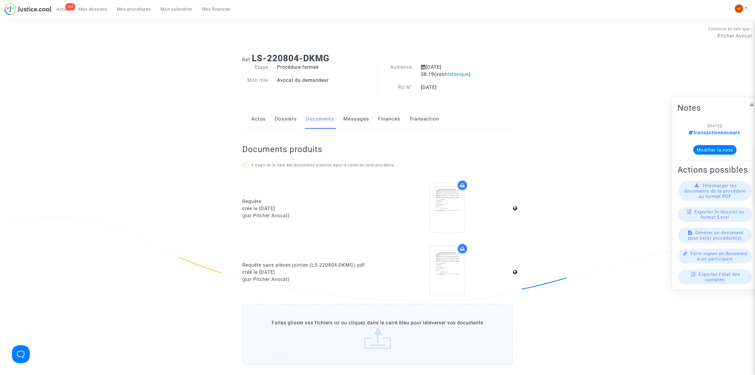
drag, startPoint x: 588, startPoint y: 144, endPoint x: 537, endPoint y: 161, distance: 53.5
click at [588, 144] on ng-component "Ref. LS-220804-DKMG Etape Procédure fermée Mon rôle Avocat du demandeur Audienc…" at bounding box center [378, 214] width 428 height 333
click at [282, 118] on link "Dossiers" at bounding box center [286, 119] width 22 height 20
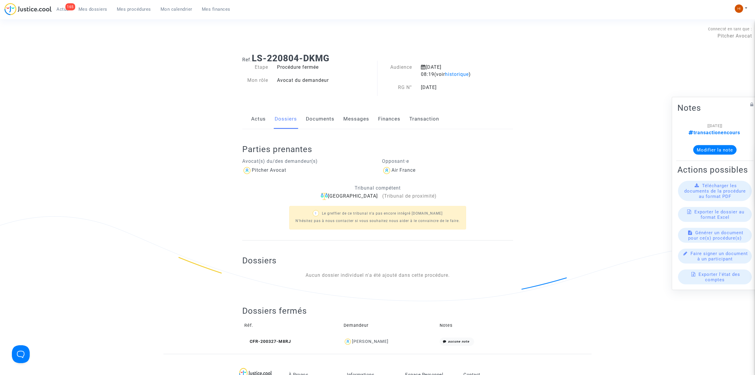
drag, startPoint x: 338, startPoint y: 55, endPoint x: 250, endPoint y: 53, distance: 87.7
click at [255, 52] on div "Ref. LS-220804-DKMG" at bounding box center [378, 55] width 280 height 15
copy b "LS-220804-DKMG"
drag, startPoint x: 145, startPoint y: 11, endPoint x: 156, endPoint y: 13, distance: 11.1
click at [145, 11] on span "Mes procédures" at bounding box center [134, 9] width 34 height 5
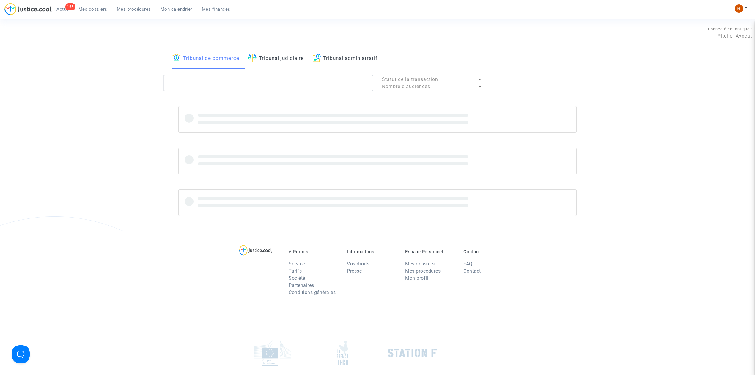
click at [274, 55] on link "Tribunal judiciaire" at bounding box center [276, 58] width 56 height 20
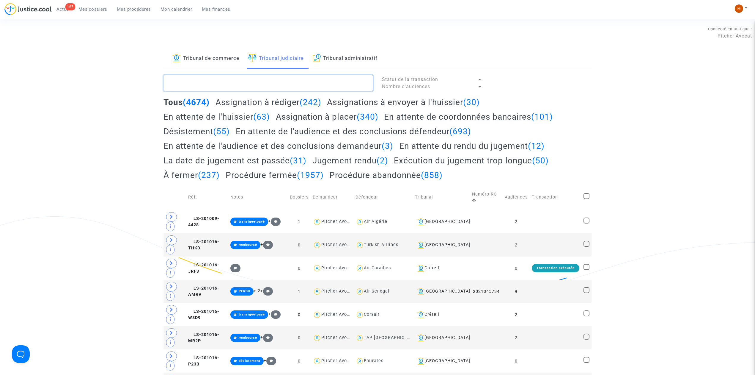
click at [263, 82] on textarea at bounding box center [269, 83] width 210 height 16
paste textarea "LS-220907-EREE"
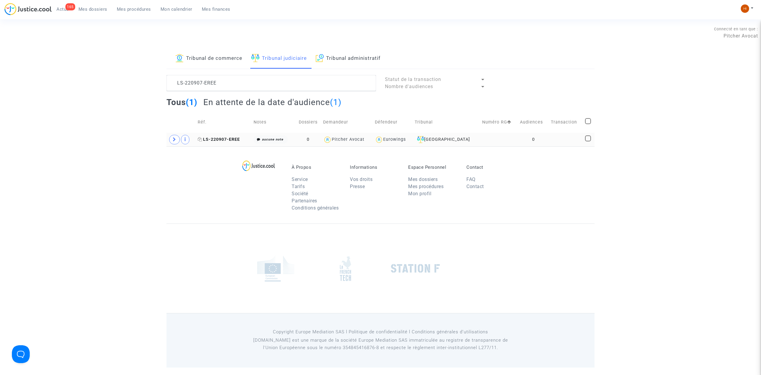
click at [211, 139] on span "LS-220907-EREE" at bounding box center [219, 139] width 42 height 5
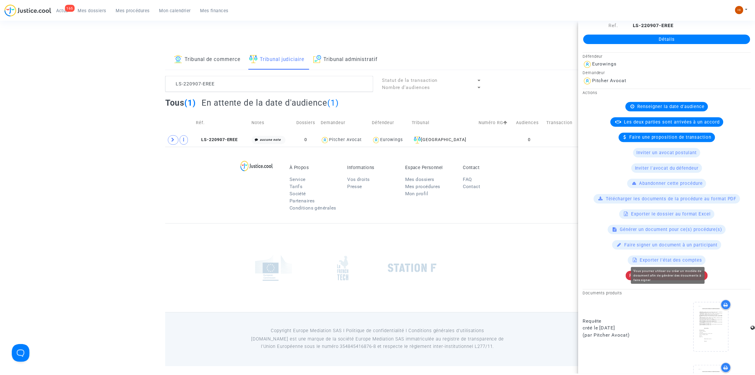
scroll to position [66, 0]
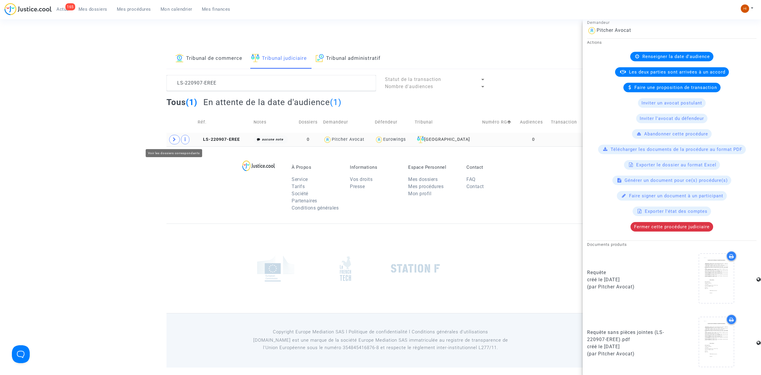
drag, startPoint x: 173, startPoint y: 142, endPoint x: 172, endPoint y: 146, distance: 4.0
click at [172, 142] on span at bounding box center [174, 140] width 11 height 10
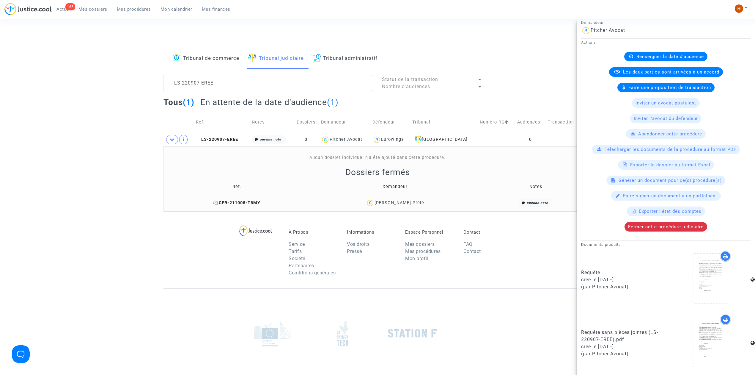
click at [260, 200] on copy "CFR-211008-T8MY" at bounding box center [236, 202] width 47 height 5
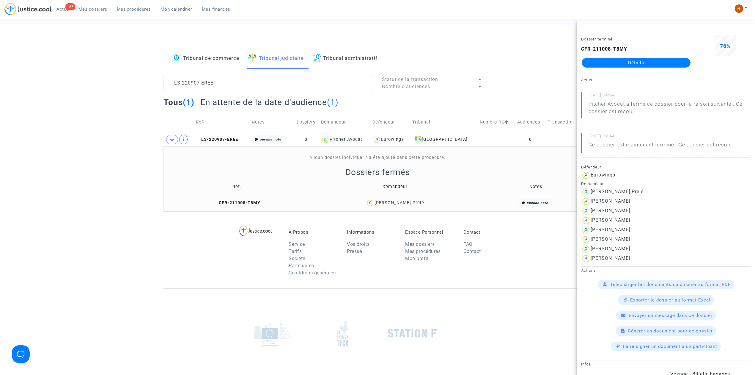
drag, startPoint x: 437, startPoint y: 206, endPoint x: 329, endPoint y: 202, distance: 108.3
click at [398, 206] on div "Magali Prele" at bounding box center [395, 203] width 170 height 9
click at [218, 202] on icon at bounding box center [215, 202] width 4 height 4
click at [248, 200] on copy "CFR-211008-T8MY" at bounding box center [236, 202] width 47 height 5
click at [271, 87] on textarea at bounding box center [269, 83] width 210 height 16
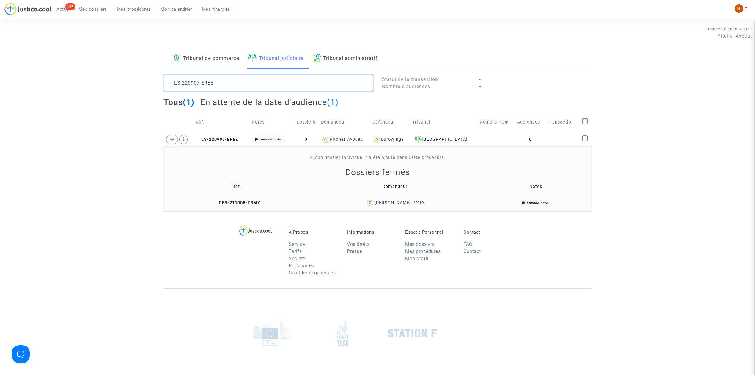
click at [270, 86] on textarea at bounding box center [269, 83] width 210 height 16
paste textarea "40123-FWNU"
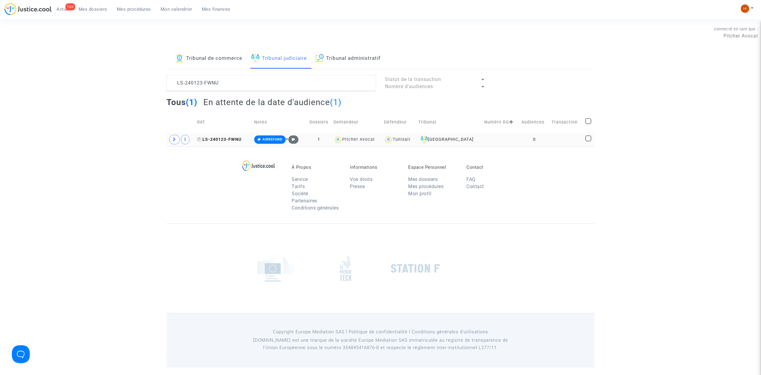
click at [236, 139] on span "LS-240123-FWNU" at bounding box center [219, 139] width 44 height 5
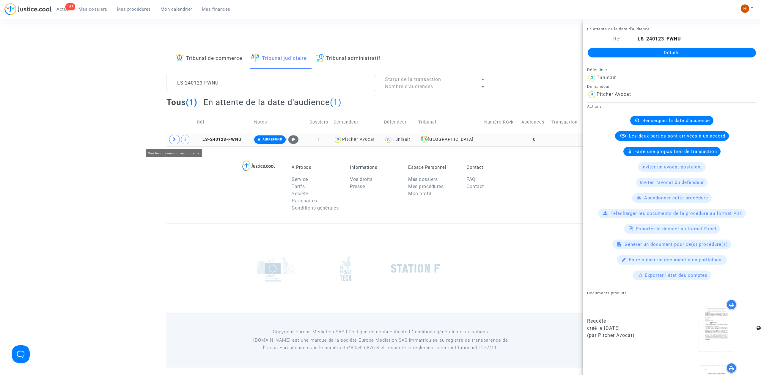
click at [170, 141] on span at bounding box center [174, 140] width 11 height 10
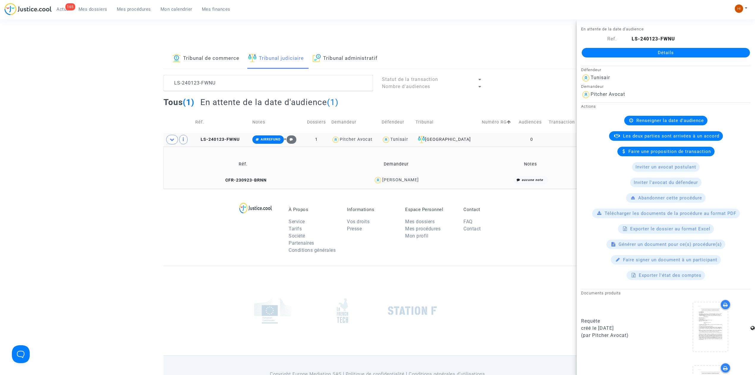
drag, startPoint x: 431, startPoint y: 183, endPoint x: 389, endPoint y: 183, distance: 41.6
click at [389, 183] on div "Ahmed Ayed" at bounding box center [396, 180] width 147 height 9
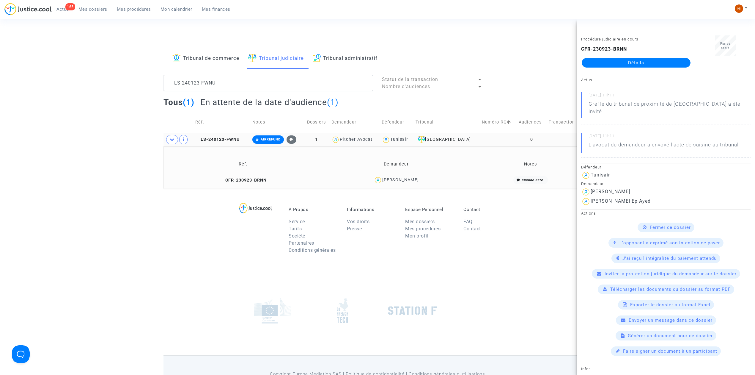
copy div "Ahmed Ayed"
drag, startPoint x: 240, startPoint y: 84, endPoint x: 128, endPoint y: 101, distance: 112.5
click at [128, 101] on div "Tribunal de commerce Tribunal judiciaire Tribunal administratif LS-240123-FWNU …" at bounding box center [377, 118] width 755 height 140
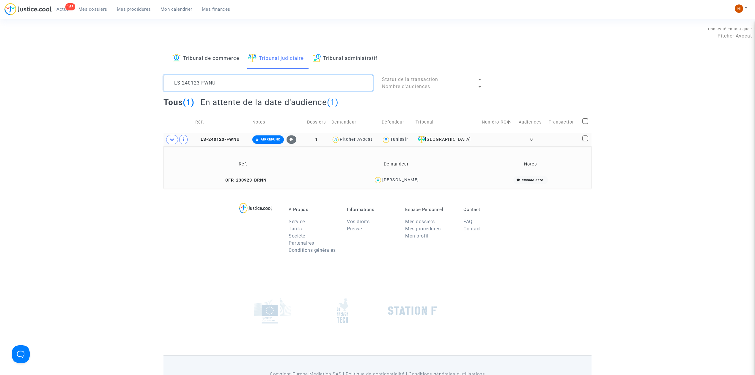
paste textarea "Eric Fanget"
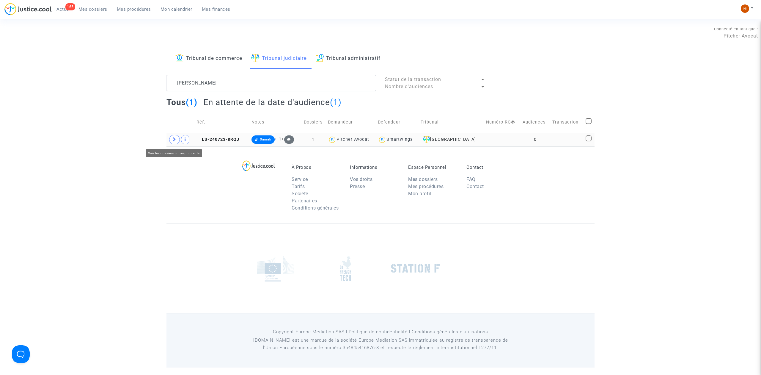
click at [174, 142] on span at bounding box center [174, 140] width 11 height 10
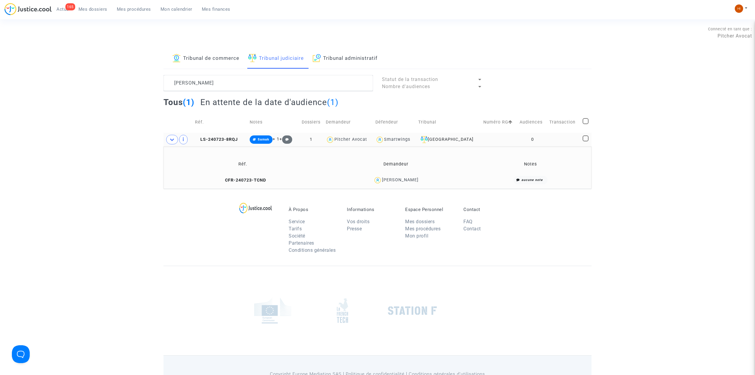
click at [234, 142] on td "LS-240723-8RQJ" at bounding box center [220, 140] width 55 height 14
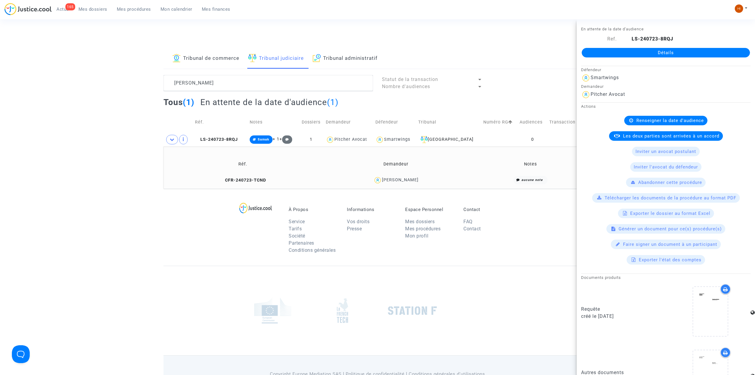
drag, startPoint x: 439, startPoint y: 183, endPoint x: 388, endPoint y: 182, distance: 50.8
click at [388, 182] on div "Eric Fanget" at bounding box center [396, 180] width 147 height 9
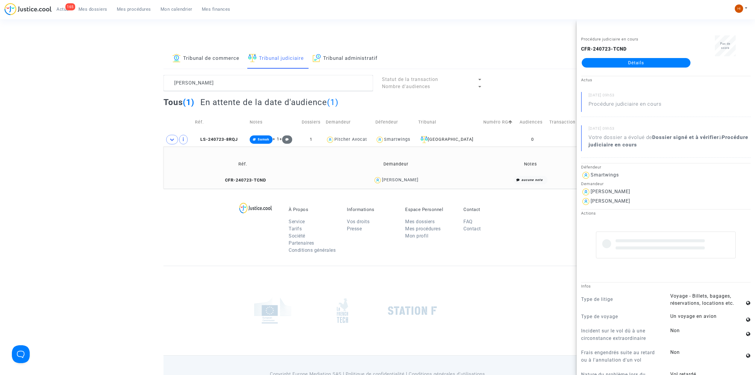
copy div "Eric Fanget"
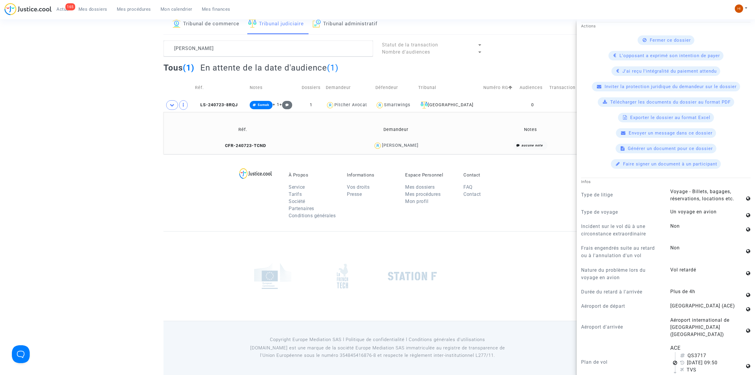
scroll to position [198, 0]
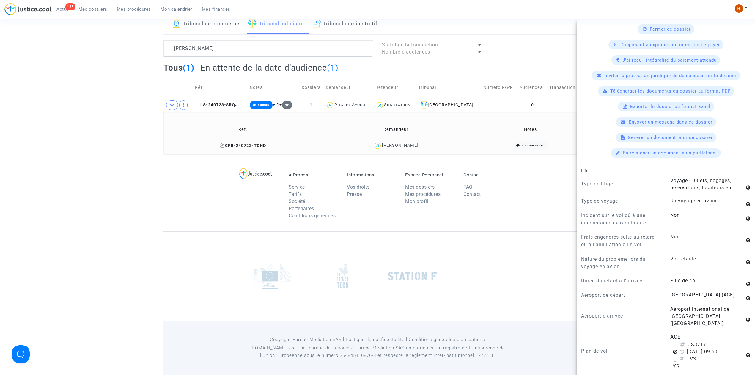
click at [259, 143] on span "CFR-240723-TCND" at bounding box center [243, 145] width 46 height 5
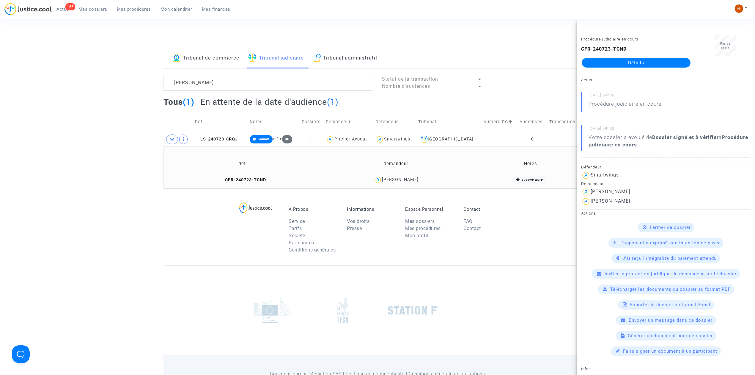
scroll to position [0, 0]
click at [199, 141] on icon at bounding box center [197, 139] width 4 height 4
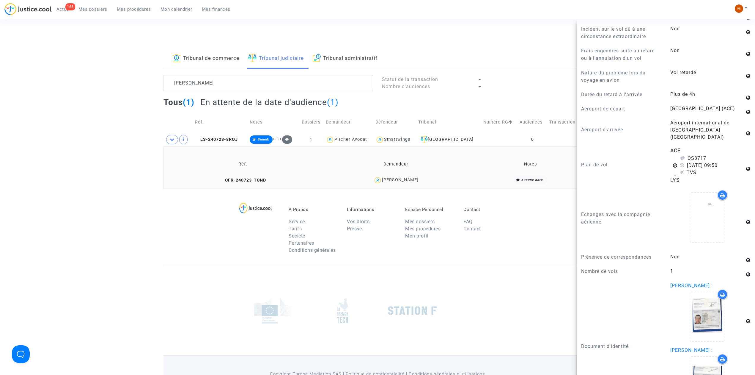
scroll to position [396, 0]
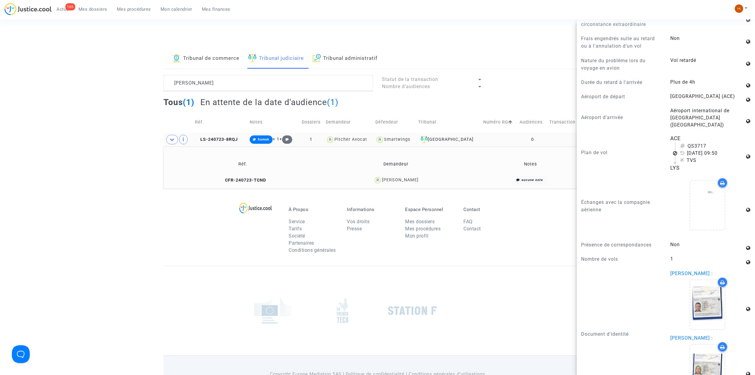
click at [222, 137] on copy "LS-240723-8RQJ" at bounding box center [216, 139] width 43 height 5
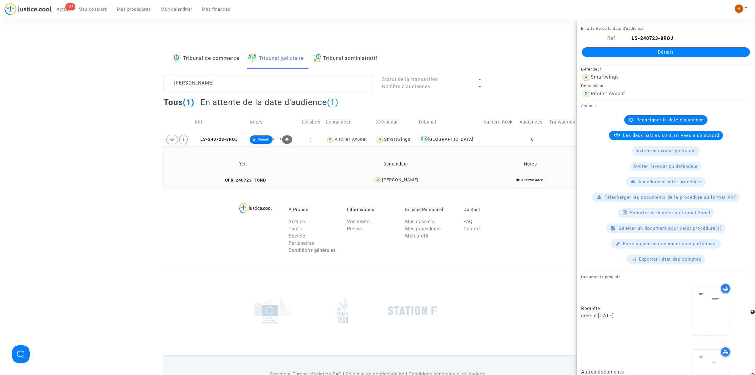
scroll to position [0, 0]
click at [256, 177] on span "CFR-240723-TCND" at bounding box center [243, 179] width 46 height 5
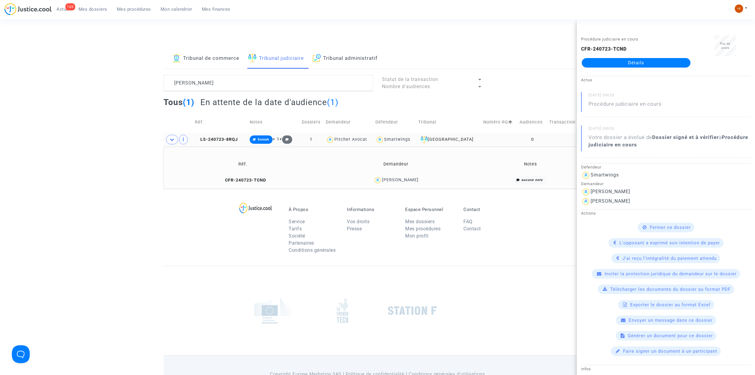
click at [231, 143] on td "LS-240723-8RQJ" at bounding box center [220, 140] width 55 height 14
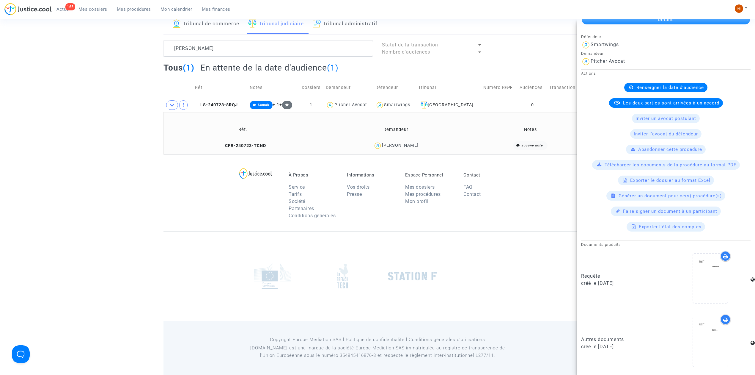
scroll to position [35, 0]
click at [266, 143] on span "CFR-240723-TCND" at bounding box center [243, 145] width 46 height 5
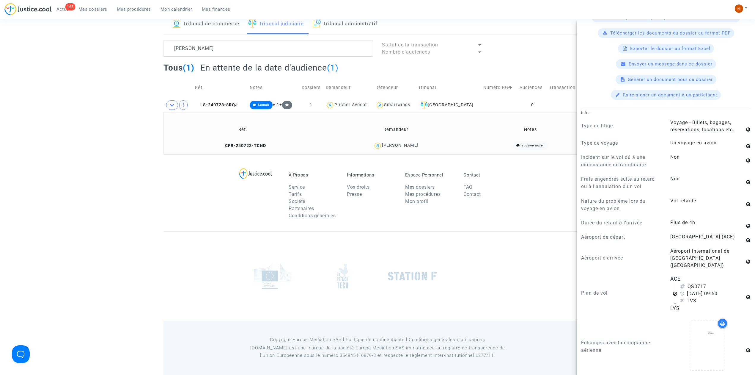
scroll to position [277, 0]
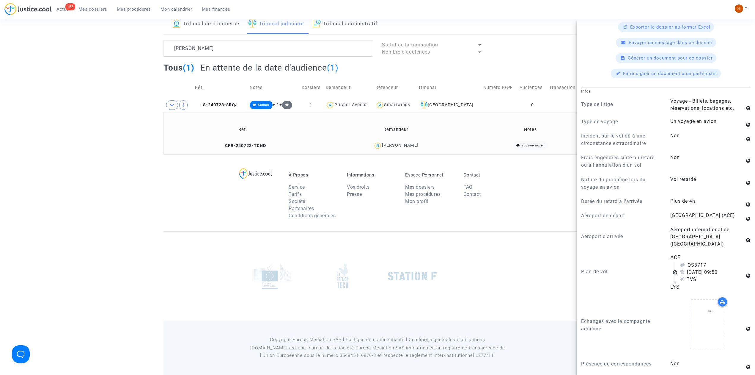
drag, startPoint x: 687, startPoint y: 258, endPoint x: 731, endPoint y: 268, distance: 45.1
click at [731, 268] on div "QS3717 10 novembre 2018 09:50 TVS" at bounding box center [710, 271] width 70 height 21
copy div "QS3717 10 novembre 2018"
click at [245, 54] on textarea at bounding box center [269, 48] width 210 height 16
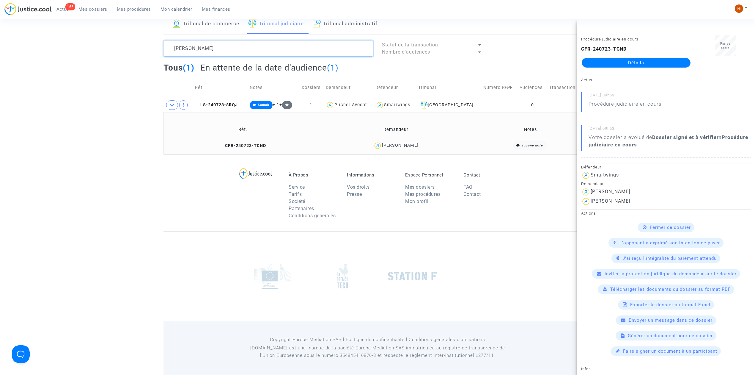
click at [245, 54] on textarea at bounding box center [269, 48] width 210 height 16
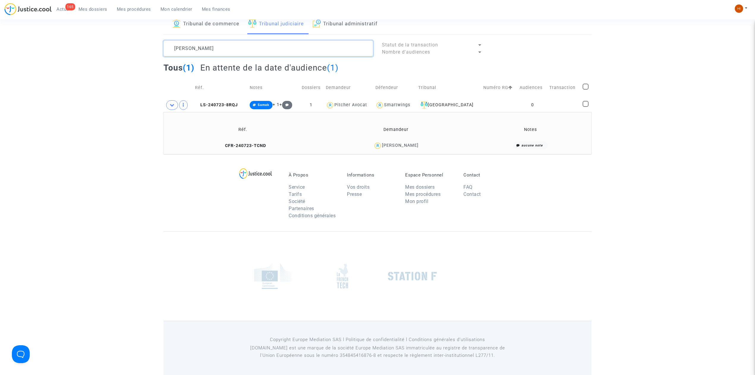
click at [245, 54] on textarea at bounding box center [269, 48] width 210 height 16
paste textarea "LS-240725-3FJT"
click at [245, 54] on textarea at bounding box center [269, 48] width 210 height 16
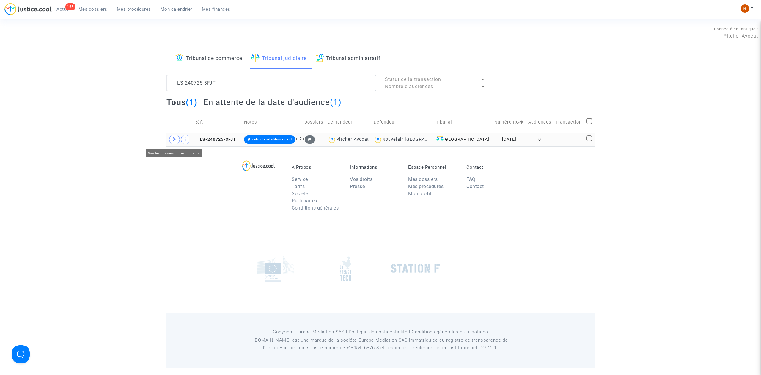
click at [172, 141] on span at bounding box center [174, 140] width 11 height 10
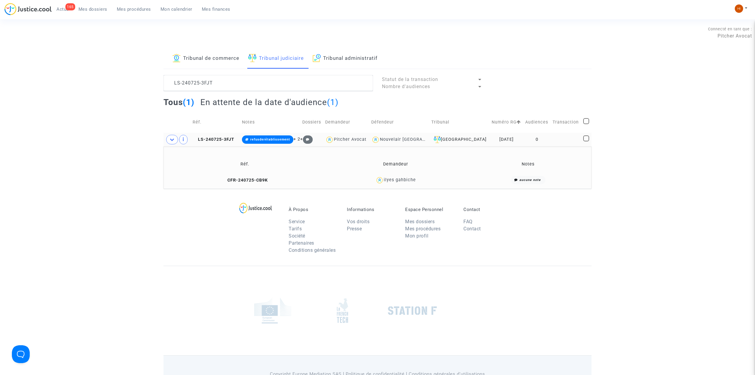
drag, startPoint x: 432, startPoint y: 181, endPoint x: 382, endPoint y: 184, distance: 50.0
click at [382, 184] on div "ilyes gahbiche" at bounding box center [395, 180] width 139 height 9
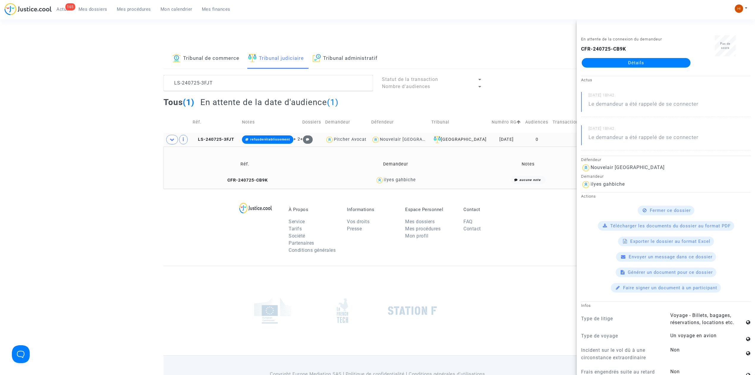
copy div "ilyes gahbiche"
click at [245, 175] on td "CFR-240725-CB9K" at bounding box center [245, 180] width 159 height 13
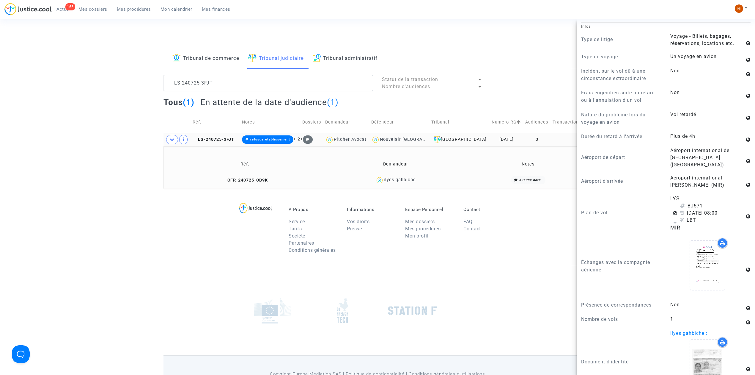
scroll to position [317, 0]
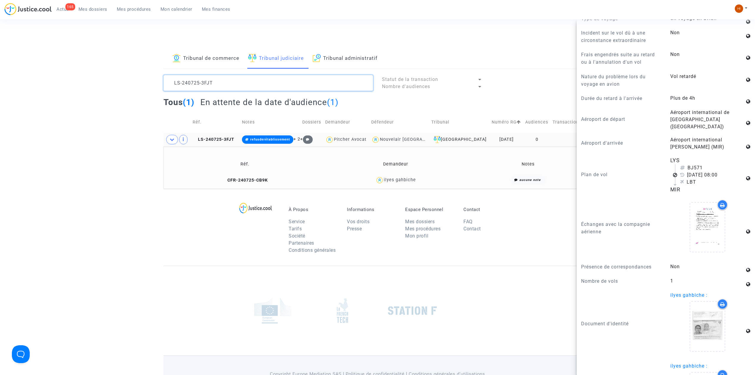
drag, startPoint x: 201, startPoint y: 82, endPoint x: 62, endPoint y: 76, distance: 139.3
click at [63, 76] on div "Tribunal de commerce Tribunal judiciaire Tribunal administratif LS-240725-3FJT …" at bounding box center [377, 118] width 755 height 140
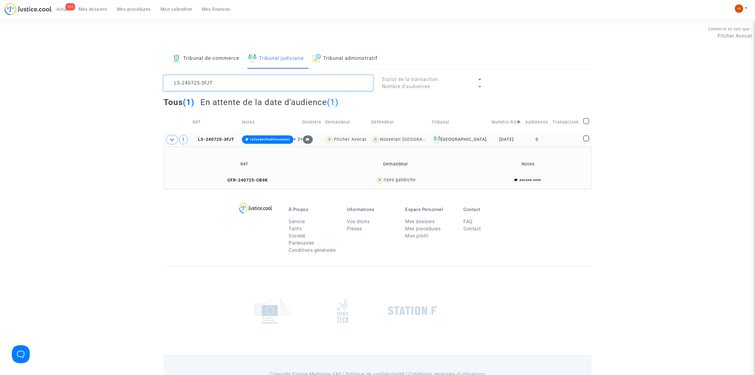
scroll to position [0, 0]
paste textarea "Colette Laissus"
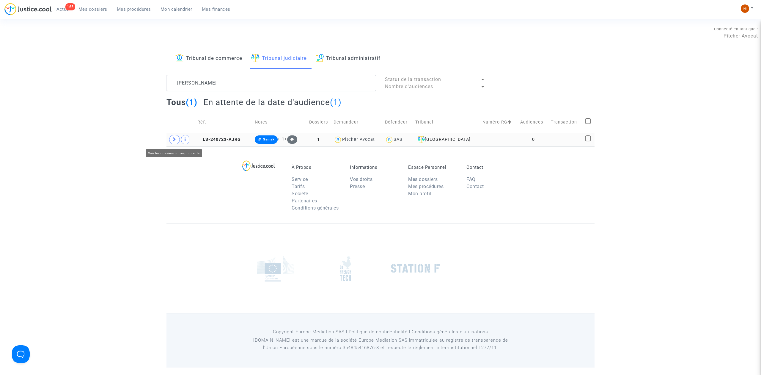
click at [176, 139] on span at bounding box center [174, 140] width 11 height 10
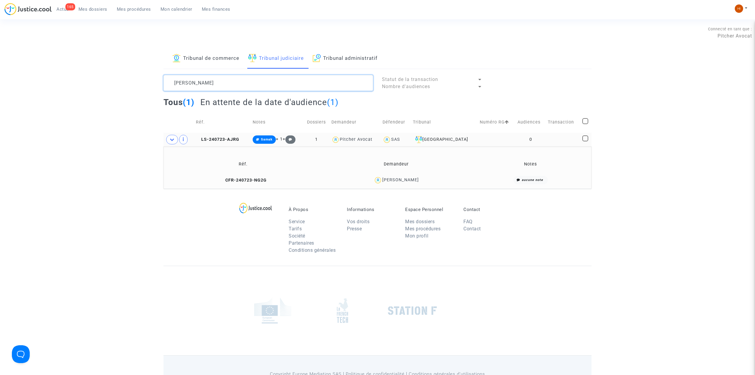
drag, startPoint x: 246, startPoint y: 85, endPoint x: 160, endPoint y: 65, distance: 88.8
click at [160, 65] on div "Tribunal de commerce Tribunal judiciaire Tribunal administratif Colette Laissus…" at bounding box center [377, 118] width 755 height 140
paste textarea "Vincent Berry"
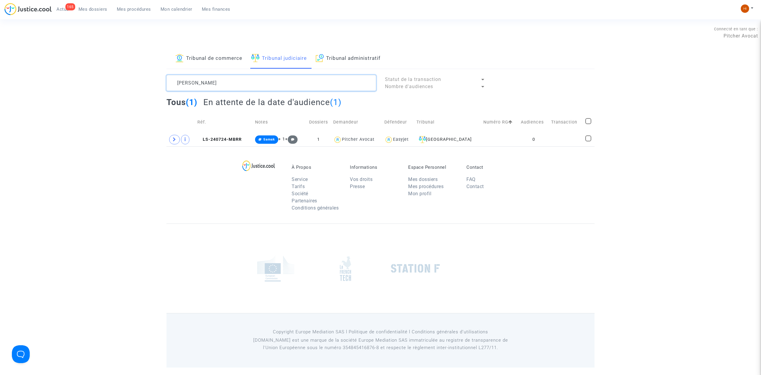
drag, startPoint x: 266, startPoint y: 77, endPoint x: 260, endPoint y: 77, distance: 6.9
click at [266, 77] on textarea at bounding box center [271, 83] width 210 height 16
paste textarea "Fabien Ardiri"
drag, startPoint x: 240, startPoint y: 80, endPoint x: 86, endPoint y: 81, distance: 154.0
click at [92, 82] on div "Tribunal de commerce Tribunal judiciaire Tribunal administratif Vincent BerryFa…" at bounding box center [380, 97] width 761 height 98
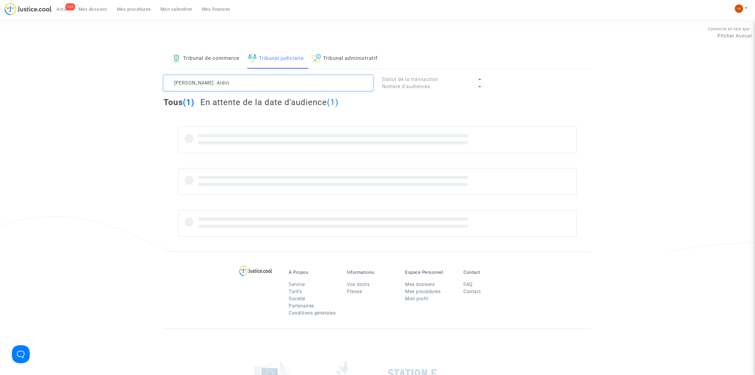
click at [188, 78] on textarea at bounding box center [269, 83] width 210 height 16
click at [189, 78] on textarea at bounding box center [269, 83] width 210 height 16
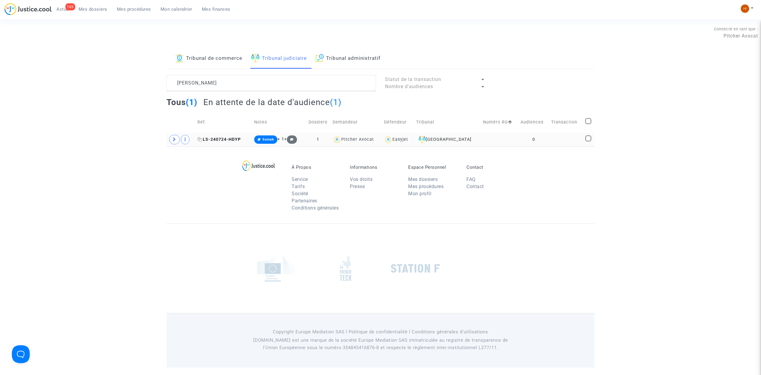
click at [202, 141] on icon at bounding box center [199, 139] width 4 height 4
click at [174, 137] on icon at bounding box center [175, 139] width 4 height 4
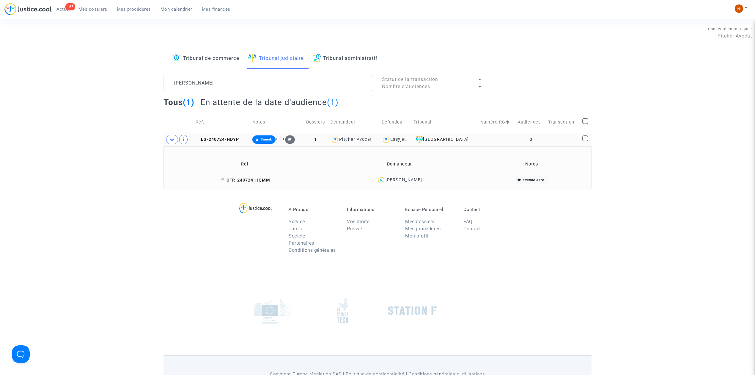
click at [270, 181] on span "CFR-240724-HQMM" at bounding box center [245, 179] width 49 height 5
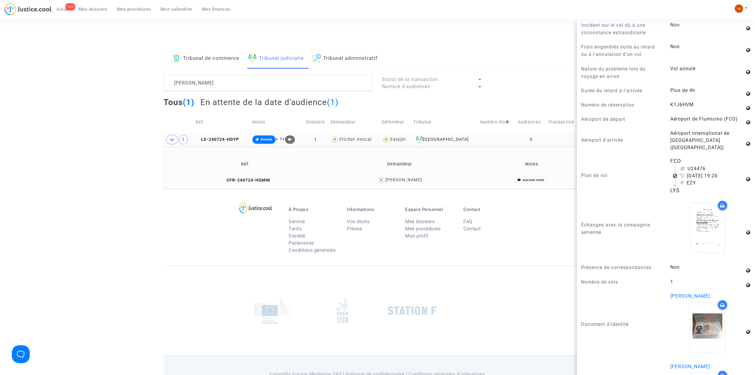
scroll to position [396, 0]
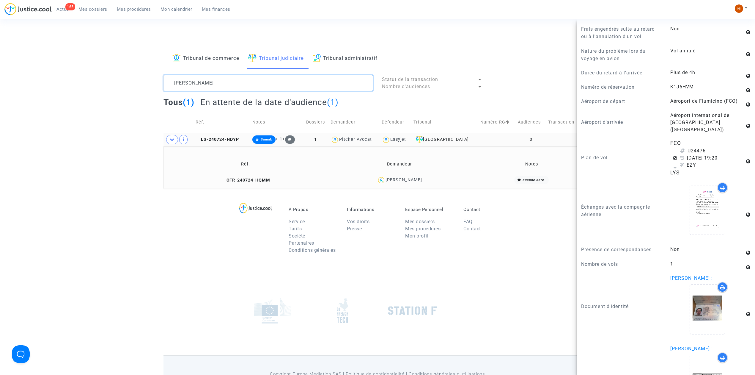
click at [228, 91] on textarea at bounding box center [269, 83] width 210 height 16
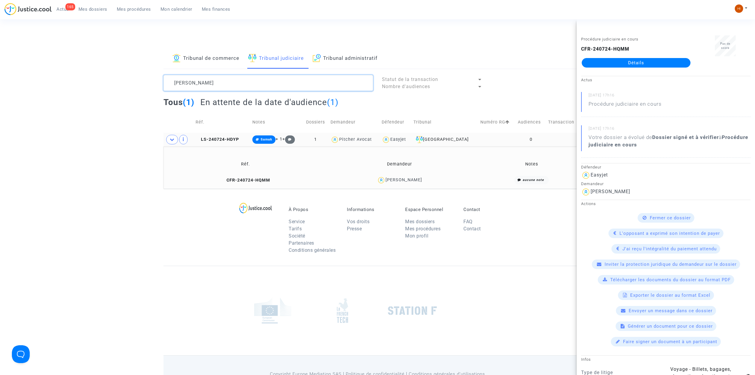
click at [228, 91] on textarea at bounding box center [269, 83] width 210 height 16
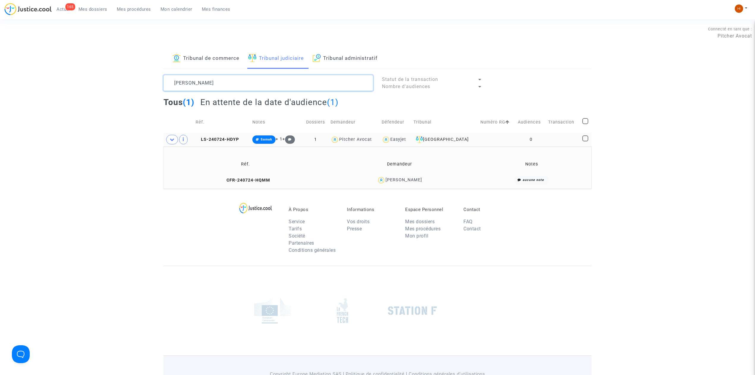
click at [228, 91] on textarea at bounding box center [269, 83] width 210 height 16
paste textarea "LS-240725-3H3U"
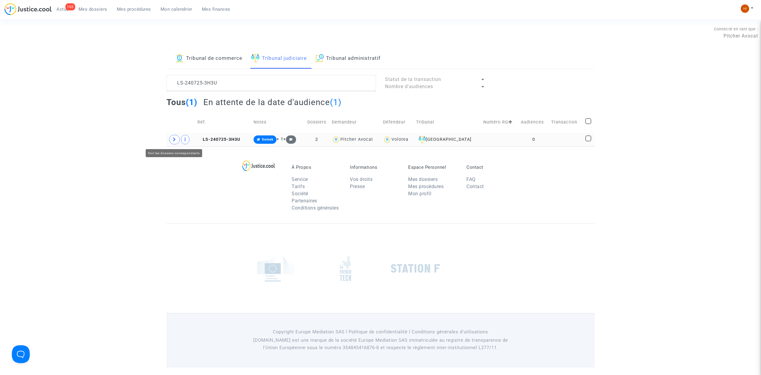
click at [170, 139] on span at bounding box center [174, 140] width 11 height 10
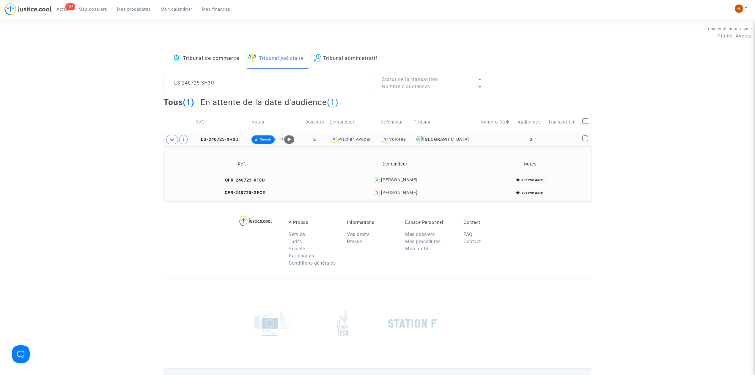
click at [258, 196] on td "CFR-240725-GFCE" at bounding box center [243, 192] width 154 height 13
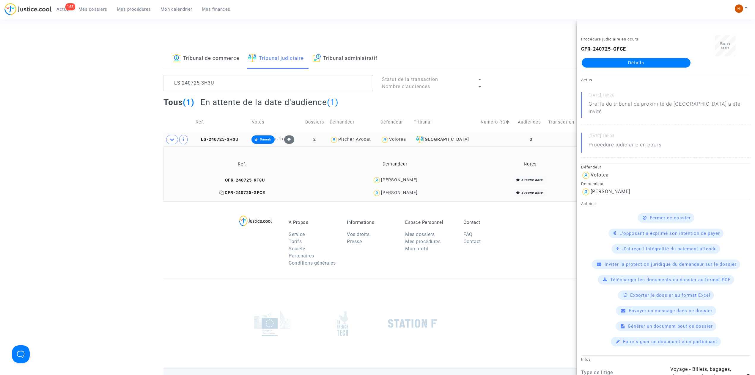
click at [258, 192] on span "CFR-240725-GFCE" at bounding box center [242, 192] width 46 height 5
click at [257, 177] on td "CFR-240725-9F8U" at bounding box center [243, 180] width 154 height 13
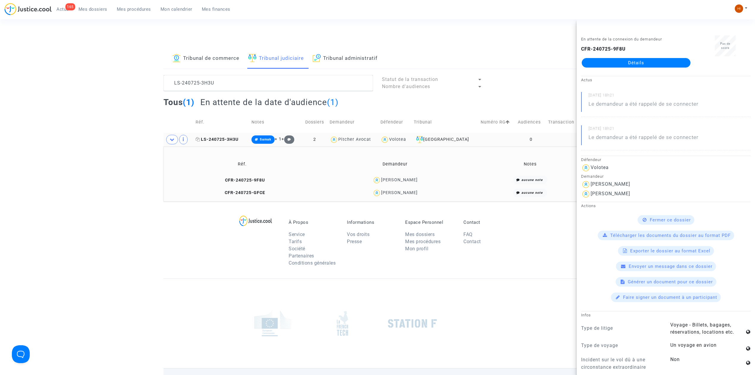
click at [222, 139] on span "LS-240725-3H3U" at bounding box center [217, 139] width 43 height 5
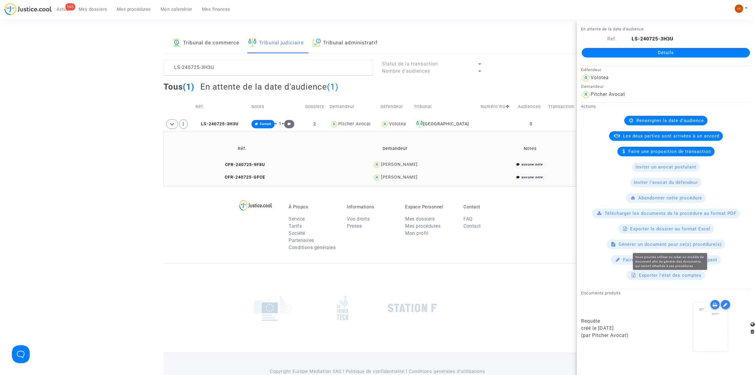
scroll to position [48, 0]
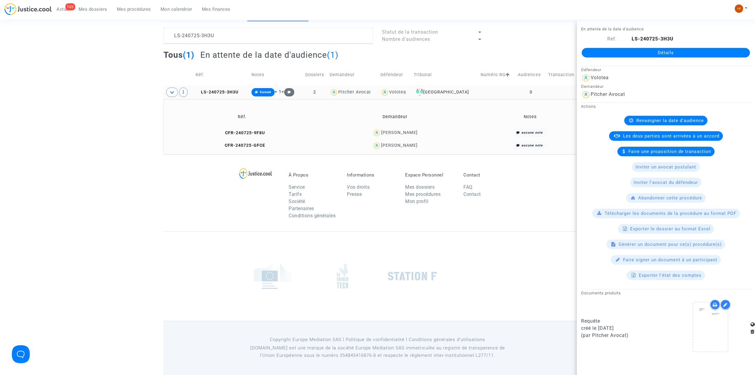
click at [230, 87] on td "LS-240725-3H3U" at bounding box center [222, 92] width 56 height 14
click at [239, 129] on td "CFR-240725-9F8U" at bounding box center [243, 132] width 154 height 13
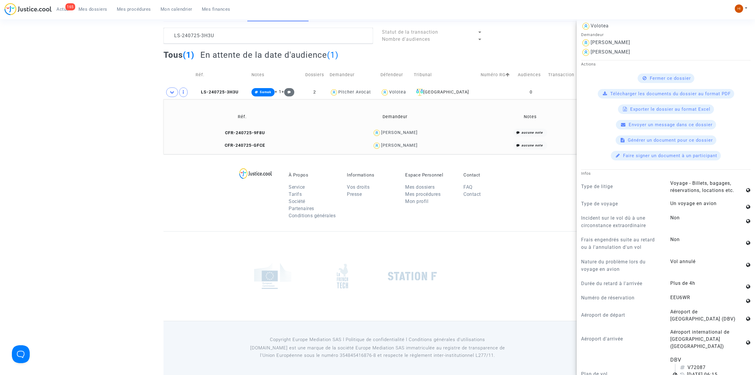
scroll to position [238, 0]
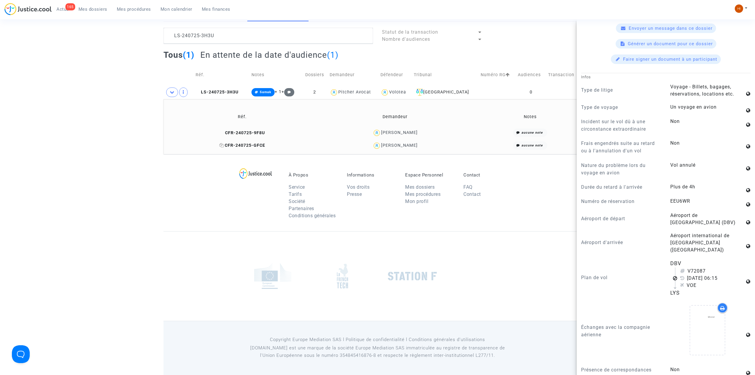
click at [241, 146] on span "CFR-240725-GFCE" at bounding box center [242, 145] width 46 height 5
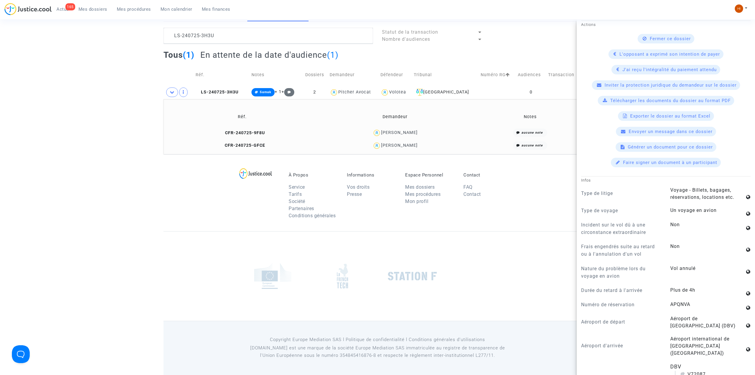
scroll to position [198, 0]
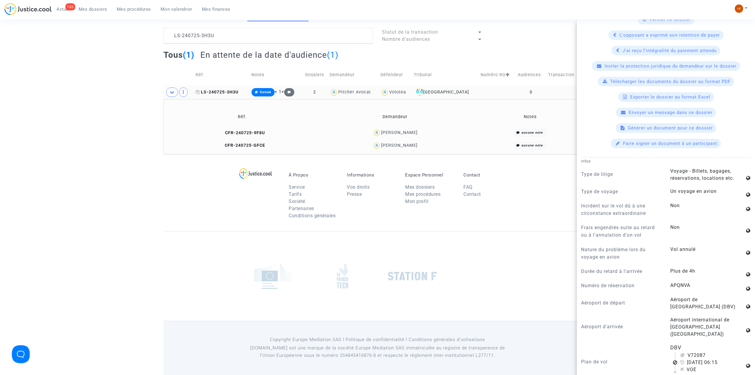
click at [200, 92] on icon at bounding box center [198, 92] width 4 height 4
click at [275, 29] on textarea at bounding box center [269, 36] width 210 height 16
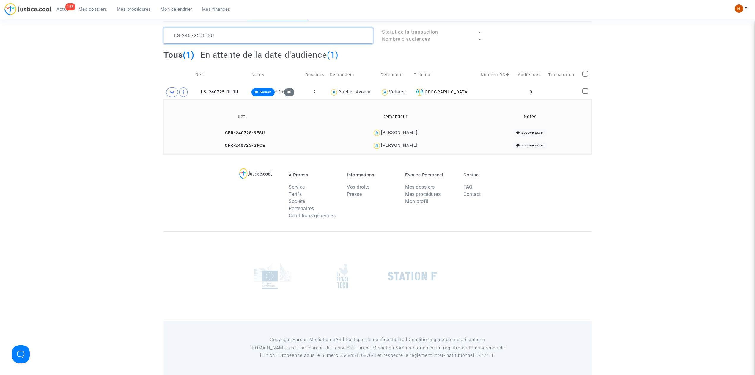
scroll to position [0, 0]
click at [274, 29] on textarea at bounding box center [269, 36] width 210 height 16
paste textarea "6-KFJA"
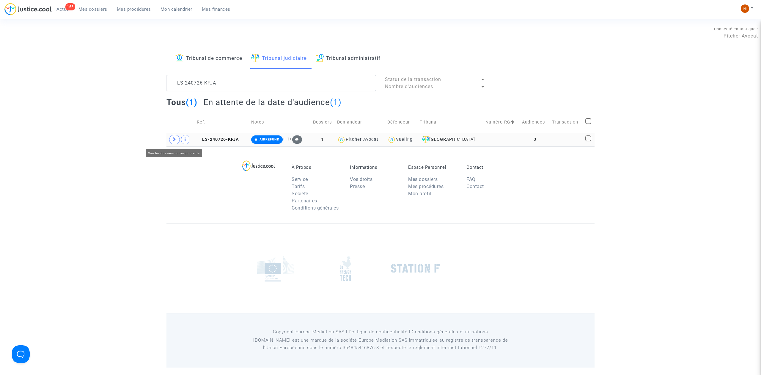
click at [169, 140] on span at bounding box center [174, 140] width 11 height 10
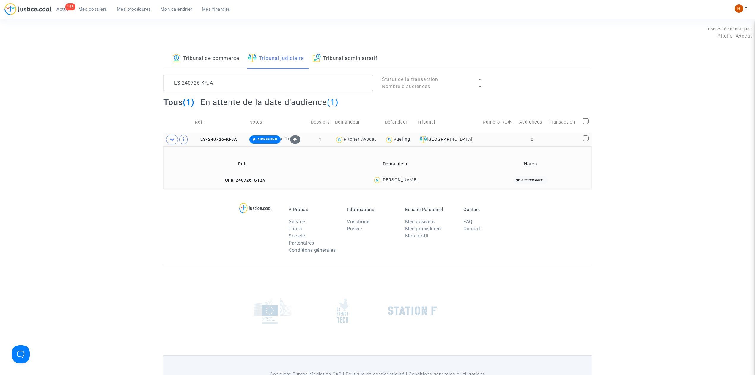
drag, startPoint x: 449, startPoint y: 182, endPoint x: 380, endPoint y: 186, distance: 69.4
click at [380, 186] on td "Hanen Boutchicha" at bounding box center [395, 180] width 151 height 13
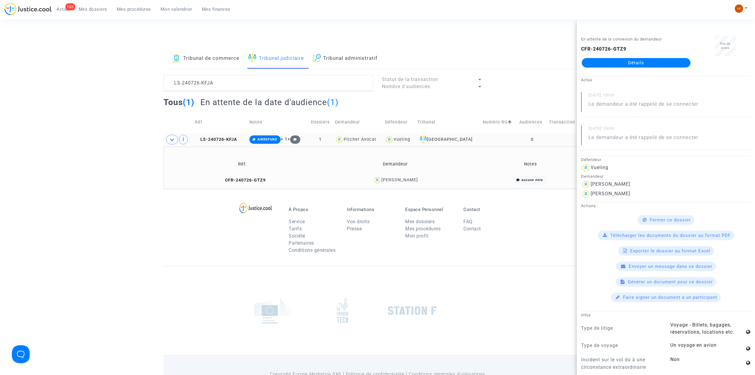
copy div "Hanen Boutchicha"
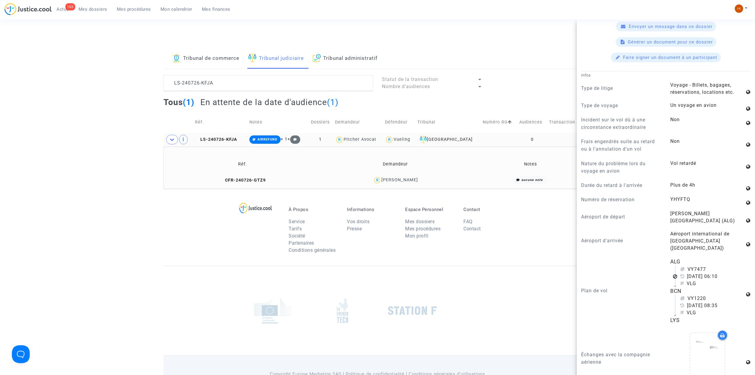
scroll to position [238, 0]
drag, startPoint x: 228, startPoint y: 82, endPoint x: 14, endPoint y: 105, distance: 215.9
click at [14, 105] on div "Tribunal de commerce Tribunal judiciaire Tribunal administratif LS-240726-KFJA …" at bounding box center [377, 118] width 755 height 140
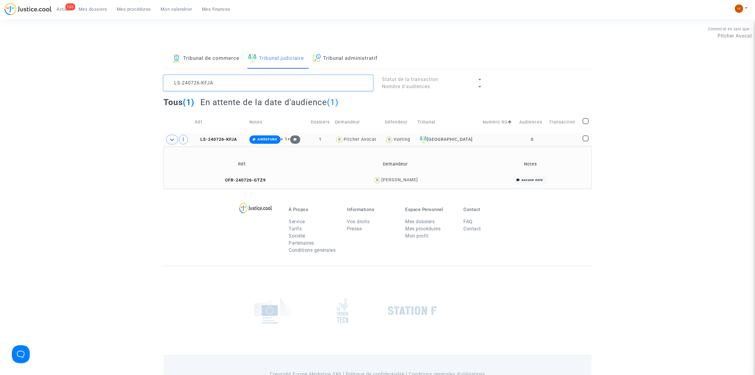
scroll to position [0, 0]
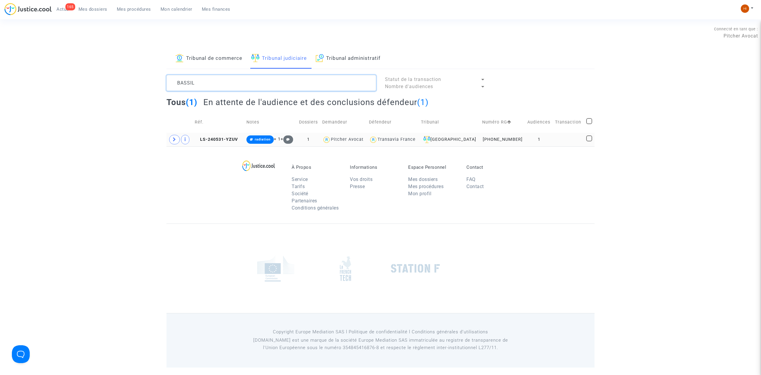
type textarea "BASSIL"
click at [168, 138] on td at bounding box center [179, 140] width 26 height 14
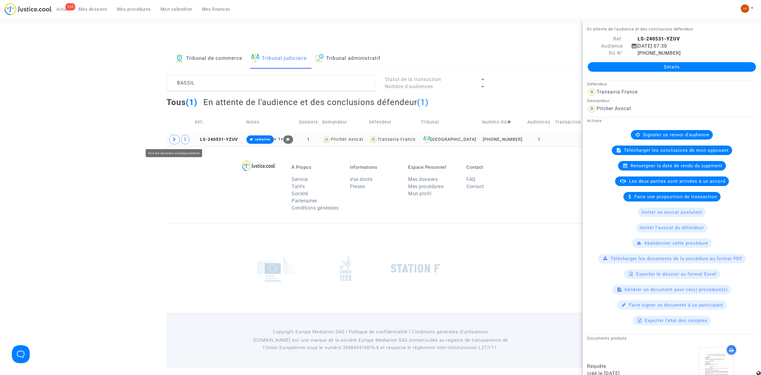
click at [177, 140] on span at bounding box center [174, 140] width 11 height 10
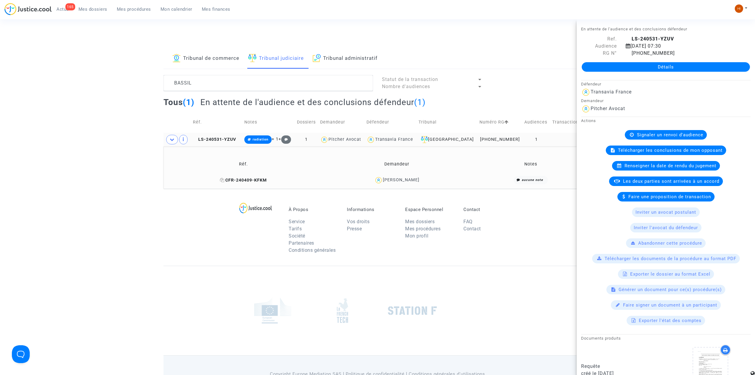
click at [267, 181] on span "CFR-240409-KFKM" at bounding box center [243, 179] width 47 height 5
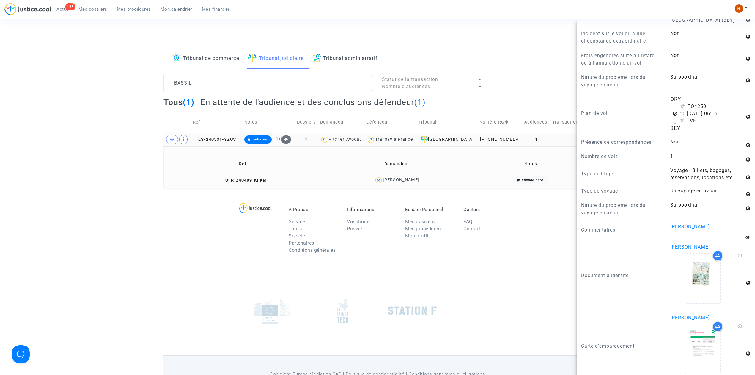
scroll to position [470, 0]
click at [215, 138] on span "LS-240531-YZUV" at bounding box center [214, 139] width 43 height 5
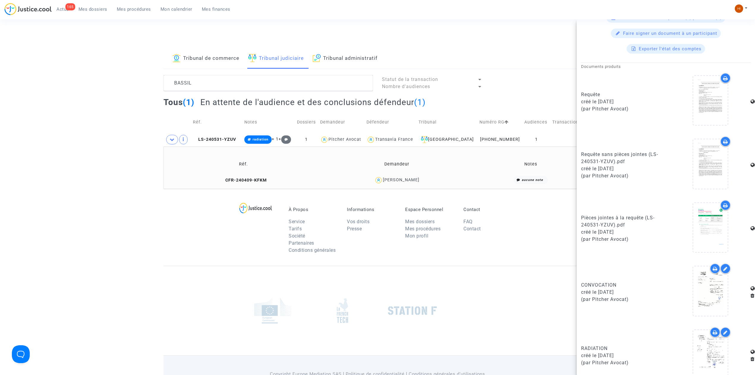
scroll to position [285, 0]
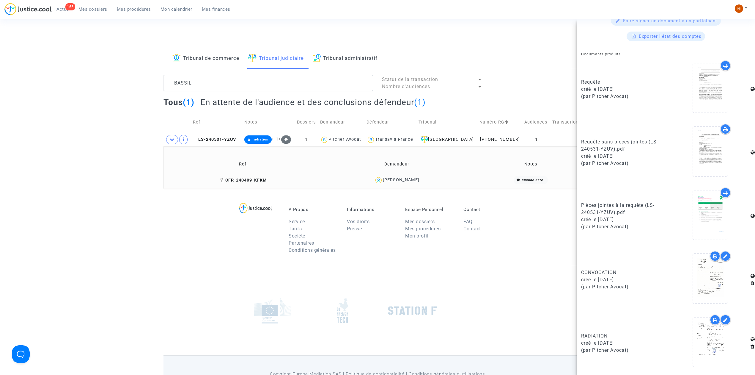
click at [267, 178] on span "CFR-240409-KFKM" at bounding box center [243, 179] width 47 height 5
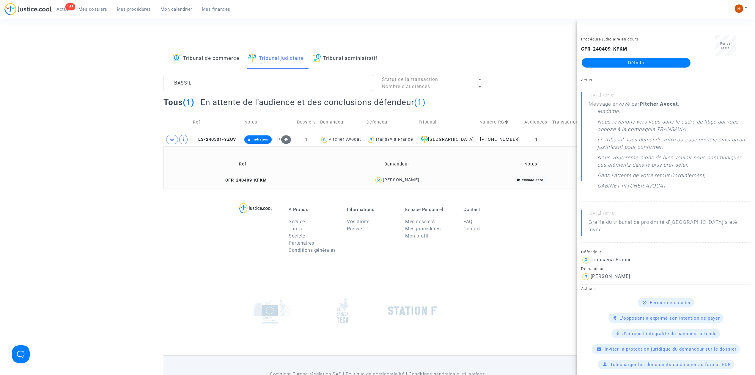
click at [657, 61] on link "Détails" at bounding box center [636, 63] width 109 height 10
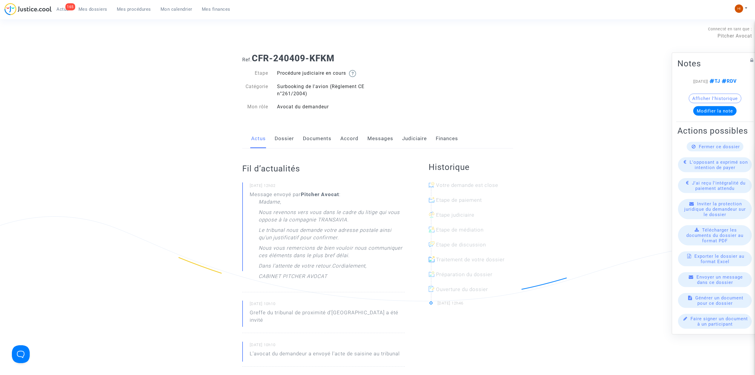
click at [319, 141] on link "Documents" at bounding box center [317, 139] width 29 height 20
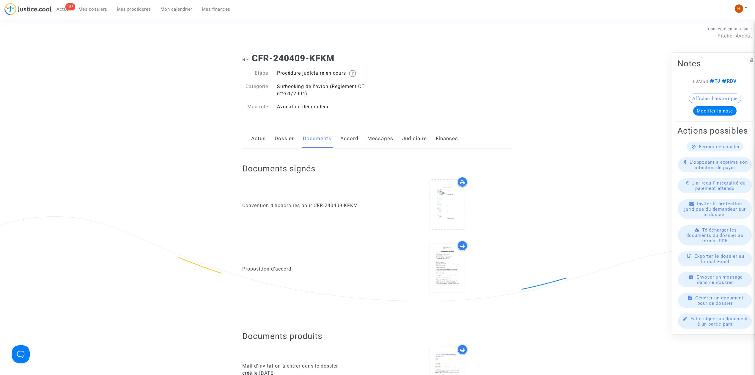
click at [288, 140] on link "Dossier" at bounding box center [284, 139] width 19 height 20
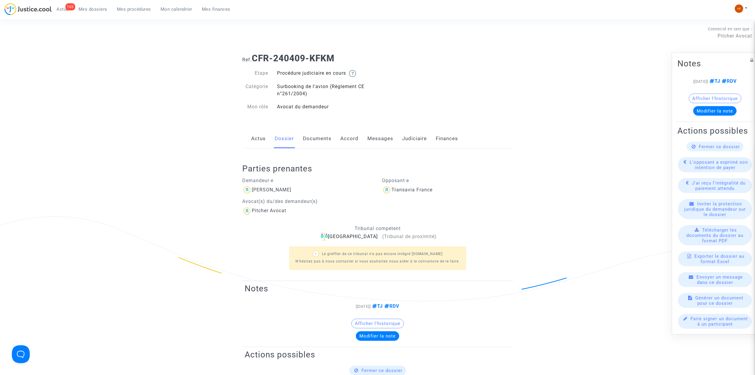
click at [392, 141] on link "Messages" at bounding box center [380, 139] width 26 height 20
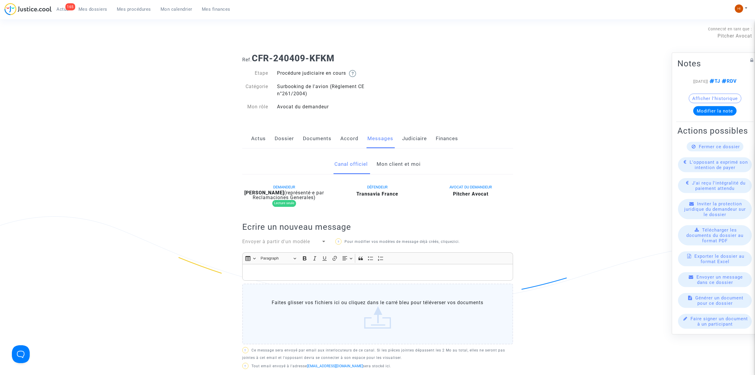
click at [388, 165] on link "Mon client et moi" at bounding box center [399, 164] width 44 height 20
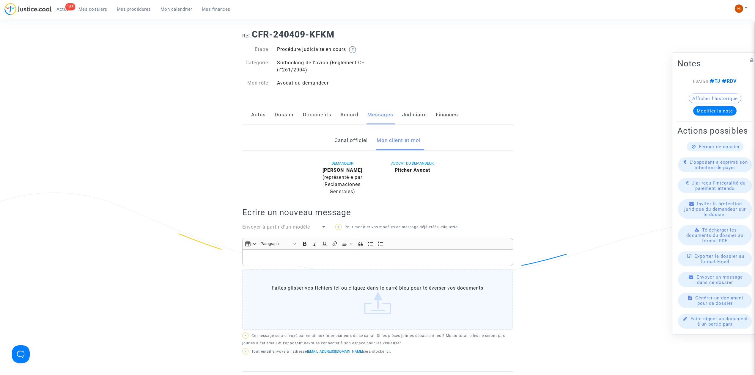
scroll to position [12, 0]
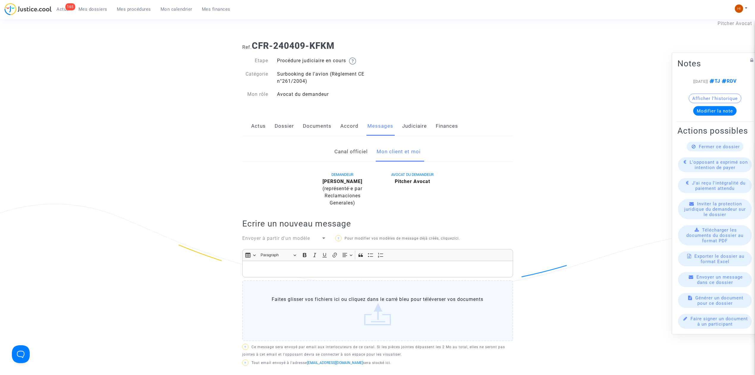
click at [358, 156] on link "Canal officiel" at bounding box center [350, 152] width 33 height 20
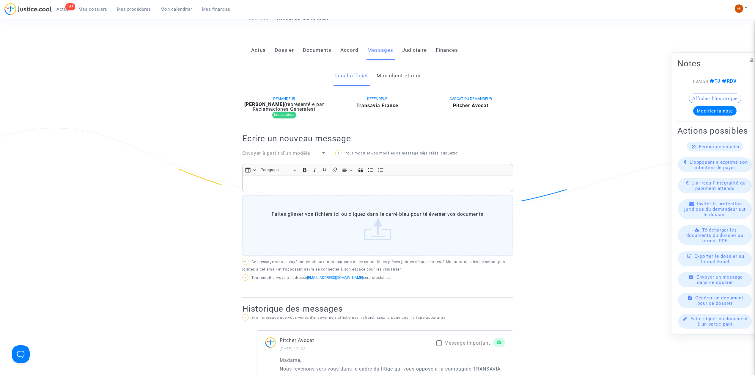
scroll to position [250, 0]
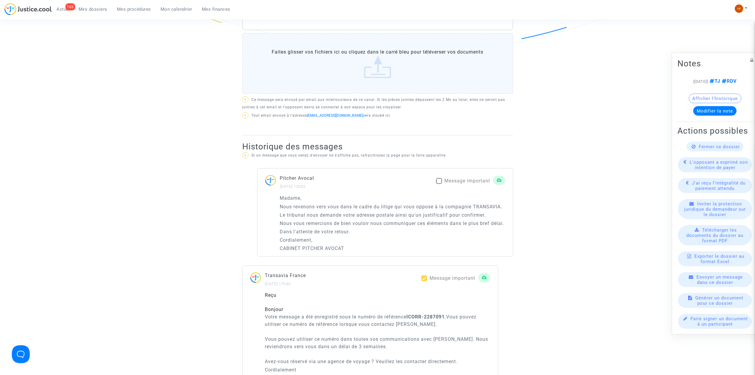
drag, startPoint x: 279, startPoint y: 196, endPoint x: 347, endPoint y: 256, distance: 91.2
click at [347, 256] on div "Madame, Nous revenons vers vous dans le cadre du litige qui vous oppose à la co…" at bounding box center [384, 225] width 255 height 62
copy div "Madame, Nous revenons vers vous dans le cadre du litige qui vous oppose à la co…"
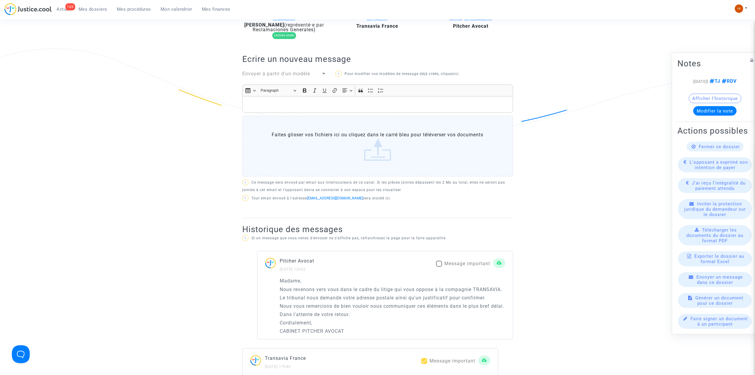
scroll to position [12, 0]
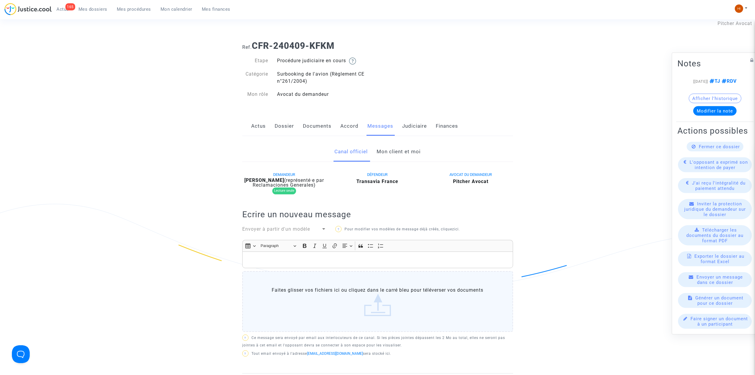
click at [389, 155] on link "Mon client et moi" at bounding box center [399, 152] width 44 height 20
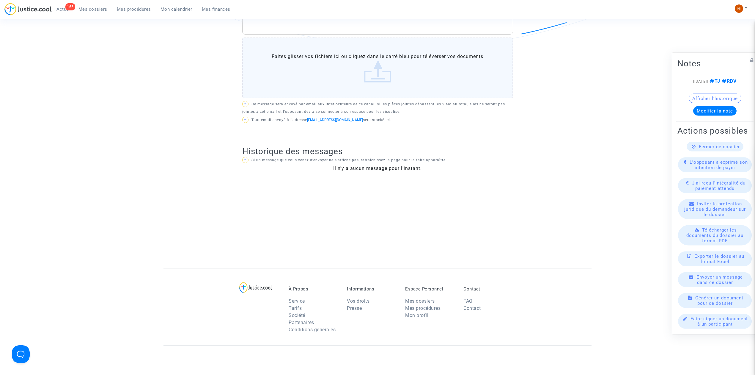
scroll to position [171, 0]
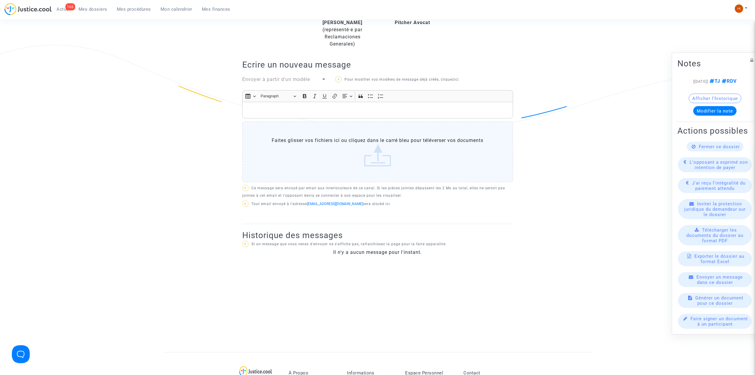
click at [410, 106] on p "Rich Text Editor, main" at bounding box center [377, 109] width 265 height 7
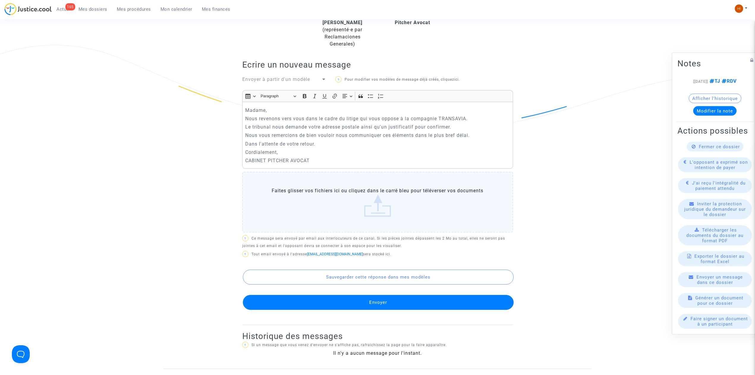
click at [378, 296] on button "Envoyer" at bounding box center [378, 302] width 271 height 15
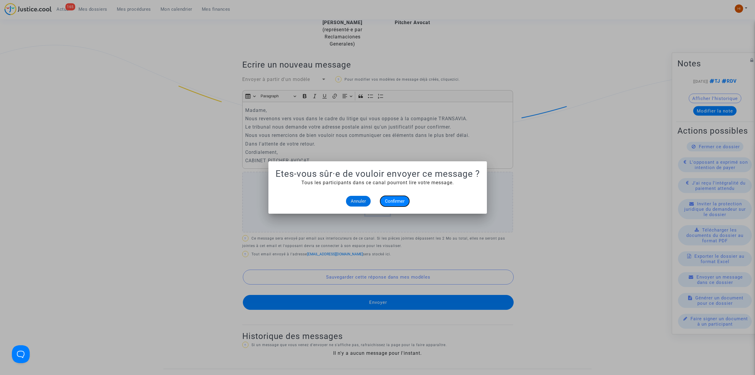
click at [388, 201] on span "Confirmer" at bounding box center [395, 200] width 20 height 5
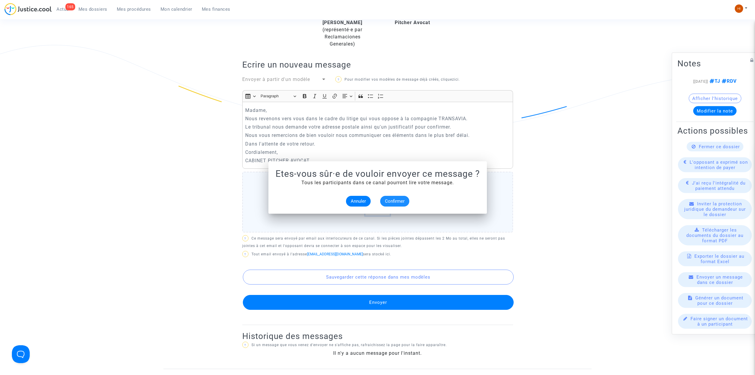
scroll to position [171, 0]
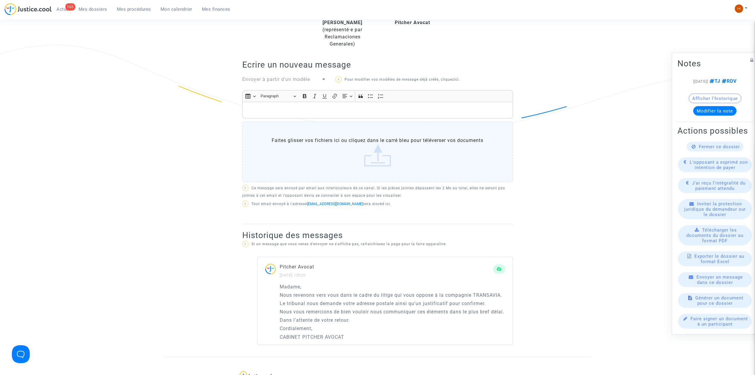
click at [141, 11] on span "Mes procédures" at bounding box center [134, 9] width 34 height 5
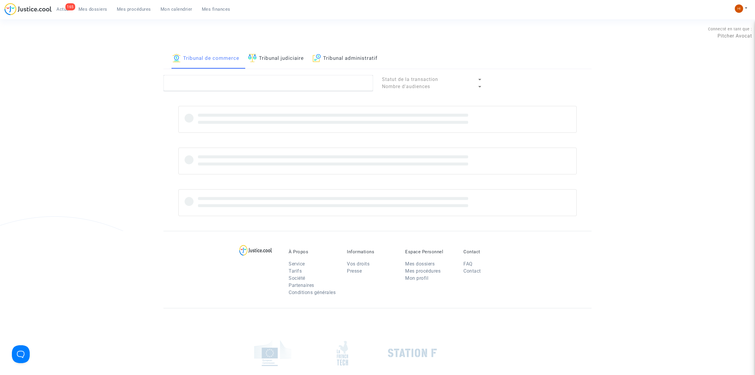
click at [277, 67] on link "Tribunal judiciaire" at bounding box center [276, 58] width 56 height 20
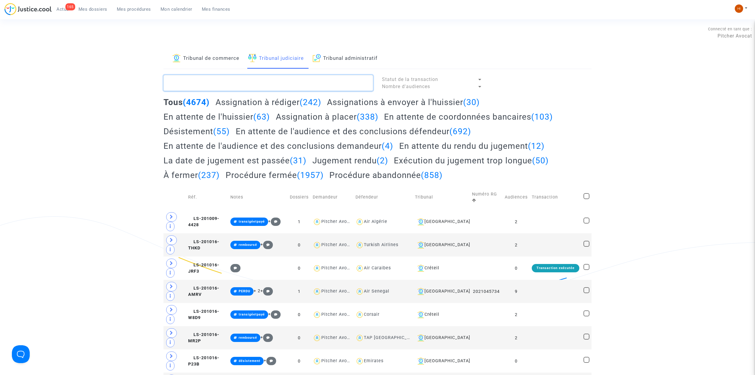
click at [276, 82] on textarea at bounding box center [269, 83] width 210 height 16
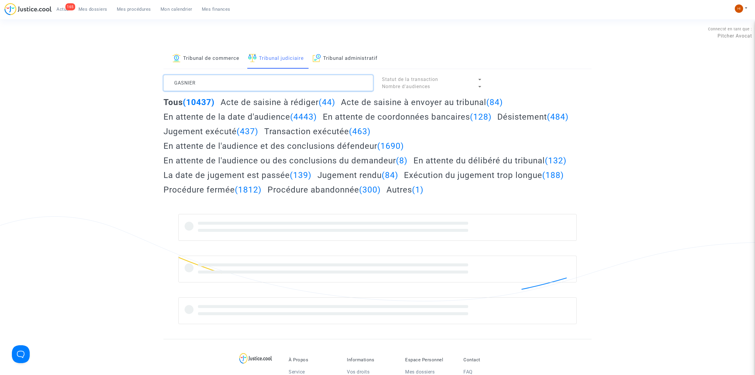
type textarea "GASNIER"
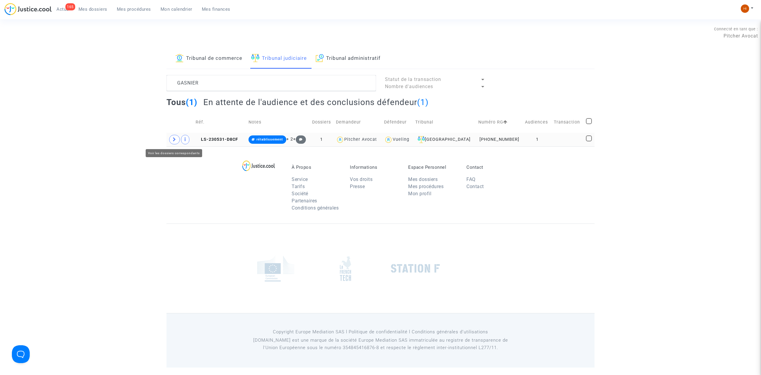
click at [169, 142] on span at bounding box center [174, 140] width 11 height 10
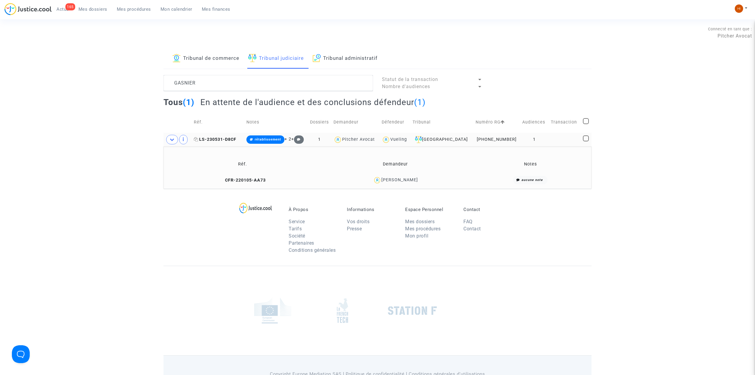
click at [219, 138] on span "LS-230531-D8CF" at bounding box center [215, 139] width 43 height 5
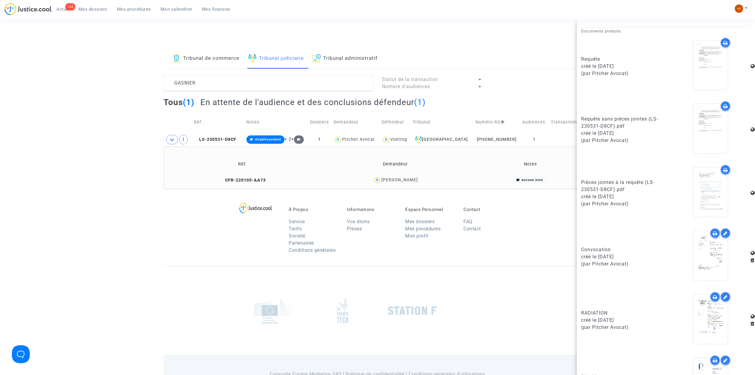
scroll to position [348, 0]
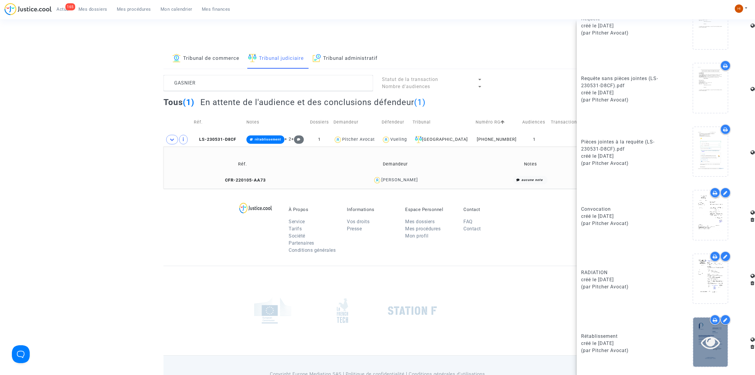
click at [717, 347] on div at bounding box center [710, 341] width 34 height 19
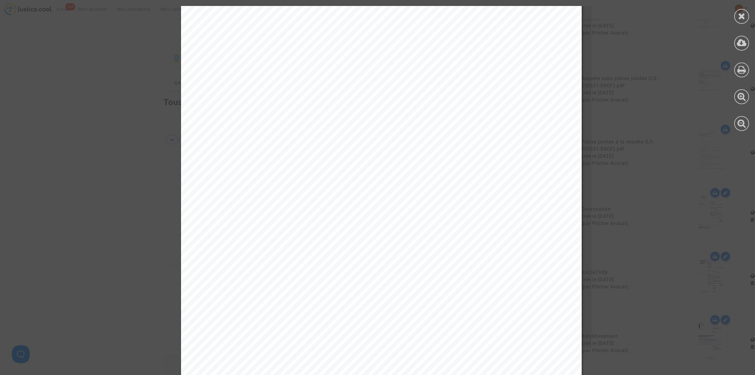
scroll to position [208, 0]
click at [748, 21] on div at bounding box center [741, 68] width 27 height 137
click at [748, 10] on div at bounding box center [741, 68] width 27 height 137
click at [734, 18] on div at bounding box center [741, 68] width 27 height 137
click at [741, 21] on div at bounding box center [741, 16] width 15 height 15
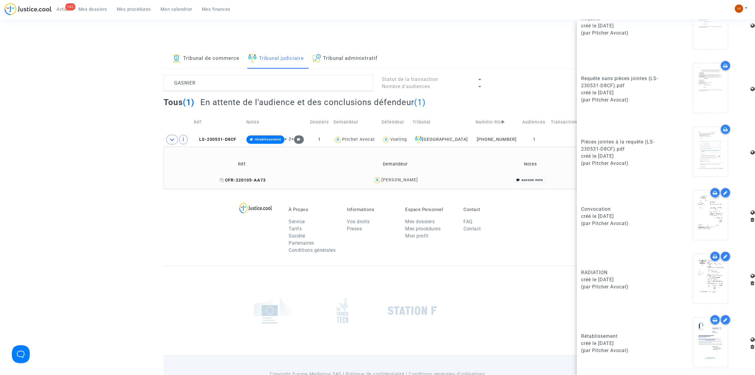
click at [241, 181] on span "CFR-220105-AA73" at bounding box center [243, 179] width 46 height 5
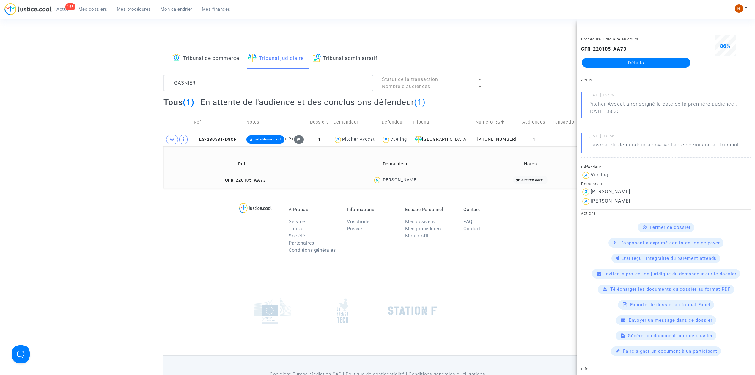
click at [248, 183] on td "CFR-220105-AA73" at bounding box center [243, 180] width 154 height 13
click at [652, 62] on link "Détails" at bounding box center [636, 63] width 109 height 10
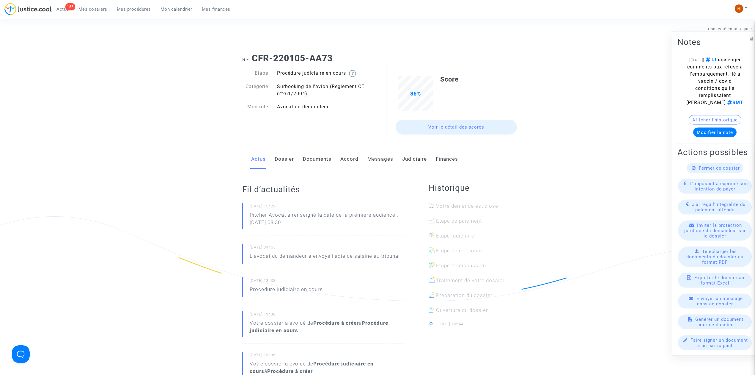
click at [375, 158] on link "Messages" at bounding box center [380, 159] width 26 height 20
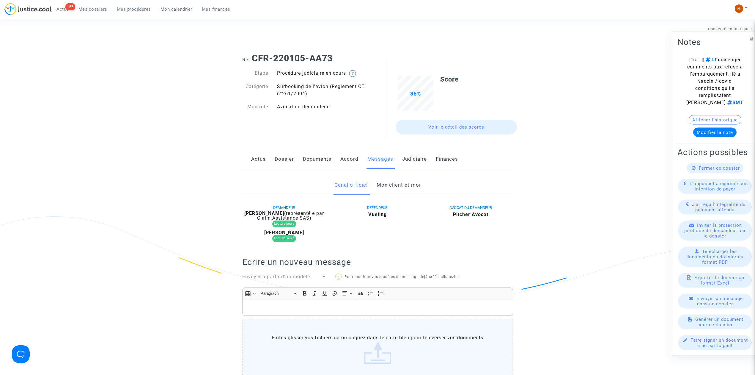
click at [400, 182] on link "Mon client et moi" at bounding box center [399, 185] width 44 height 20
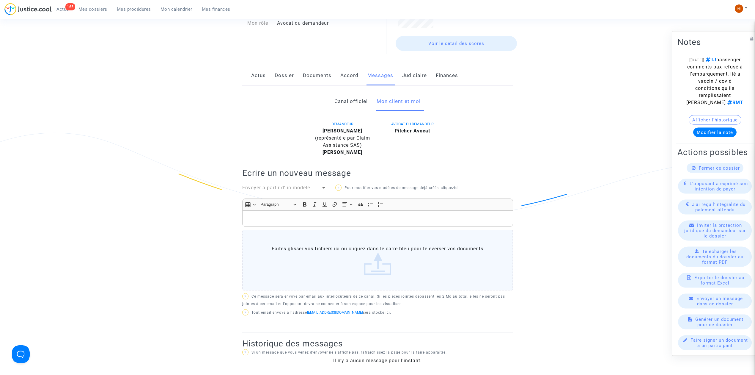
scroll to position [79, 0]
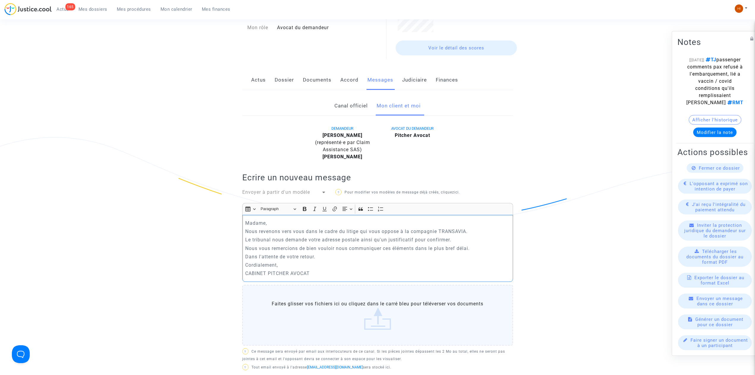
drag, startPoint x: 299, startPoint y: 224, endPoint x: 233, endPoint y: 219, distance: 66.2
click at [233, 219] on ng-component "Ref. CFR-220105-AA73 Etape Procédure judiciaire en cours Catégorie Surbooking d…" at bounding box center [378, 225] width 428 height 512
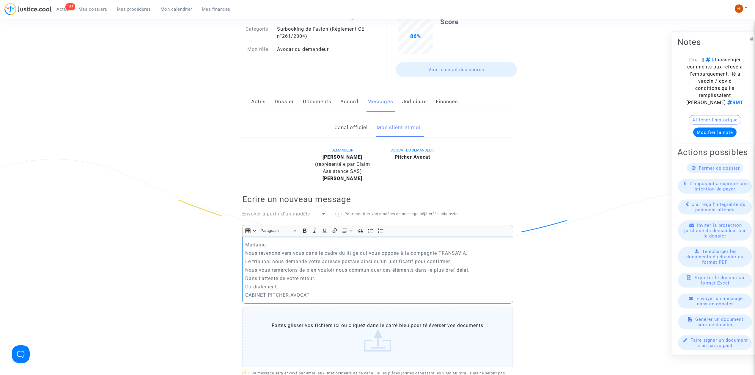
scroll to position [0, 0]
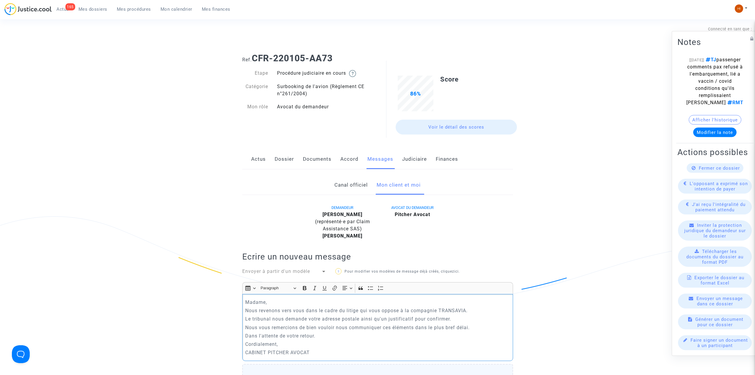
click at [139, 93] on div "Ref. CFR-220105-AA73 Etape Procédure judiciaire en cours Catégorie Surbooking d…" at bounding box center [377, 304] width 755 height 512
click at [276, 161] on link "Dossier" at bounding box center [284, 159] width 19 height 20
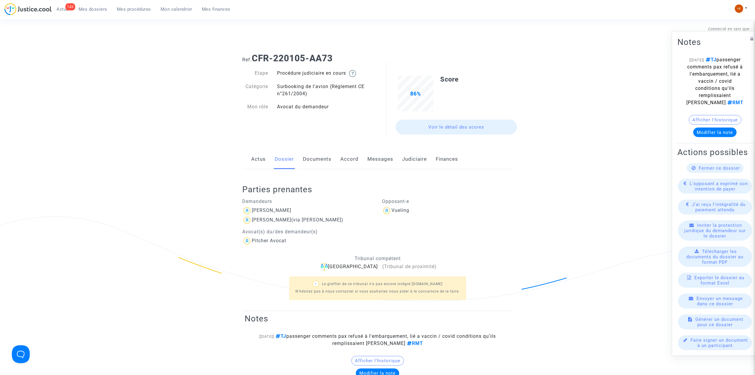
drag, startPoint x: 137, startPoint y: 8, endPoint x: 160, endPoint y: 19, distance: 25.0
click at [137, 8] on span "Mes procédures" at bounding box center [134, 9] width 34 height 5
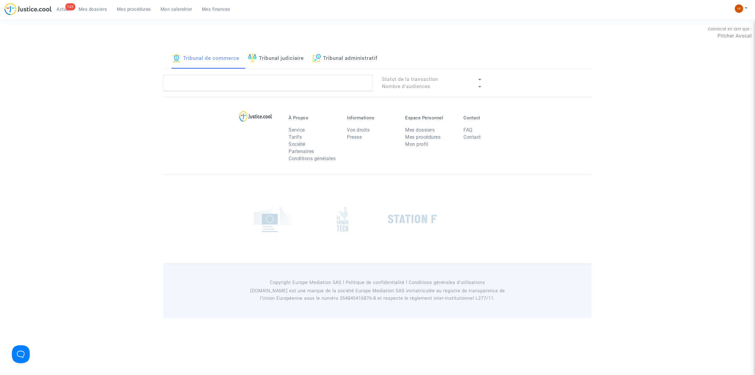
click at [293, 65] on link "Tribunal judiciaire" at bounding box center [276, 58] width 56 height 20
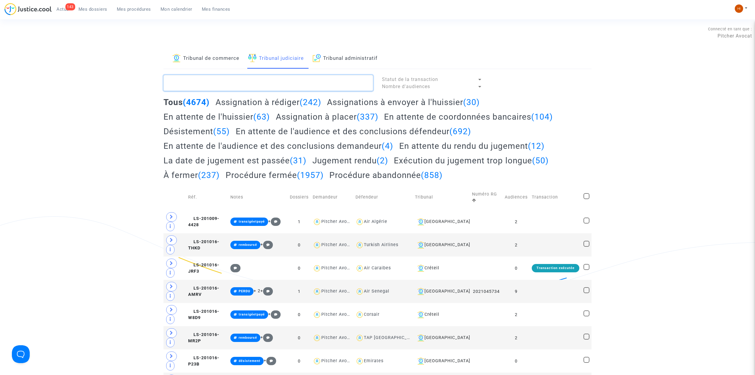
click at [293, 75] on textarea at bounding box center [269, 83] width 210 height 16
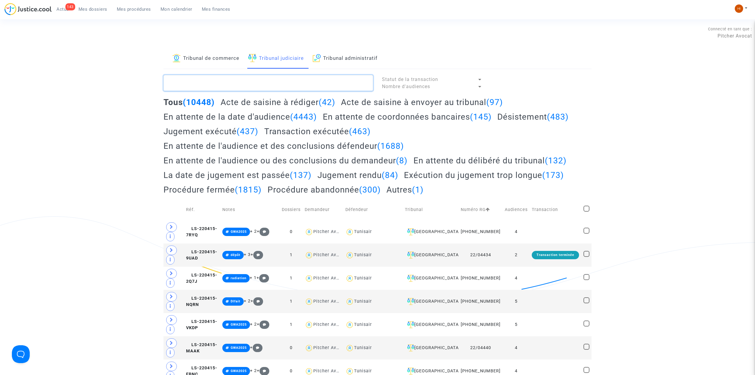
paste textarea "CFR-220113-AHDG"
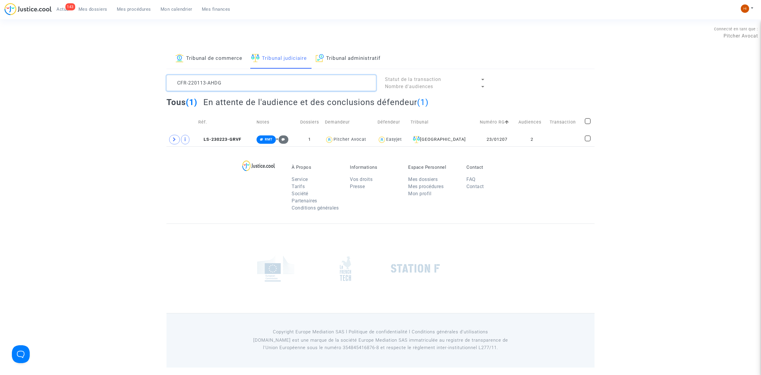
type textarea "CFR-220113-AHDG"
click at [233, 142] on span "LS-230223-GRVF" at bounding box center [219, 139] width 43 height 5
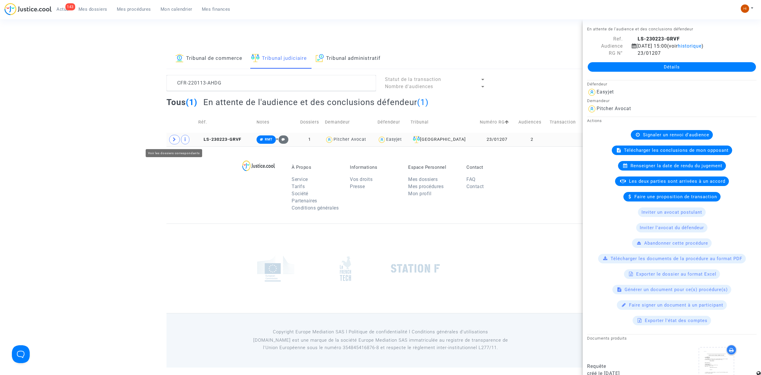
click at [172, 142] on span at bounding box center [174, 140] width 11 height 10
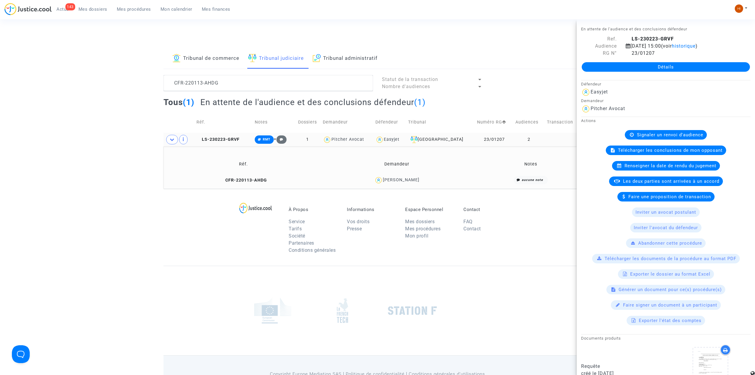
click at [258, 186] on td "CFR-220113-AHDG" at bounding box center [244, 180] width 156 height 13
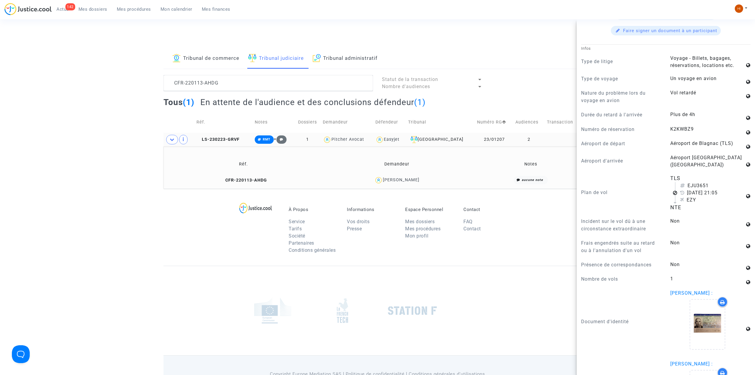
scroll to position [513, 0]
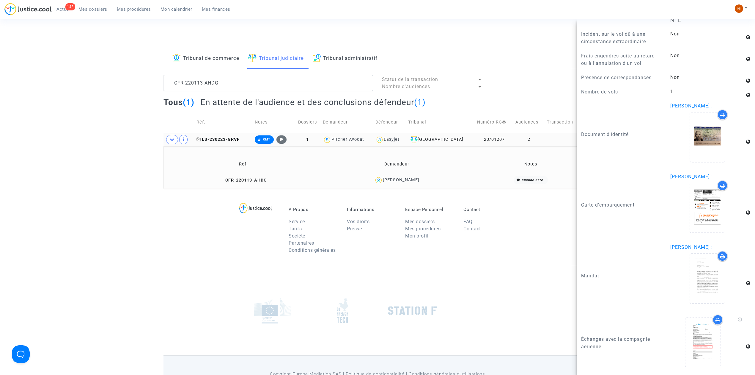
click at [229, 138] on span "LS-230223-GRVF" at bounding box center [218, 139] width 43 height 5
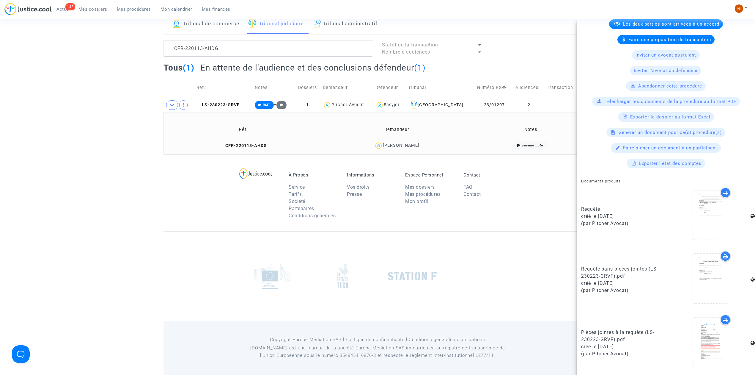
scroll to position [35, 0]
click at [220, 100] on td "LS-230223-GRVF" at bounding box center [223, 105] width 58 height 14
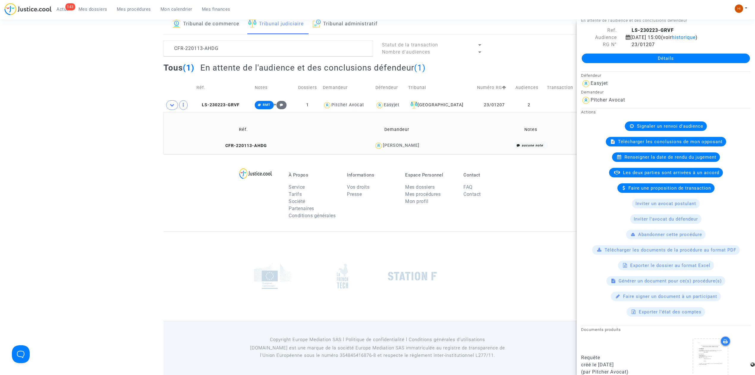
scroll to position [0, 0]
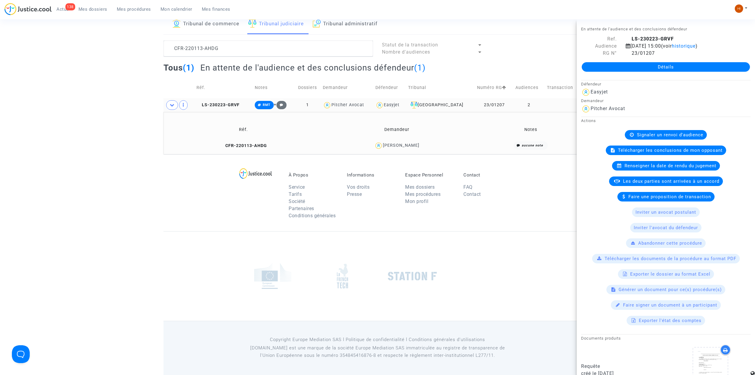
click at [221, 98] on td "LS-230223-GRVF" at bounding box center [223, 105] width 58 height 14
click at [241, 144] on span "CFR-220113-AHDG" at bounding box center [243, 145] width 47 height 5
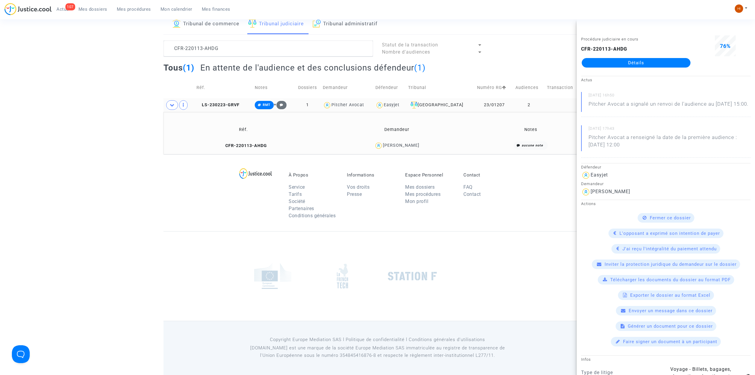
click at [217, 102] on copy "LS-230223-GRVF" at bounding box center [218, 104] width 43 height 5
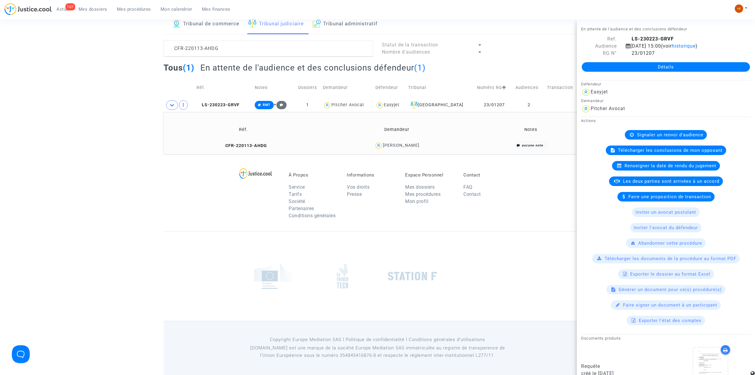
click at [662, 65] on link "Détails" at bounding box center [666, 67] width 168 height 10
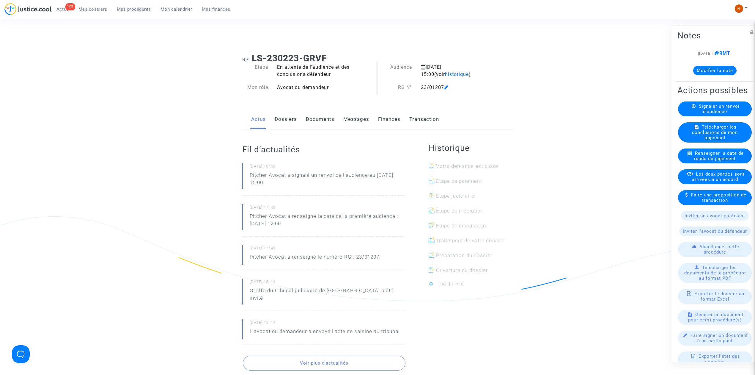
click at [317, 113] on link "Documents" at bounding box center [320, 119] width 29 height 20
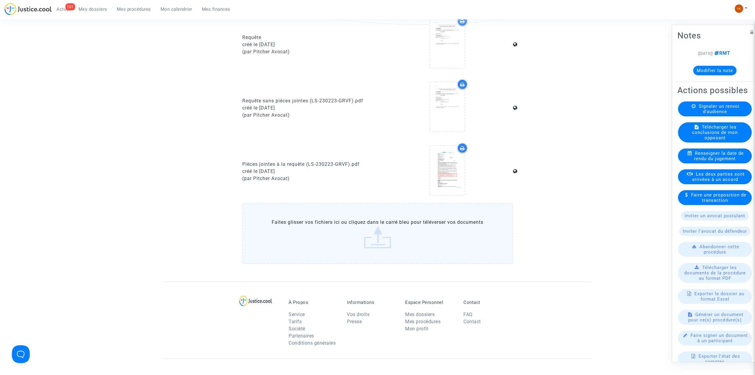
scroll to position [277, 0]
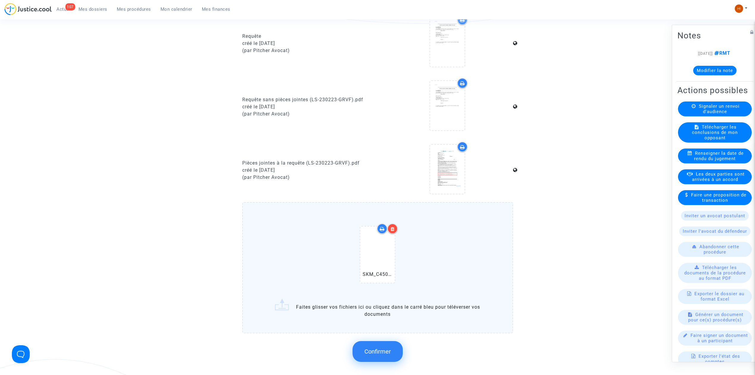
click at [378, 344] on button "Confirmer" at bounding box center [378, 351] width 50 height 21
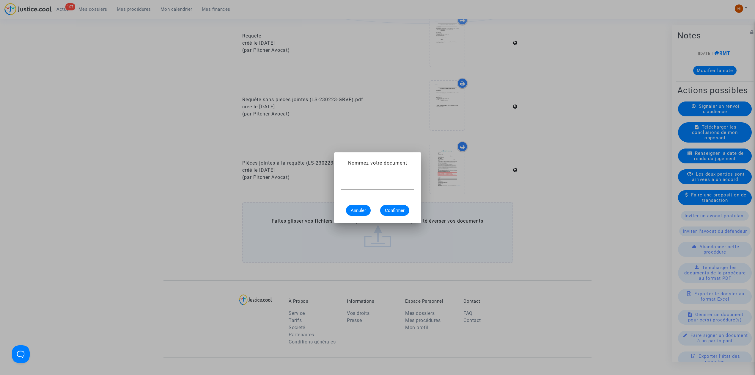
scroll to position [0, 0]
type input "denrier renvoi avant radiaiton"
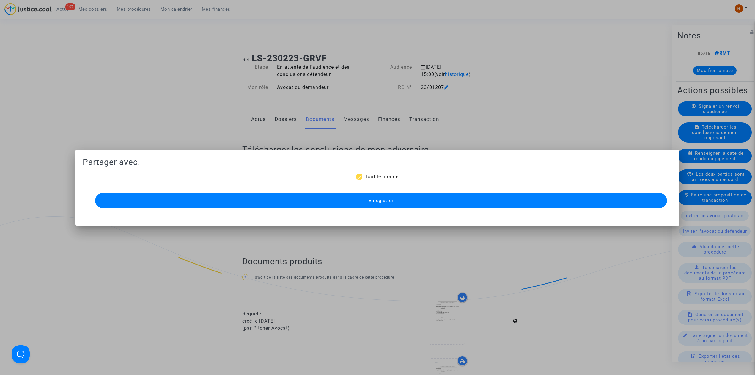
scroll to position [277, 0]
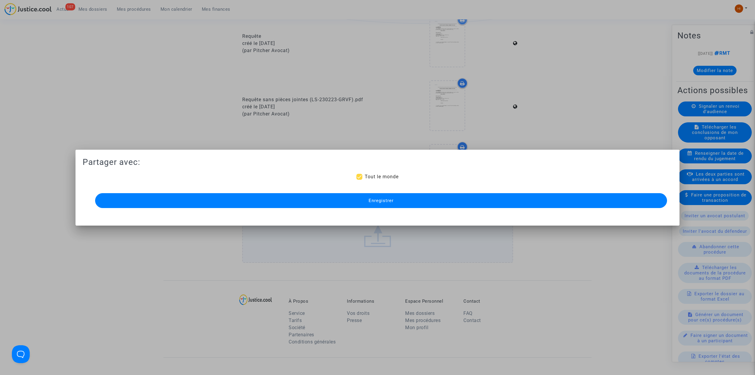
click at [435, 200] on button "Enregistrer" at bounding box center [381, 200] width 572 height 15
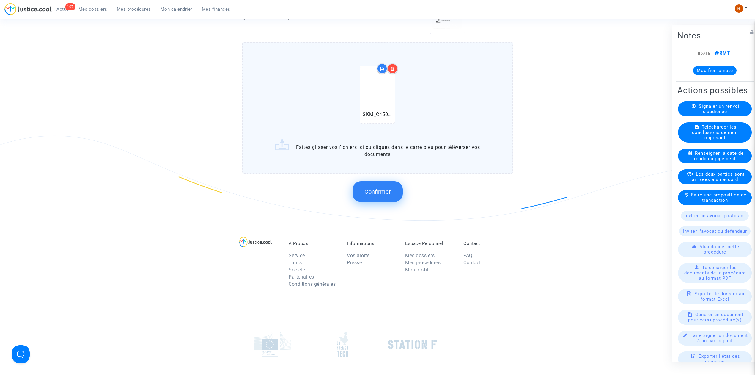
scroll to position [476, 0]
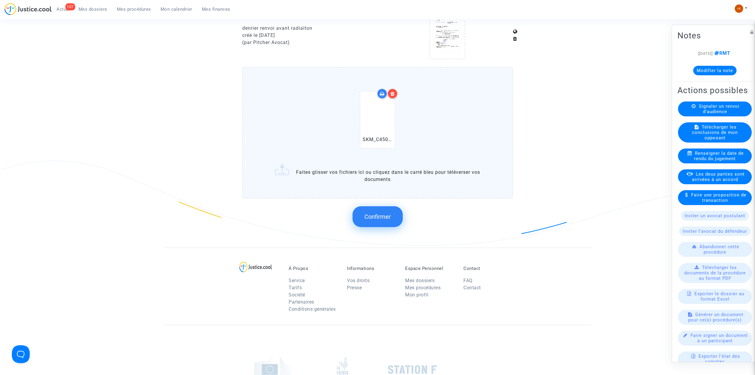
click at [400, 214] on button "Confirmer" at bounding box center [378, 216] width 50 height 21
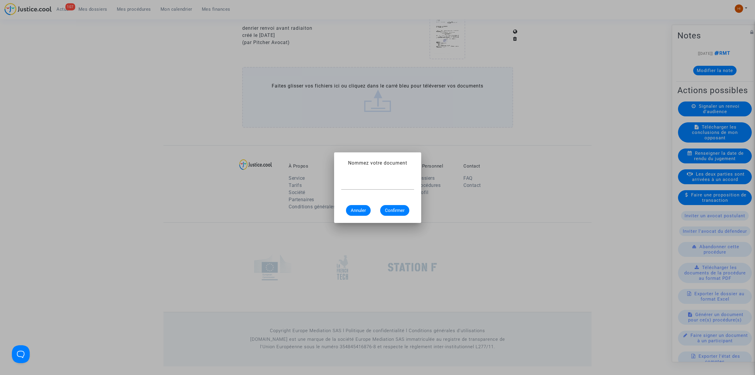
scroll to position [0, 0]
type input "RADIATION"
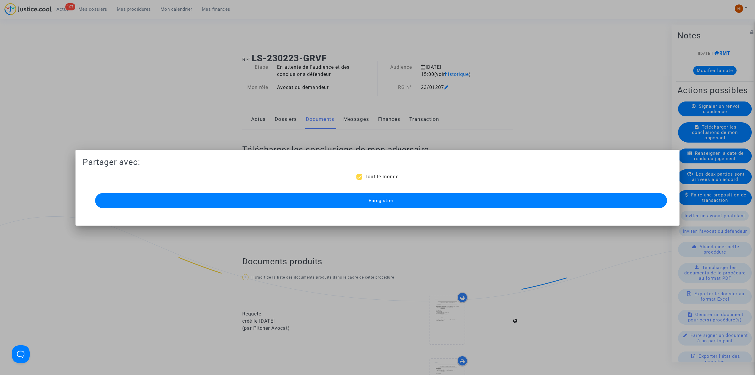
scroll to position [465, 0]
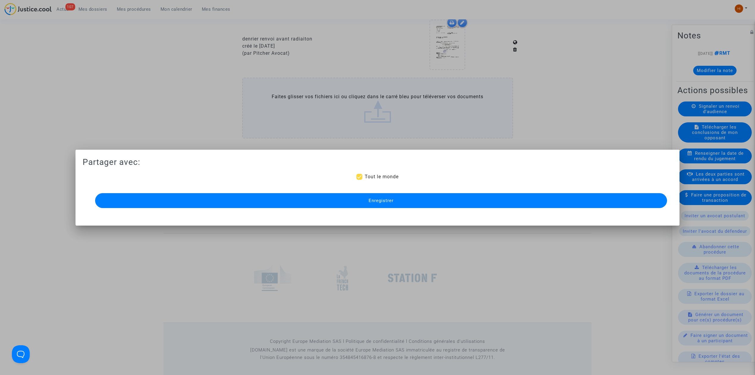
click at [417, 199] on button "Enregistrer" at bounding box center [381, 200] width 572 height 15
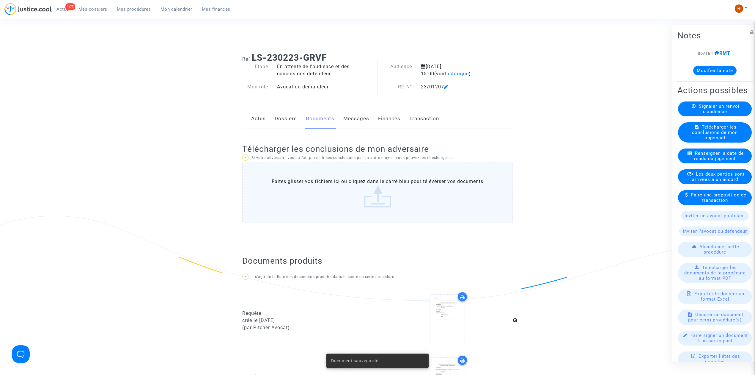
scroll to position [0, 0]
click at [367, 114] on link "Messages" at bounding box center [356, 119] width 26 height 20
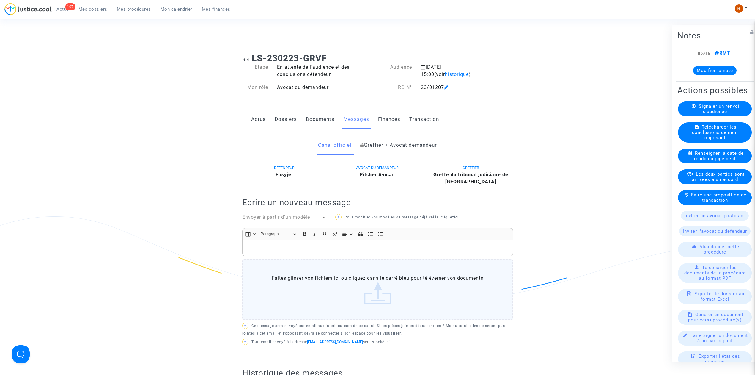
click at [326, 122] on link "Documents" at bounding box center [320, 119] width 29 height 20
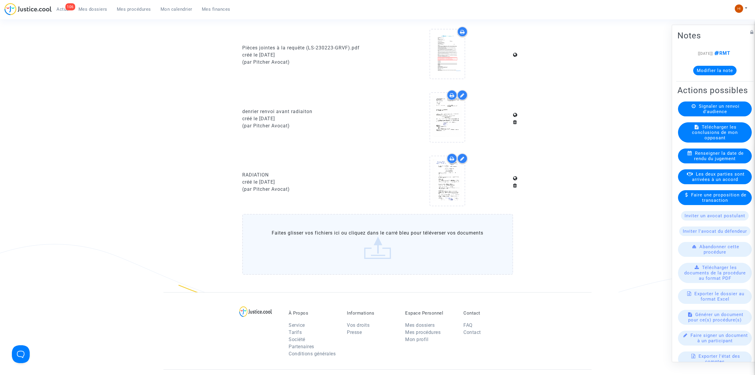
scroll to position [396, 0]
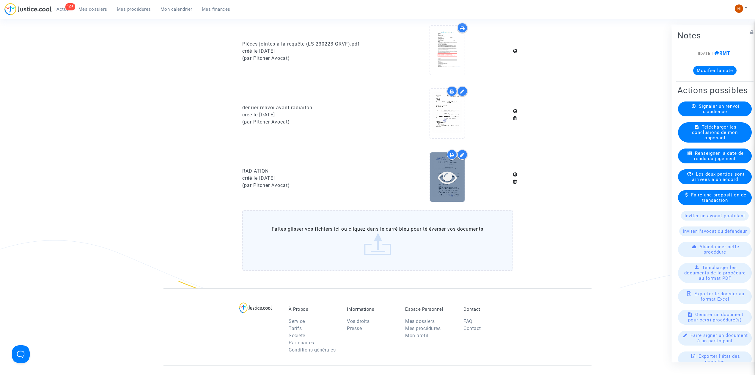
click at [455, 177] on icon at bounding box center [447, 176] width 19 height 19
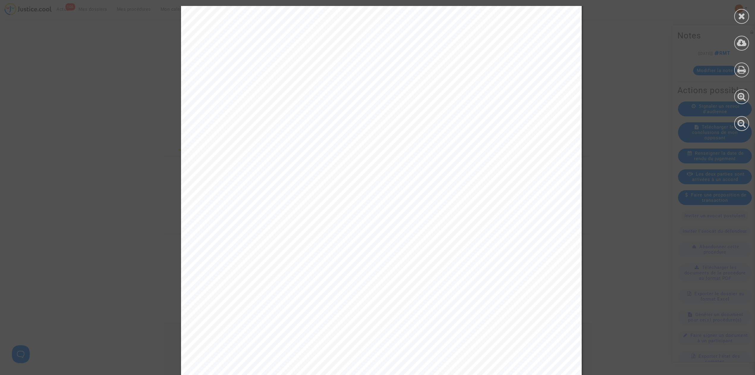
scroll to position [208, 0]
click at [747, 15] on div at bounding box center [741, 16] width 15 height 15
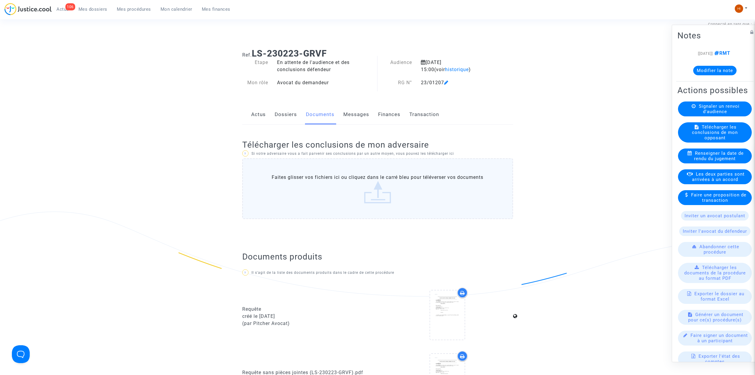
scroll to position [0, 0]
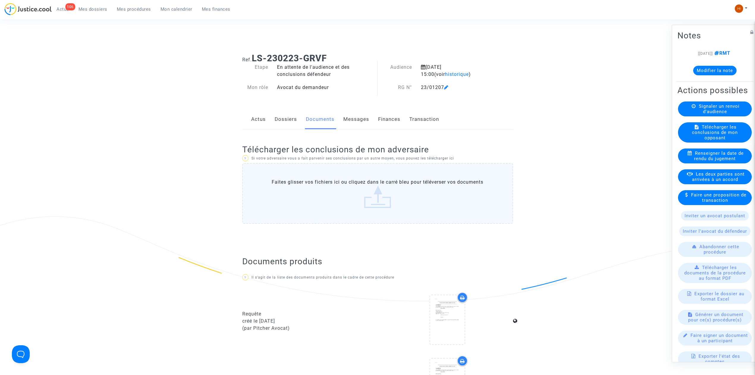
drag, startPoint x: 337, startPoint y: 55, endPoint x: 253, endPoint y: 49, distance: 84.0
click at [253, 49] on div "Ref. LS-230223-GRVF" at bounding box center [378, 55] width 280 height 15
copy b "LS-230223-GRVF"
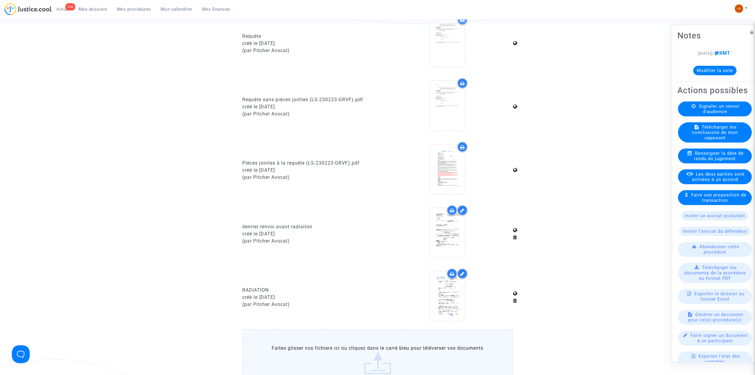
scroll to position [436, 0]
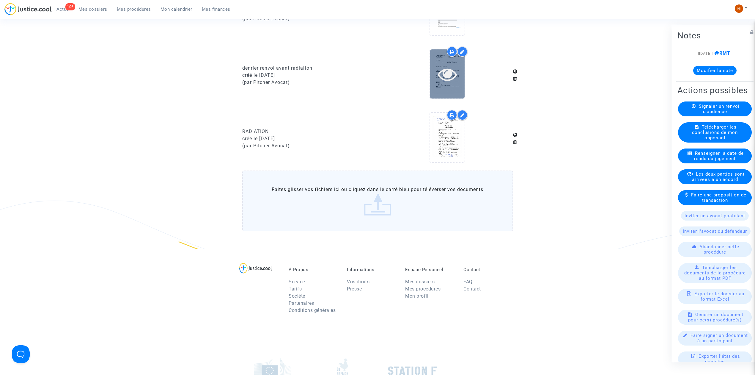
click at [441, 78] on icon at bounding box center [447, 74] width 19 height 19
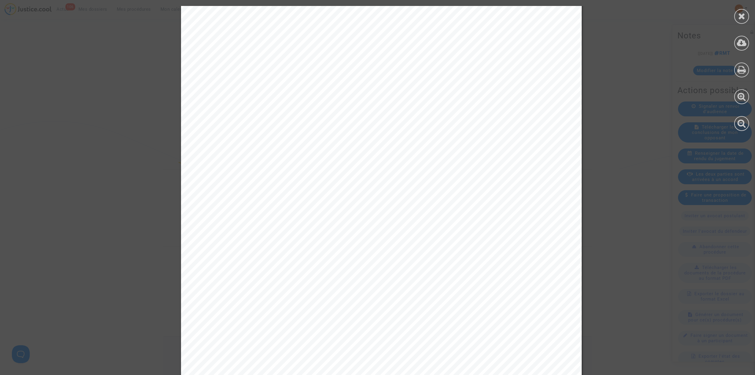
scroll to position [158, 0]
click at [744, 15] on icon at bounding box center [741, 16] width 7 height 9
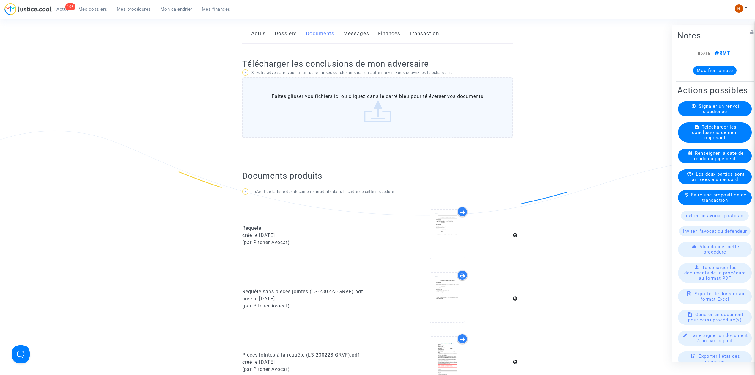
scroll to position [79, 0]
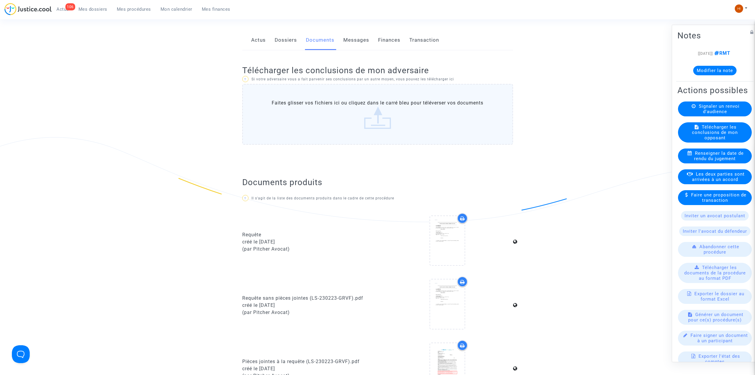
click at [278, 44] on link "Dossiers" at bounding box center [286, 40] width 22 height 20
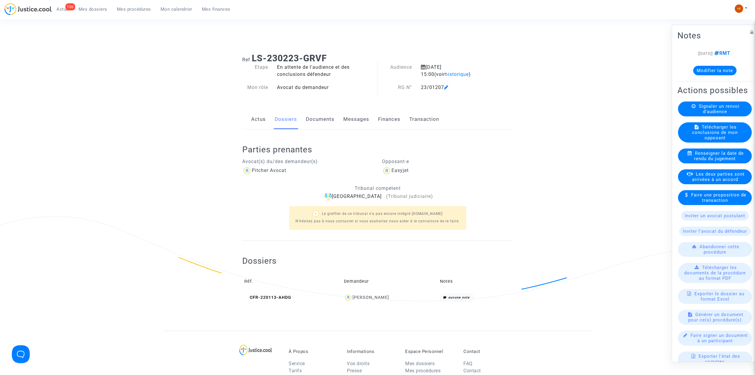
click at [310, 124] on link "Documents" at bounding box center [320, 119] width 29 height 20
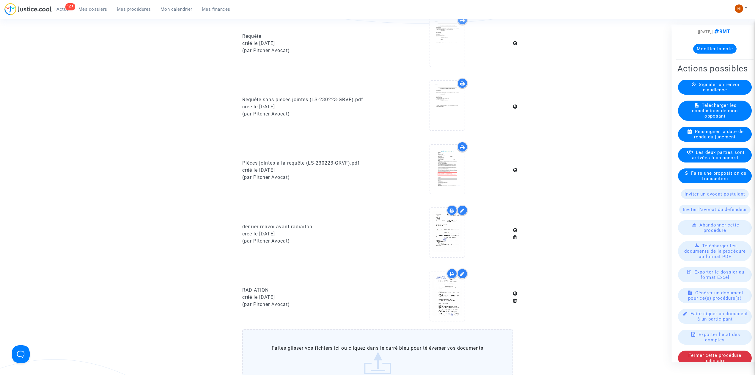
scroll to position [55, 0]
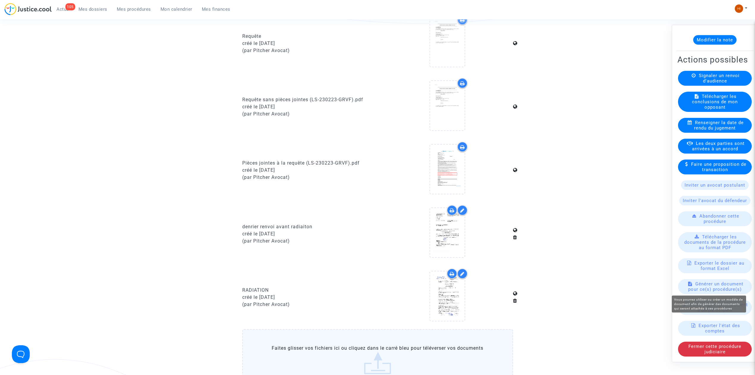
click at [724, 287] on span "Générer un document pour ce(s) procédure(s)" at bounding box center [715, 286] width 55 height 11
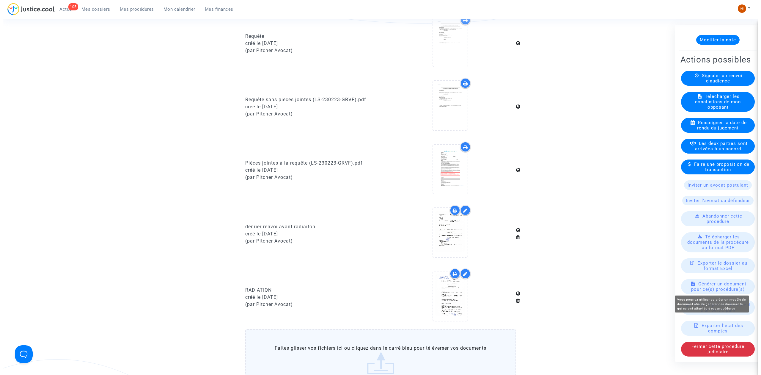
scroll to position [0, 0]
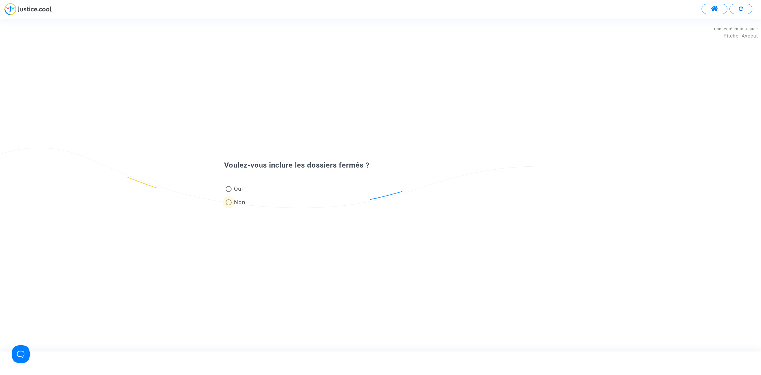
click at [232, 198] on span "Non" at bounding box center [239, 202] width 14 height 8
click at [229, 205] on input "Non" at bounding box center [228, 205] width 0 height 0
radio input "true"
drag, startPoint x: 266, startPoint y: 200, endPoint x: 269, endPoint y: 199, distance: 3.0
click at [267, 199] on div at bounding box center [384, 193] width 320 height 22
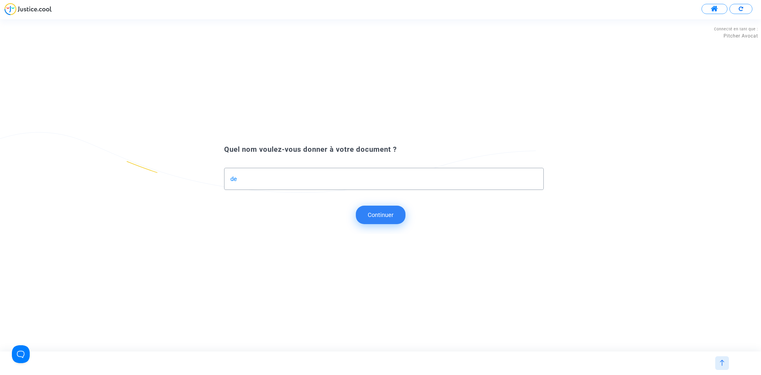
type input "d"
type input "DEMANDE DE RETABLISSEMENT"
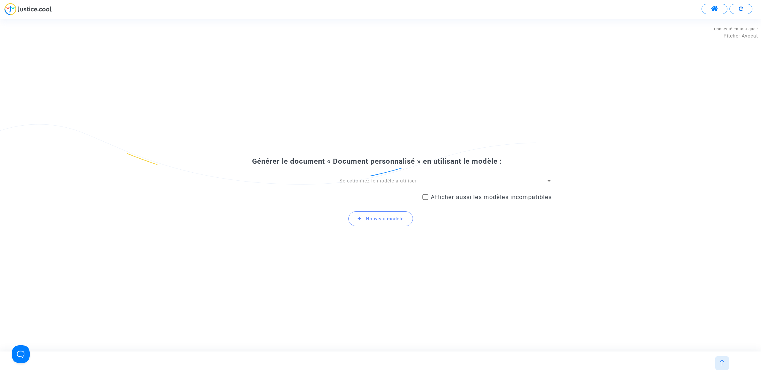
click at [392, 180] on span "Sélectionnez le modèle à utiliser" at bounding box center [378, 181] width 77 height 6
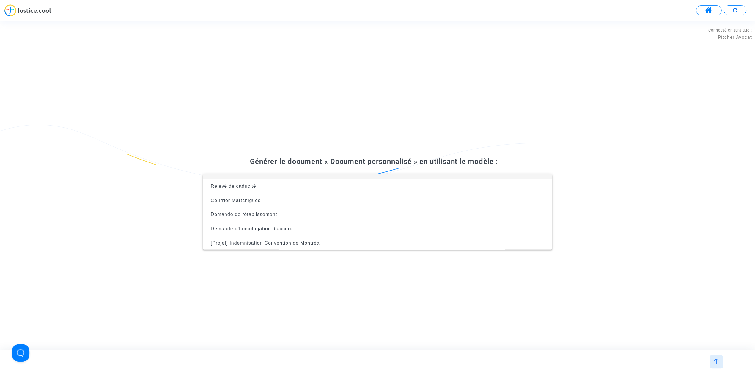
scroll to position [24, 0]
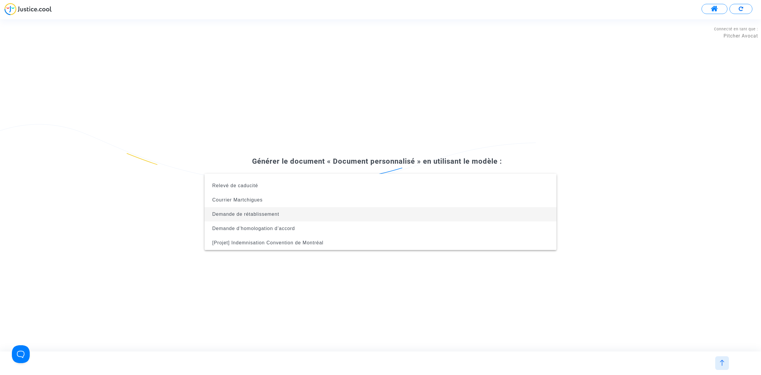
click at [362, 210] on span "Demande de rétablissement" at bounding box center [380, 214] width 343 height 14
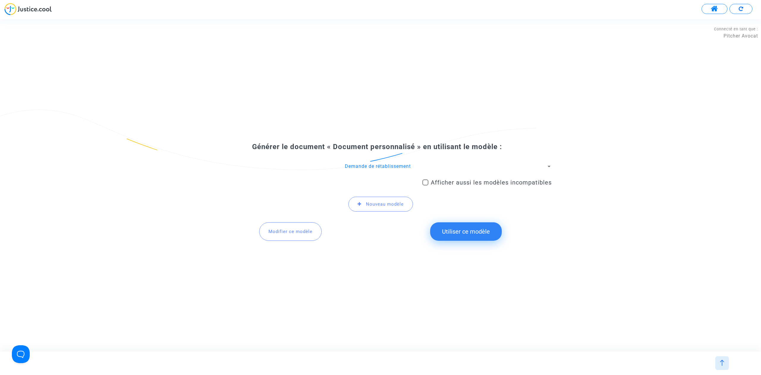
click at [466, 234] on button "Utiliser ce modèle" at bounding box center [466, 231] width 72 height 18
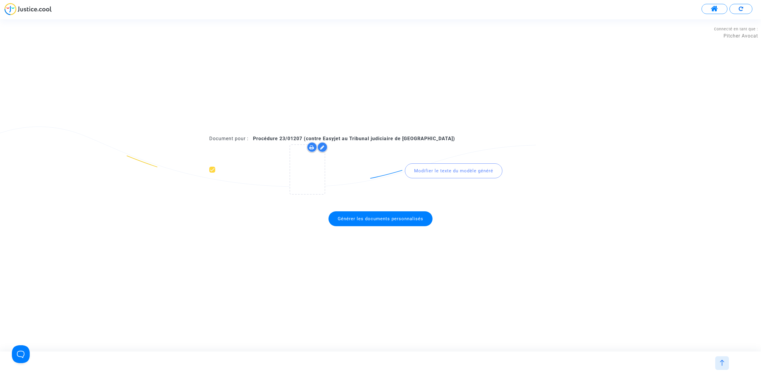
click at [365, 218] on span "Générer les documents personnalisés" at bounding box center [381, 218] width 86 height 5
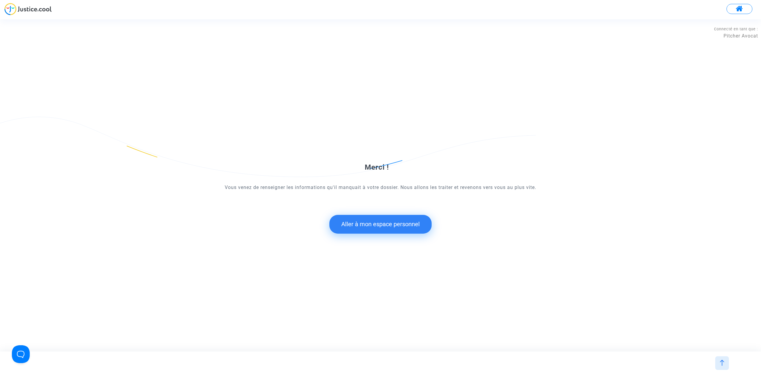
click at [364, 218] on button "Aller à mon espace personnel" at bounding box center [380, 224] width 102 height 18
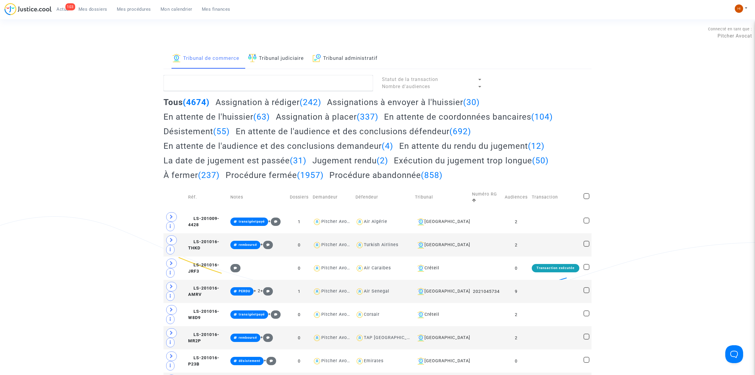
drag, startPoint x: 274, startPoint y: 62, endPoint x: 273, endPoint y: 68, distance: 5.4
click at [274, 62] on link "Tribunal judiciaire" at bounding box center [276, 58] width 56 height 20
click at [270, 81] on textarea at bounding box center [269, 83] width 210 height 16
paste textarea "LS-230223-GRVF"
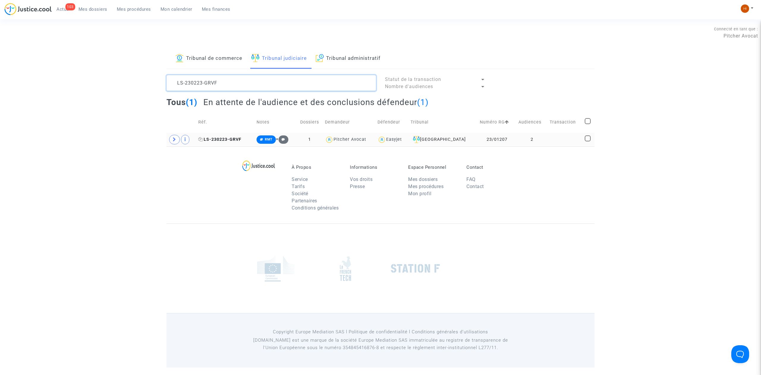
type textarea "LS-230223-GRVF"
click at [212, 139] on span "LS-230223-GRVF" at bounding box center [219, 139] width 43 height 5
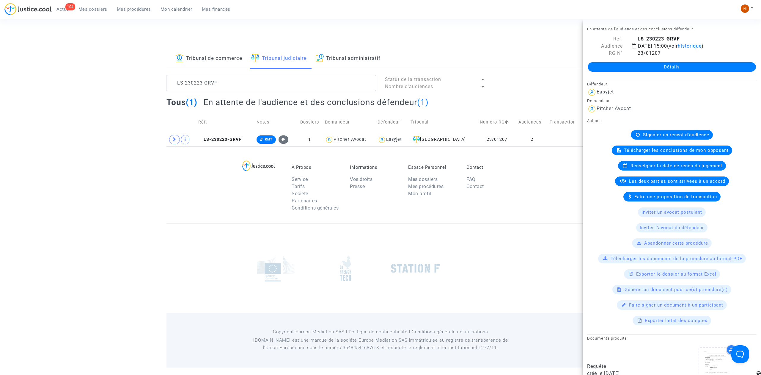
click at [645, 59] on div "Détails" at bounding box center [672, 67] width 178 height 20
click at [631, 71] on link "Détails" at bounding box center [672, 67] width 168 height 10
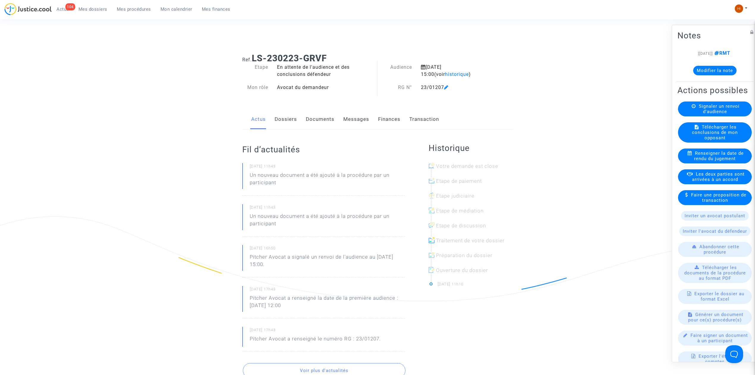
click at [328, 117] on link "Documents" at bounding box center [320, 119] width 29 height 20
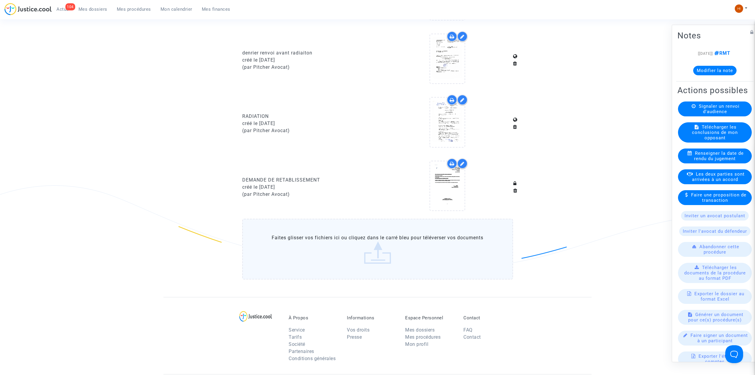
scroll to position [476, 0]
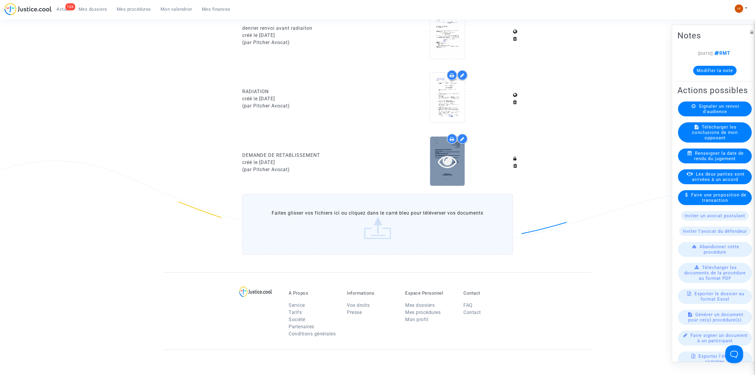
click at [452, 162] on icon at bounding box center [447, 161] width 19 height 19
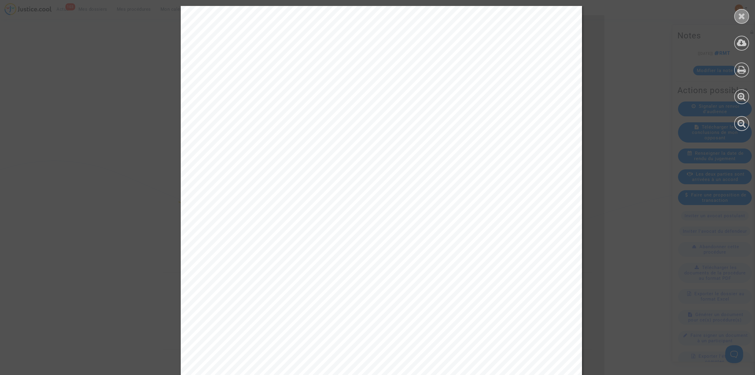
click at [740, 19] on icon at bounding box center [741, 16] width 7 height 9
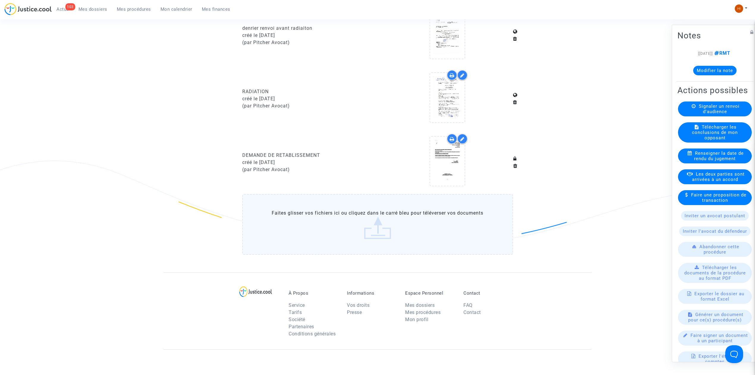
click at [450, 33] on icon at bounding box center [447, 34] width 19 height 19
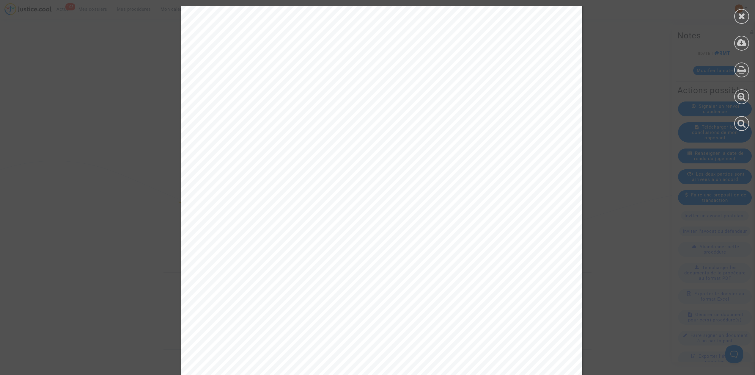
scroll to position [119, 0]
drag, startPoint x: 746, startPoint y: 12, endPoint x: 687, endPoint y: 67, distance: 80.0
click at [746, 12] on div at bounding box center [741, 16] width 15 height 15
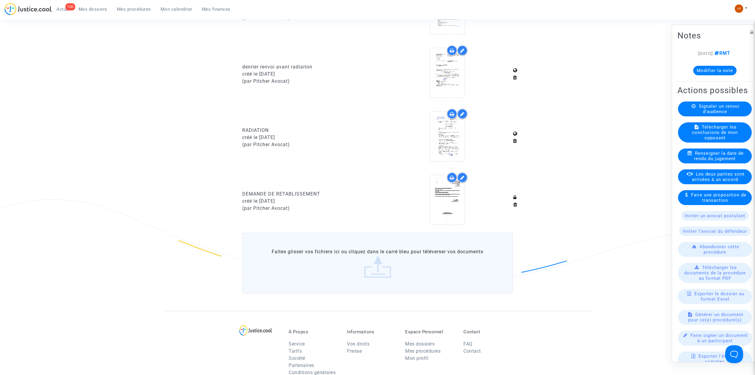
scroll to position [436, 0]
drag, startPoint x: 443, startPoint y: 201, endPoint x: 424, endPoint y: 163, distance: 42.8
click at [443, 197] on icon at bounding box center [447, 200] width 19 height 19
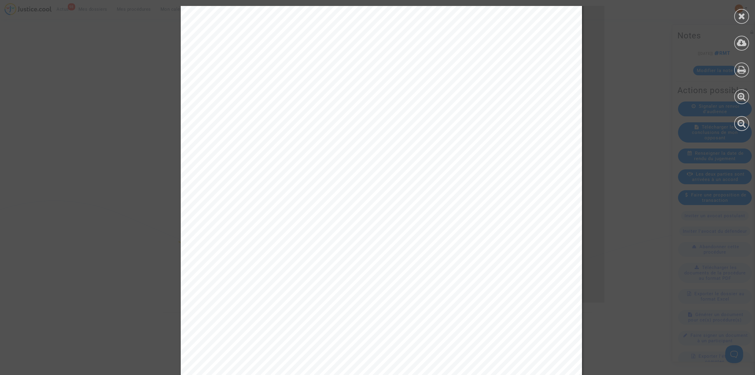
scroll to position [40, 0]
drag, startPoint x: 287, startPoint y: 166, endPoint x: 339, endPoint y: 166, distance: 52.3
click at [342, 168] on div "Me Joyce Pitcher Avocat au Barreau de Paris Tribunal judiciaire de Toulouse 2 A…" at bounding box center [381, 249] width 401 height 567
click at [340, 166] on div "Me Joyce Pitcher Avocat au Barreau de Paris Tribunal judiciaire de Toulouse 2 A…" at bounding box center [381, 249] width 401 height 567
drag, startPoint x: 288, startPoint y: 164, endPoint x: 347, endPoint y: 164, distance: 58.9
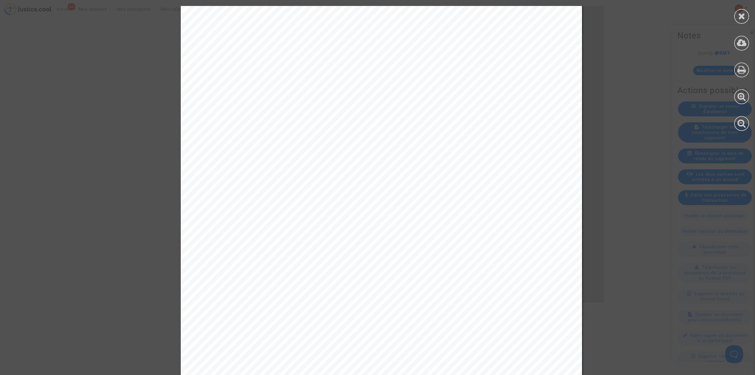
click at [347, 164] on span "RG n°23/01207 Dossier laurent TAMAMES c/ EASYJET" at bounding box center [310, 162] width 195 height 7
copy span "r laurent TAMAM"
drag, startPoint x: 744, startPoint y: 13, endPoint x: 645, endPoint y: 62, distance: 110.1
click at [744, 13] on icon at bounding box center [741, 16] width 7 height 9
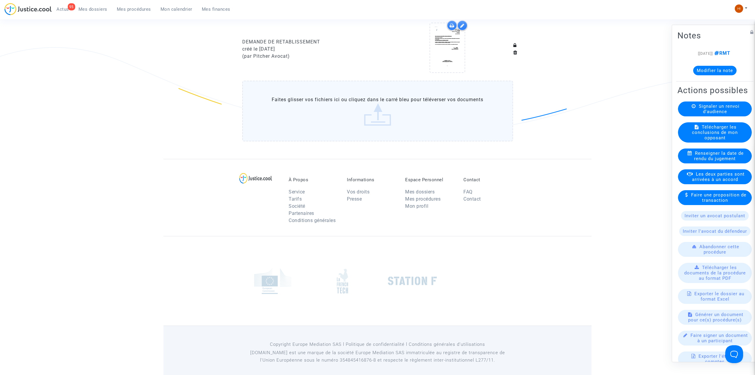
scroll to position [591, 0]
click at [732, 68] on button "Modifier la note" at bounding box center [714, 71] width 43 height 10
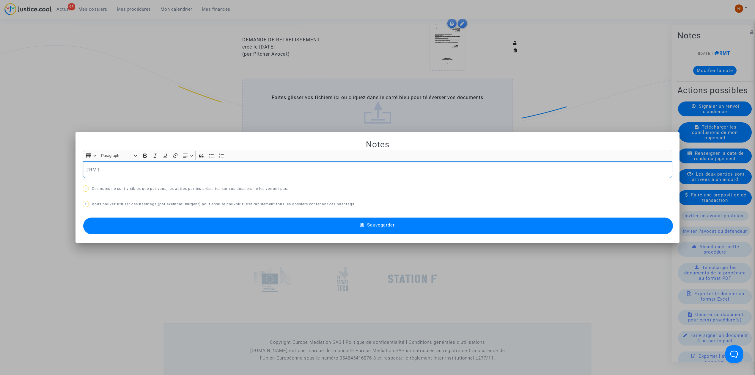
scroll to position [0, 0]
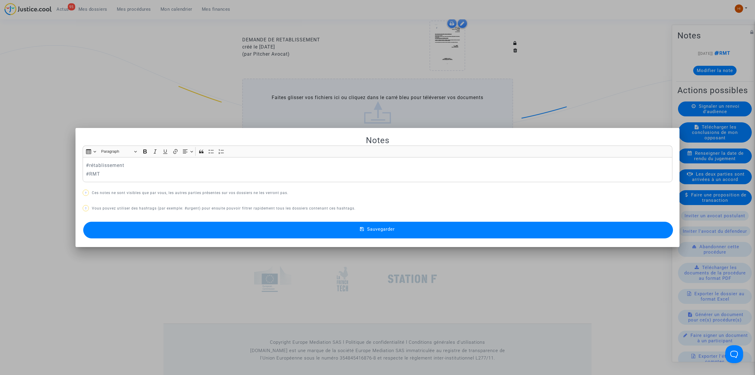
click at [301, 235] on button "Sauvegarder" at bounding box center [378, 229] width 590 height 17
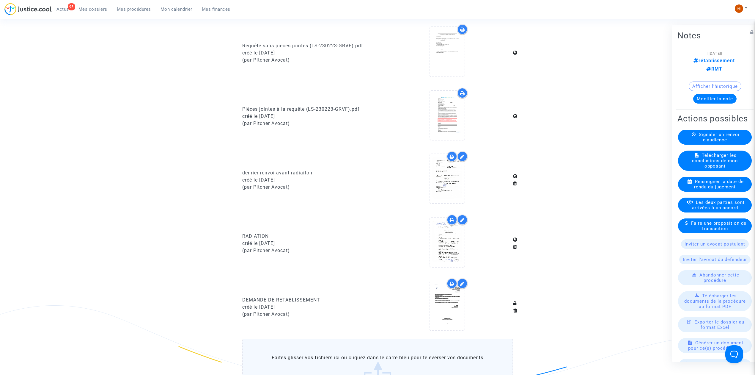
scroll to position [274, 0]
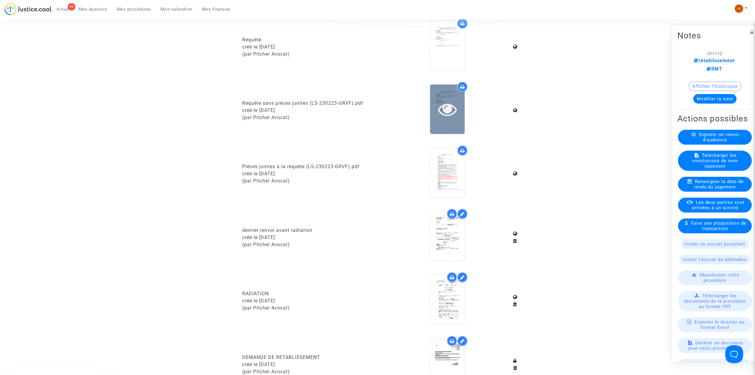
click at [447, 109] on icon at bounding box center [447, 109] width 19 height 19
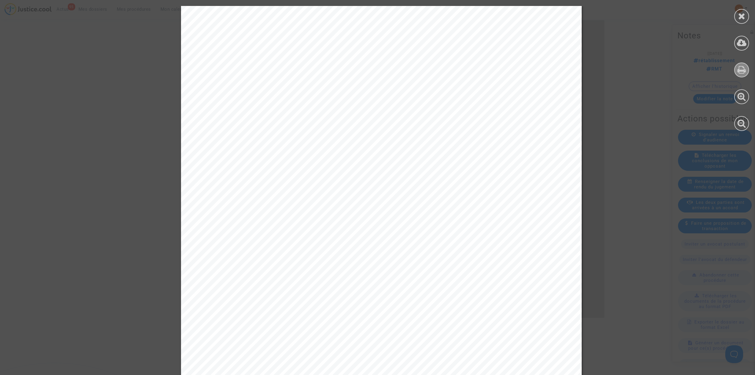
click at [746, 69] on icon at bounding box center [742, 69] width 9 height 9
click at [744, 16] on icon at bounding box center [741, 16] width 7 height 9
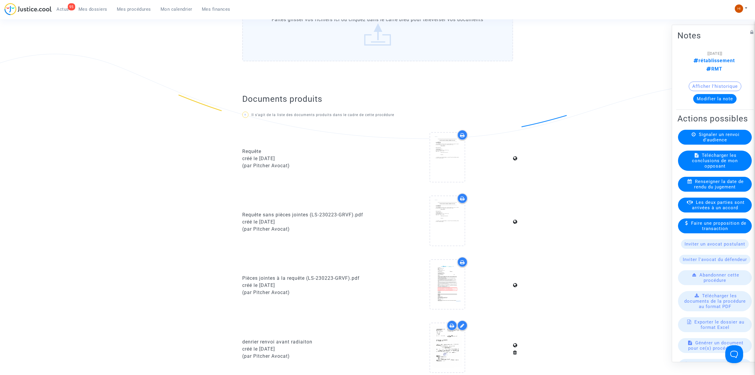
scroll to position [0, 0]
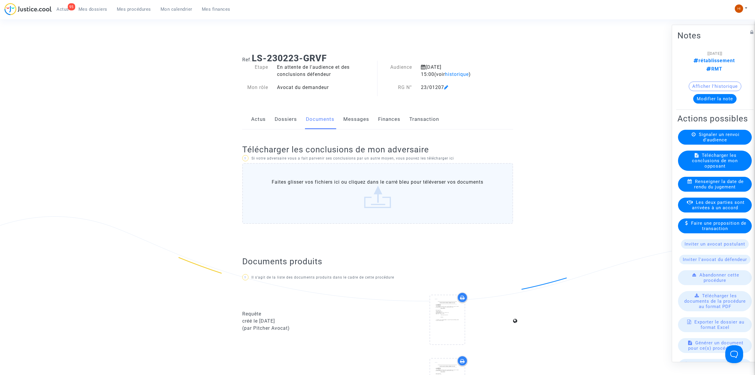
click at [279, 121] on link "Dossiers" at bounding box center [286, 119] width 22 height 20
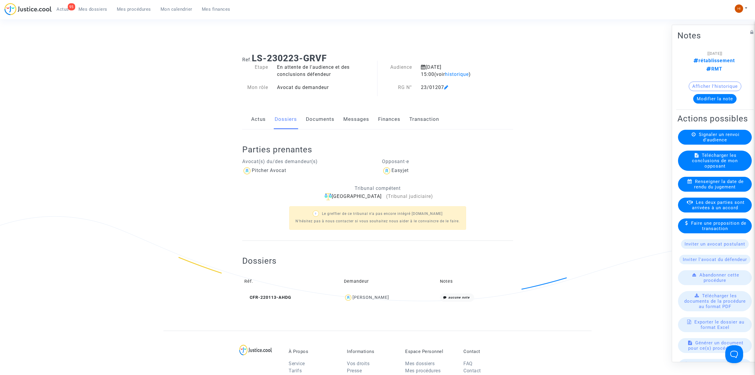
click at [321, 123] on link "Documents" at bounding box center [320, 119] width 29 height 20
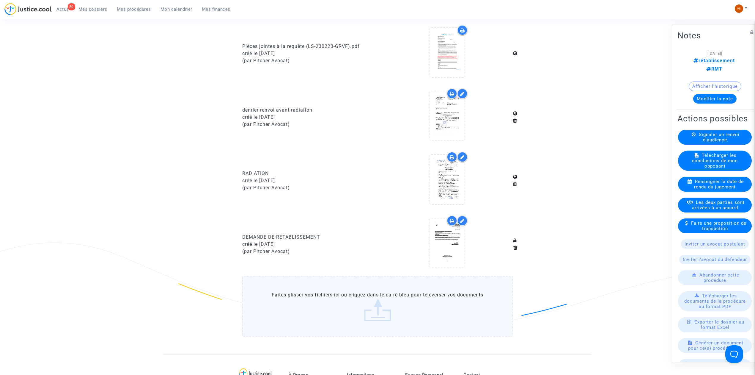
scroll to position [396, 0]
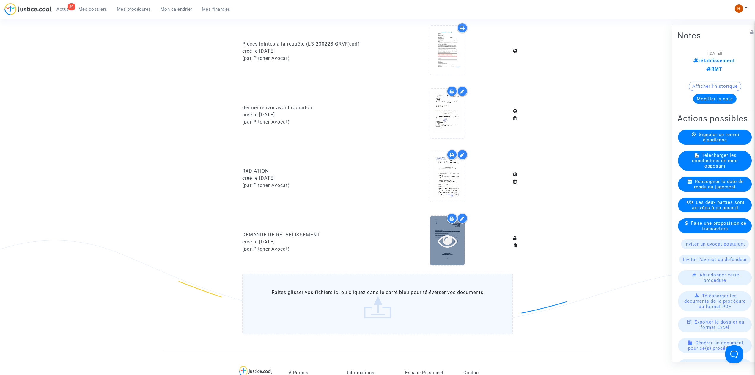
click at [457, 242] on icon at bounding box center [447, 240] width 19 height 19
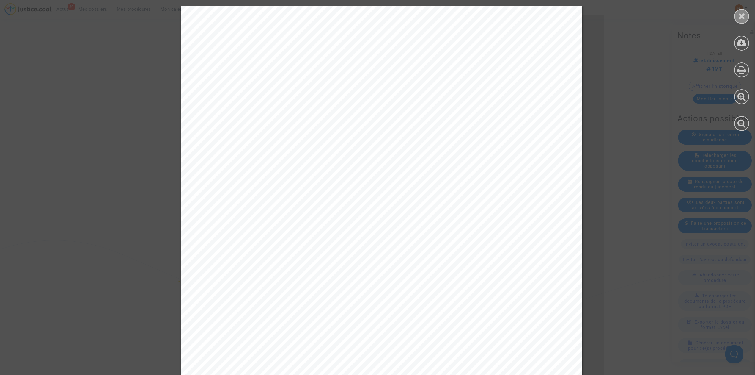
click at [736, 15] on div at bounding box center [741, 16] width 15 height 15
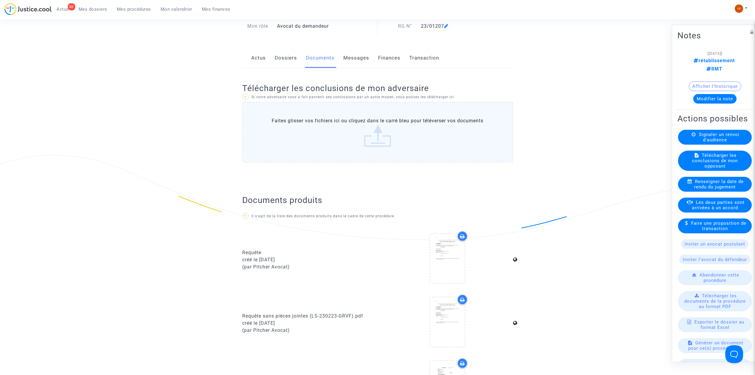
scroll to position [0, 0]
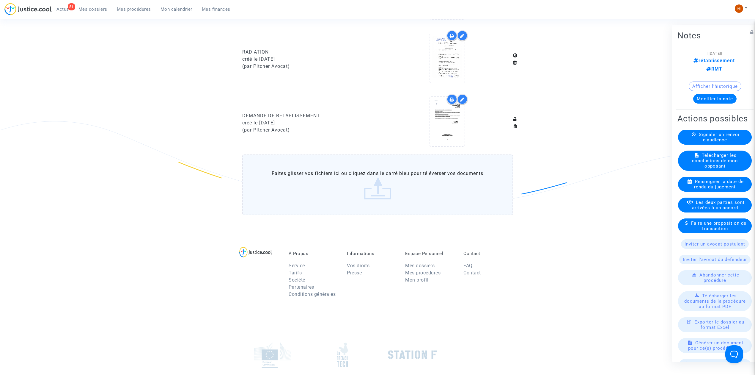
scroll to position [591, 0]
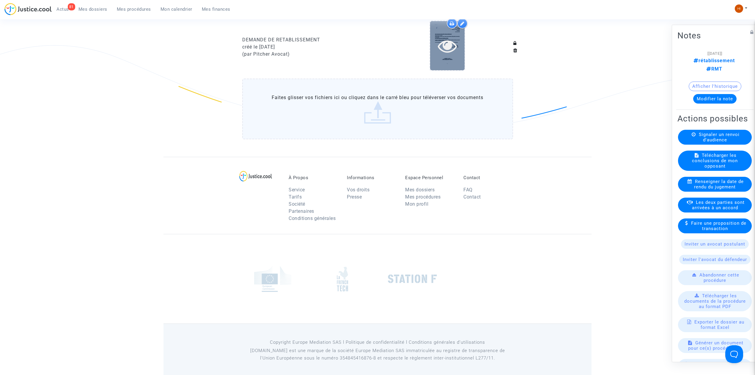
click at [434, 56] on div at bounding box center [447, 45] width 34 height 49
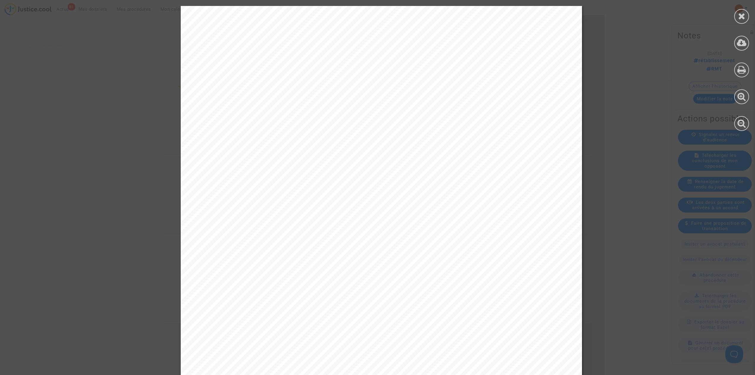
click at [734, 10] on div at bounding box center [741, 68] width 27 height 137
click at [739, 14] on icon at bounding box center [741, 16] width 7 height 9
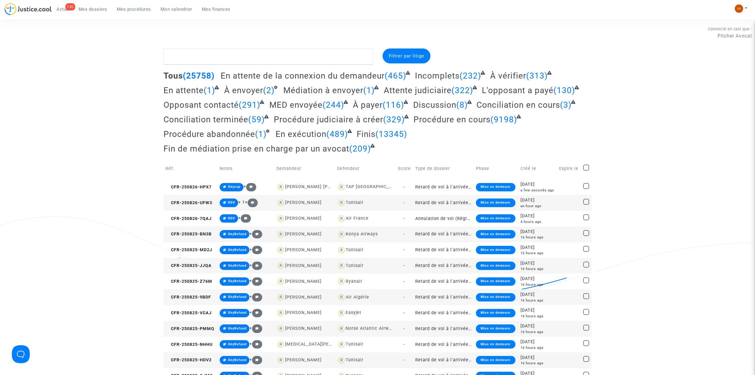
click at [162, 12] on link "Mon calendrier" at bounding box center [176, 9] width 41 height 9
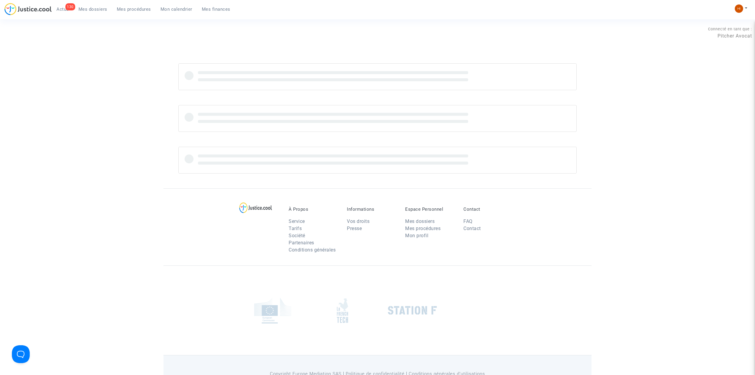
click at [172, 7] on span "Mon calendrier" at bounding box center [177, 9] width 32 height 5
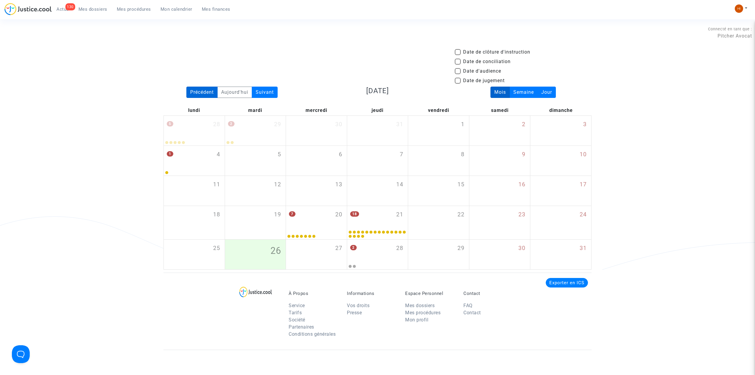
click at [208, 89] on div "Précédent" at bounding box center [201, 92] width 31 height 11
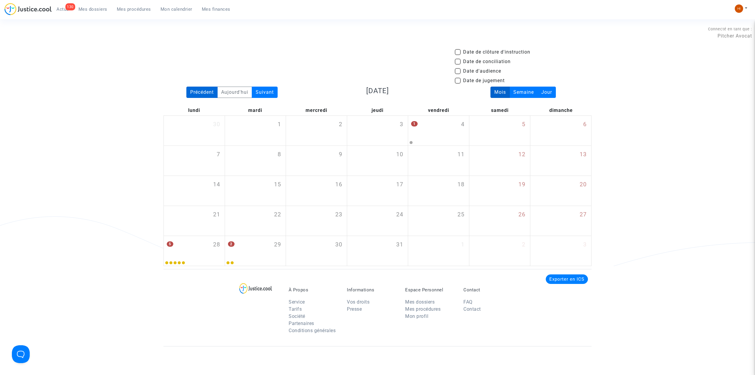
click at [193, 93] on div "Précédent" at bounding box center [201, 92] width 31 height 11
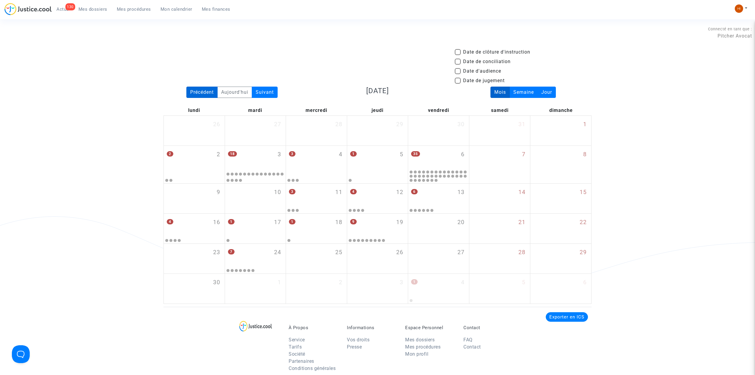
click at [193, 93] on div "Précédent" at bounding box center [201, 92] width 31 height 11
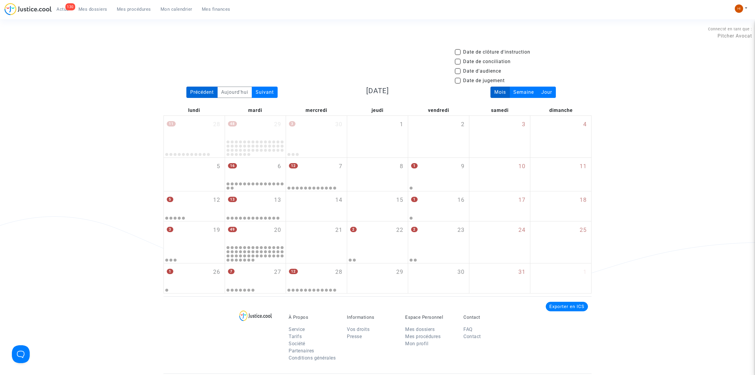
click at [205, 94] on div "Précédent" at bounding box center [201, 92] width 31 height 11
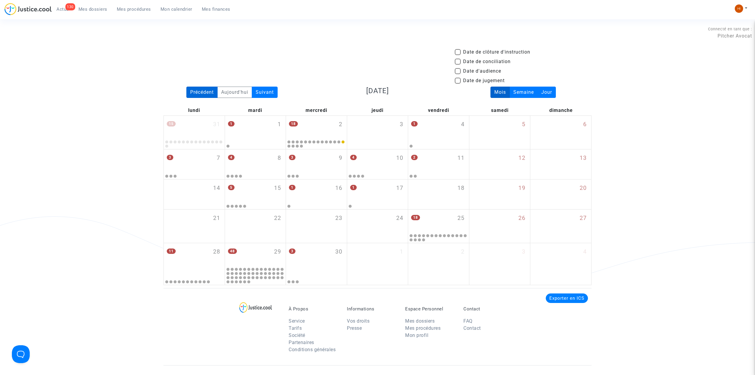
click at [205, 94] on div "Précédent" at bounding box center [201, 92] width 31 height 11
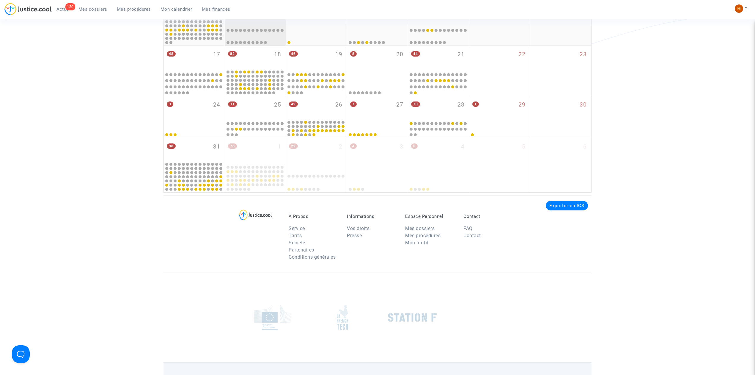
scroll to position [238, 0]
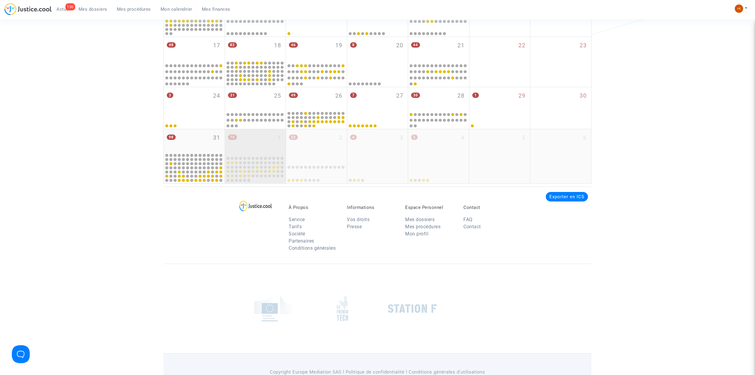
drag, startPoint x: 214, startPoint y: 138, endPoint x: 243, endPoint y: 135, distance: 29.1
click at [214, 138] on span "31" at bounding box center [216, 137] width 7 height 9
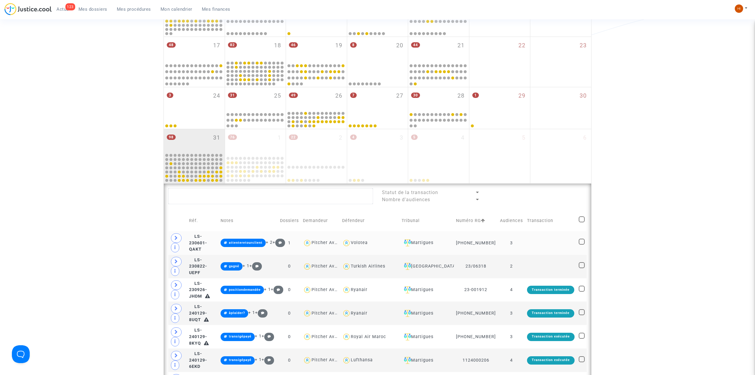
click at [532, 245] on td at bounding box center [551, 242] width 52 height 23
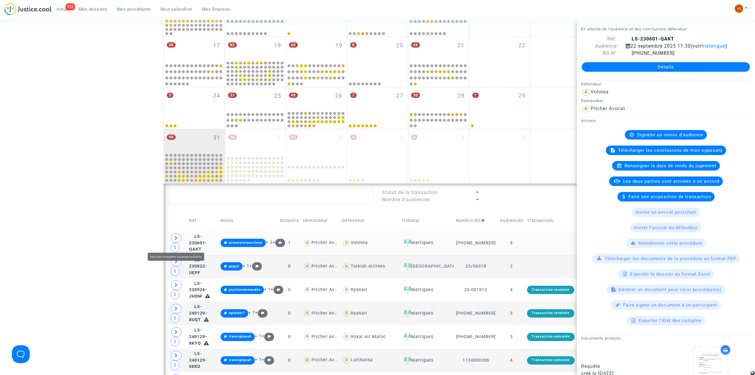
click at [177, 240] on span at bounding box center [176, 238] width 11 height 10
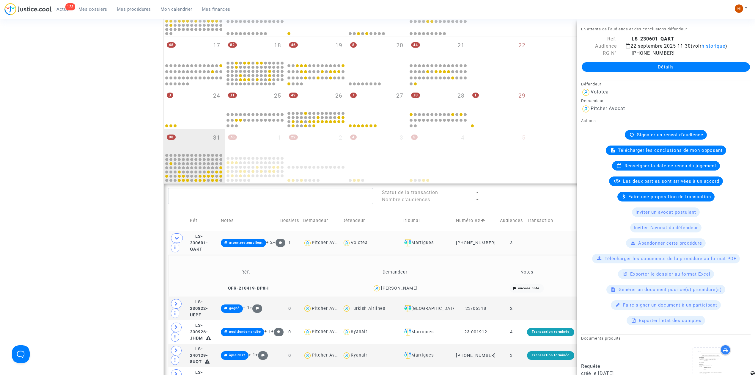
drag, startPoint x: 427, startPoint y: 294, endPoint x: 396, endPoint y: 294, distance: 31.2
click at [396, 293] on div "[PERSON_NAME]" at bounding box center [395, 288] width 144 height 9
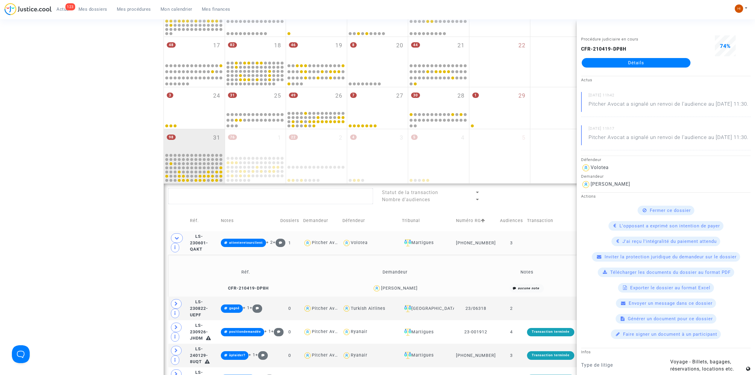
copy div "[PERSON_NAME]"
drag, startPoint x: 127, startPoint y: 11, endPoint x: 160, endPoint y: 17, distance: 33.8
click at [127, 11] on span "Mes procédures" at bounding box center [134, 9] width 34 height 5
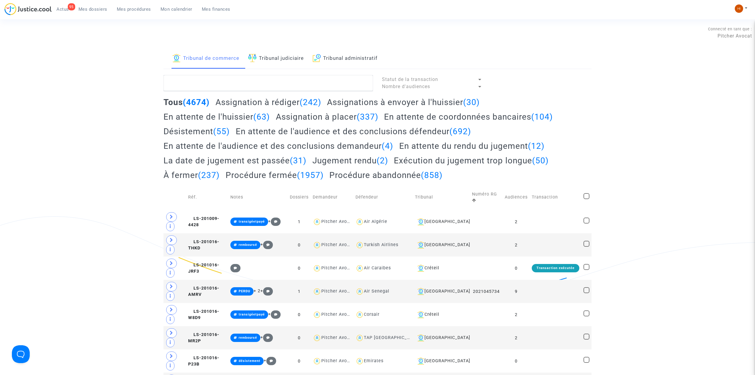
click at [275, 58] on link "Tribunal judiciaire" at bounding box center [276, 58] width 56 height 20
click at [278, 78] on textarea at bounding box center [269, 83] width 210 height 16
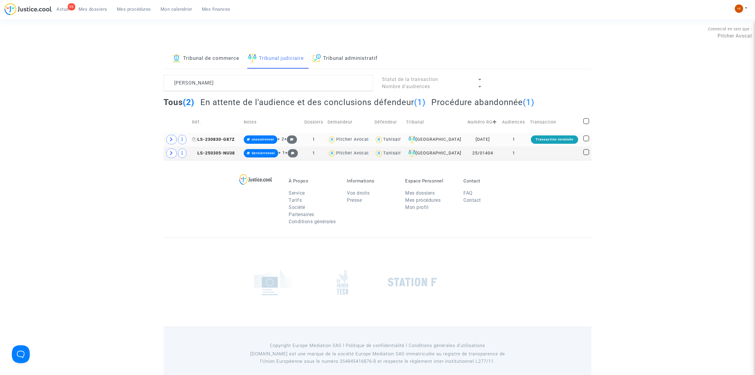
click at [220, 141] on span "LS-230830-G87Z" at bounding box center [213, 139] width 43 height 5
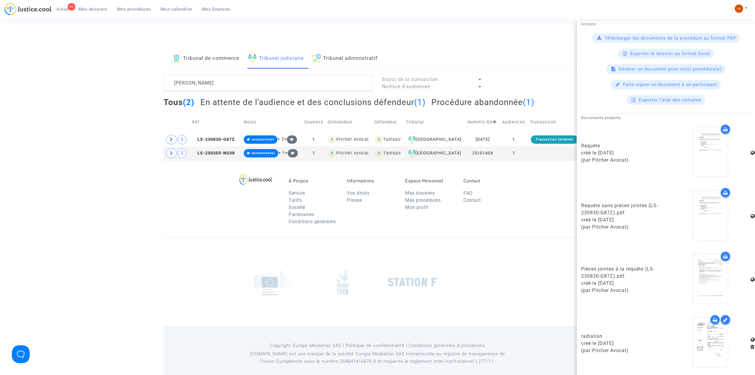
scroll to position [7, 0]
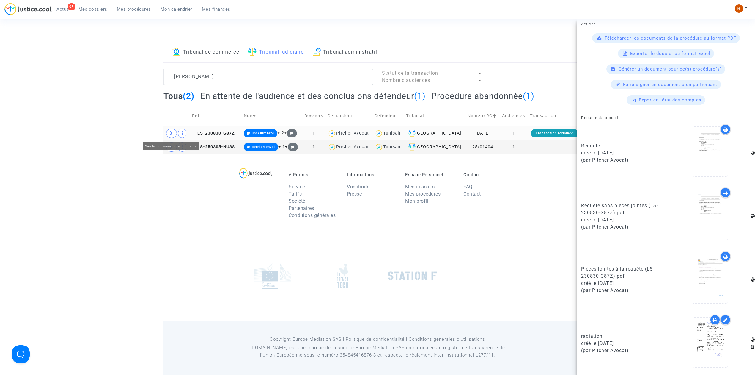
click at [168, 130] on span at bounding box center [171, 133] width 11 height 10
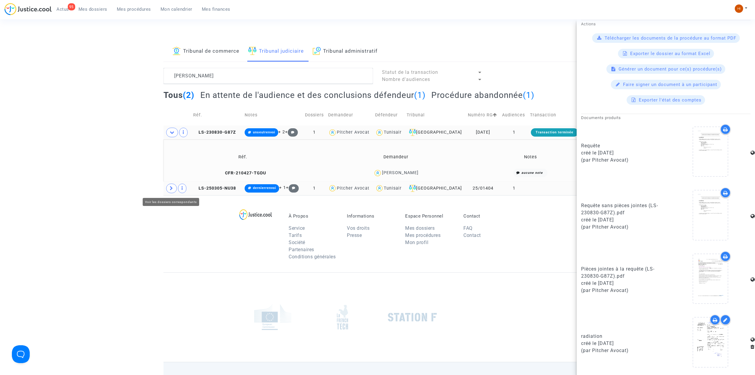
click at [172, 191] on span at bounding box center [171, 188] width 11 height 10
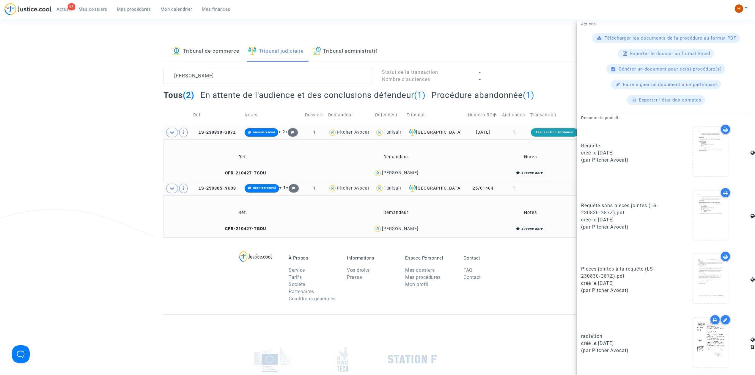
click at [361, 96] on h2 "En attente de l'audience et des conclusions défendeur (1)" at bounding box center [312, 95] width 225 height 10
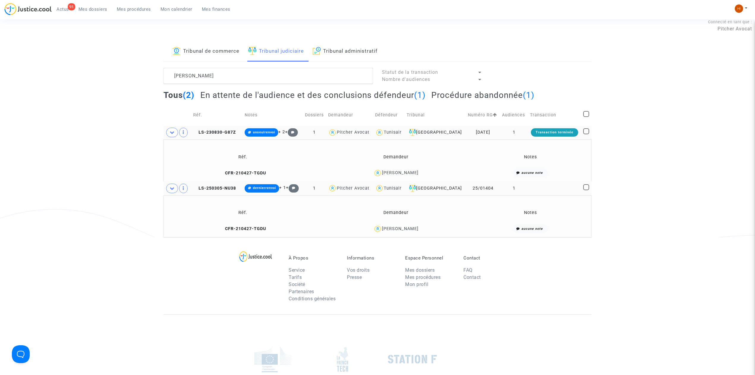
scroll to position [0, 0]
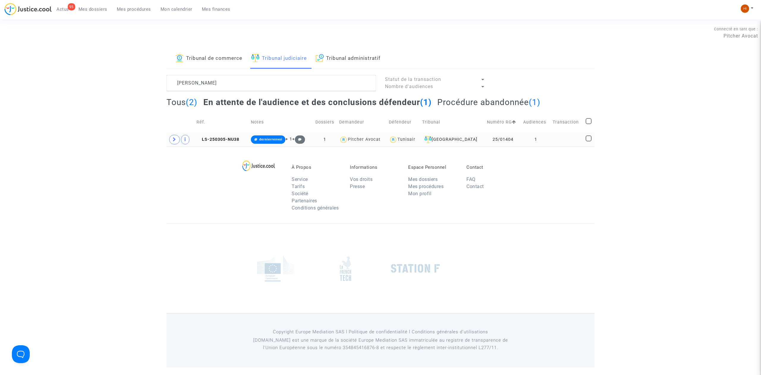
click at [546, 141] on td "1" at bounding box center [535, 140] width 29 height 14
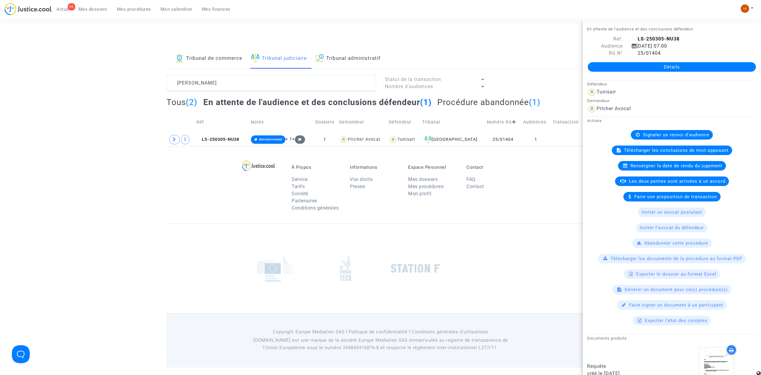
click at [511, 98] on h2 "Procédure abandonnée (1)" at bounding box center [488, 102] width 103 height 10
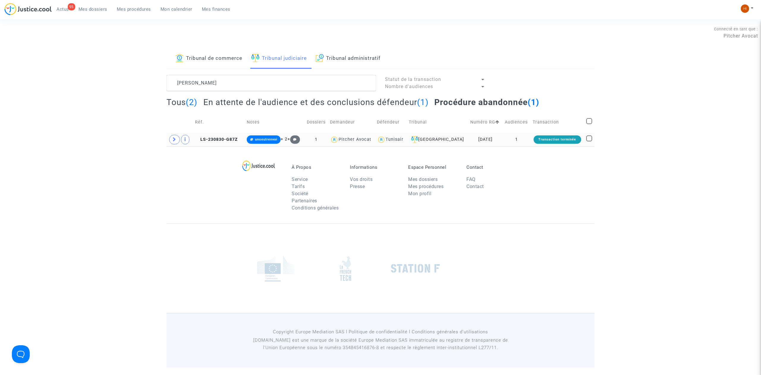
click at [511, 139] on td "1" at bounding box center [517, 140] width 28 height 14
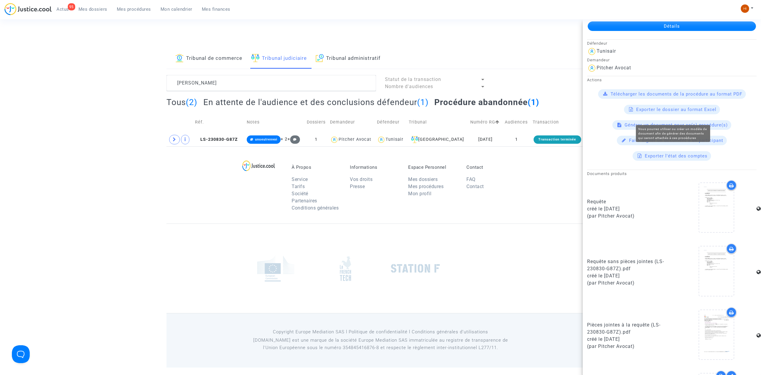
scroll to position [97, 0]
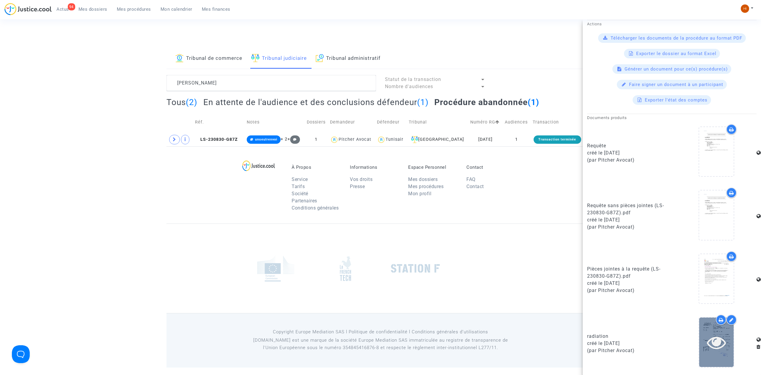
click at [715, 352] on div at bounding box center [716, 341] width 34 height 49
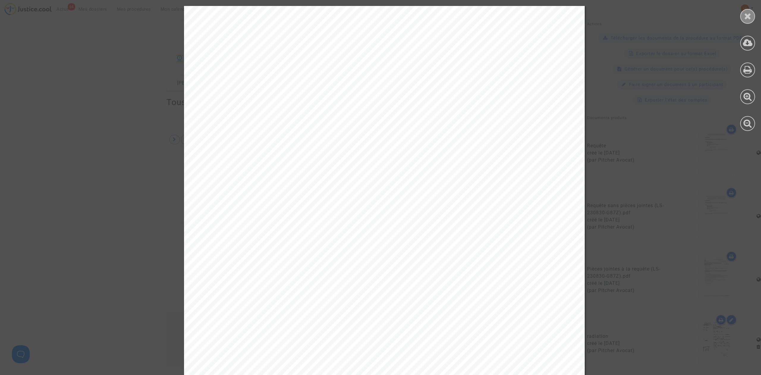
click at [747, 15] on icon at bounding box center [747, 16] width 7 height 9
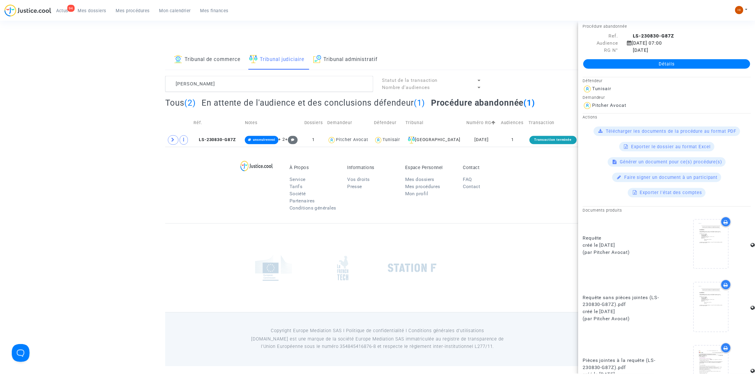
scroll to position [0, 0]
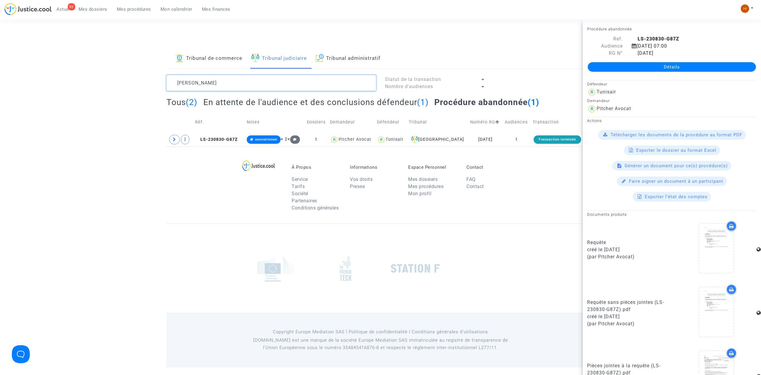
drag, startPoint x: 281, startPoint y: 90, endPoint x: 61, endPoint y: 85, distance: 220.1
click at [61, 85] on div "Tribunal de commerce Tribunal judiciaire Tribunal administratif ben jedida Stat…" at bounding box center [380, 97] width 761 height 98
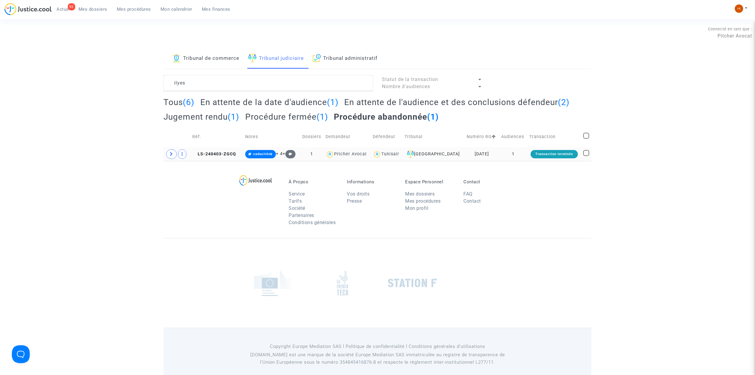
click at [224, 150] on td "LS-240403-ZGCQ" at bounding box center [216, 154] width 53 height 14
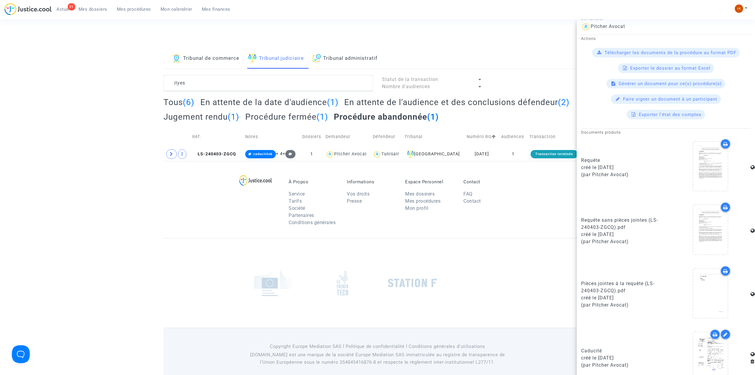
scroll to position [223, 0]
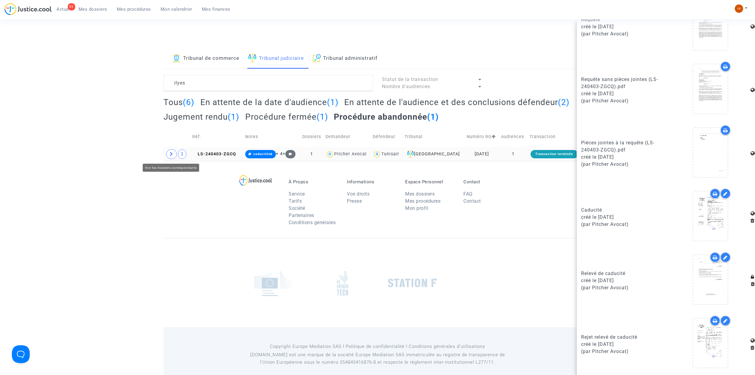
click at [170, 159] on span at bounding box center [171, 154] width 11 height 10
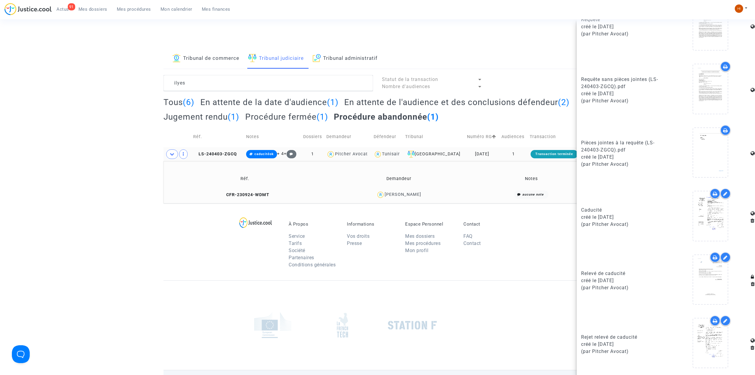
click at [172, 97] on h2 "Tous (6)" at bounding box center [179, 102] width 31 height 10
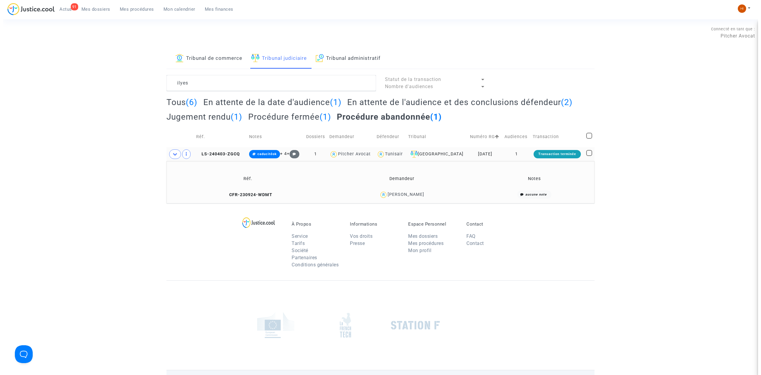
scroll to position [0, 0]
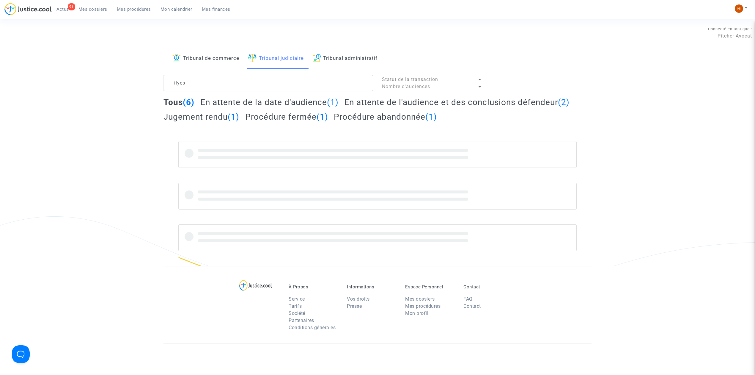
click at [175, 99] on h2 "Tous (6)" at bounding box center [179, 102] width 31 height 10
click at [269, 79] on textarea at bounding box center [269, 83] width 210 height 16
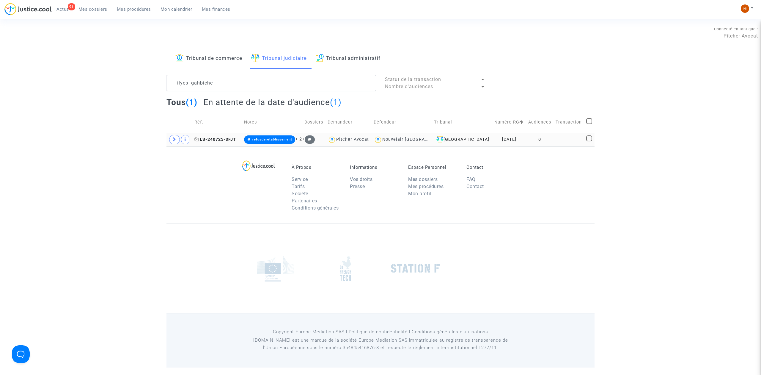
click at [213, 138] on span "LS-240725-3FJT" at bounding box center [215, 139] width 42 height 5
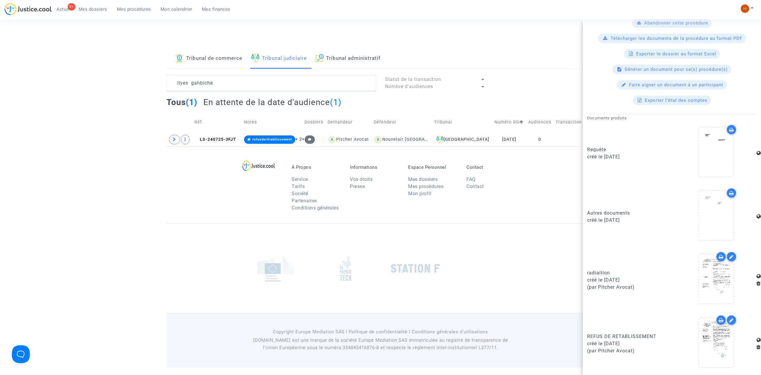
scroll to position [168, 0]
click at [717, 344] on icon at bounding box center [716, 341] width 19 height 19
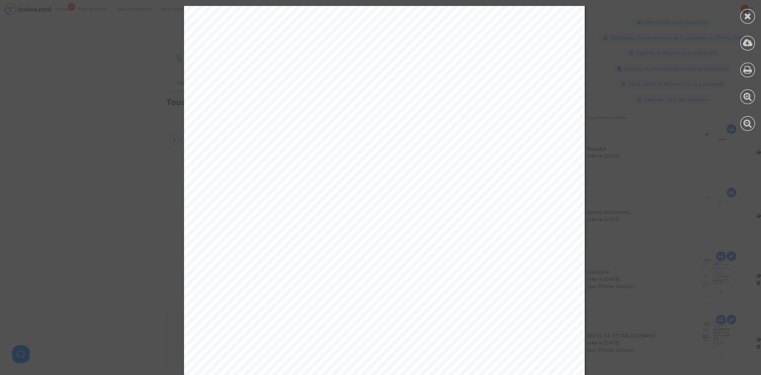
scroll to position [0, 0]
click at [755, 14] on div at bounding box center [747, 68] width 27 height 137
click at [753, 15] on div at bounding box center [747, 16] width 15 height 15
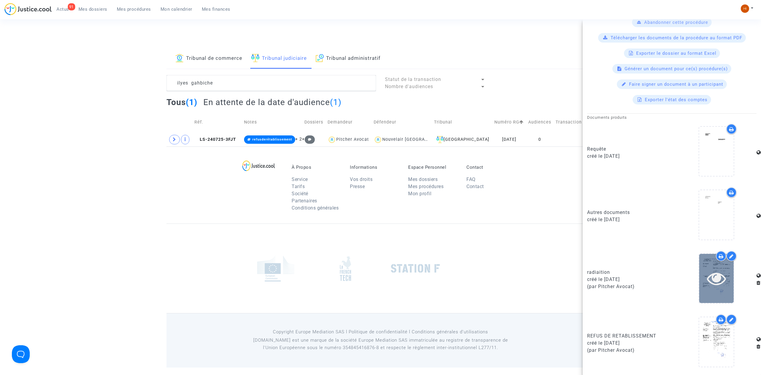
click at [715, 280] on icon at bounding box center [716, 277] width 19 height 19
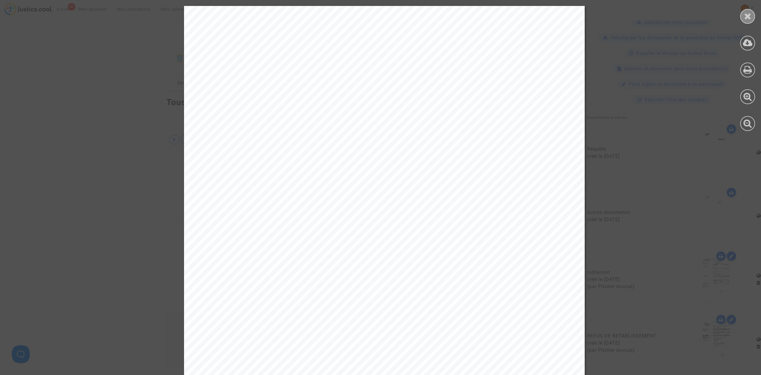
click at [745, 23] on div at bounding box center [747, 16] width 15 height 15
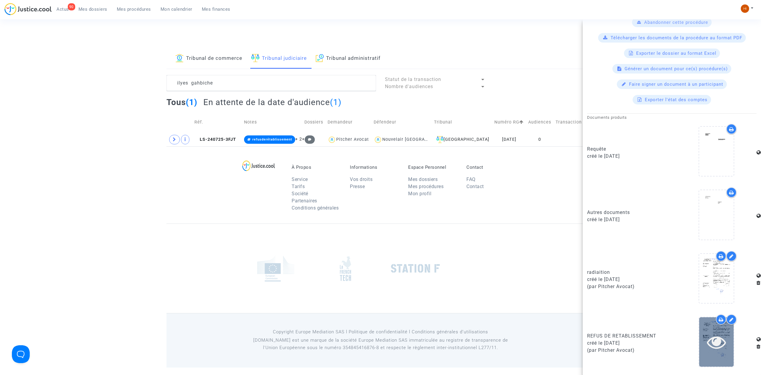
click at [709, 345] on icon at bounding box center [716, 341] width 19 height 19
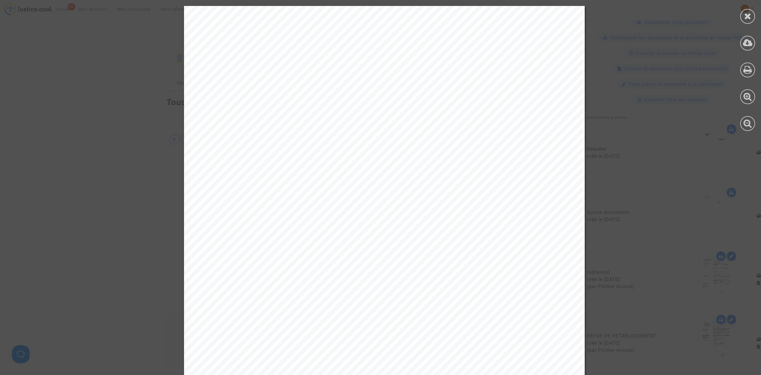
click at [751, 17] on div at bounding box center [747, 16] width 15 height 15
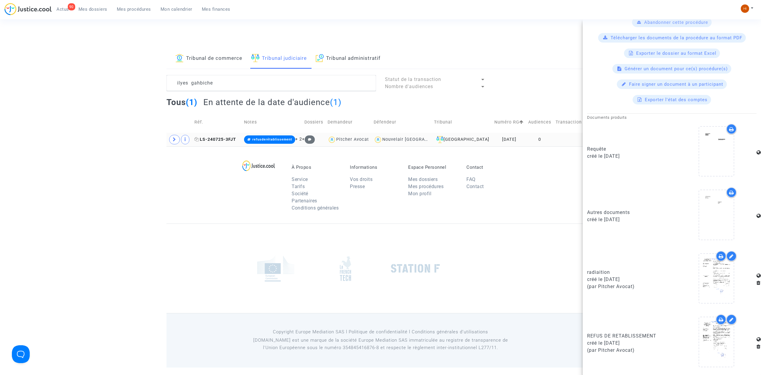
click at [218, 141] on span "LS-240725-3FJT" at bounding box center [215, 139] width 42 height 5
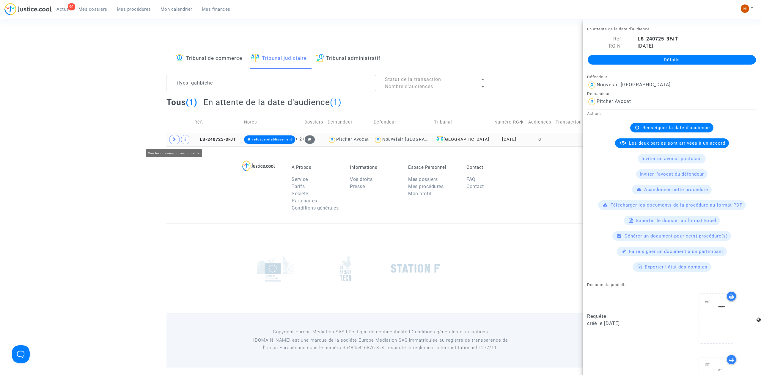
click at [173, 138] on span at bounding box center [174, 140] width 11 height 10
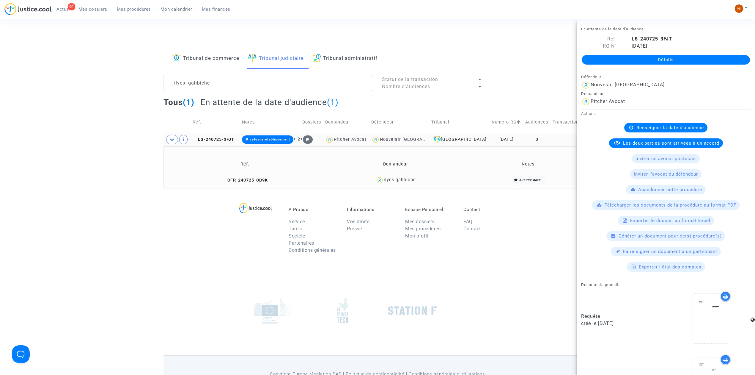
click at [232, 176] on td "CFR-240725-CB9K" at bounding box center [245, 180] width 159 height 13
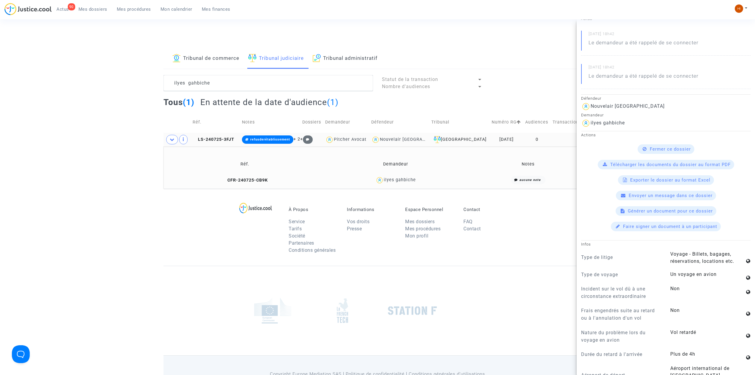
scroll to position [198, 0]
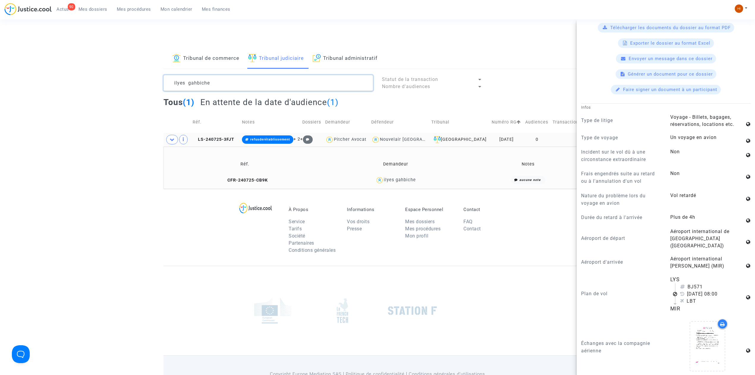
click at [261, 80] on textarea at bounding box center [269, 83] width 210 height 16
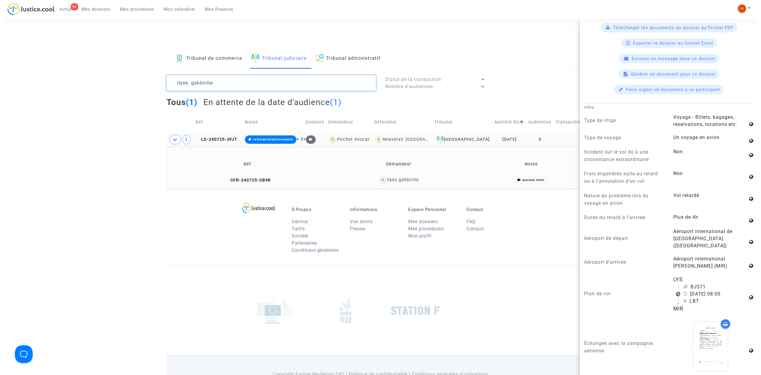
scroll to position [0, 0]
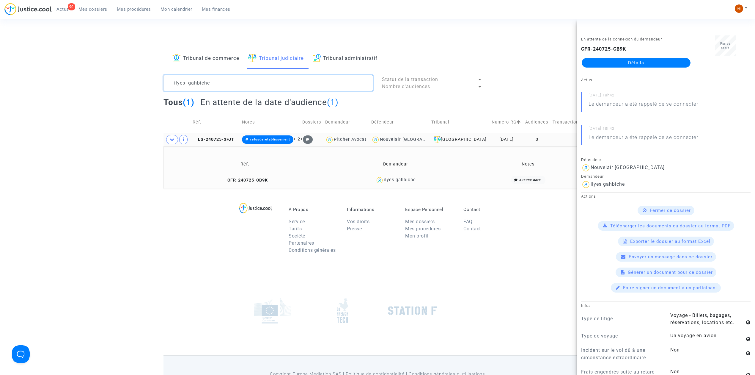
click at [261, 80] on textarea at bounding box center [269, 83] width 210 height 16
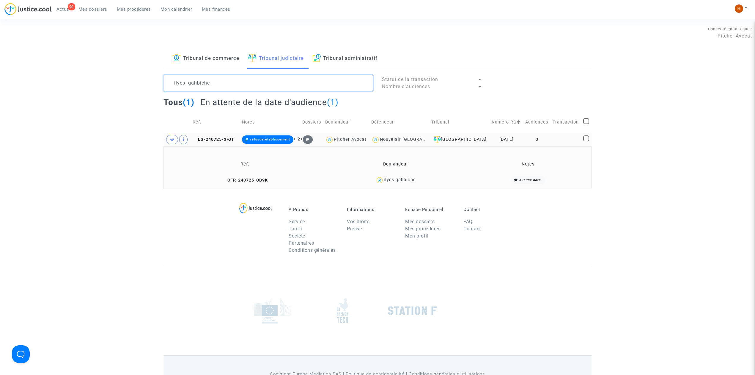
click at [261, 80] on textarea at bounding box center [269, 83] width 210 height 16
type textarea "r"
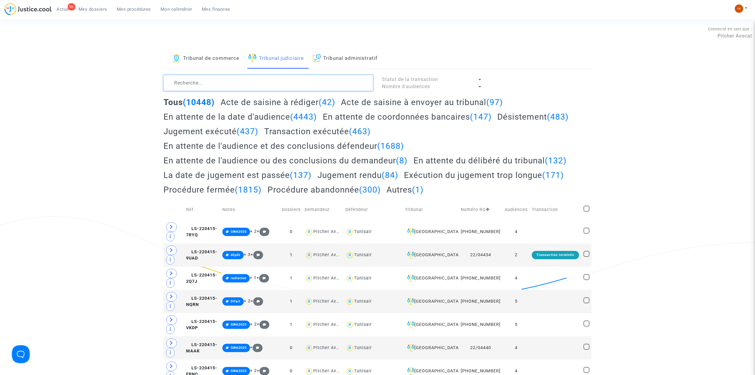
click at [249, 78] on textarea at bounding box center [269, 83] width 210 height 16
paste textarea "ghalloussi"
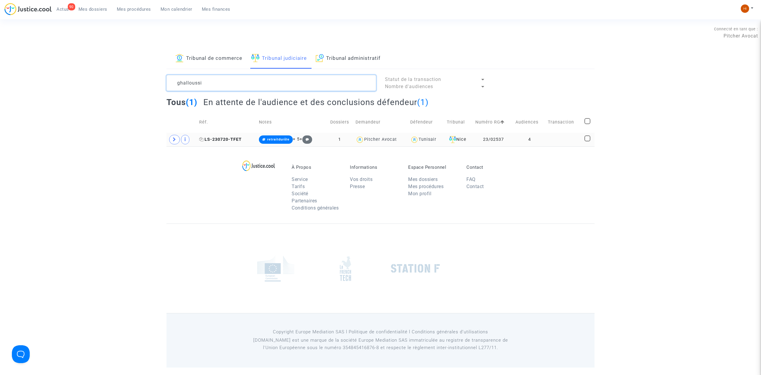
type textarea "ghalloussi"
click at [232, 141] on span "LS-230720-TFET" at bounding box center [220, 139] width 43 height 5
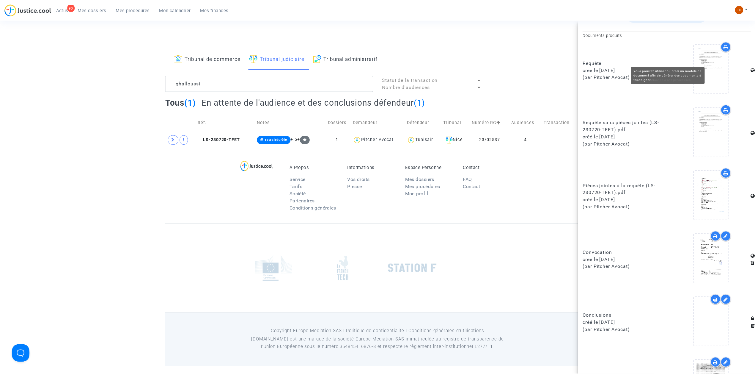
scroll to position [348, 0]
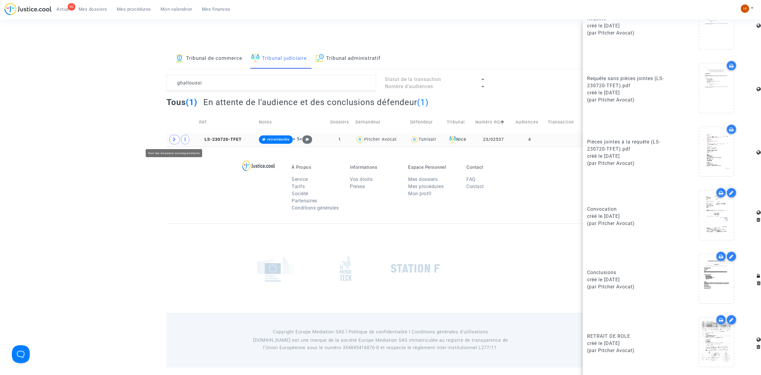
drag, startPoint x: 174, startPoint y: 140, endPoint x: 179, endPoint y: 142, distance: 5.9
click at [174, 140] on icon at bounding box center [175, 139] width 4 height 4
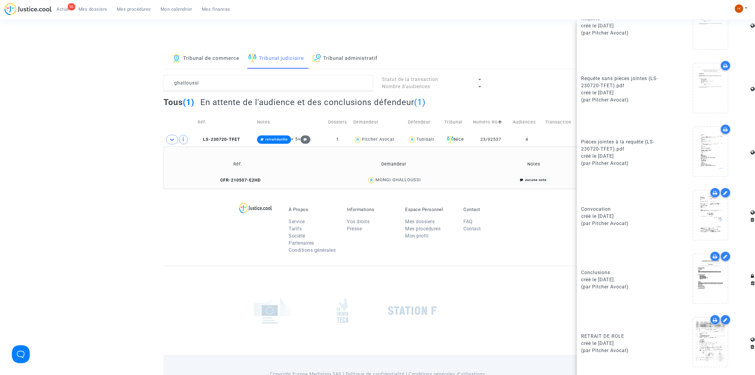
drag, startPoint x: 461, startPoint y: 177, endPoint x: 411, endPoint y: 183, distance: 50.7
click at [411, 183] on div "MONGI GHALLOUSSI" at bounding box center [394, 180] width 164 height 9
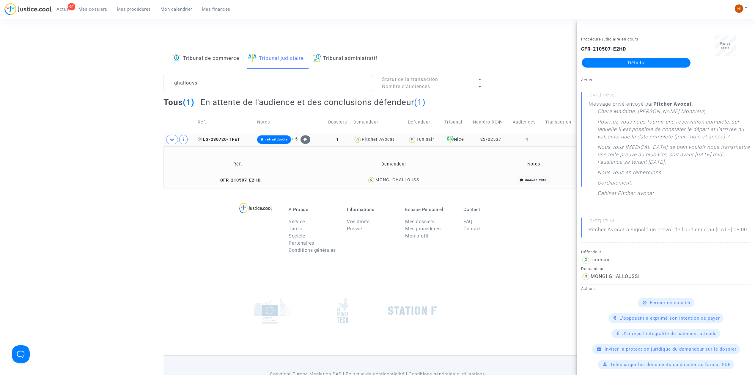
click at [203, 139] on span "LS-230720-TFET" at bounding box center [219, 139] width 43 height 5
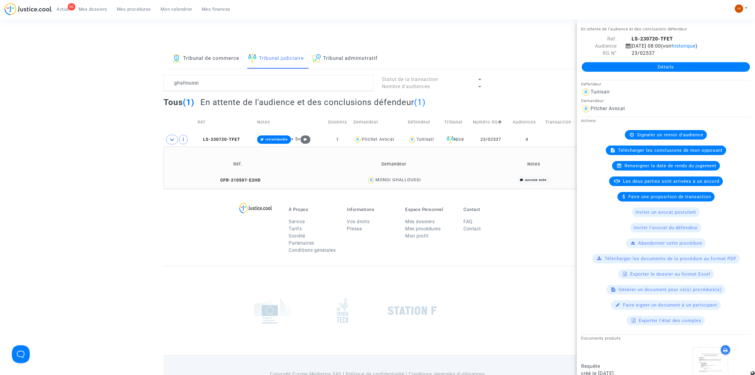
drag, startPoint x: 436, startPoint y: 179, endPoint x: 375, endPoint y: 184, distance: 61.5
click at [375, 184] on div "MONGI GHALLOUSSI" at bounding box center [394, 180] width 164 height 9
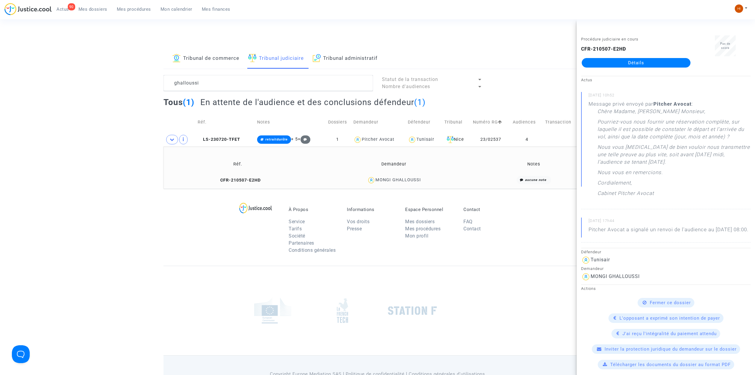
copy div "MONGI GHALLOUSSI"
click at [220, 140] on span "LS-230720-TFET" at bounding box center [219, 139] width 43 height 5
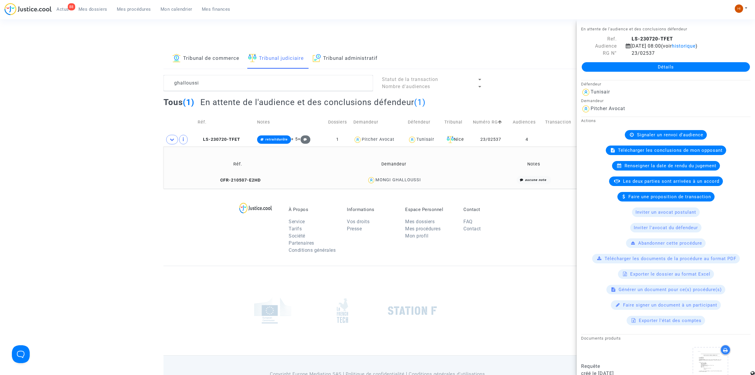
click at [675, 66] on link "Détails" at bounding box center [666, 67] width 168 height 10
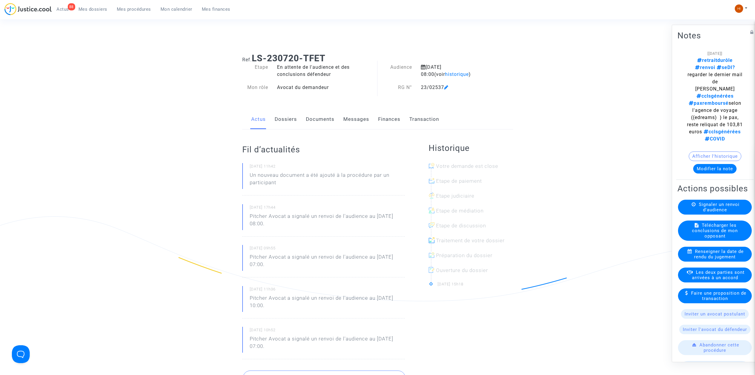
click at [322, 124] on link "Documents" at bounding box center [320, 119] width 29 height 20
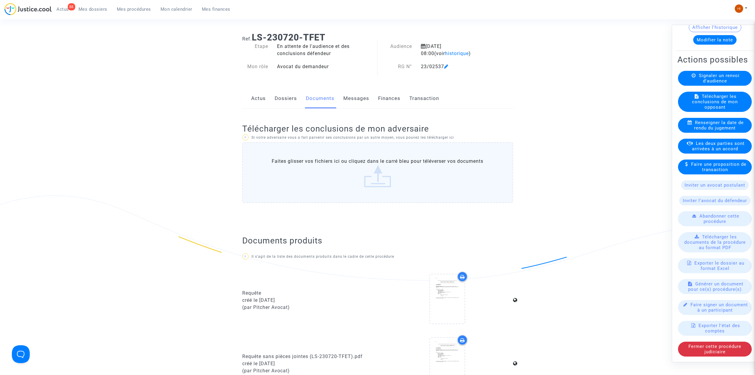
scroll to position [40, 0]
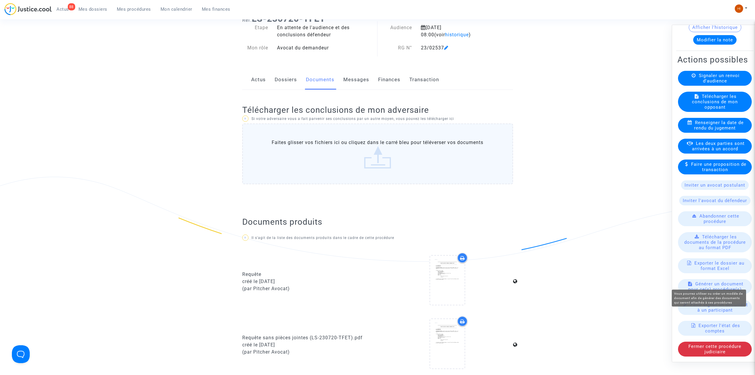
click at [715, 281] on span "Générer un document pour ce(s) procédure(s)" at bounding box center [715, 286] width 55 height 11
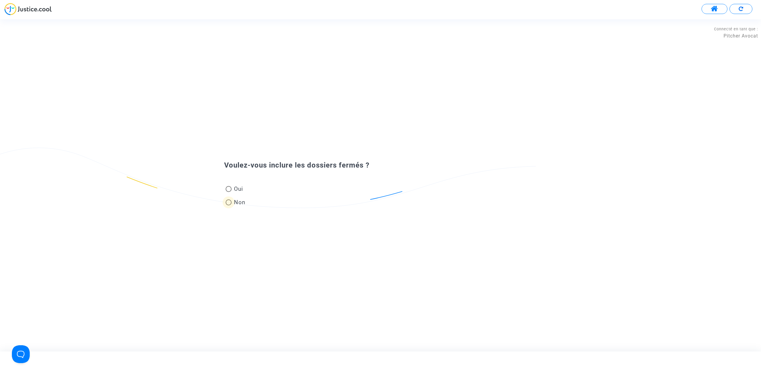
click at [235, 205] on span "Non" at bounding box center [239, 202] width 14 height 8
click at [229, 205] on input "Non" at bounding box center [228, 205] width 0 height 0
radio input "true"
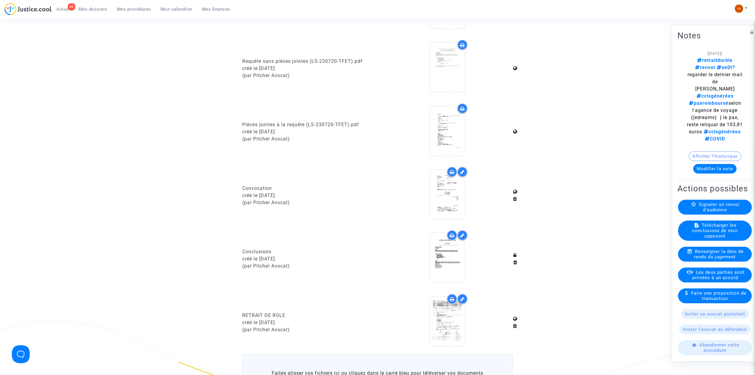
scroll to position [317, 0]
click at [453, 200] on div at bounding box center [447, 192] width 34 height 49
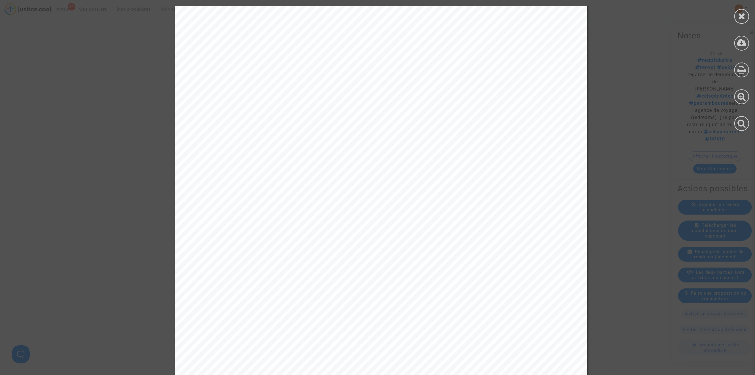
scroll to position [0, 0]
click at [744, 12] on icon at bounding box center [741, 16] width 7 height 9
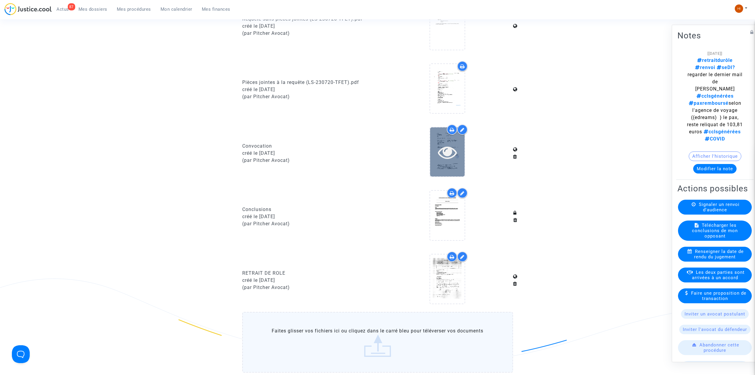
scroll to position [357, 0]
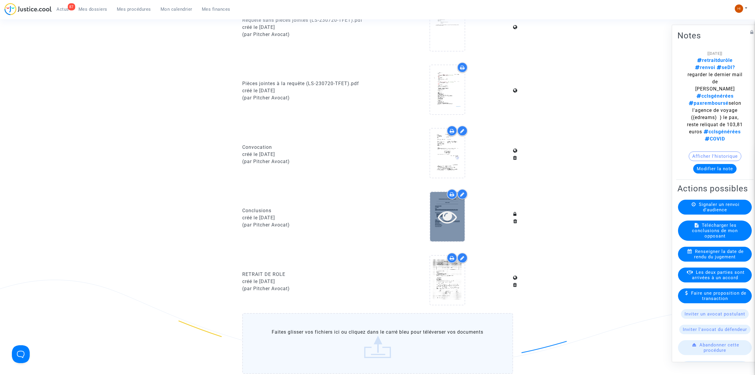
click at [451, 226] on div at bounding box center [447, 216] width 34 height 49
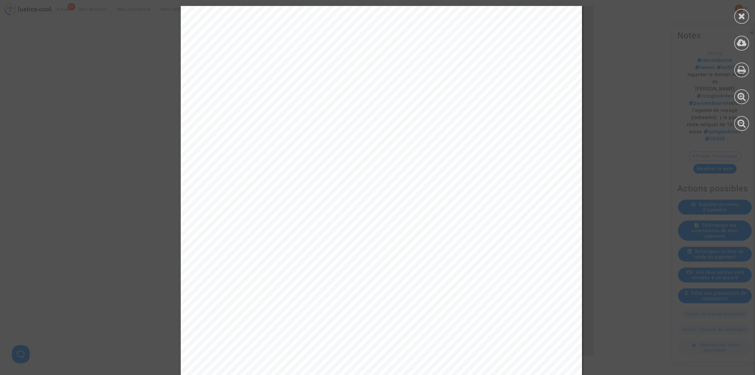
scroll to position [119, 0]
click at [739, 13] on icon at bounding box center [741, 16] width 7 height 9
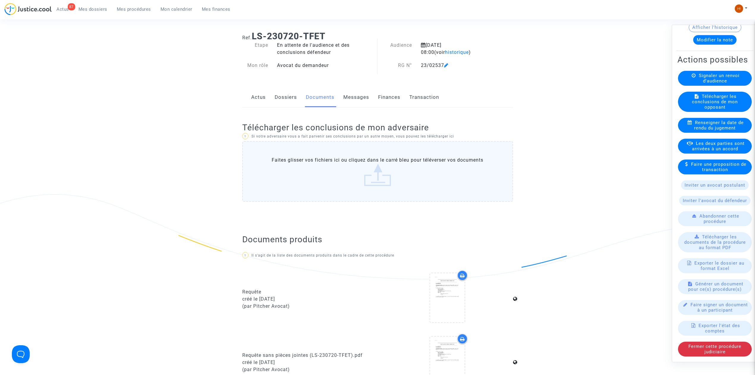
scroll to position [0, 0]
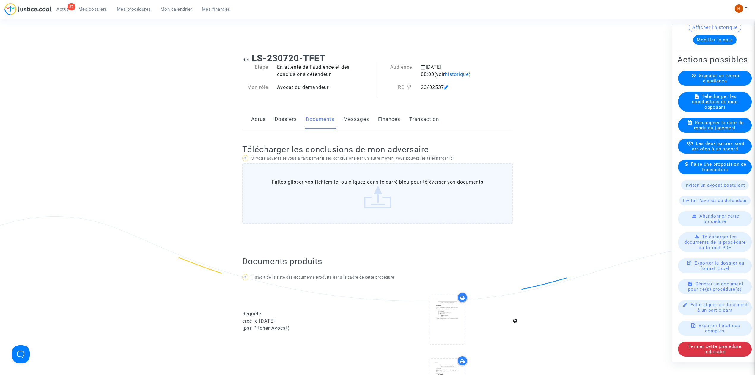
drag, startPoint x: 344, startPoint y: 57, endPoint x: 252, endPoint y: 55, distance: 91.6
click at [252, 55] on h1 "Ref. LS-230720-TFET" at bounding box center [377, 58] width 271 height 11
copy b "LS-230720-TFET"
click at [706, 269] on available-action-list "Signaler un renvoi d'audience Télécharger les conclusions de mon opposant Rense…" at bounding box center [715, 213] width 75 height 285
click at [706, 281] on span "Générer un document pour ce(s) procédure(s)" at bounding box center [715, 286] width 55 height 11
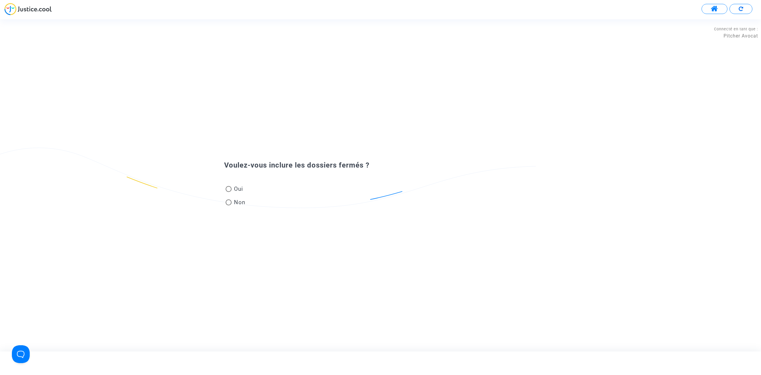
drag, startPoint x: 237, startPoint y: 205, endPoint x: 267, endPoint y: 206, distance: 30.4
click at [236, 205] on span "Non" at bounding box center [239, 202] width 14 height 8
click at [229, 205] on input "Non" at bounding box center [228, 205] width 0 height 0
radio input "true"
click at [420, 64] on div "Quel nom voulez-vous donner à votre document ?" at bounding box center [380, 185] width 761 height 332
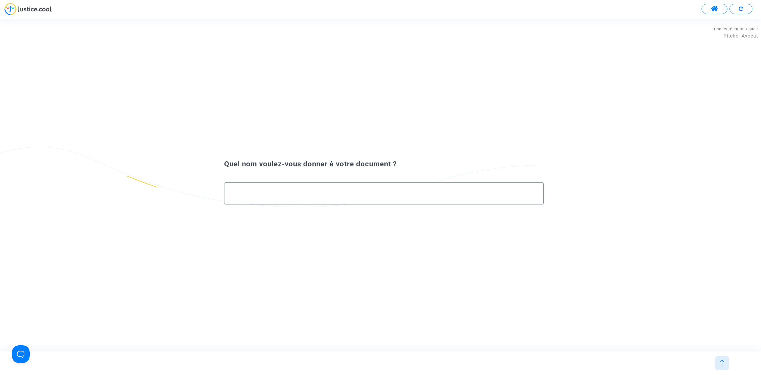
click at [362, 196] on input "text" at bounding box center [383, 193] width 307 height 7
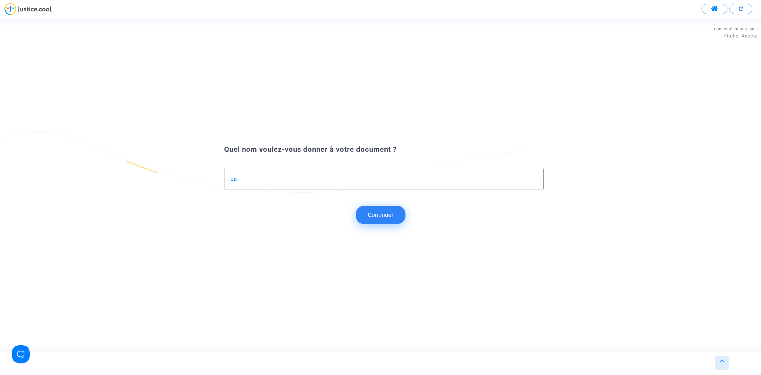
type input "d"
type input "DEMANDE DE RETABLISSEMENT"
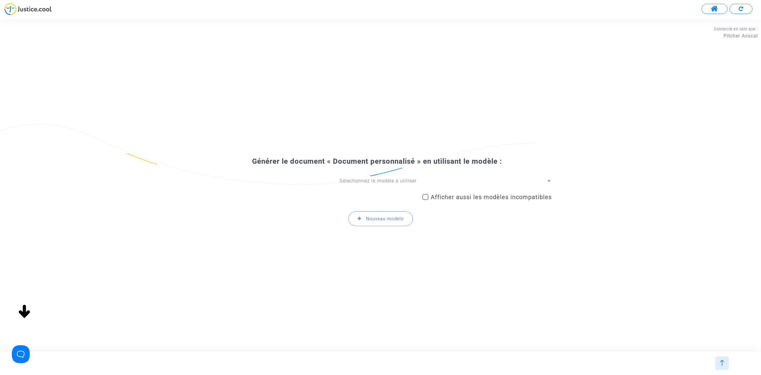
click at [398, 180] on span "Sélectionnez le modèle à utiliser" at bounding box center [378, 181] width 77 height 6
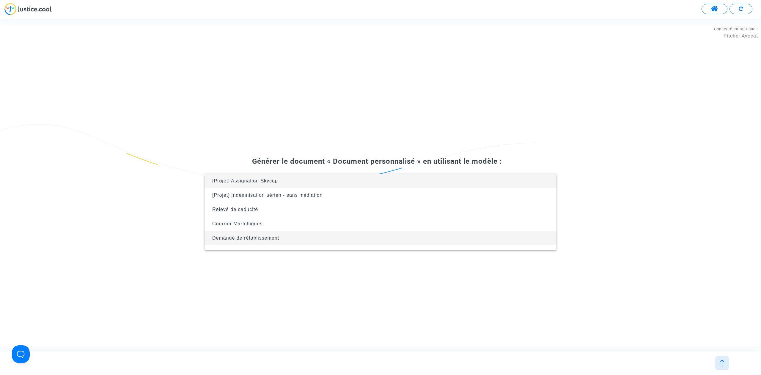
click at [360, 238] on span "Demande de rétablissement" at bounding box center [380, 238] width 343 height 14
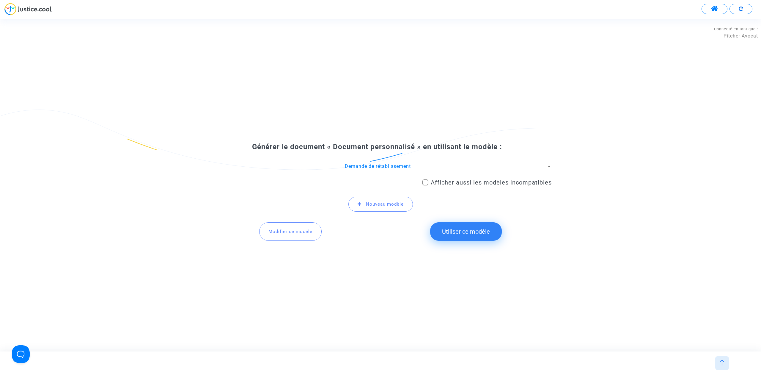
click at [473, 229] on button "Utiliser ce modèle" at bounding box center [466, 231] width 72 height 18
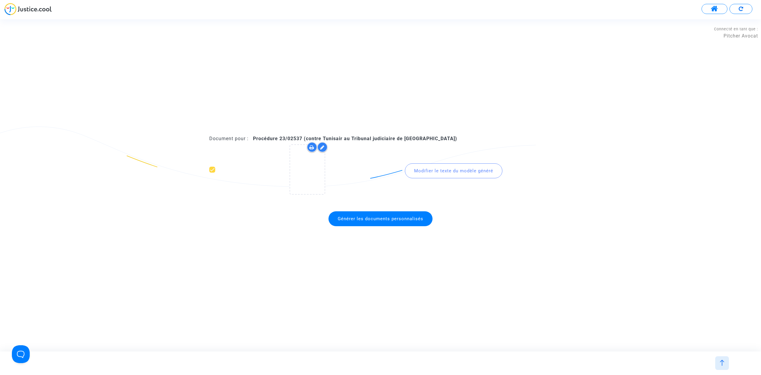
click at [363, 213] on span "Générer les documents personnalisés" at bounding box center [381, 218] width 104 height 15
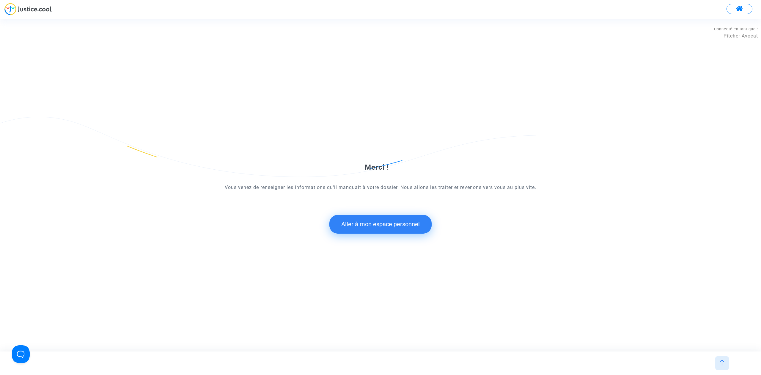
click at [425, 228] on button "Aller à mon espace personnel" at bounding box center [380, 224] width 102 height 18
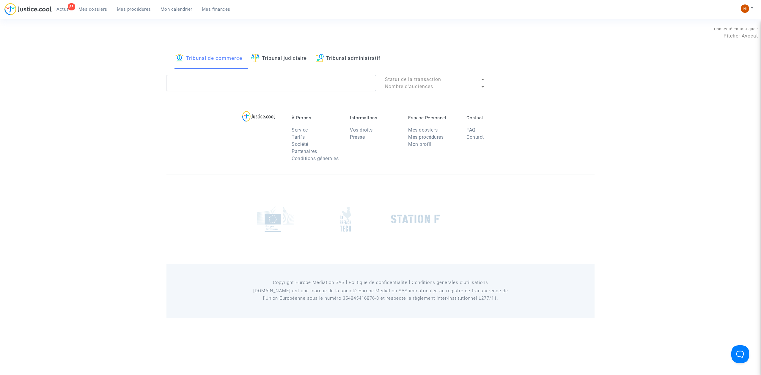
drag, startPoint x: 286, startPoint y: 59, endPoint x: 286, endPoint y: 65, distance: 6.2
click at [286, 58] on link "Tribunal judiciaire" at bounding box center [279, 58] width 56 height 20
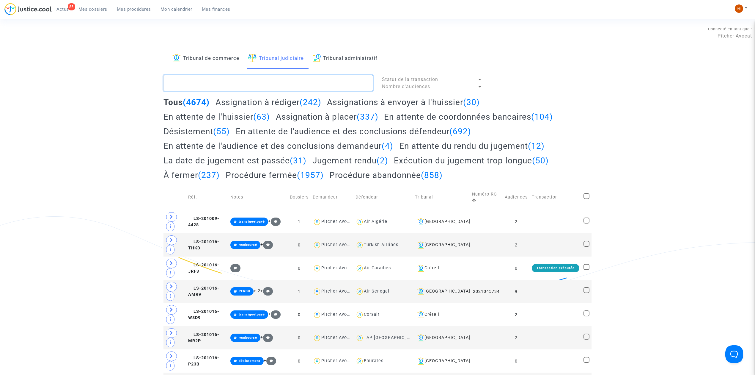
click at [289, 89] on textarea at bounding box center [269, 83] width 210 height 16
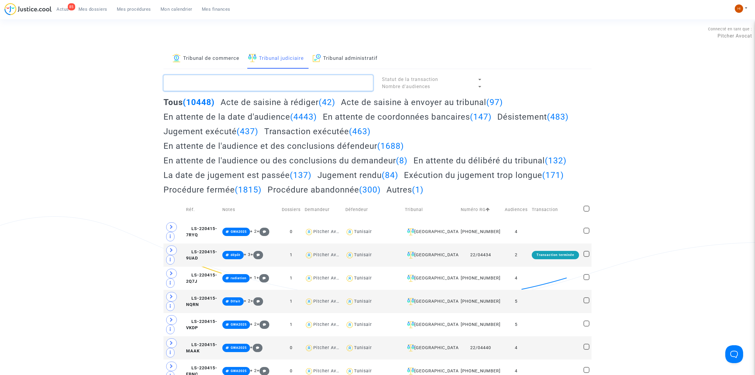
paste textarea "LS-230720-TFET"
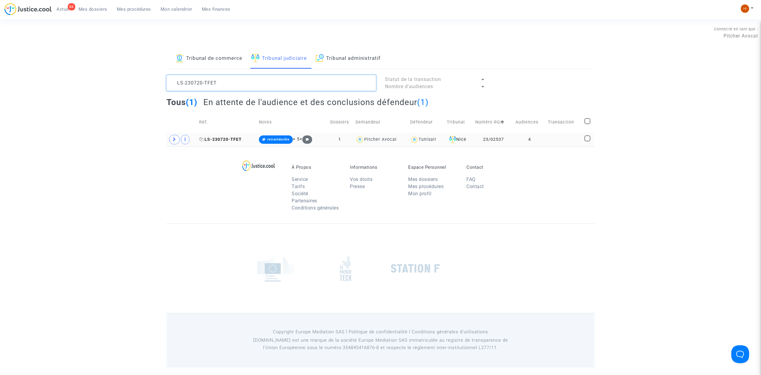
type textarea "LS-230720-TFET"
click at [227, 139] on span "LS-230720-TFET" at bounding box center [220, 139] width 43 height 5
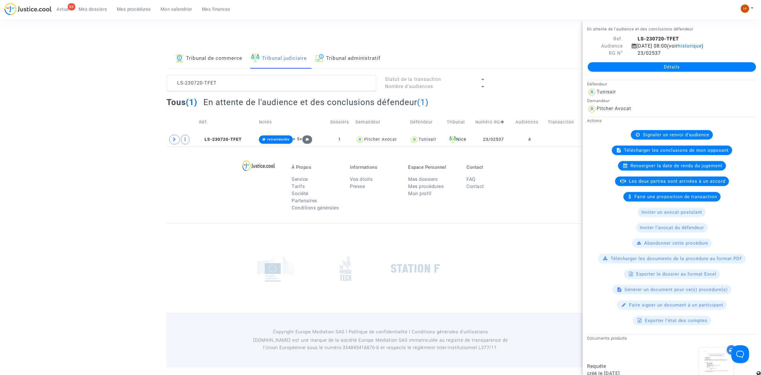
click at [662, 64] on link "Détails" at bounding box center [672, 67] width 168 height 10
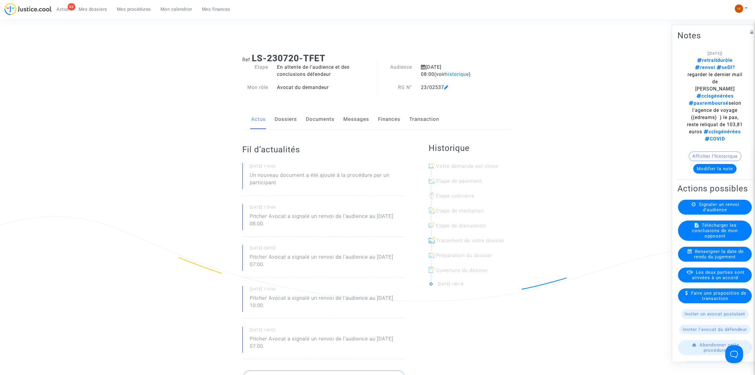
click at [313, 122] on link "Documents" at bounding box center [320, 119] width 29 height 20
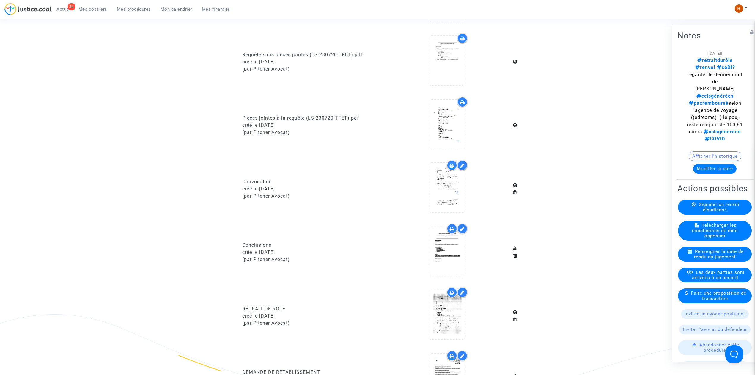
scroll to position [436, 0]
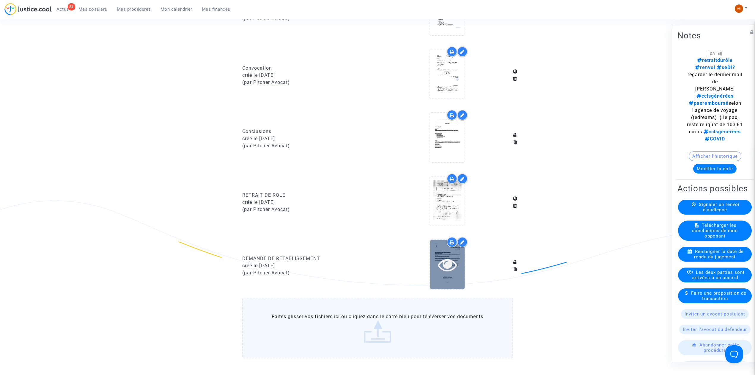
click at [461, 258] on div at bounding box center [447, 264] width 34 height 19
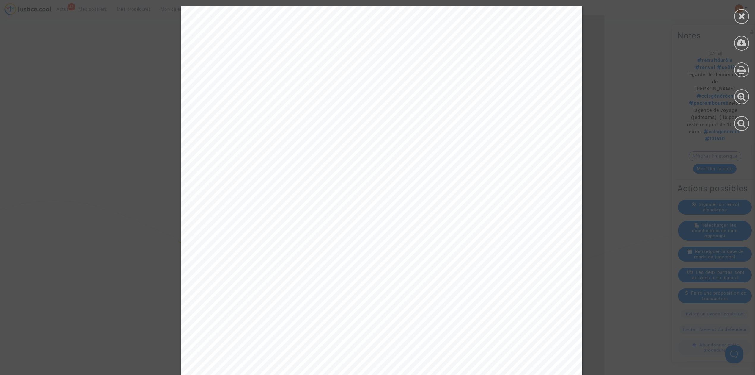
click at [249, 146] on div "[PERSON_NAME] Avocat au Barreau de Paris Tribunal judiciaire de [GEOGRAPHIC_DAT…" at bounding box center [381, 289] width 401 height 567
drag, startPoint x: 233, startPoint y: 139, endPoint x: 422, endPoint y: 137, distance: 188.2
click at [421, 137] on span "Objet : Audience du [DATE] - Demande de rétablissement" at bounding box center [317, 138] width 208 height 7
copy span "Audience du [DATE] - Demande de rétablisse"
drag, startPoint x: 350, startPoint y: 142, endPoint x: 287, endPoint y: 137, distance: 63.2
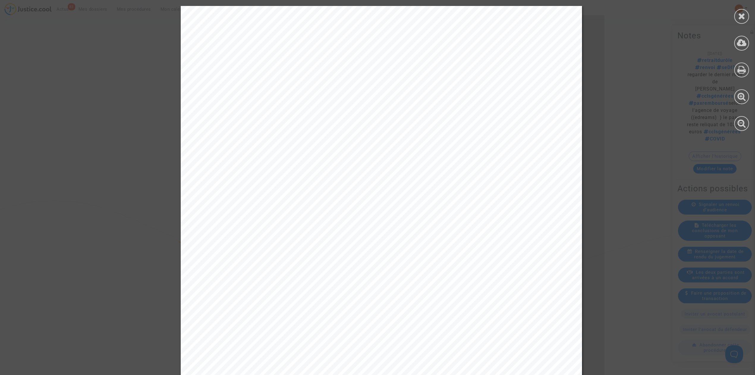
click at [287, 137] on span "Objet : Audience du [DATE] - Demande de rétablissement" at bounding box center [317, 138] width 208 height 7
click at [746, 15] on div at bounding box center [741, 16] width 15 height 15
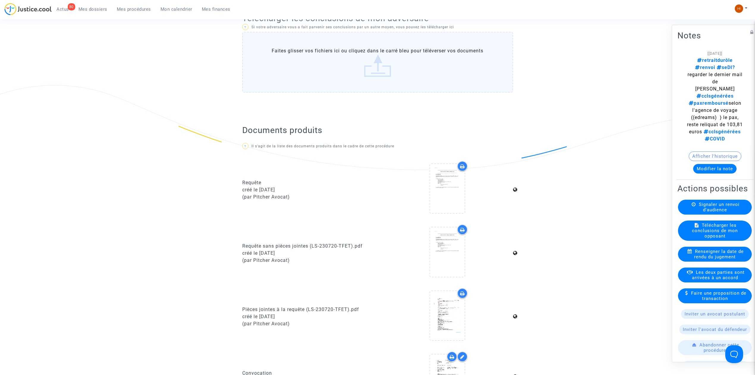
scroll to position [277, 0]
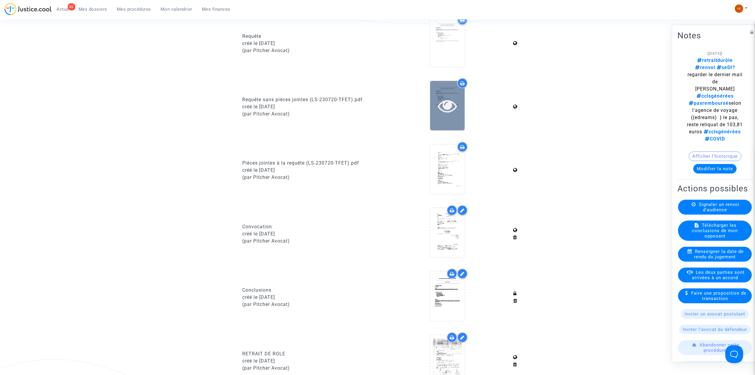
click at [459, 105] on div at bounding box center [447, 105] width 34 height 19
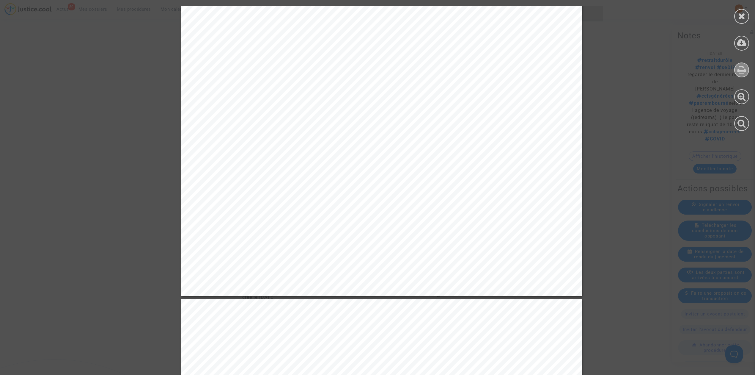
click at [742, 72] on icon at bounding box center [742, 69] width 9 height 9
click at [748, 14] on div at bounding box center [741, 16] width 15 height 15
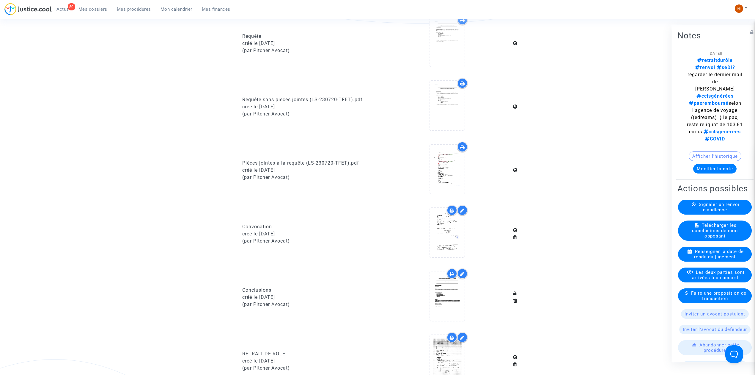
click at [709, 164] on button "Modifier la note" at bounding box center [714, 169] width 43 height 10
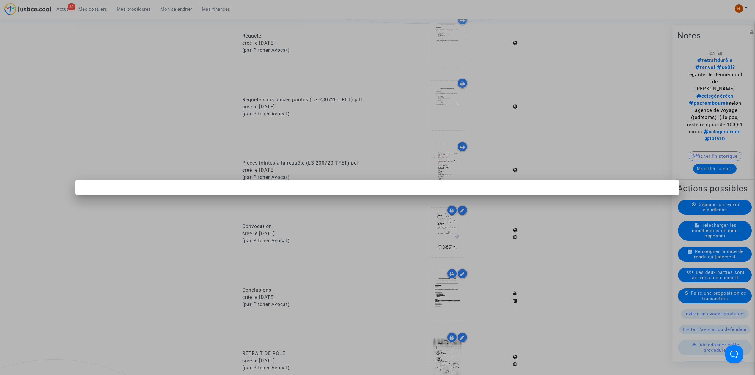
scroll to position [0, 0]
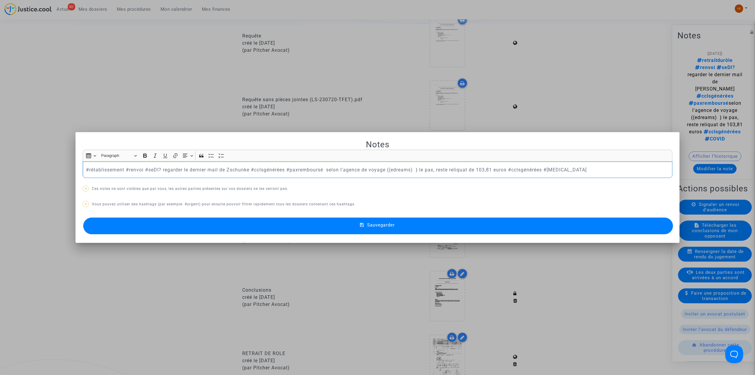
drag, startPoint x: 126, startPoint y: 168, endPoint x: 232, endPoint y: 174, distance: 106.0
click at [232, 174] on div "#rétablissement #renvoi #seDI? regarder le dernier mail de Zschunke #cclsgénéré…" at bounding box center [378, 169] width 590 height 17
click at [307, 228] on button "Sauvegarder" at bounding box center [378, 225] width 590 height 17
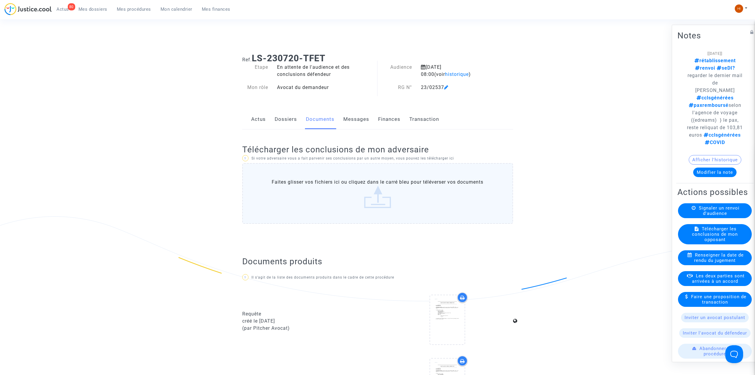
click at [285, 119] on link "Dossiers" at bounding box center [286, 119] width 22 height 20
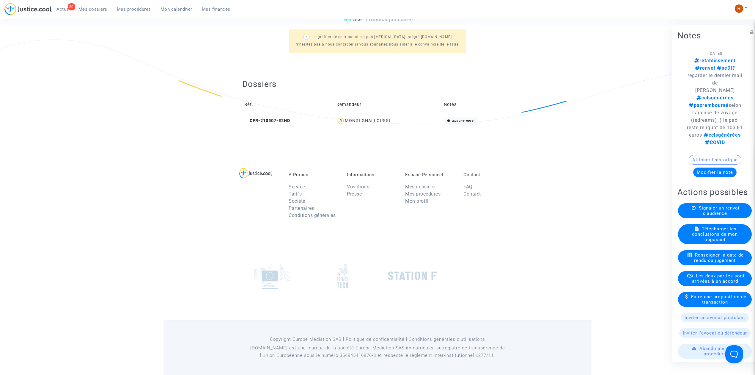
scroll to position [177, 0]
click at [282, 121] on span "CFR-210507-E2HD" at bounding box center [267, 120] width 46 height 5
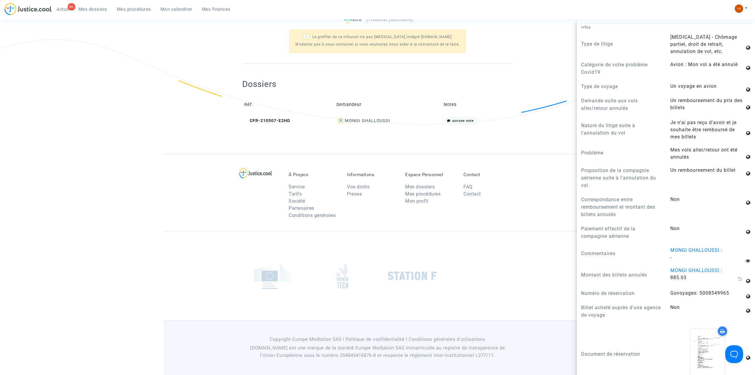
scroll to position [397, 0]
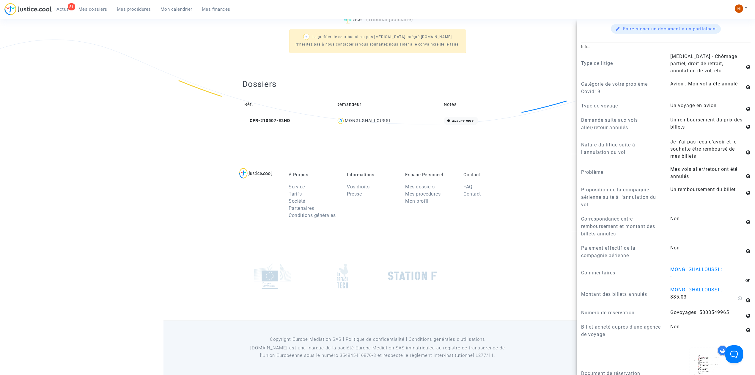
click at [136, 158] on footerbar "À Propos Service Tarifs Société Partenaires Conditions générales Informations V…" at bounding box center [377, 264] width 755 height 221
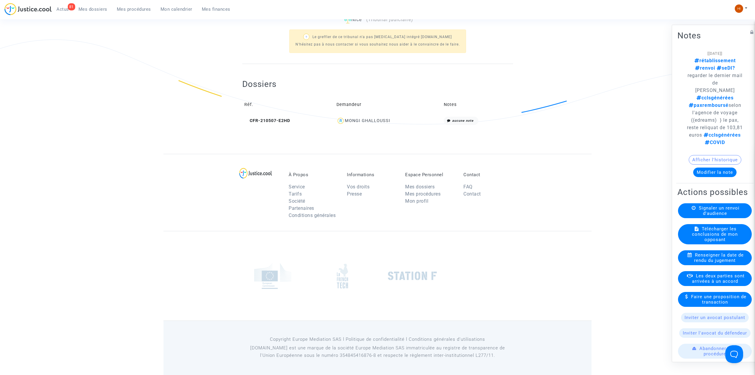
scroll to position [0, 0]
click at [204, 163] on div "À Propos Service Tarifs Société Partenaires Conditions générales Informations V…" at bounding box center [378, 192] width 428 height 77
drag, startPoint x: 144, startPoint y: 7, endPoint x: 185, endPoint y: 43, distance: 54.4
click at [144, 7] on span "Mes procédures" at bounding box center [134, 9] width 34 height 5
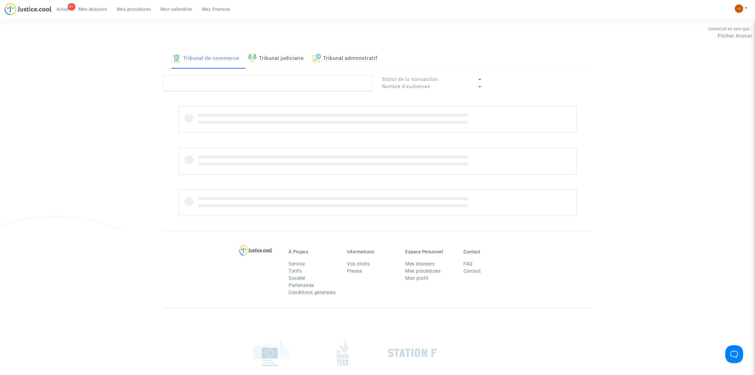
click at [285, 53] on link "Tribunal judiciaire" at bounding box center [276, 58] width 56 height 20
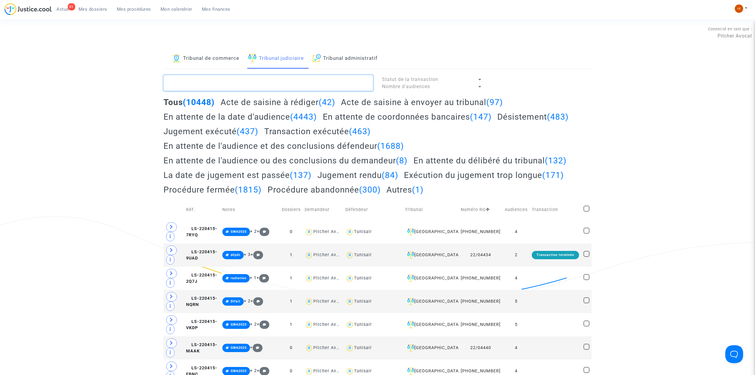
click at [247, 84] on textarea at bounding box center [269, 83] width 210 height 16
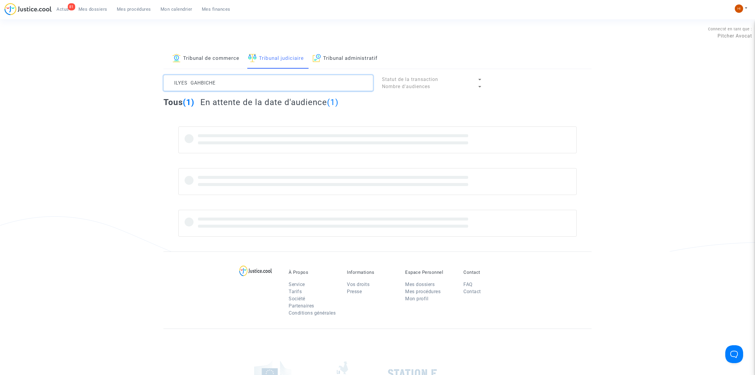
type textarea "ILYES GAHBICHE"
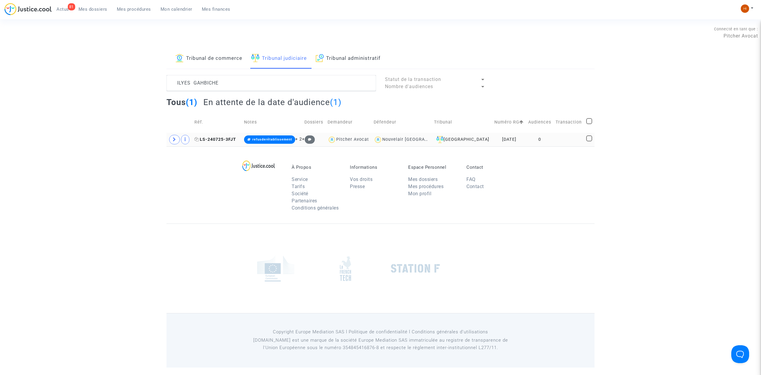
click at [213, 138] on span "LS-240725-3FJT" at bounding box center [215, 139] width 42 height 5
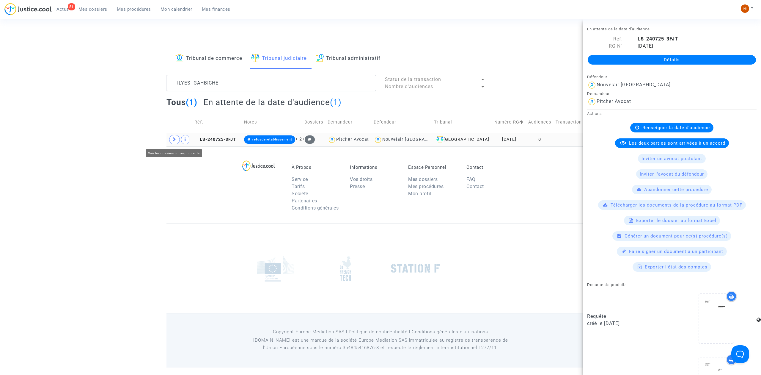
click at [176, 140] on icon at bounding box center [175, 139] width 4 height 4
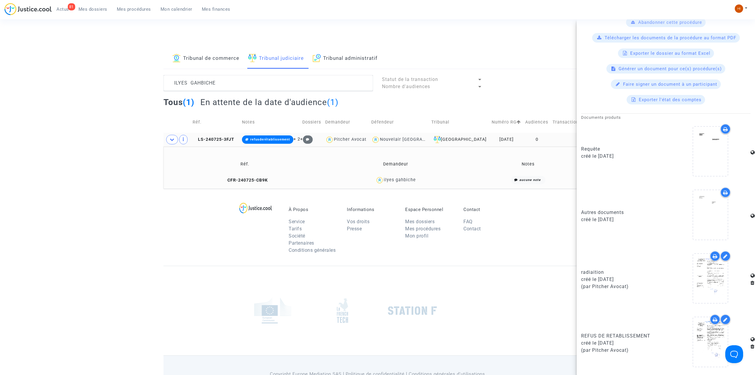
scroll to position [168, 0]
click at [225, 144] on td "LS-240725-3FJT" at bounding box center [215, 140] width 49 height 14
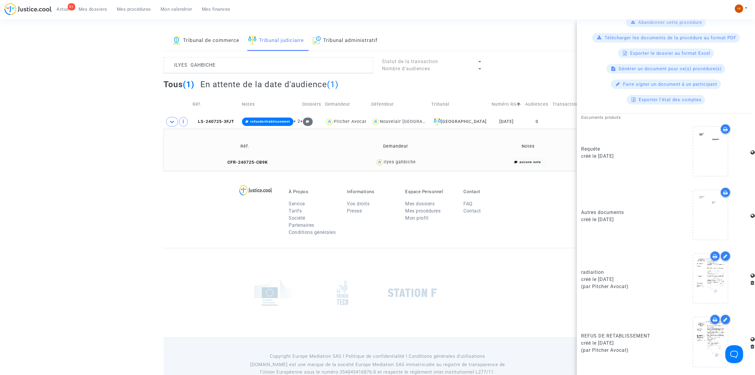
scroll to position [35, 0]
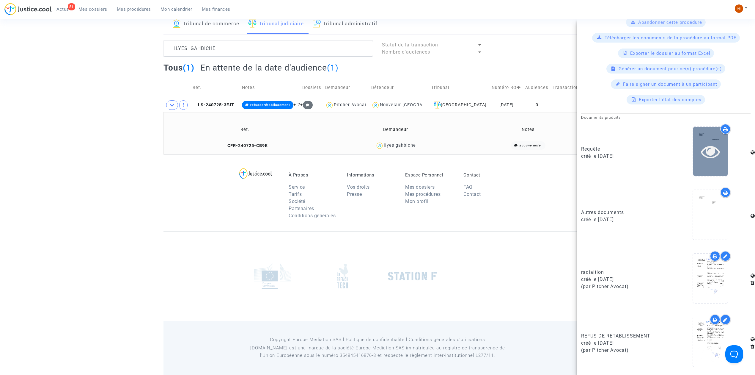
click at [718, 153] on div at bounding box center [710, 151] width 34 height 19
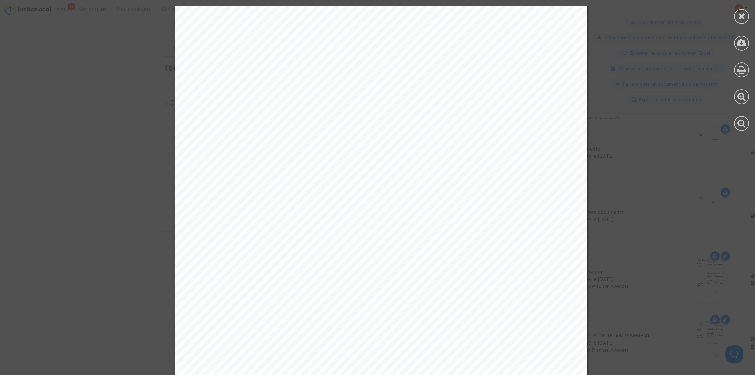
scroll to position [1149, 0]
click at [736, 17] on div at bounding box center [741, 16] width 15 height 15
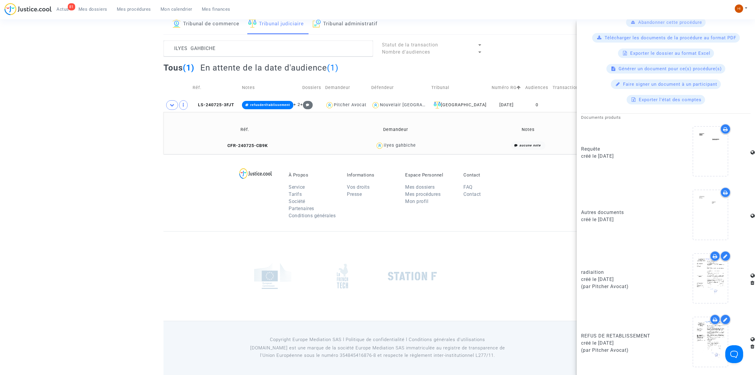
drag, startPoint x: 420, startPoint y: 156, endPoint x: 425, endPoint y: 151, distance: 6.3
click at [394, 154] on div "À Propos Service Tarifs Société Partenaires Conditions générales Informations V…" at bounding box center [378, 192] width 428 height 77
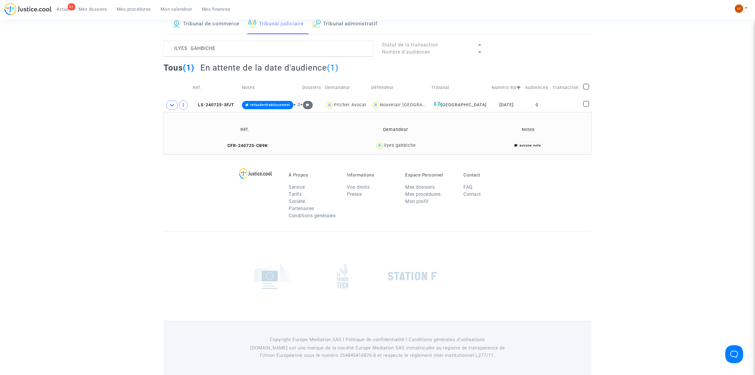
drag, startPoint x: 446, startPoint y: 147, endPoint x: 439, endPoint y: 143, distance: 8.7
click at [446, 147] on div "ilyes gahbiche" at bounding box center [395, 145] width 139 height 9
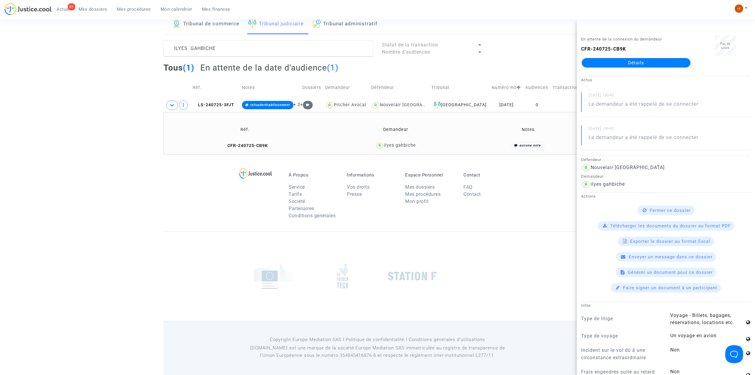
drag, startPoint x: 437, startPoint y: 142, endPoint x: 381, endPoint y: 144, distance: 56.5
click at [381, 144] on div "ilyes gahbiche" at bounding box center [395, 145] width 139 height 9
copy div "ilyes gahbiche"
click at [210, 106] on span "LS-240725-3FJT" at bounding box center [214, 104] width 42 height 5
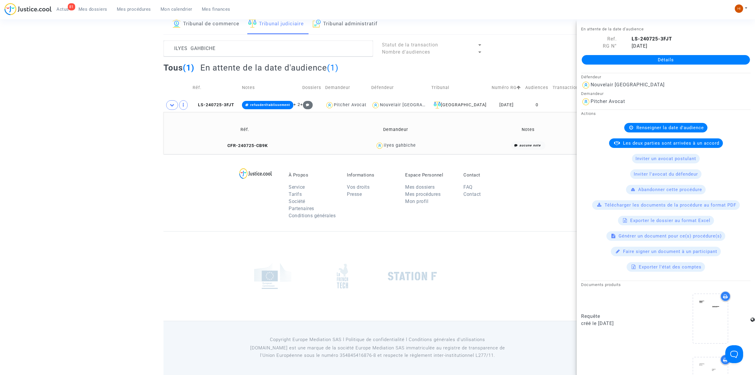
click at [696, 56] on link "Détails" at bounding box center [666, 60] width 168 height 10
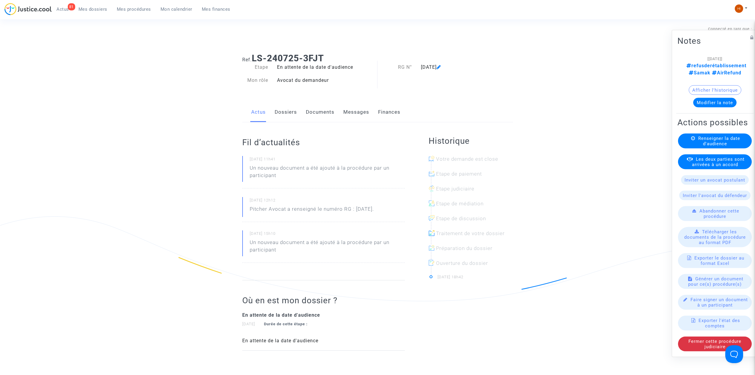
click at [310, 109] on link "Documents" at bounding box center [320, 112] width 29 height 20
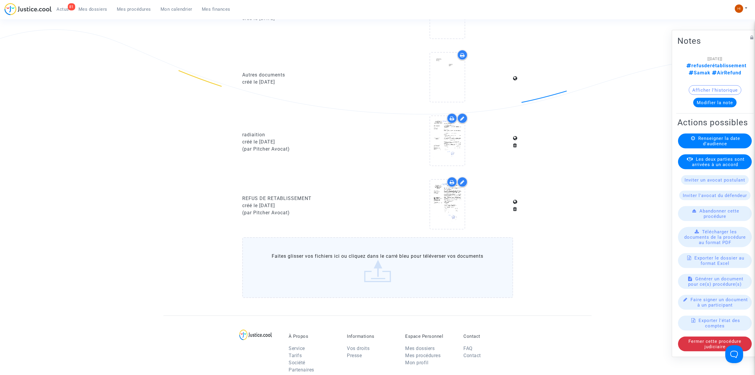
scroll to position [238, 0]
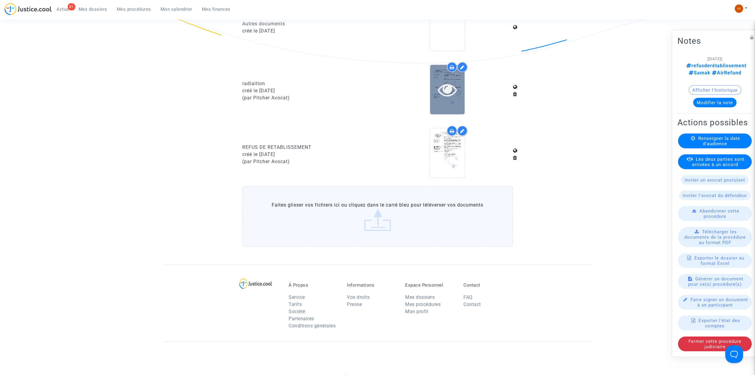
click at [453, 84] on icon at bounding box center [447, 89] width 19 height 19
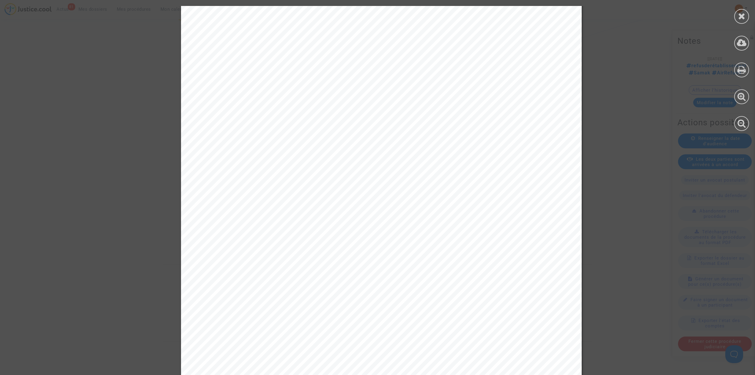
scroll to position [119, 0]
click at [738, 14] on div at bounding box center [741, 16] width 15 height 15
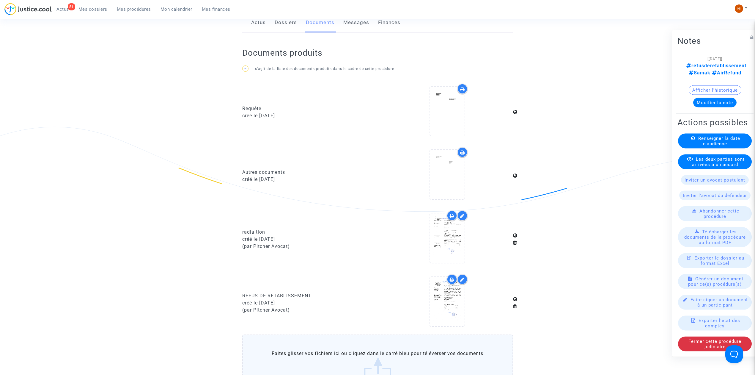
scroll to position [79, 0]
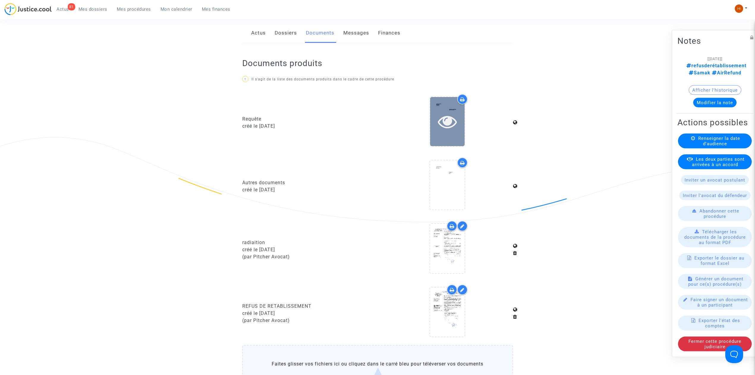
click at [450, 120] on icon at bounding box center [447, 121] width 19 height 19
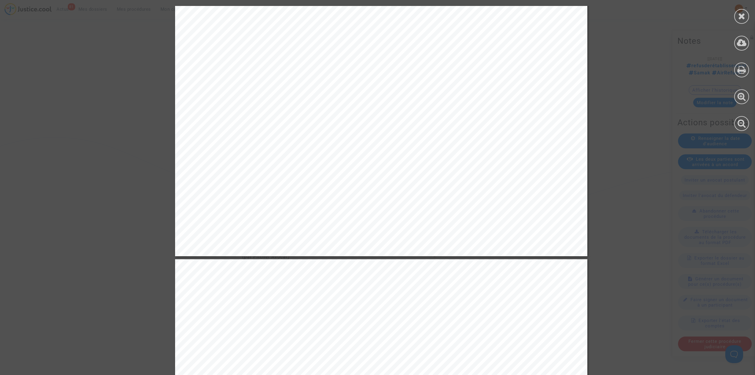
scroll to position [12090, 0]
